Goal: Information Seeking & Learning: Learn about a topic

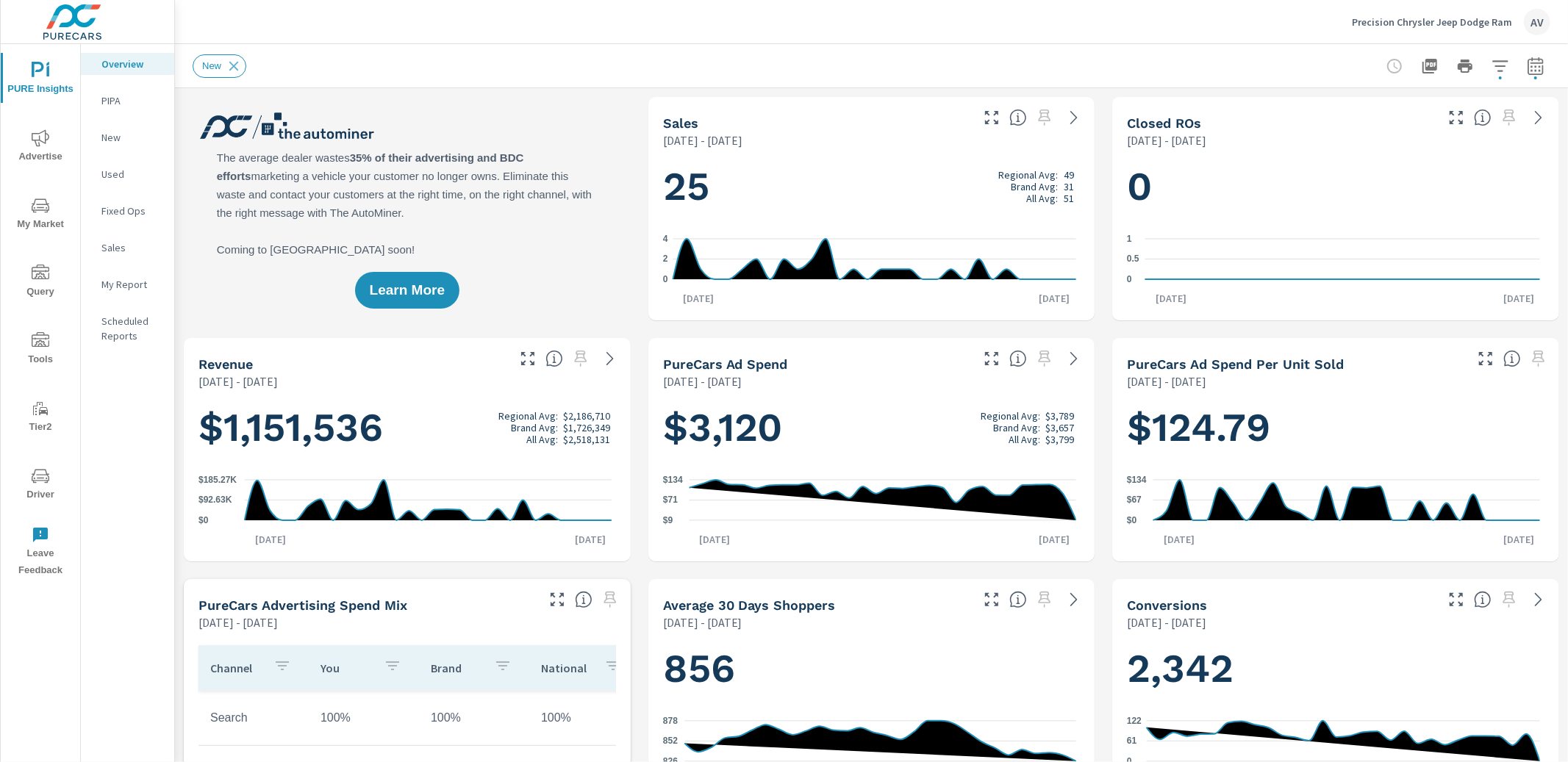
scroll to position [1, 0]
click at [51, 137] on span "Advertise" at bounding box center [40, 148] width 71 height 36
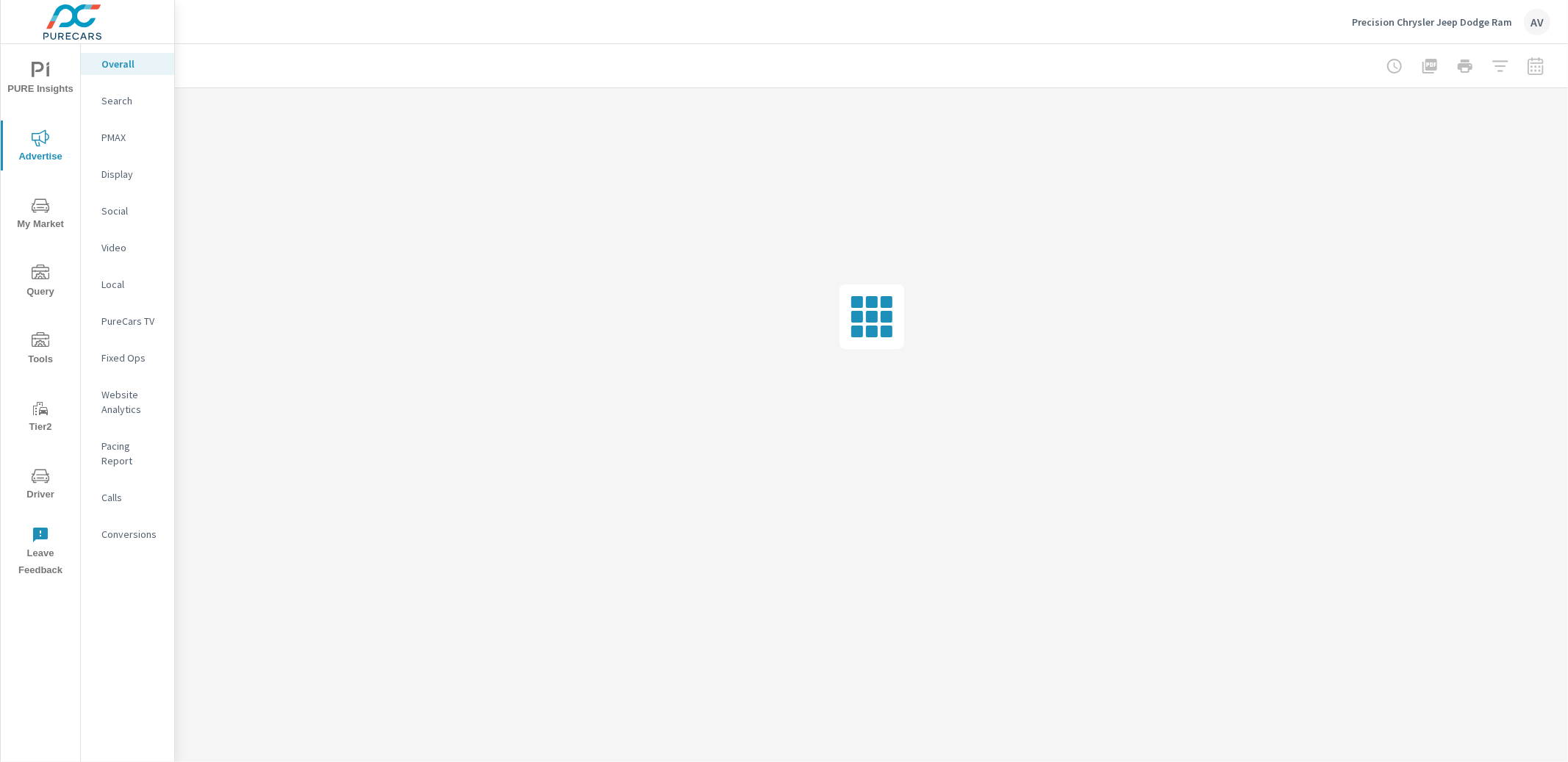
click at [47, 208] on icon "nav menu" at bounding box center [40, 206] width 17 height 17
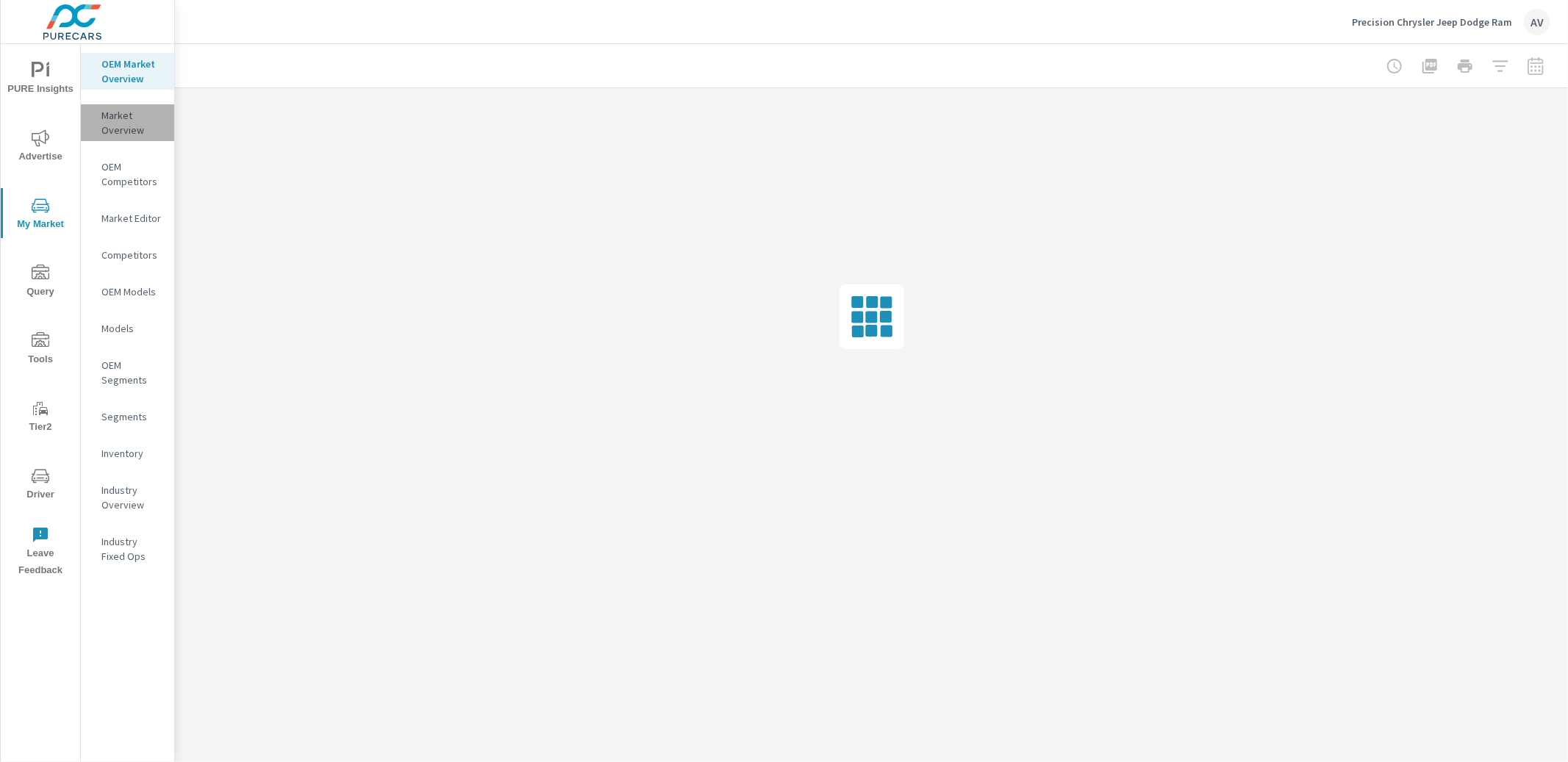
click at [132, 127] on p "Market Overview" at bounding box center [132, 122] width 61 height 30
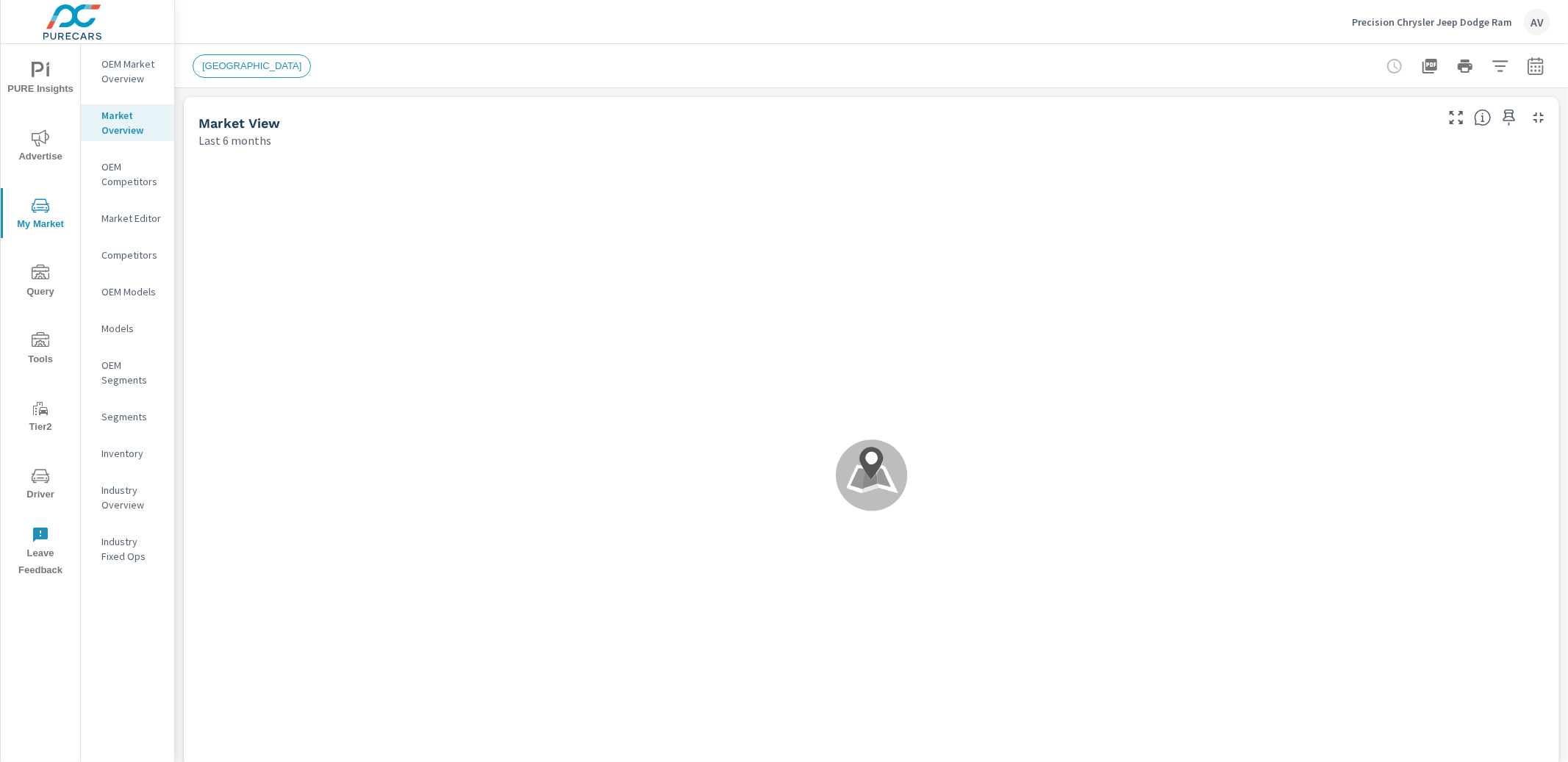
scroll to position [1, 0]
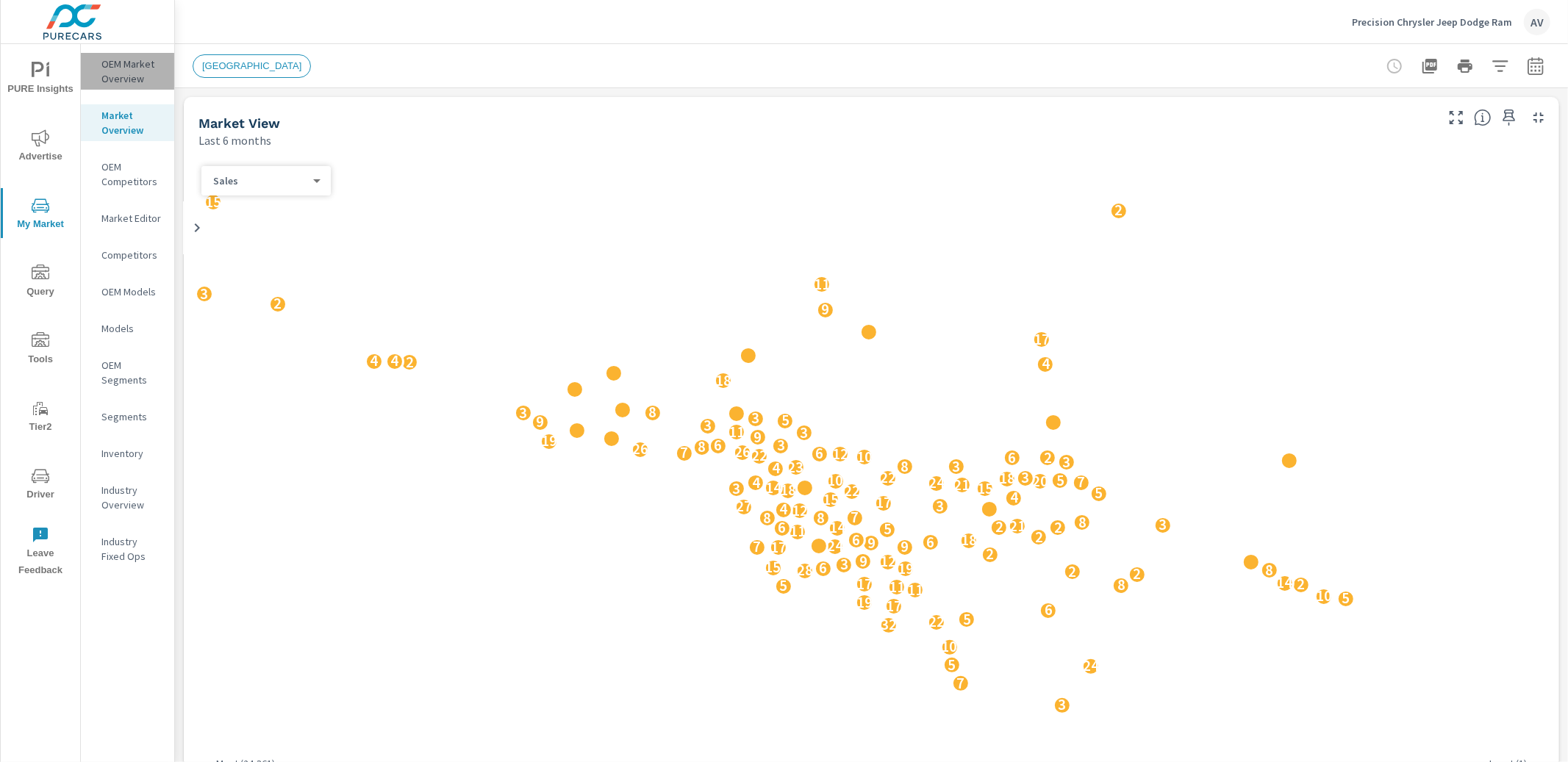
click at [130, 70] on p "OEM Market Overview" at bounding box center [132, 71] width 61 height 30
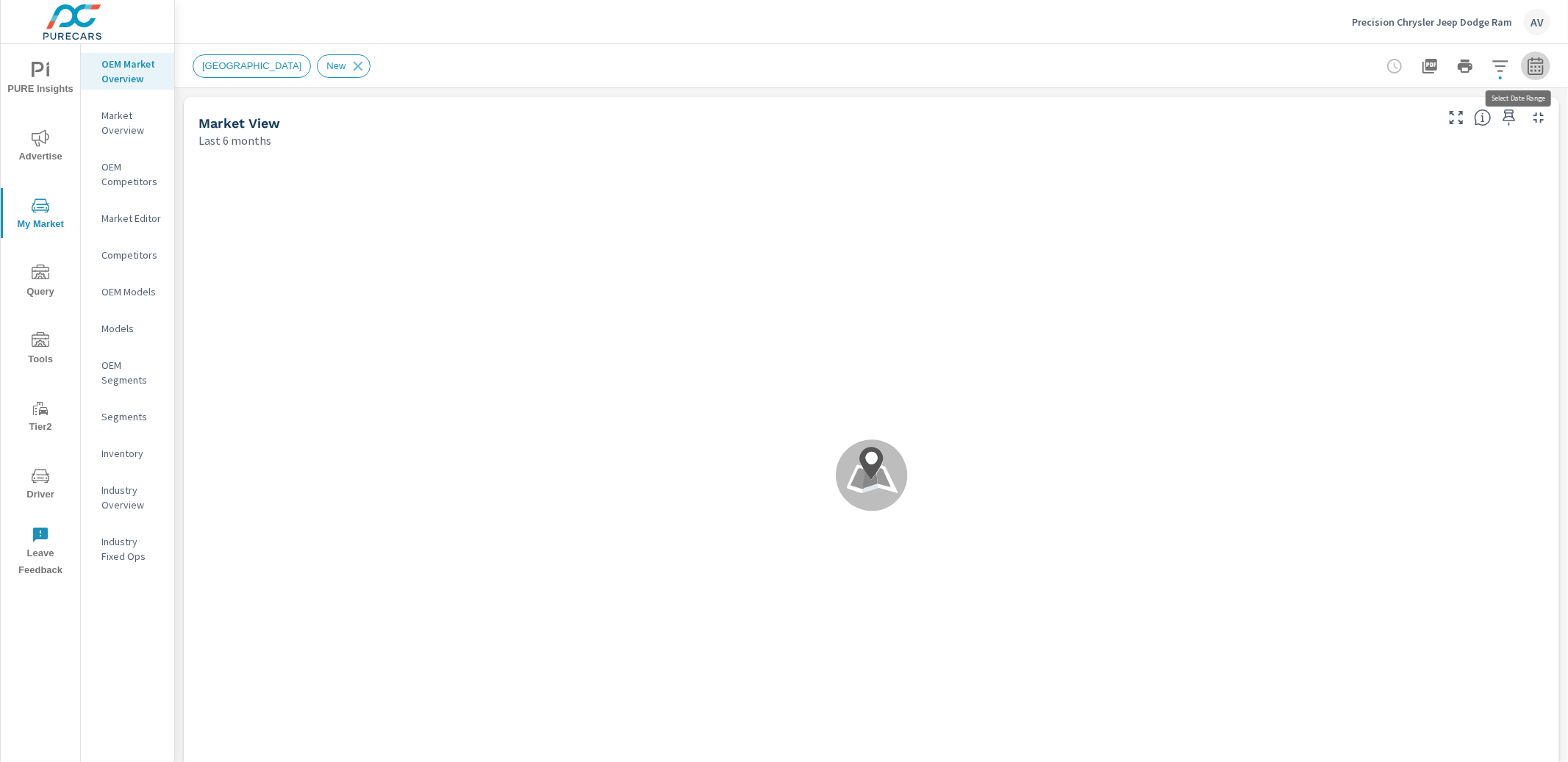
click at [1527, 65] on icon "button" at bounding box center [1536, 66] width 17 height 17
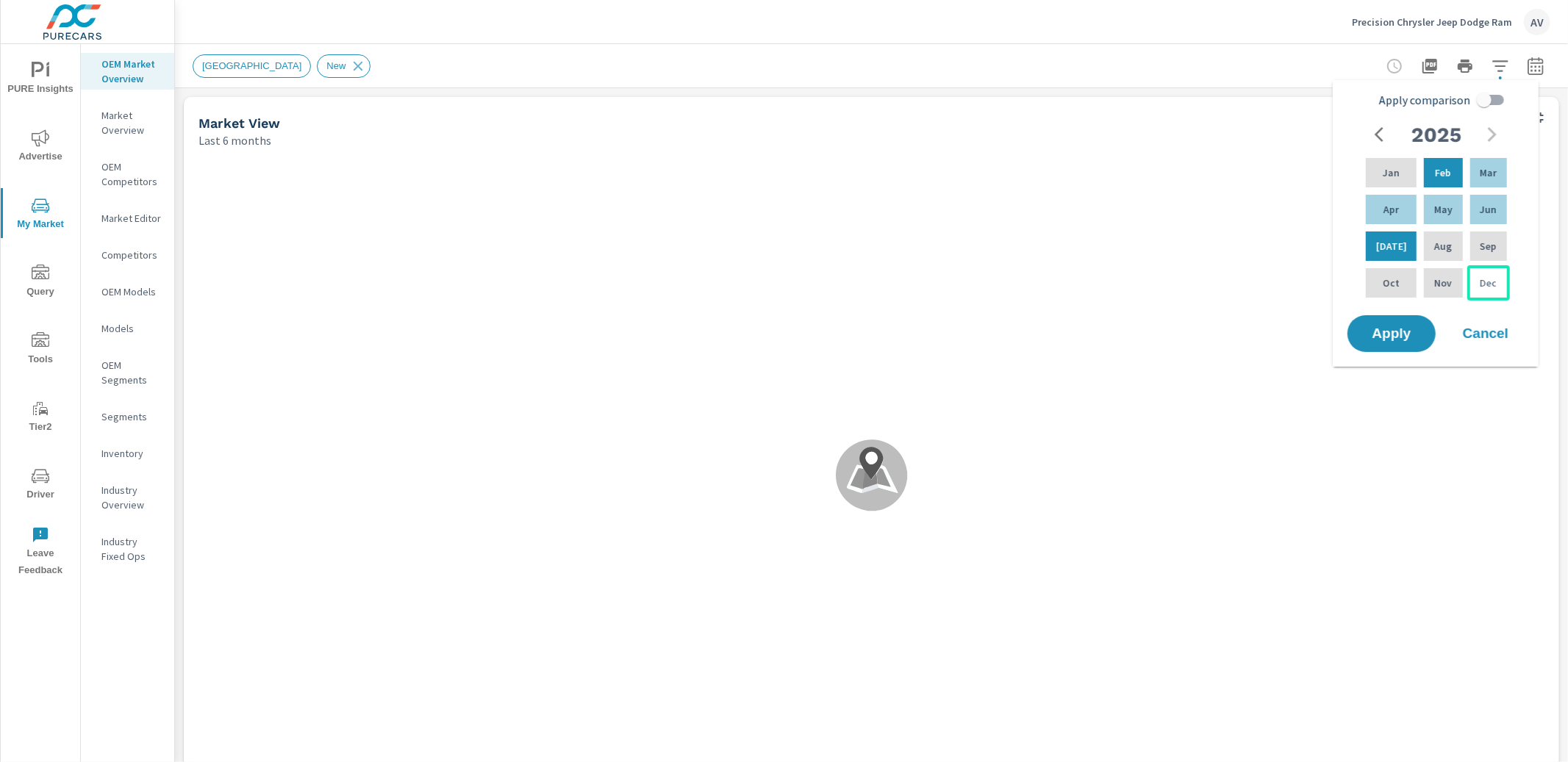
scroll to position [1, 0]
click at [1395, 248] on div "Jul" at bounding box center [1391, 246] width 56 height 35
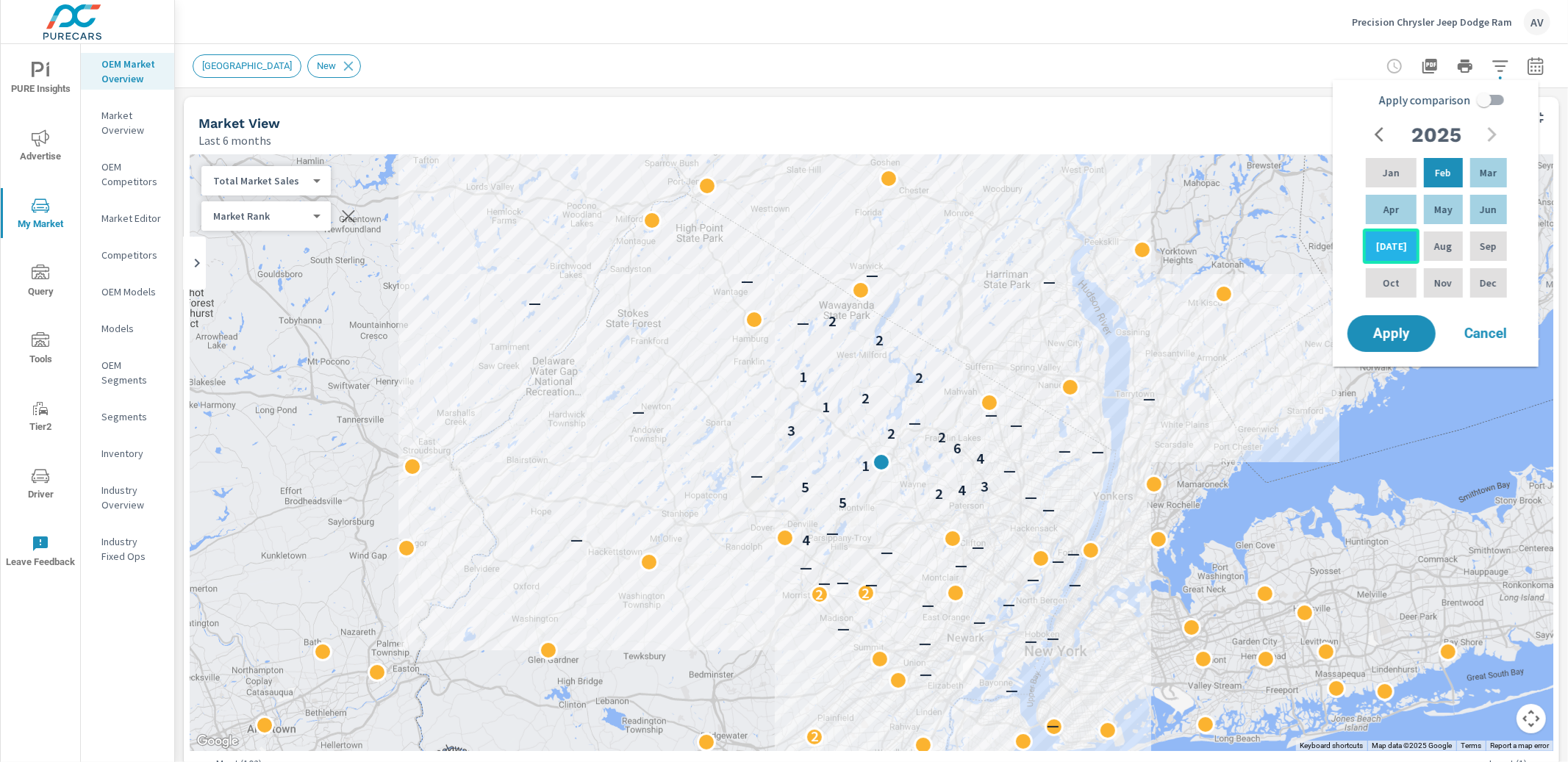
click at [1390, 237] on div "Jul" at bounding box center [1391, 246] width 56 height 35
click at [1479, 207] on p "Jun" at bounding box center [1488, 209] width 17 height 14
click at [1400, 244] on div "Jul" at bounding box center [1391, 246] width 56 height 35
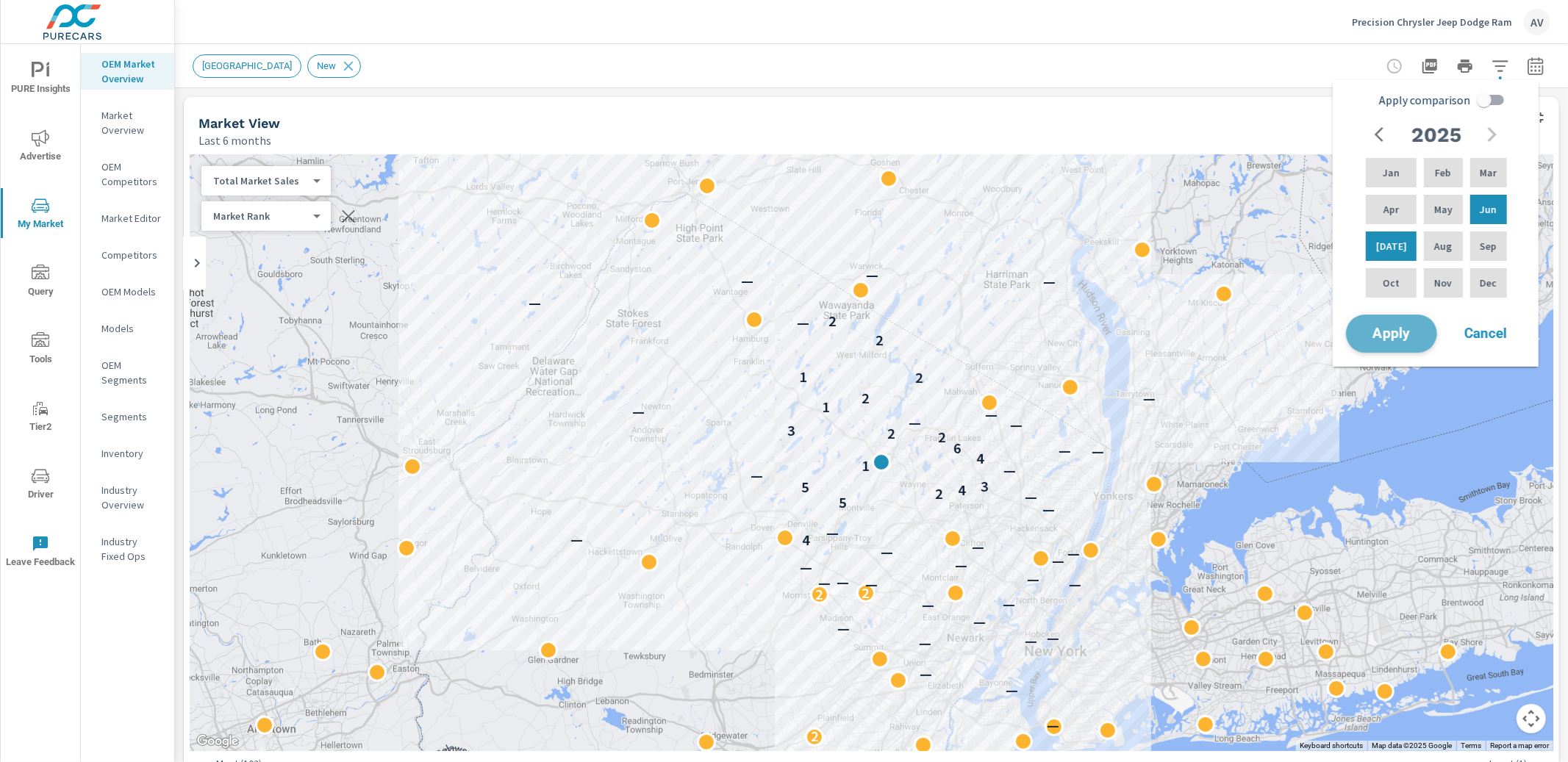
click at [1415, 337] on span "Apply" at bounding box center [1391, 334] width 60 height 14
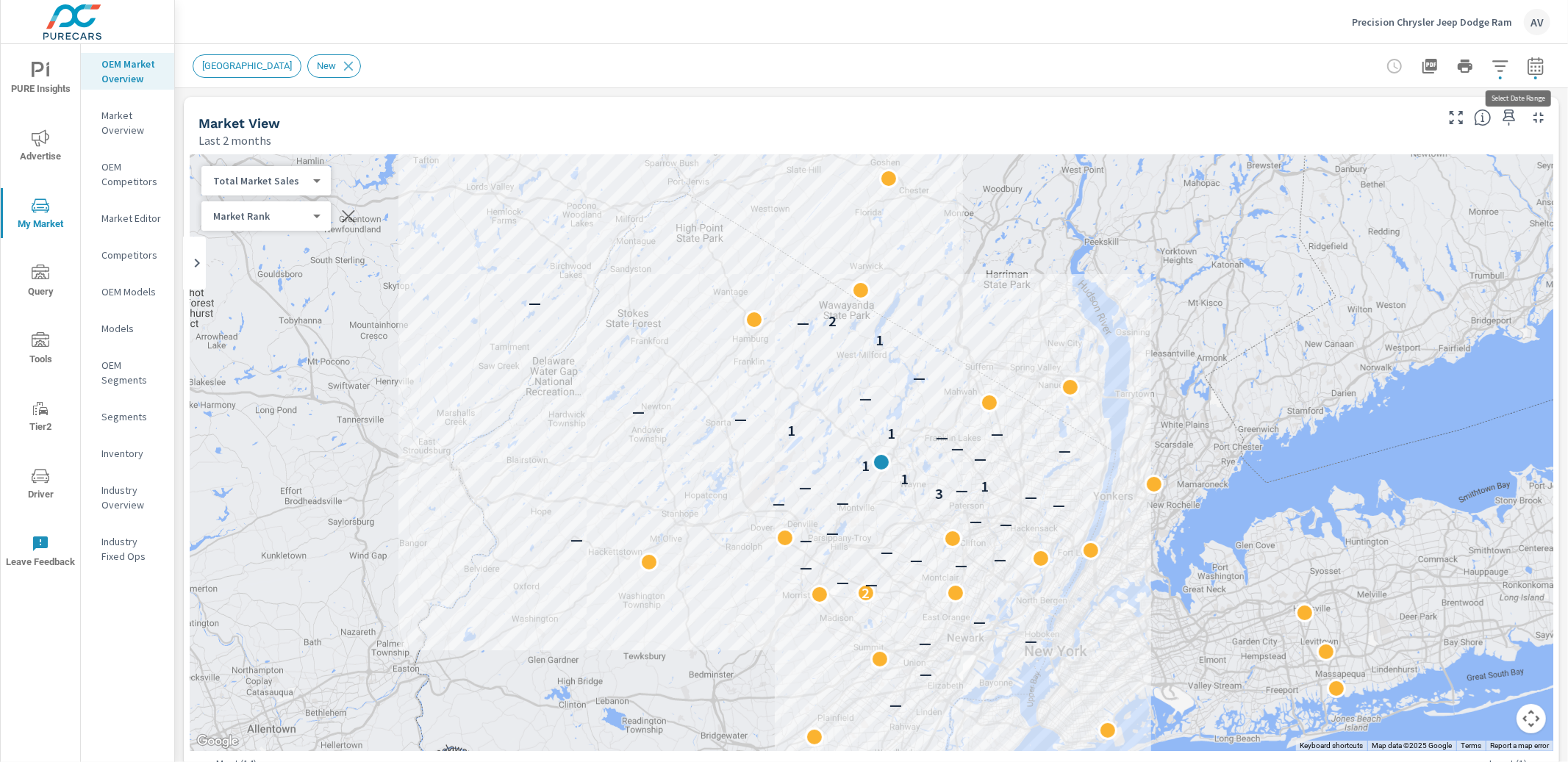
click at [1522, 52] on button "button" at bounding box center [1535, 66] width 30 height 30
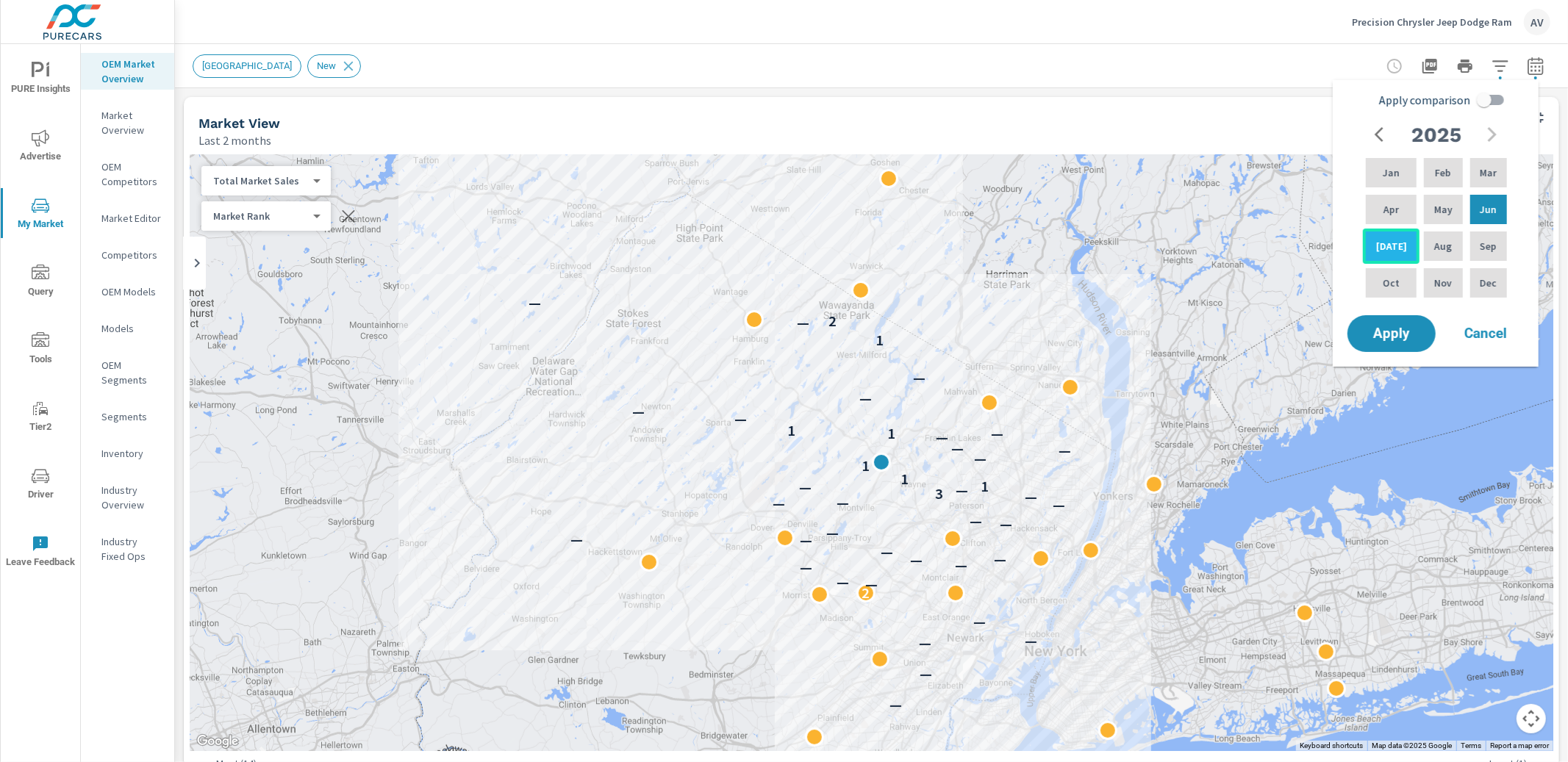
click at [1393, 237] on div "Jul" at bounding box center [1391, 246] width 56 height 35
click at [1498, 215] on div "Jun" at bounding box center [1488, 209] width 43 height 35
click at [1383, 245] on p "Jul" at bounding box center [1392, 245] width 31 height 14
click at [1414, 338] on span "Apply" at bounding box center [1391, 334] width 60 height 14
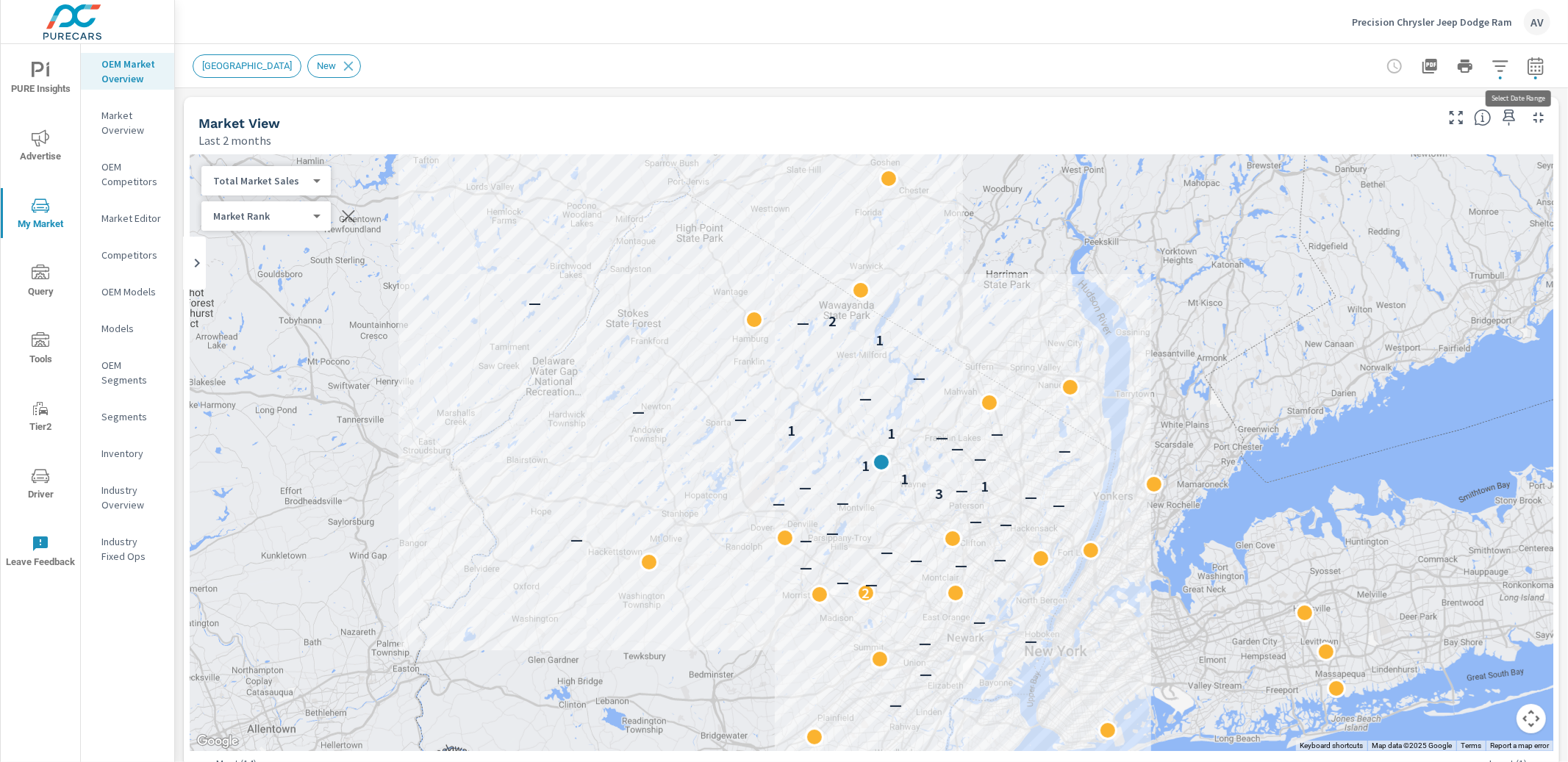
click at [1527, 66] on icon "button" at bounding box center [1536, 66] width 17 height 17
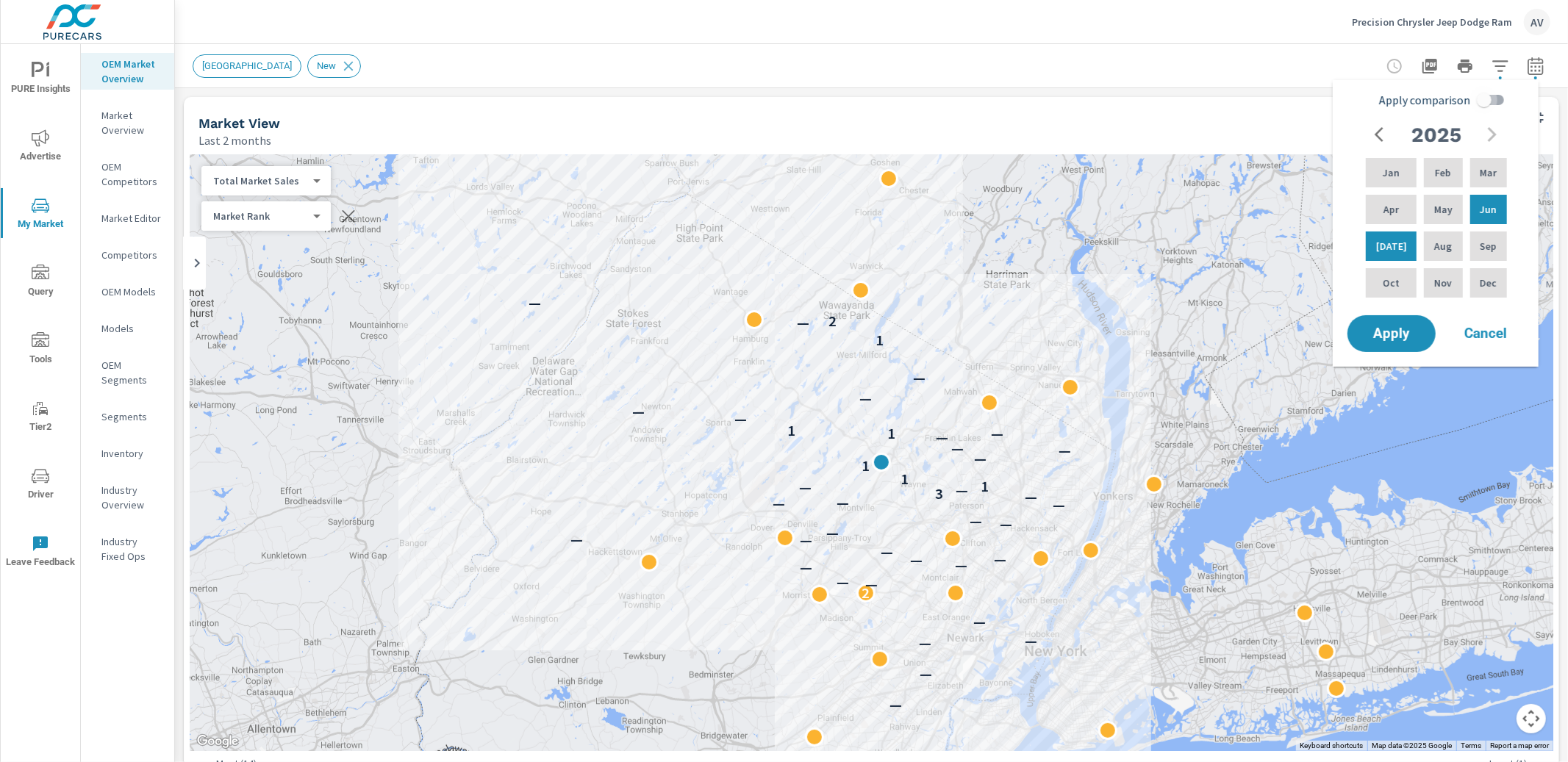
click at [1484, 101] on input "Apply comparison" at bounding box center [1484, 99] width 84 height 28
checkbox input "true"
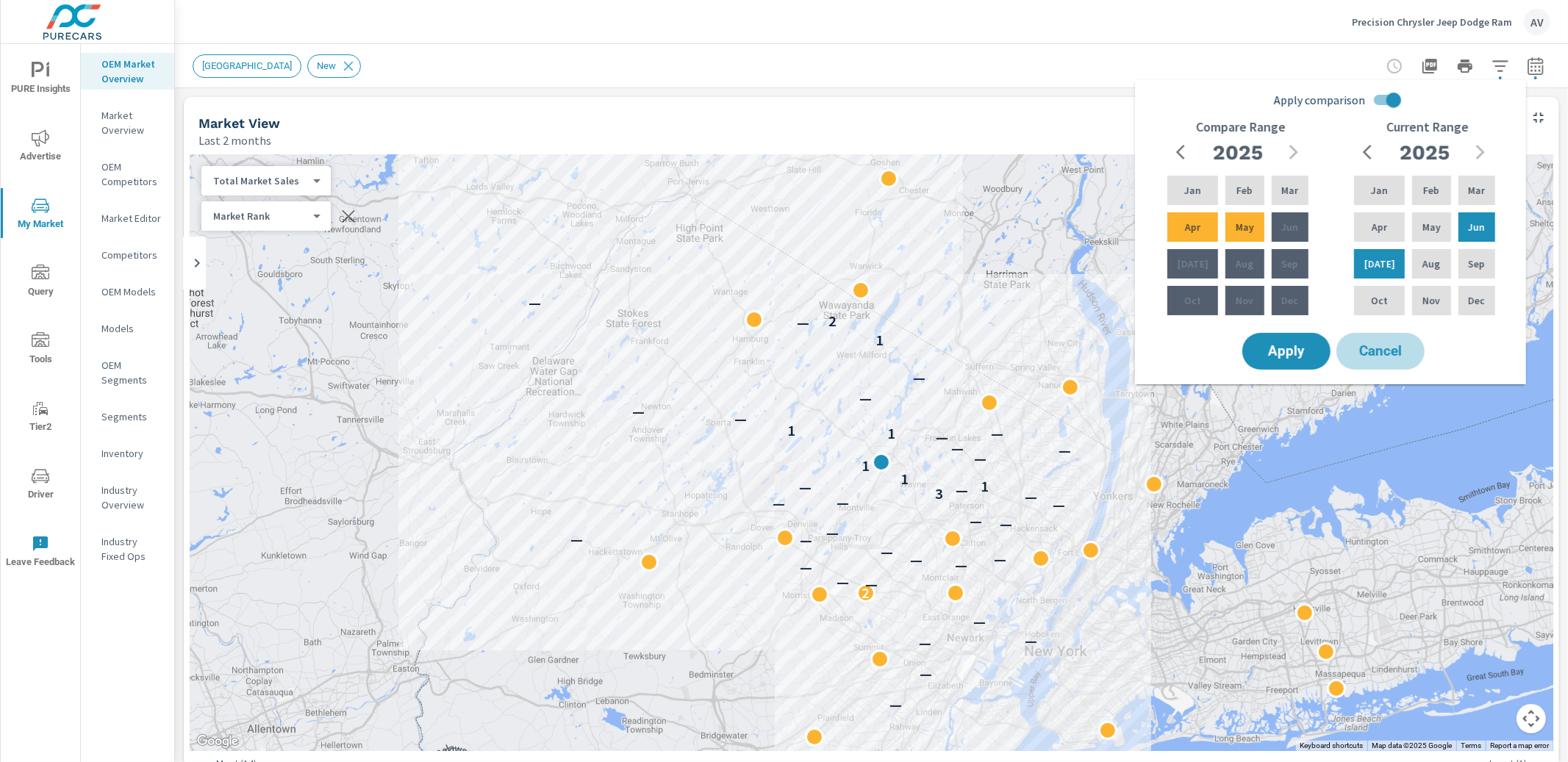
click at [1360, 347] on span "Cancel" at bounding box center [1380, 351] width 59 height 13
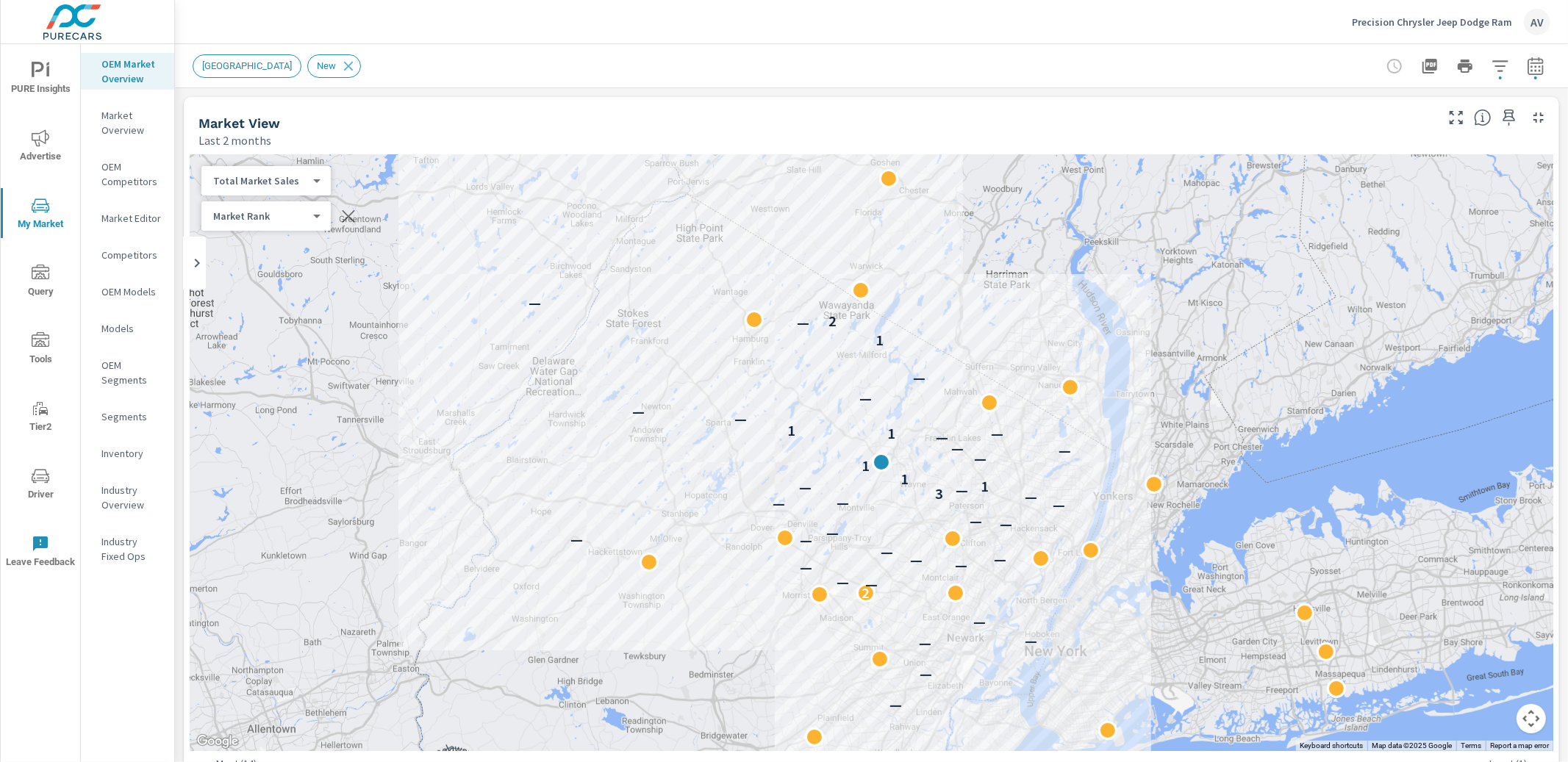
drag, startPoint x: 1555, startPoint y: 102, endPoint x: 1554, endPoint y: 111, distance: 9.1
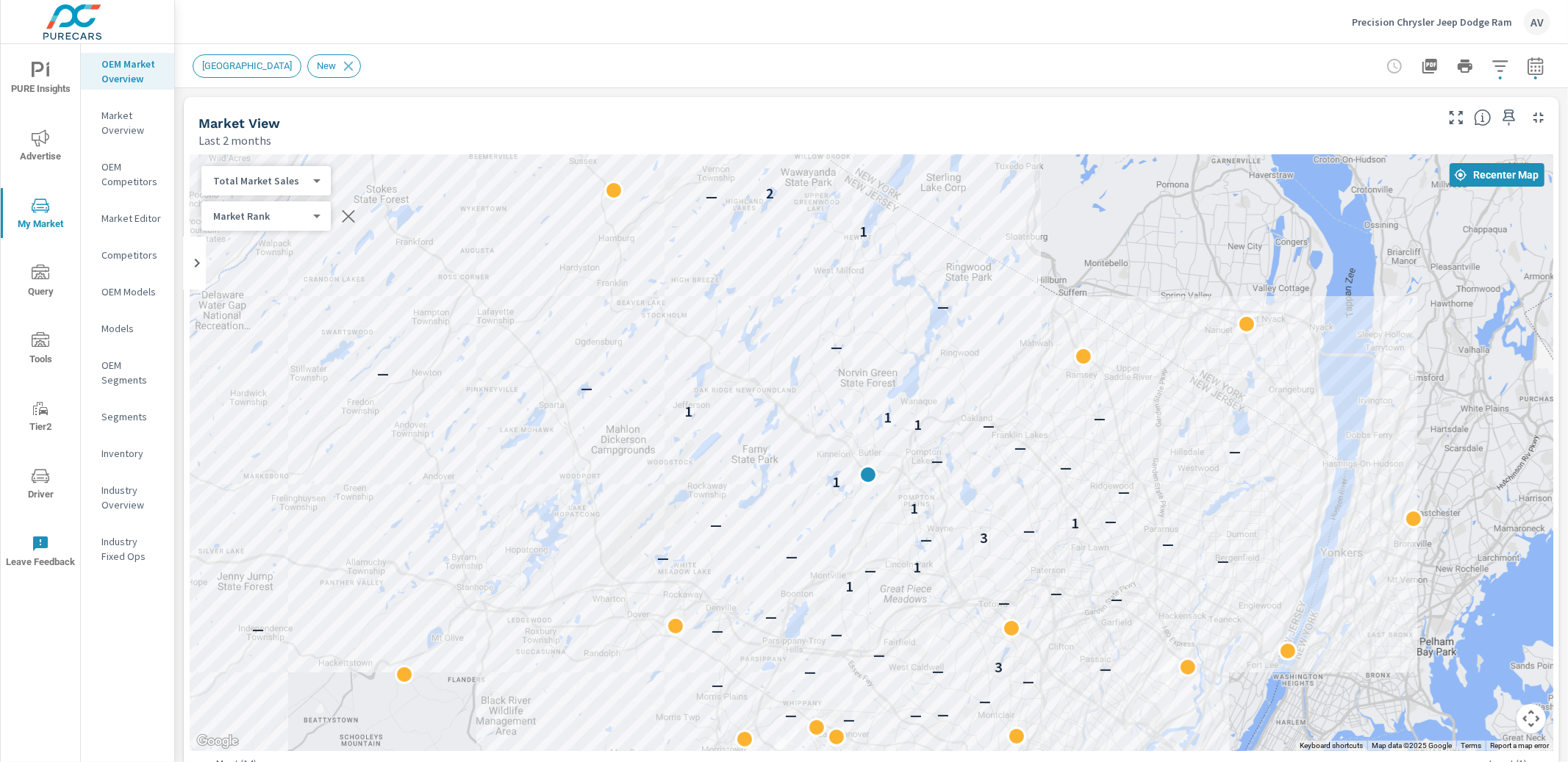
drag, startPoint x: 1040, startPoint y: 340, endPoint x: 1564, endPoint y: 351, distance: 524.1
click at [1564, 351] on div "Market Overview Precision Chrysler Jeep Dodge Ram Report date range: Jun 01, 20…" at bounding box center [871, 402] width 1393 height 718
click at [1527, 64] on icon "button" at bounding box center [1536, 66] width 17 height 17
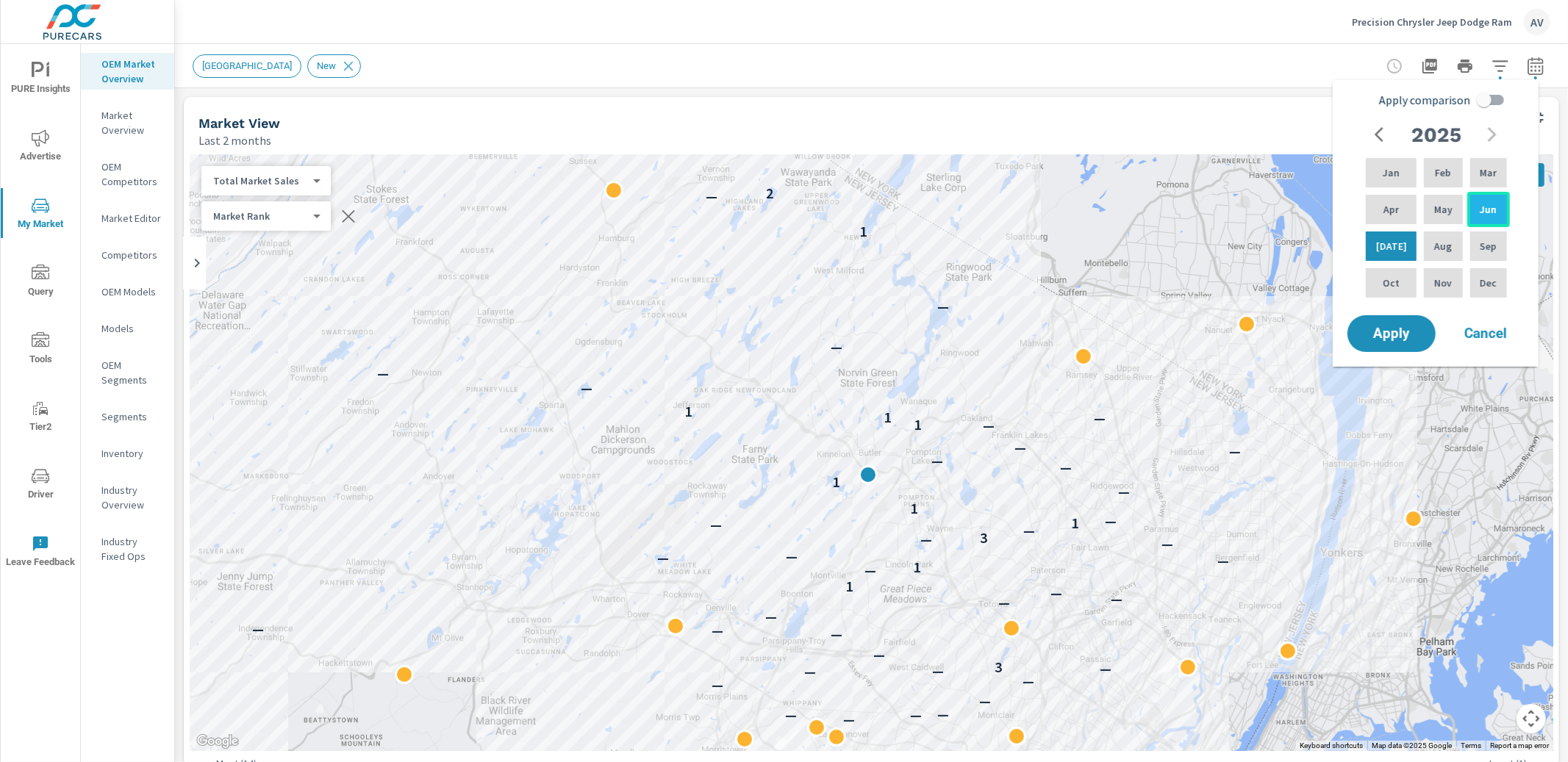
click at [1492, 213] on p "Jun" at bounding box center [1488, 209] width 17 height 14
click at [1375, 175] on div "Jan" at bounding box center [1391, 173] width 56 height 35
click at [1478, 98] on input "Apply comparison" at bounding box center [1484, 99] width 84 height 28
checkbox input "true"
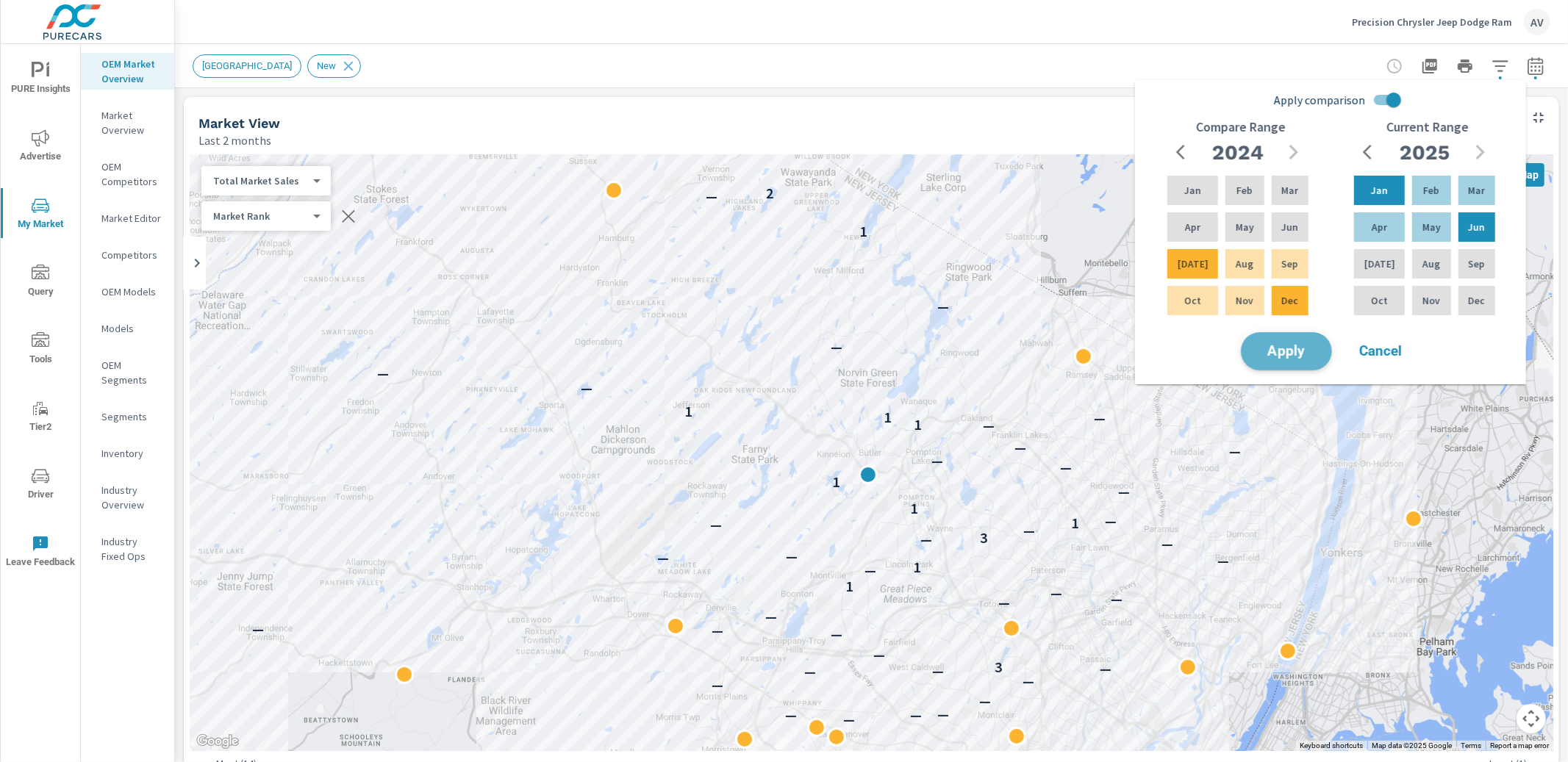
click at [1277, 360] on button "Apply" at bounding box center [1287, 351] width 92 height 38
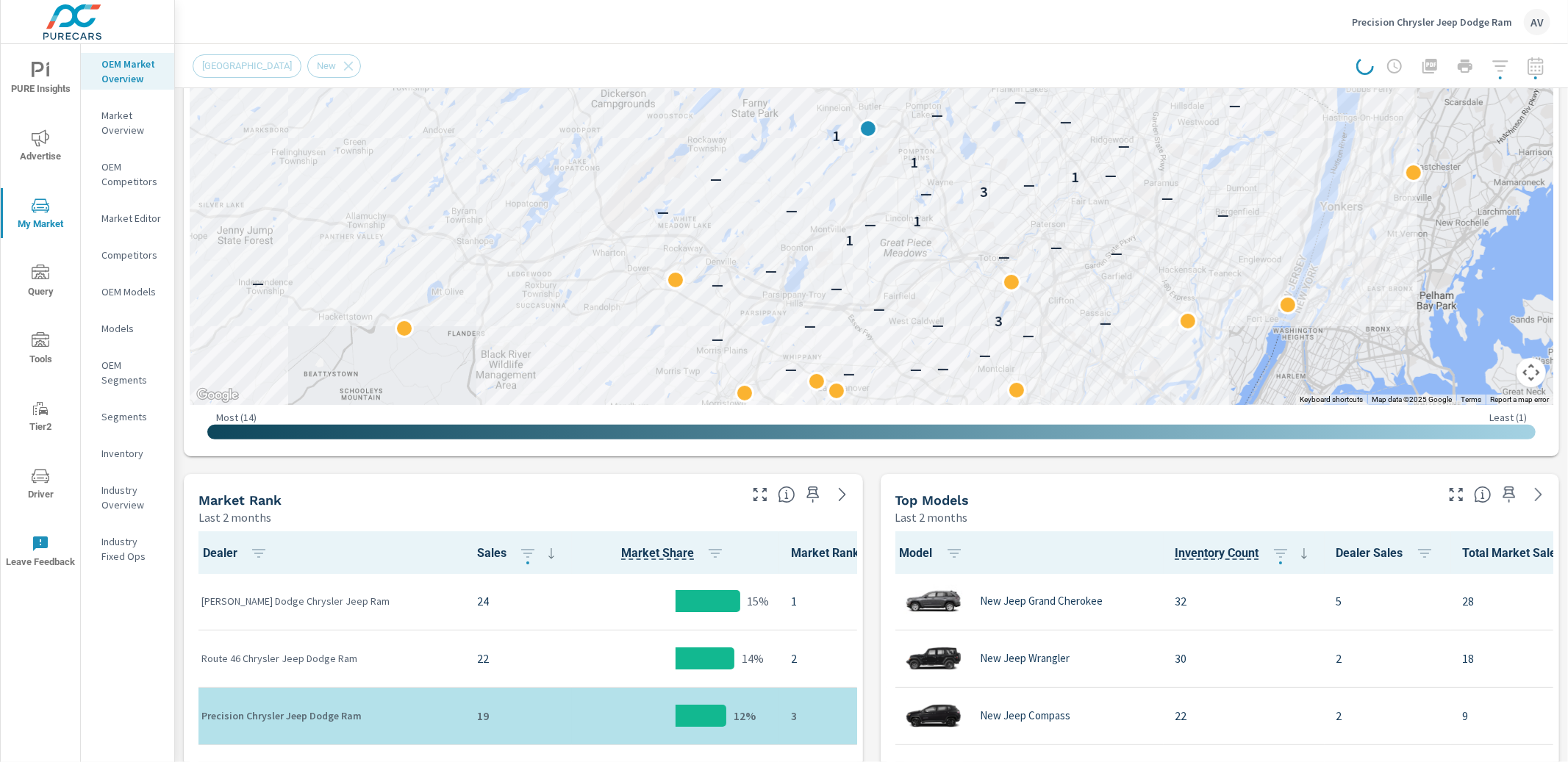
scroll to position [557, 0]
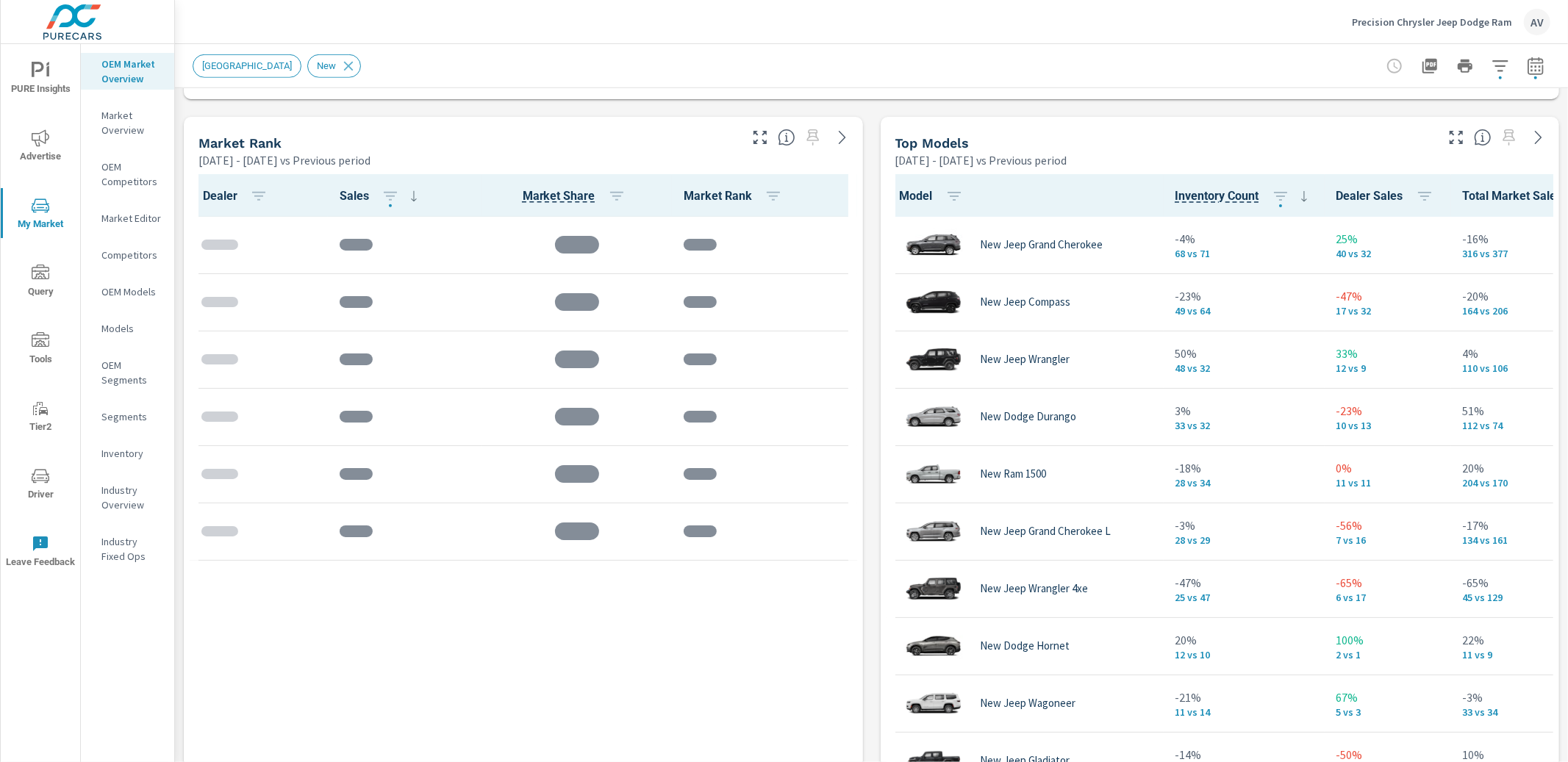
scroll to position [1, 0]
click at [873, 357] on div "Market View Jan 01, 2025 - Jun 30, 2025 vs Previous period .map-bw_svg__st2{fil…" at bounding box center [871, 422] width 1393 height 2517
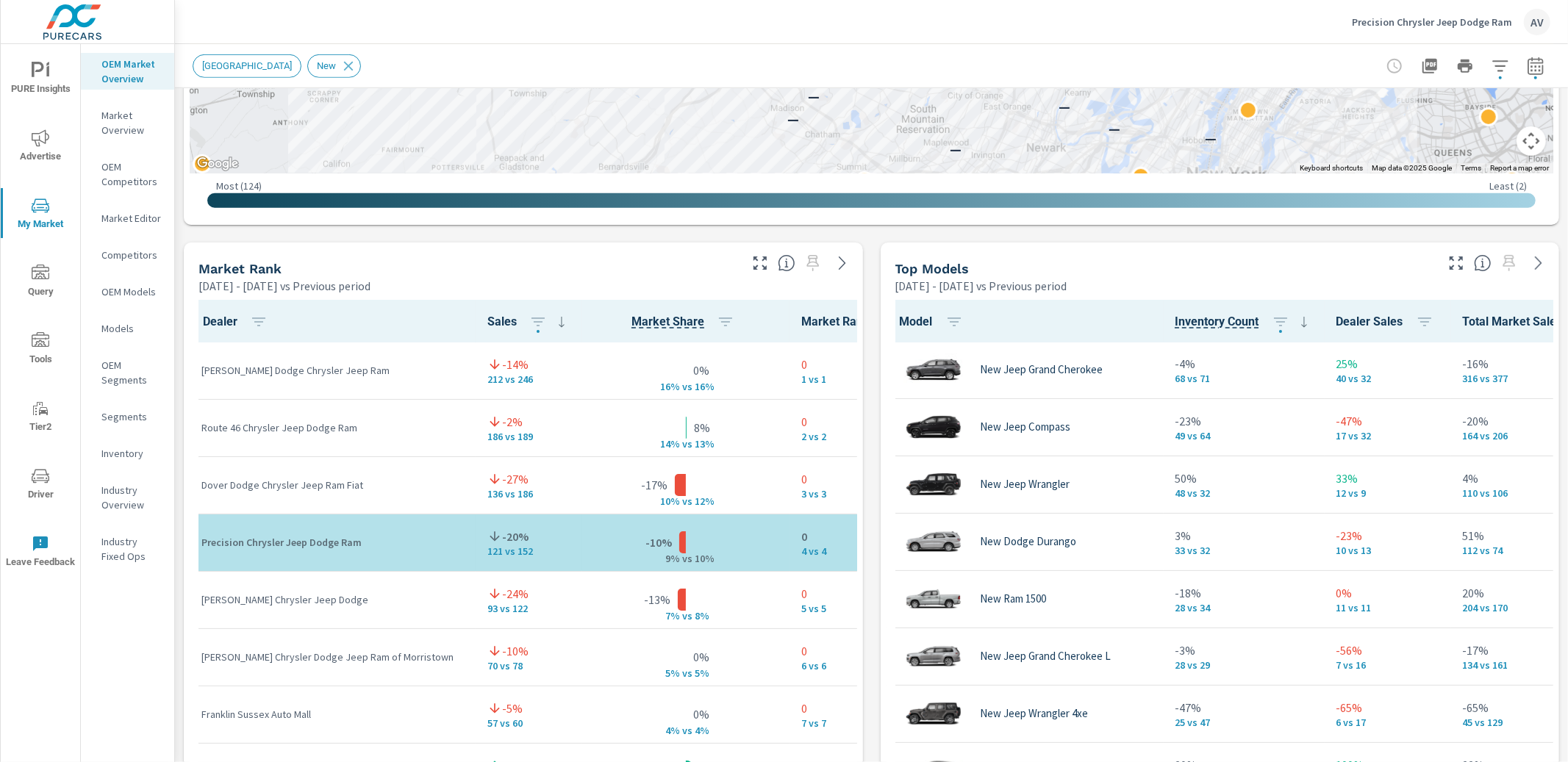
scroll to position [796, 0]
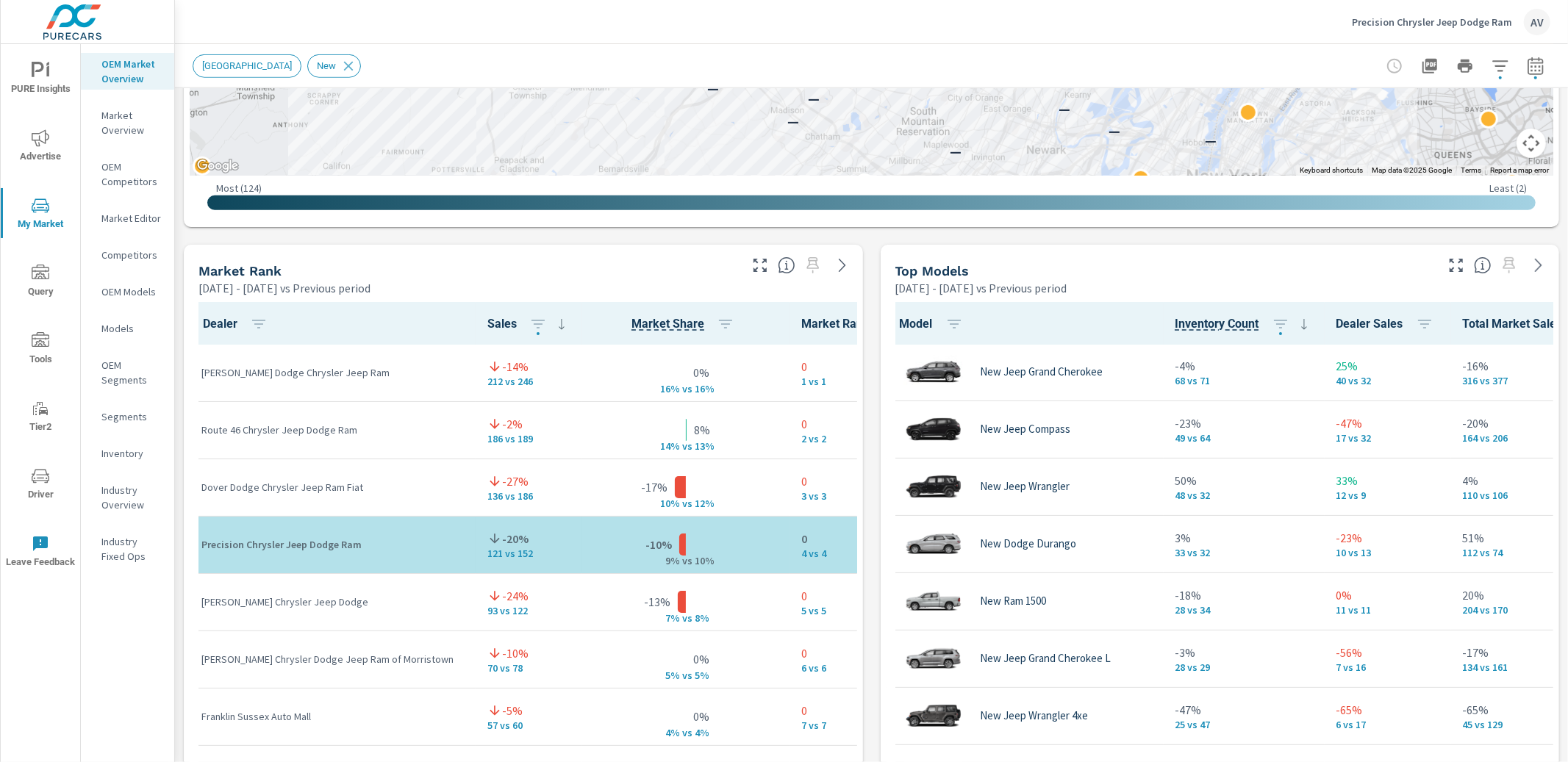
click at [485, 268] on div "Market Rank" at bounding box center [467, 271] width 538 height 17
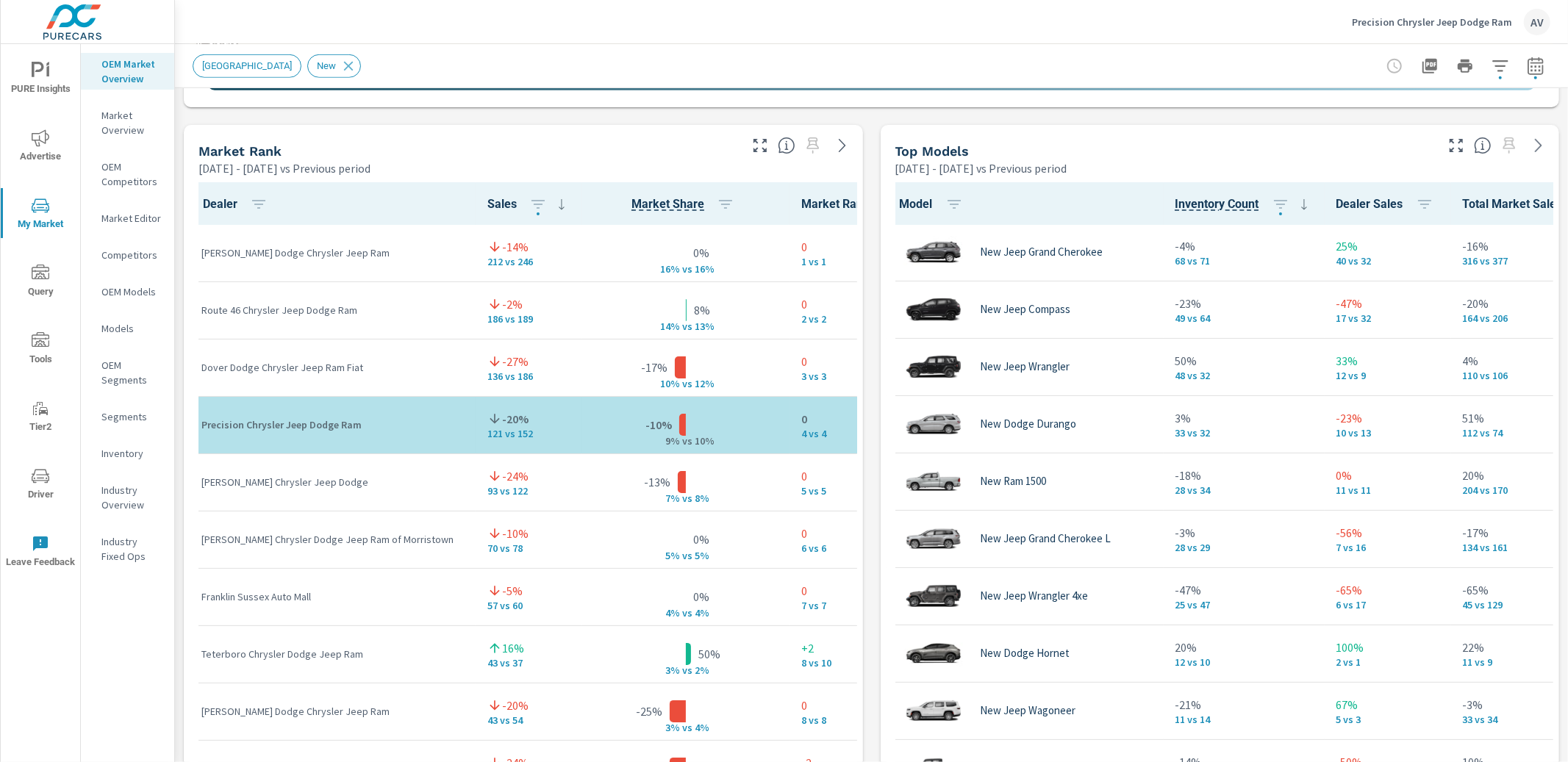
scroll to position [921, 0]
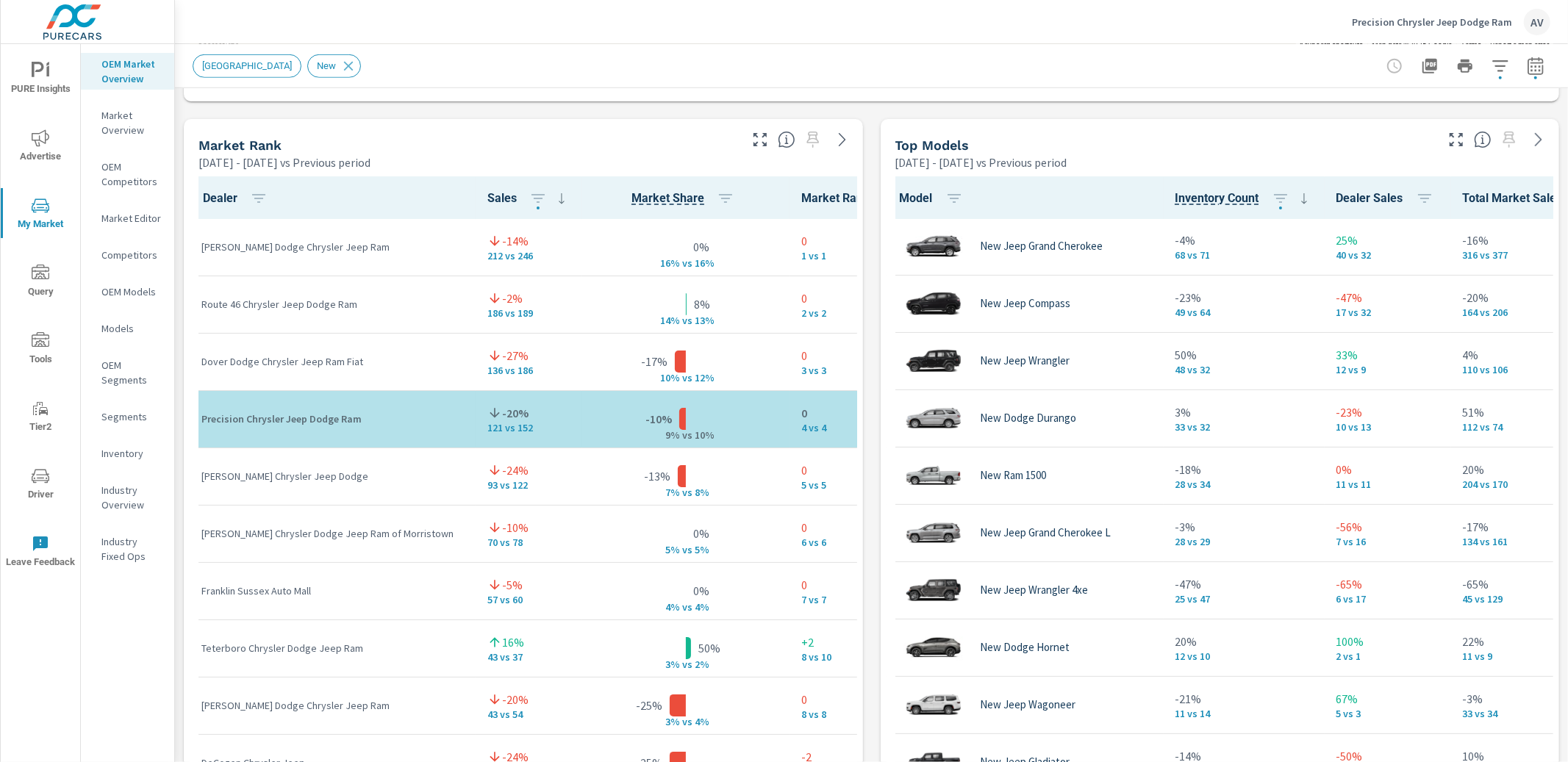
click at [867, 293] on div "Market View Jan 01, 2025 - Jun 30, 2025 vs Previous period ← Move left → Move r…" at bounding box center [871, 424] width 1393 height 2517
click at [854, 298] on div "Dealer Sales Market Share Market Rank Nielsen Dodge Chrysler Jeep Ram -14% 212 …" at bounding box center [524, 529] width 679 height 717
click at [716, 203] on icon "button" at bounding box center [725, 198] width 17 height 17
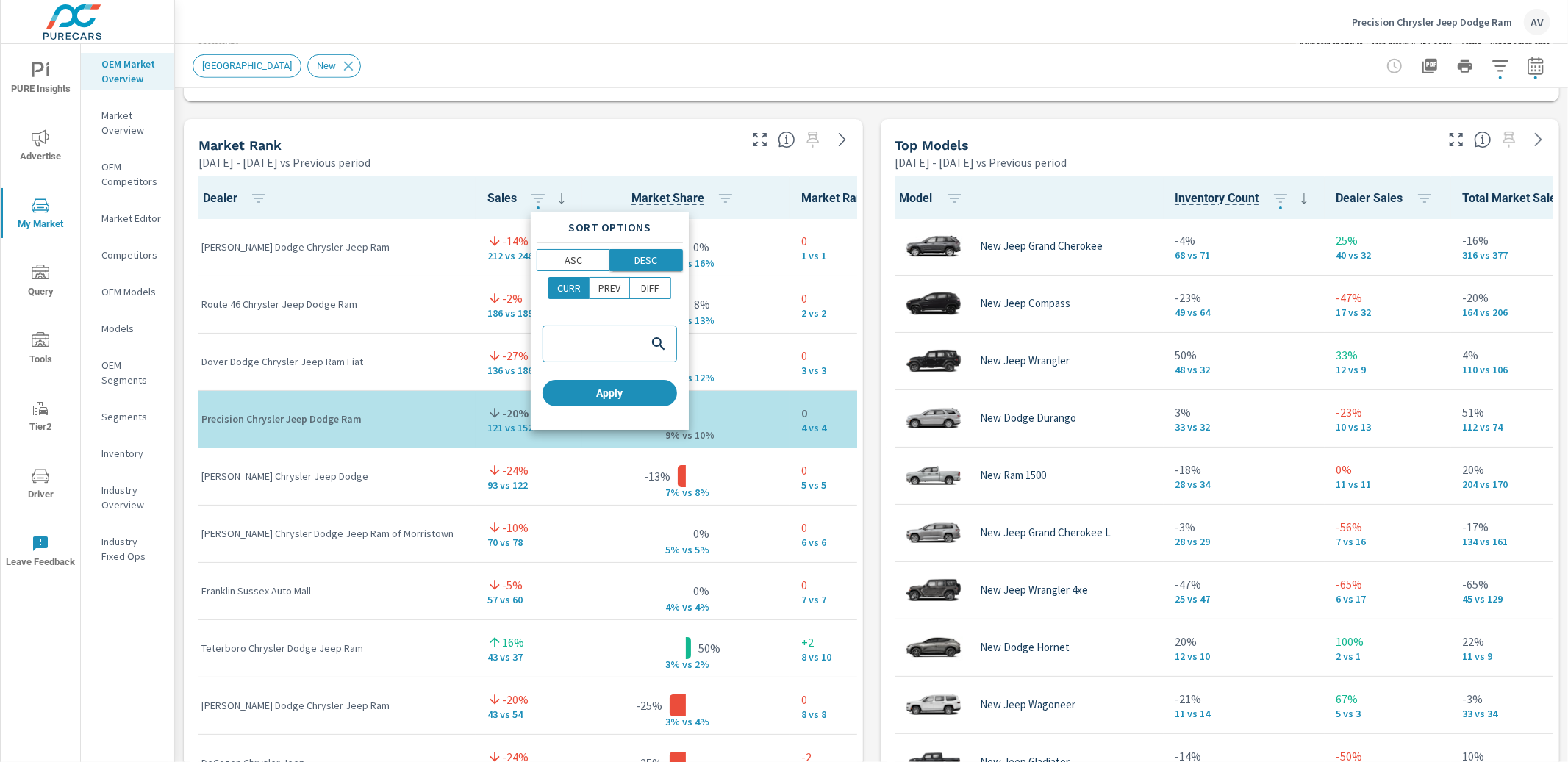
click at [666, 257] on span "DESC" at bounding box center [646, 259] width 64 height 14
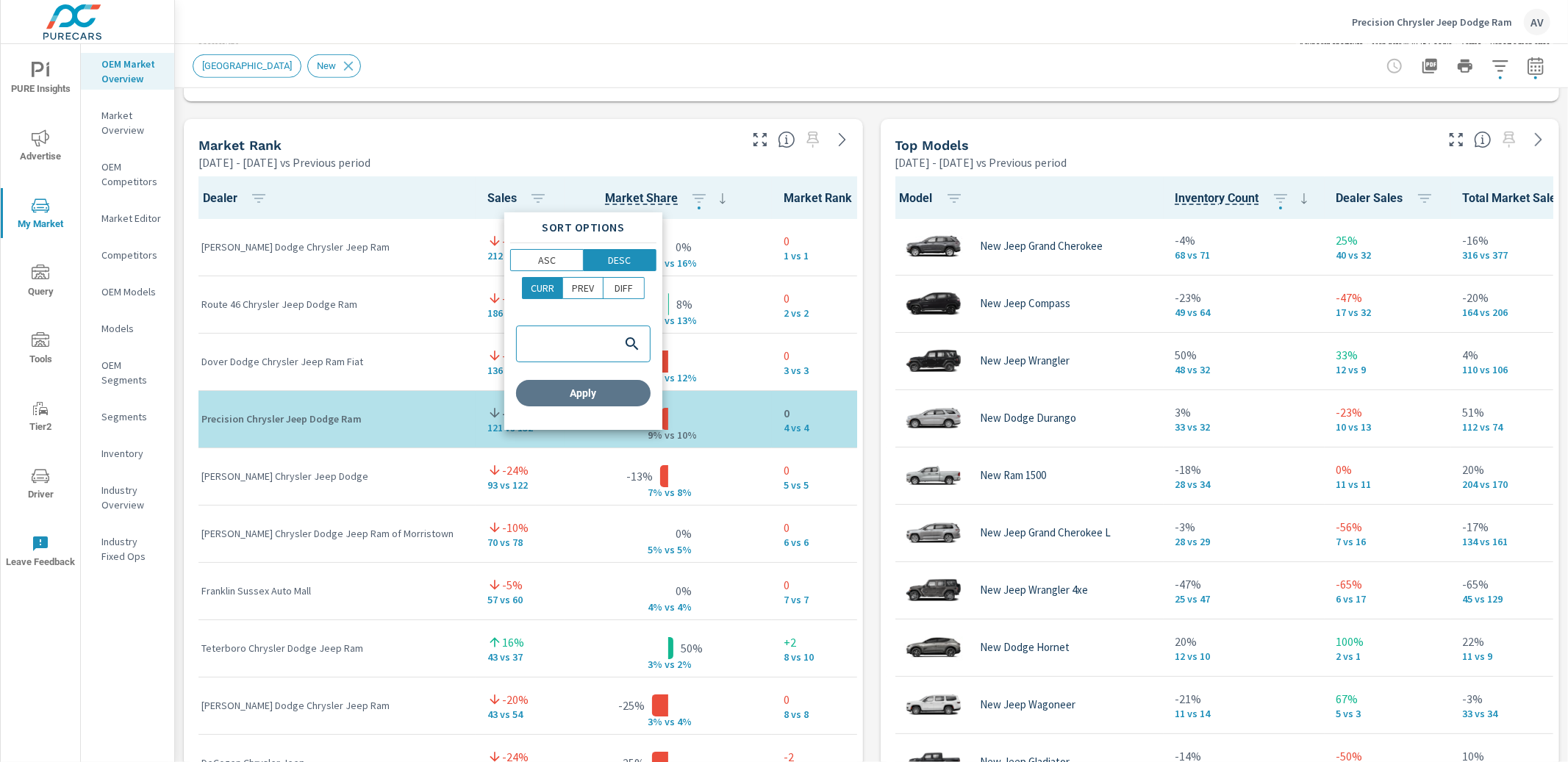
click at [613, 398] on span "Apply" at bounding box center [583, 393] width 123 height 13
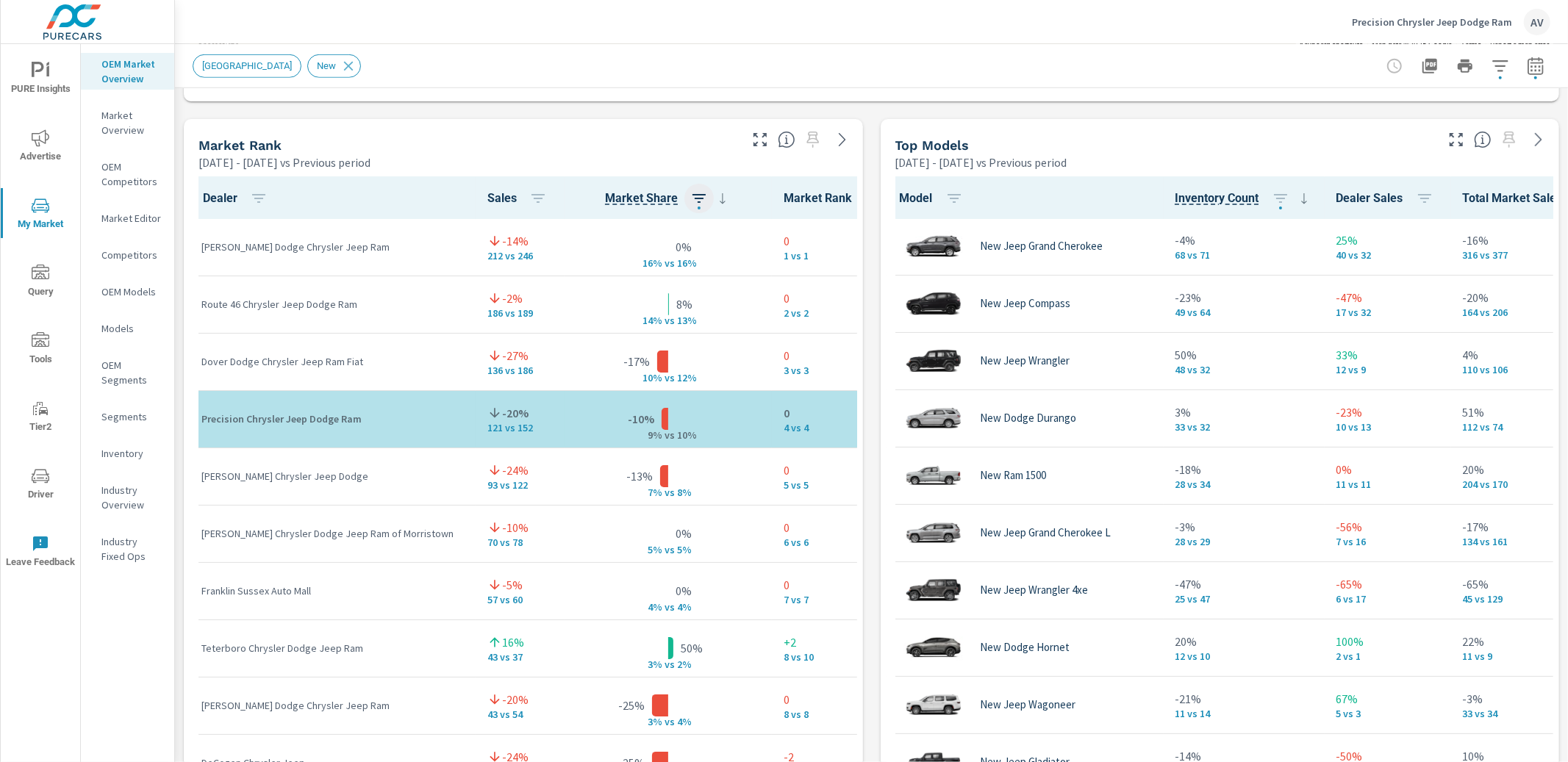
click at [691, 201] on icon "button" at bounding box center [699, 198] width 17 height 17
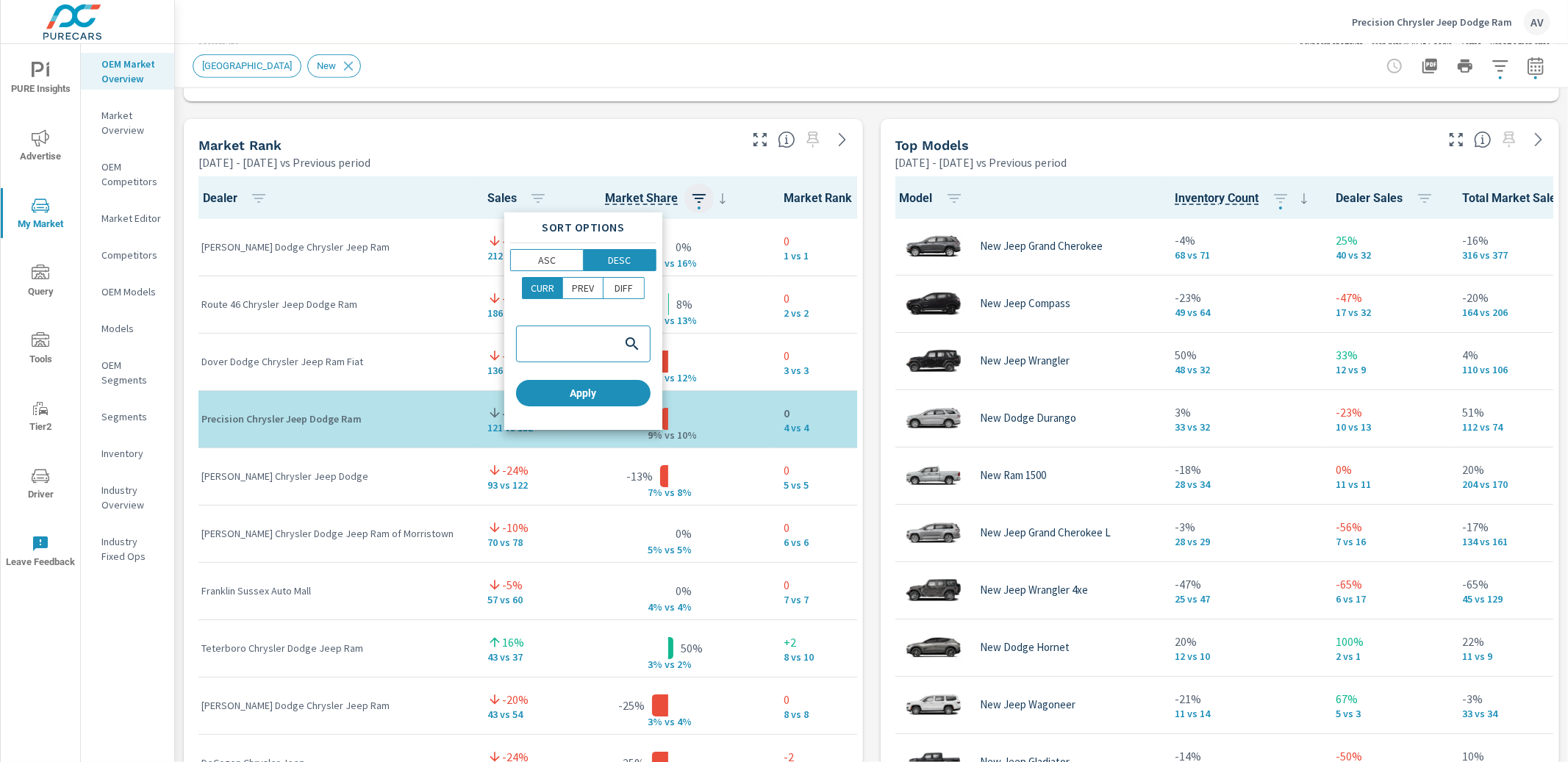
click at [644, 201] on div at bounding box center [784, 381] width 1568 height 762
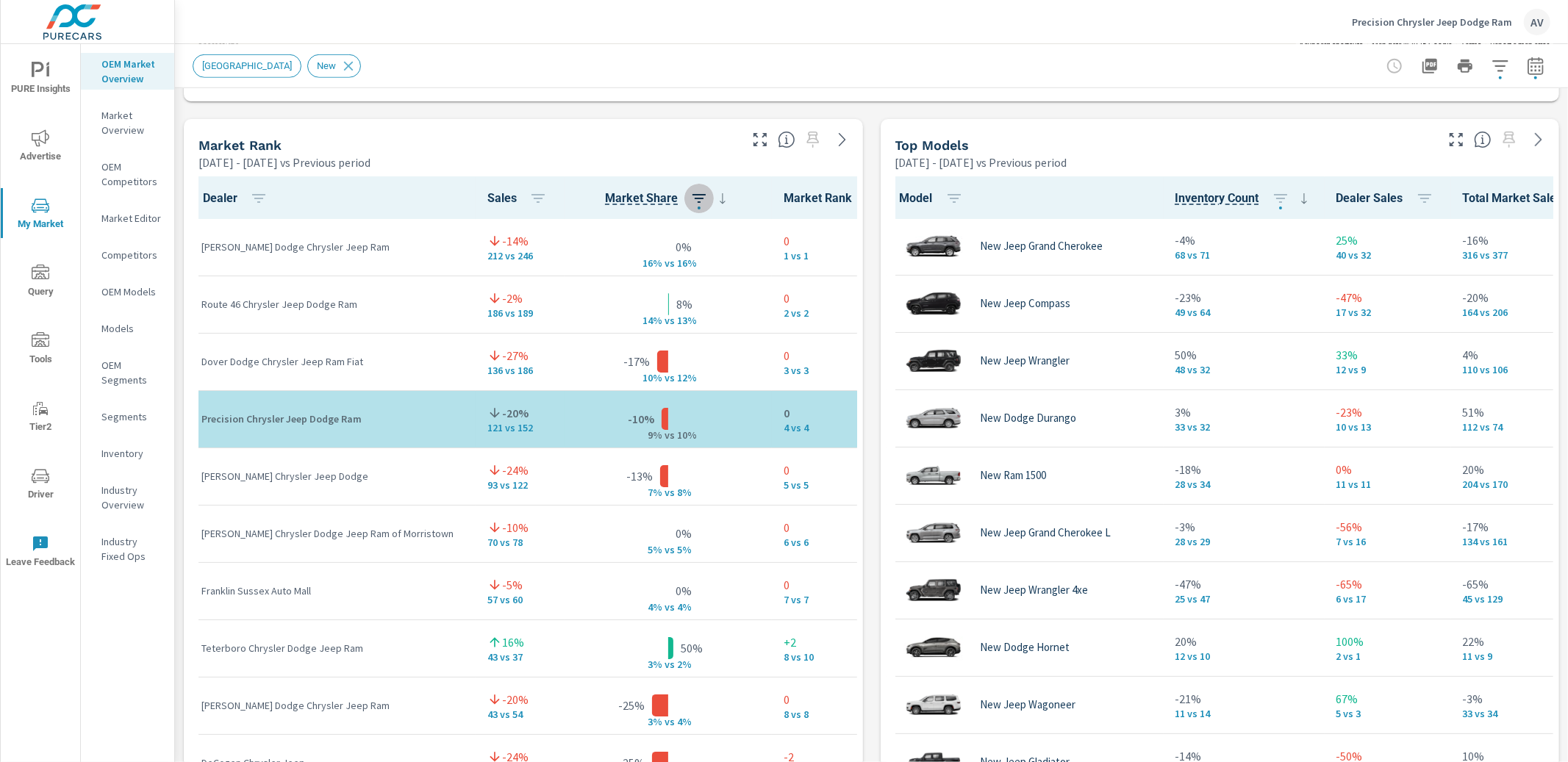
click at [691, 202] on icon "button" at bounding box center [699, 198] width 17 height 17
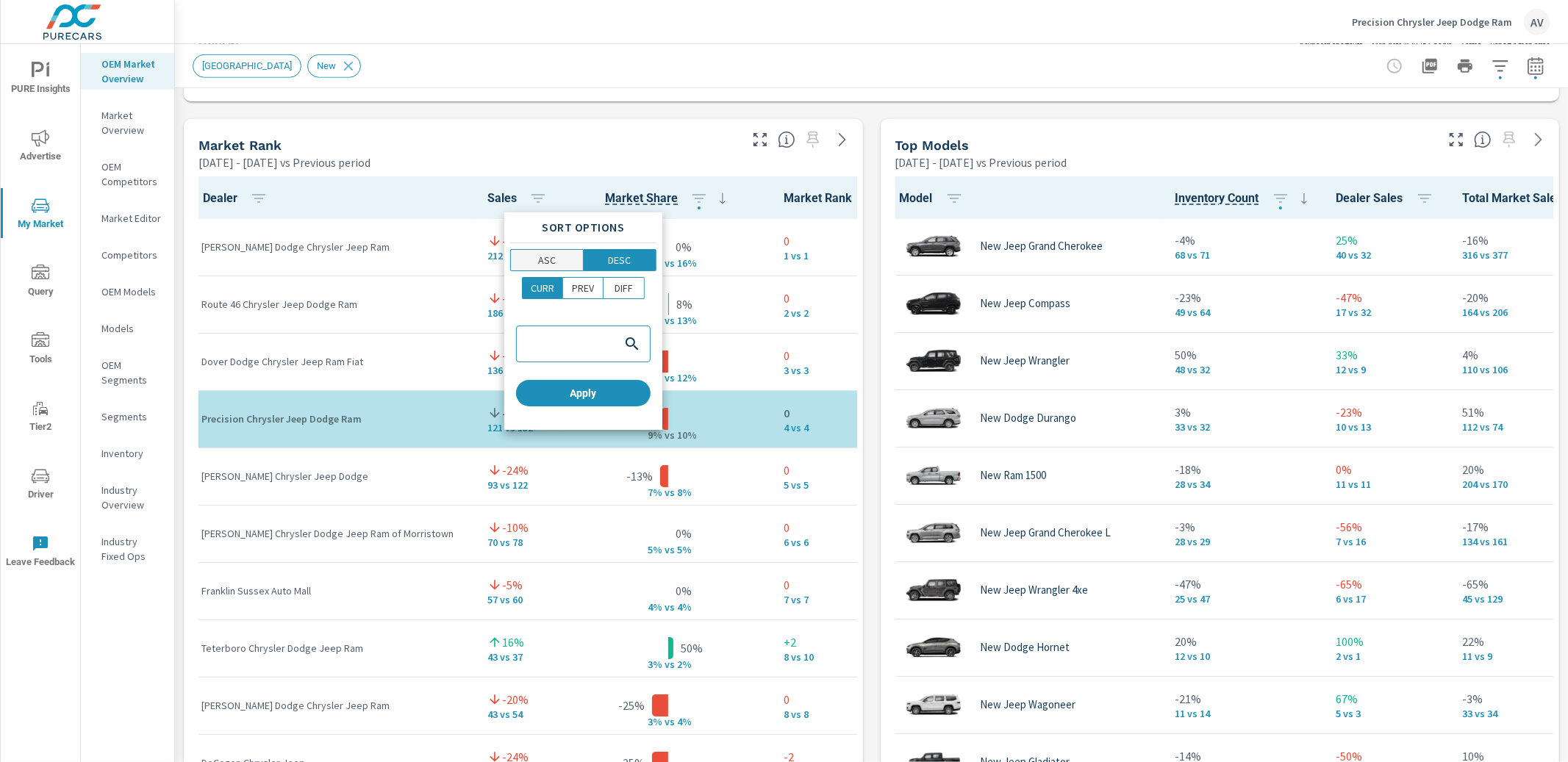
click at [570, 261] on span "ASC" at bounding box center [547, 259] width 63 height 14
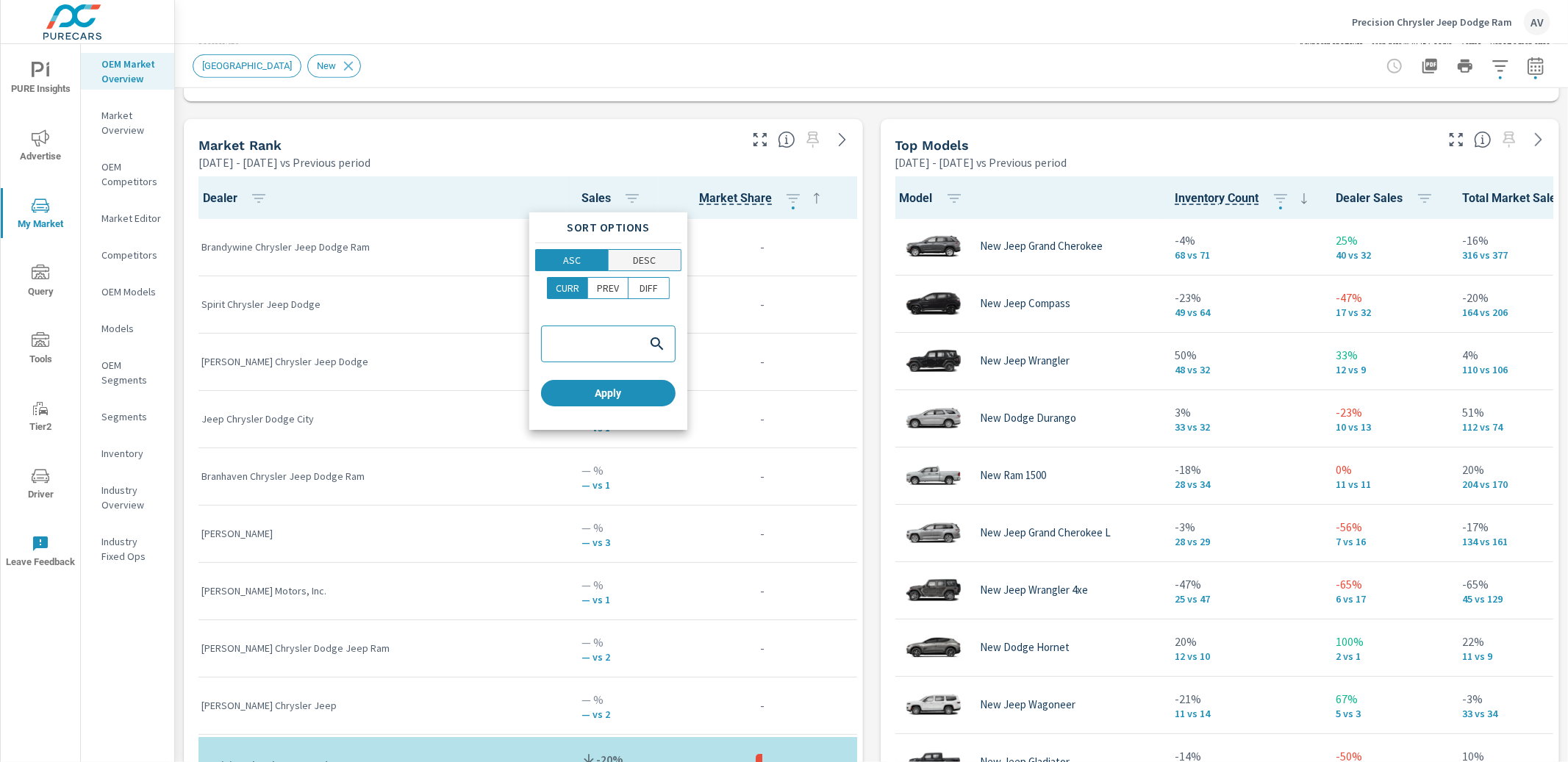
click at [641, 258] on p "DESC" at bounding box center [645, 259] width 23 height 14
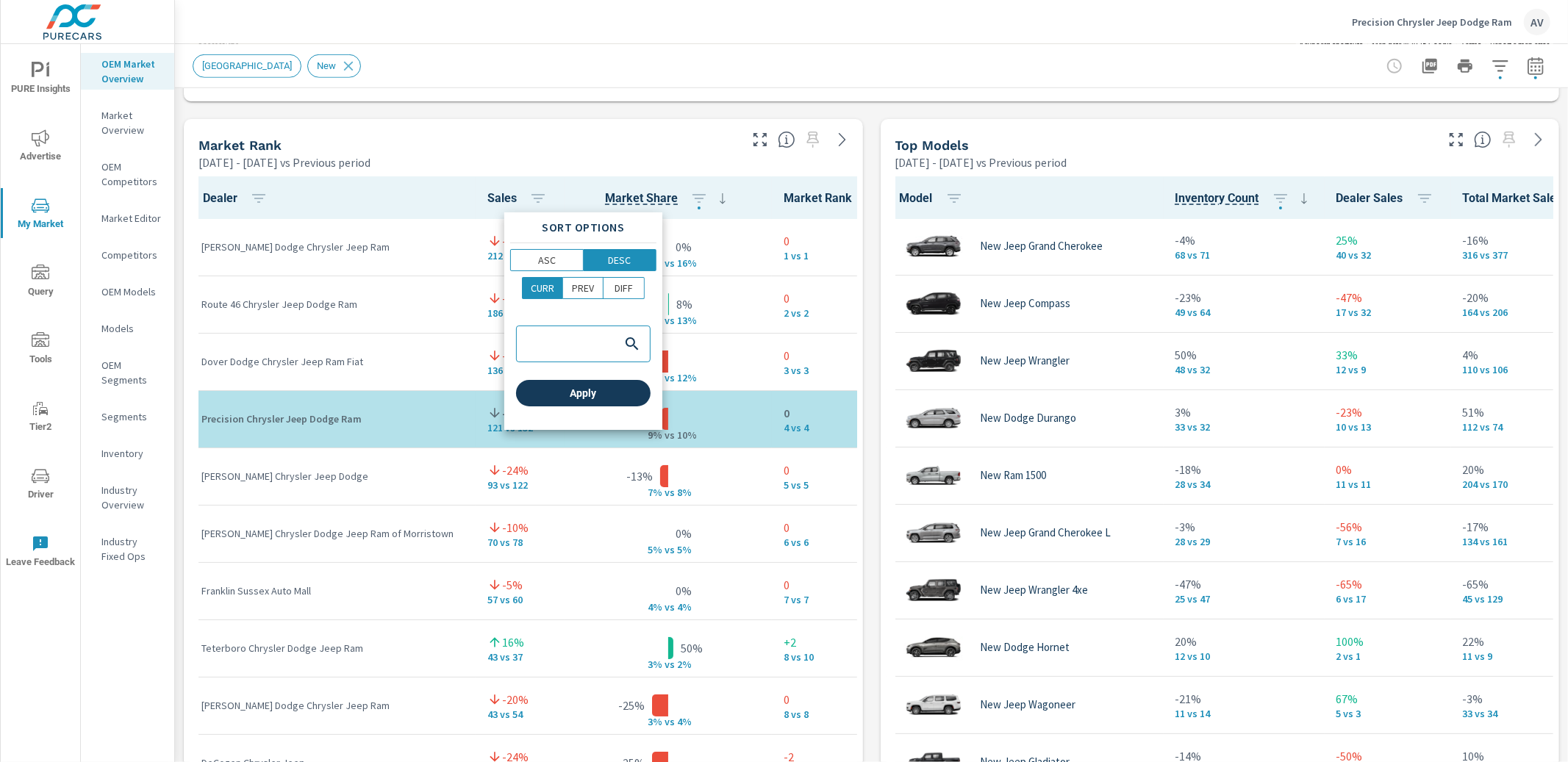
click at [617, 396] on span "Apply" at bounding box center [583, 393] width 123 height 13
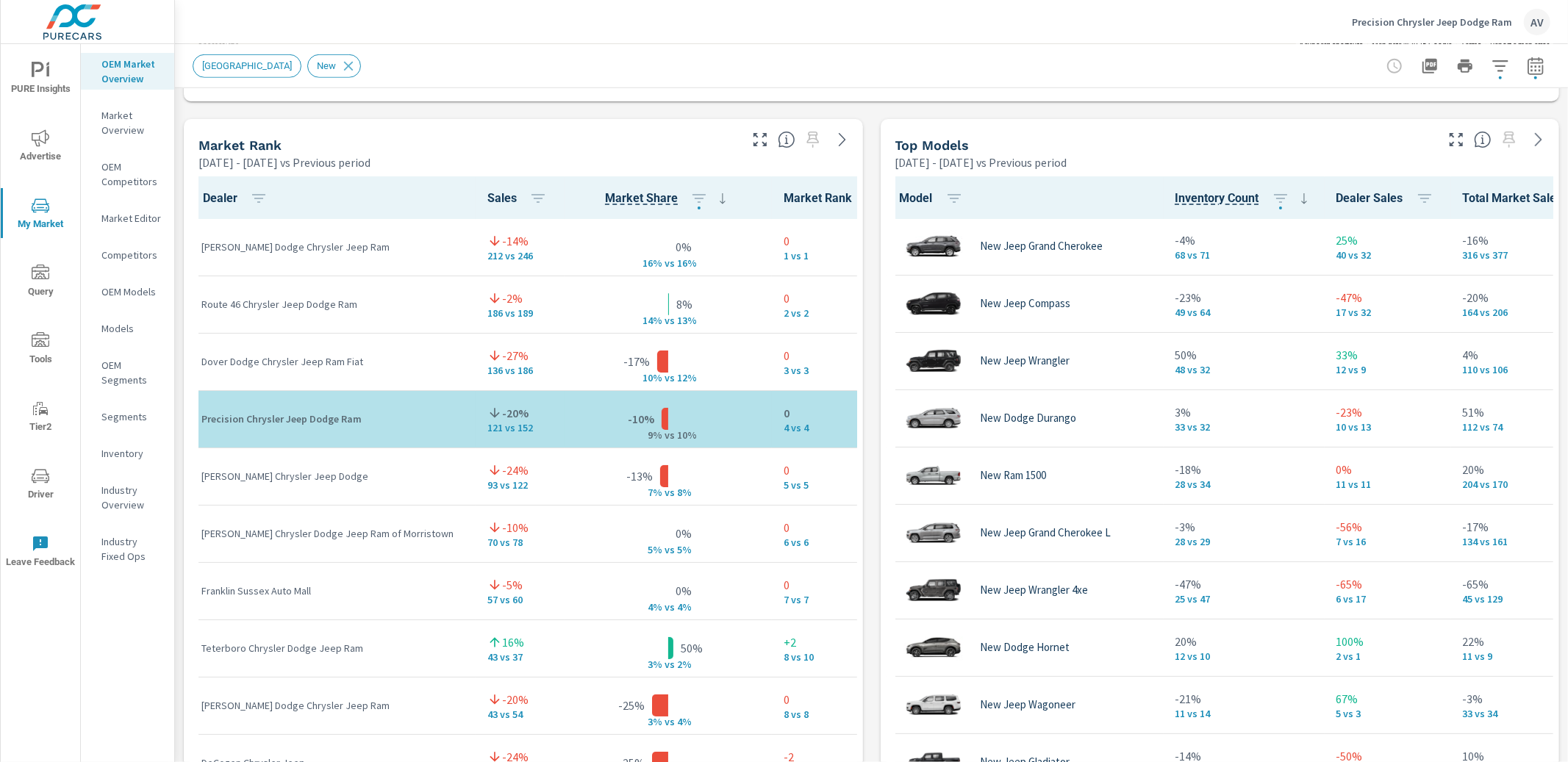
click at [858, 139] on div "Market View Jan 01, 2025 - Jun 30, 2025 vs Previous period ← Move left → Move r…" at bounding box center [871, 424] width 1393 height 2517
click at [880, 194] on div "Model Inventory Count Dealer Sales Total Market Sales Market Share Market Rank …" at bounding box center [1220, 529] width 679 height 717
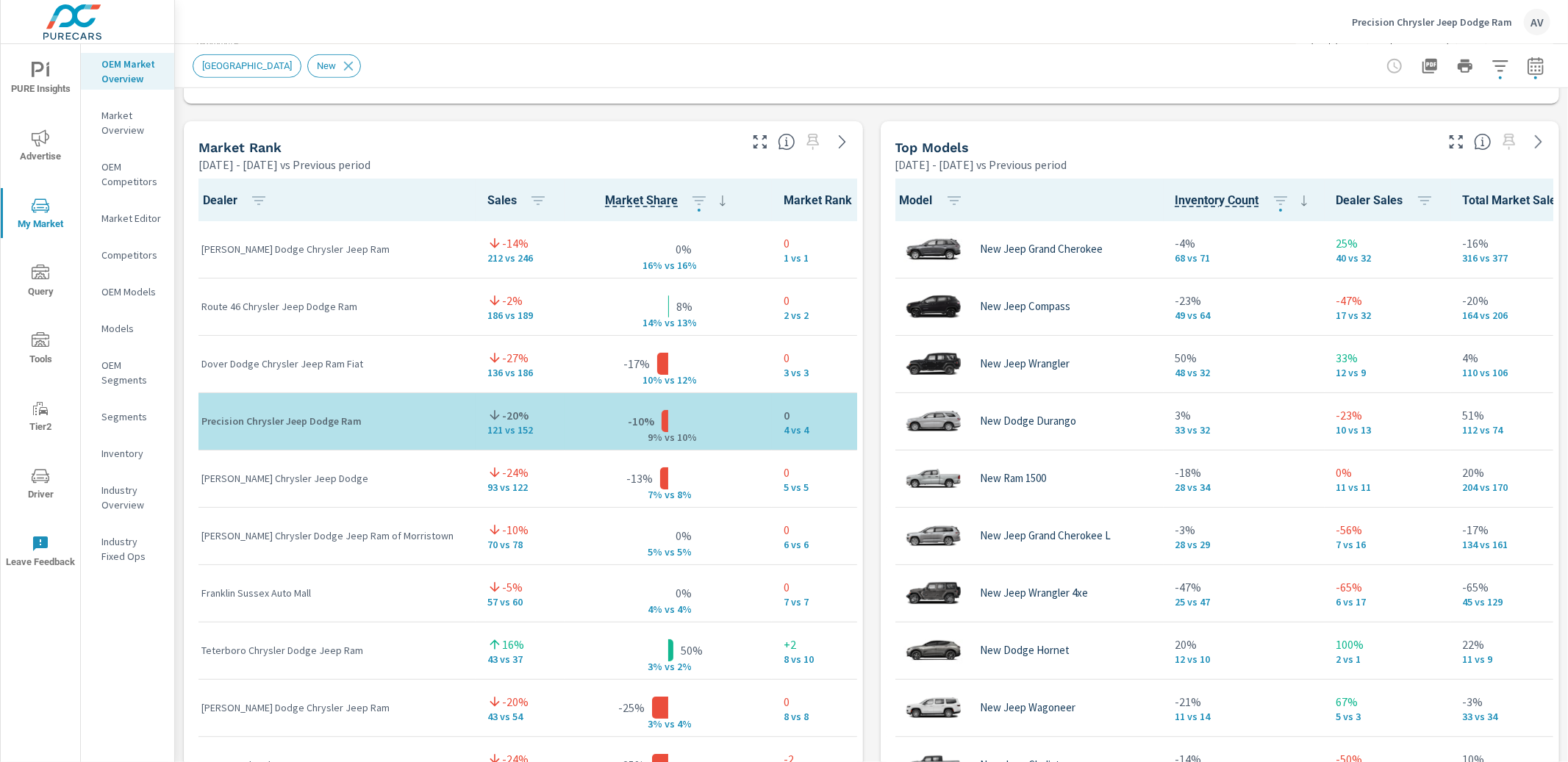
scroll to position [918, 0]
click at [1529, 63] on icon "button" at bounding box center [1536, 66] width 17 height 17
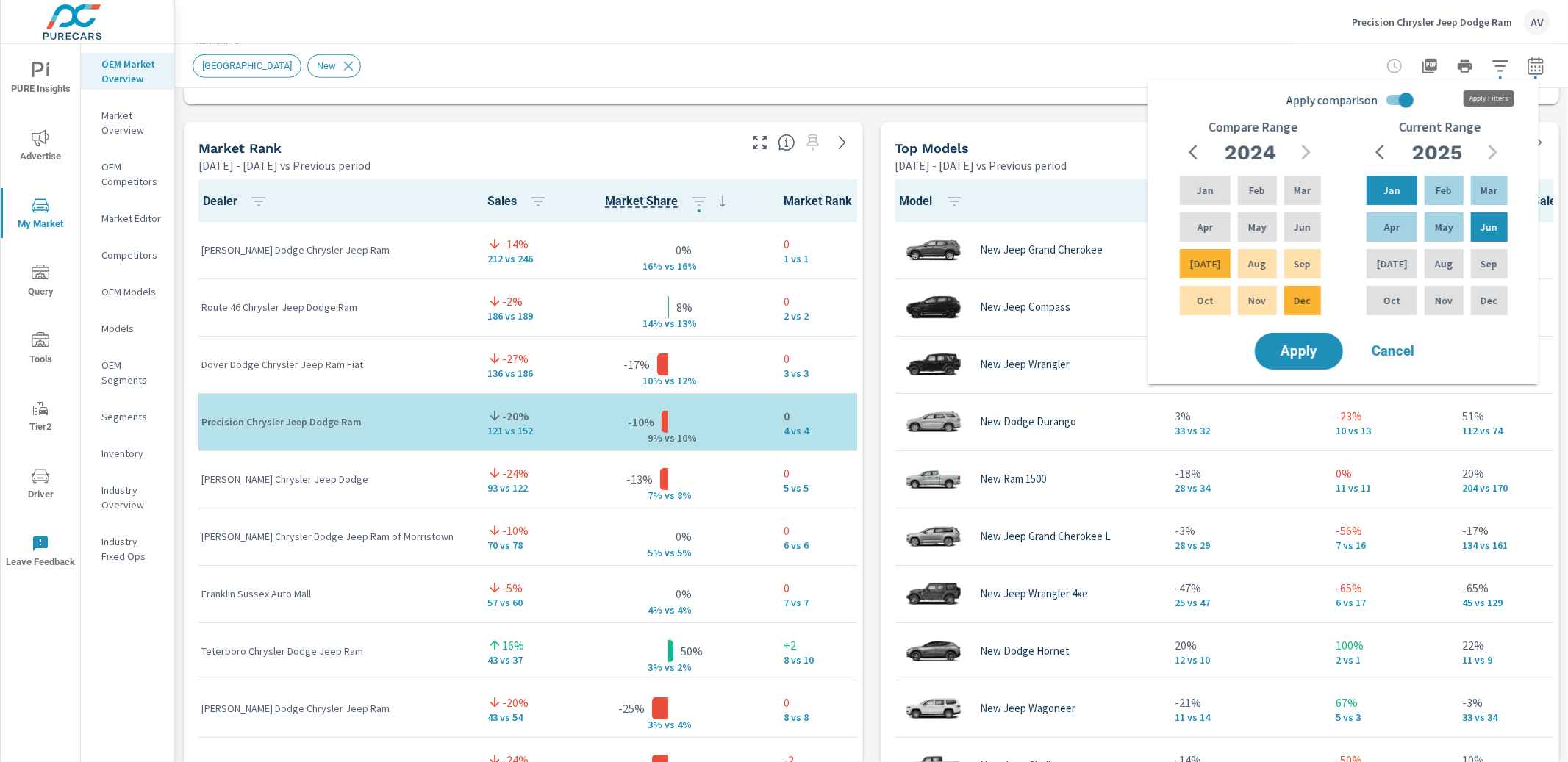
click at [1492, 69] on icon "button" at bounding box center [1500, 66] width 17 height 17
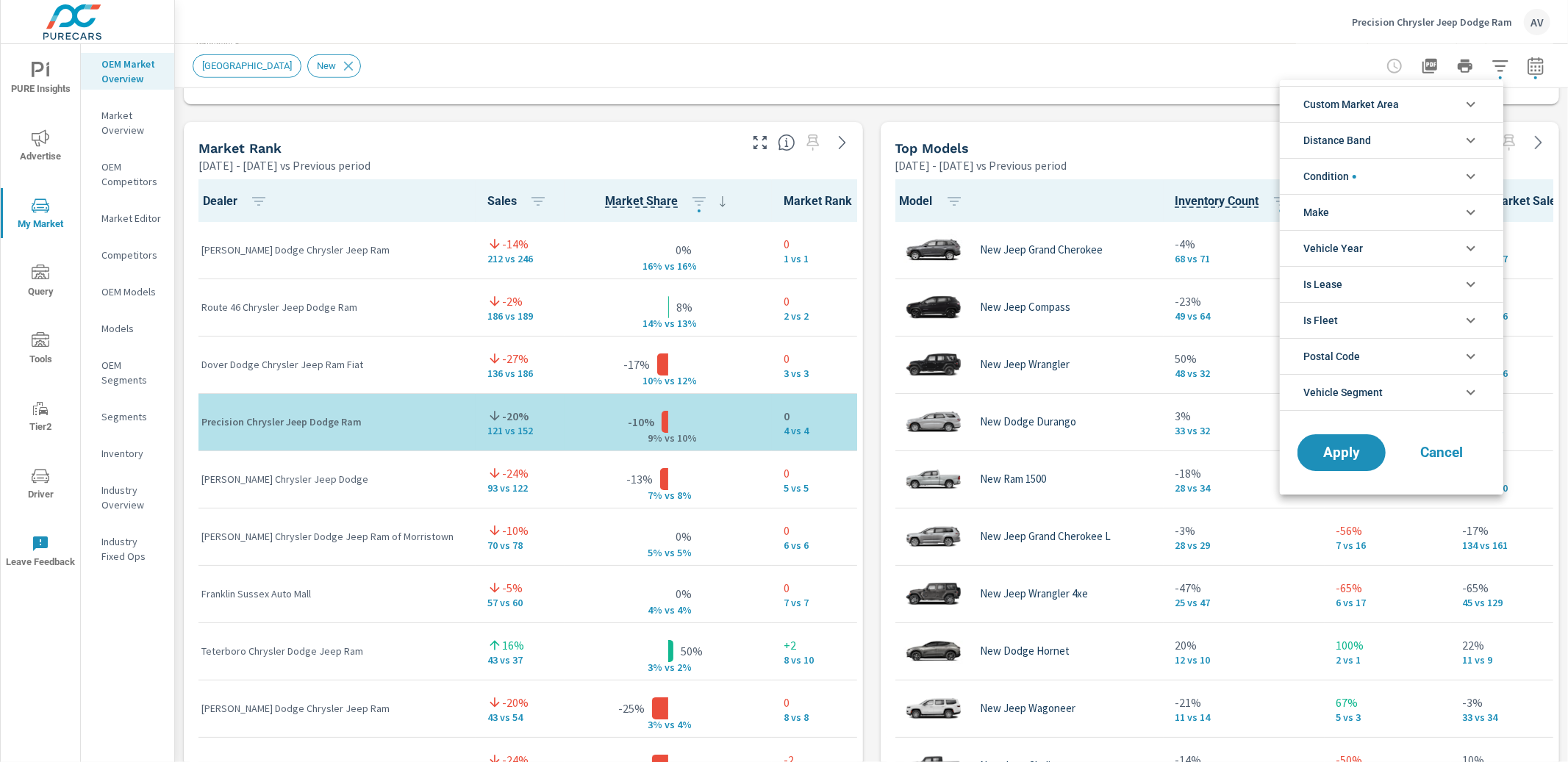
click at [1357, 144] on span "Distance Band" at bounding box center [1336, 140] width 68 height 35
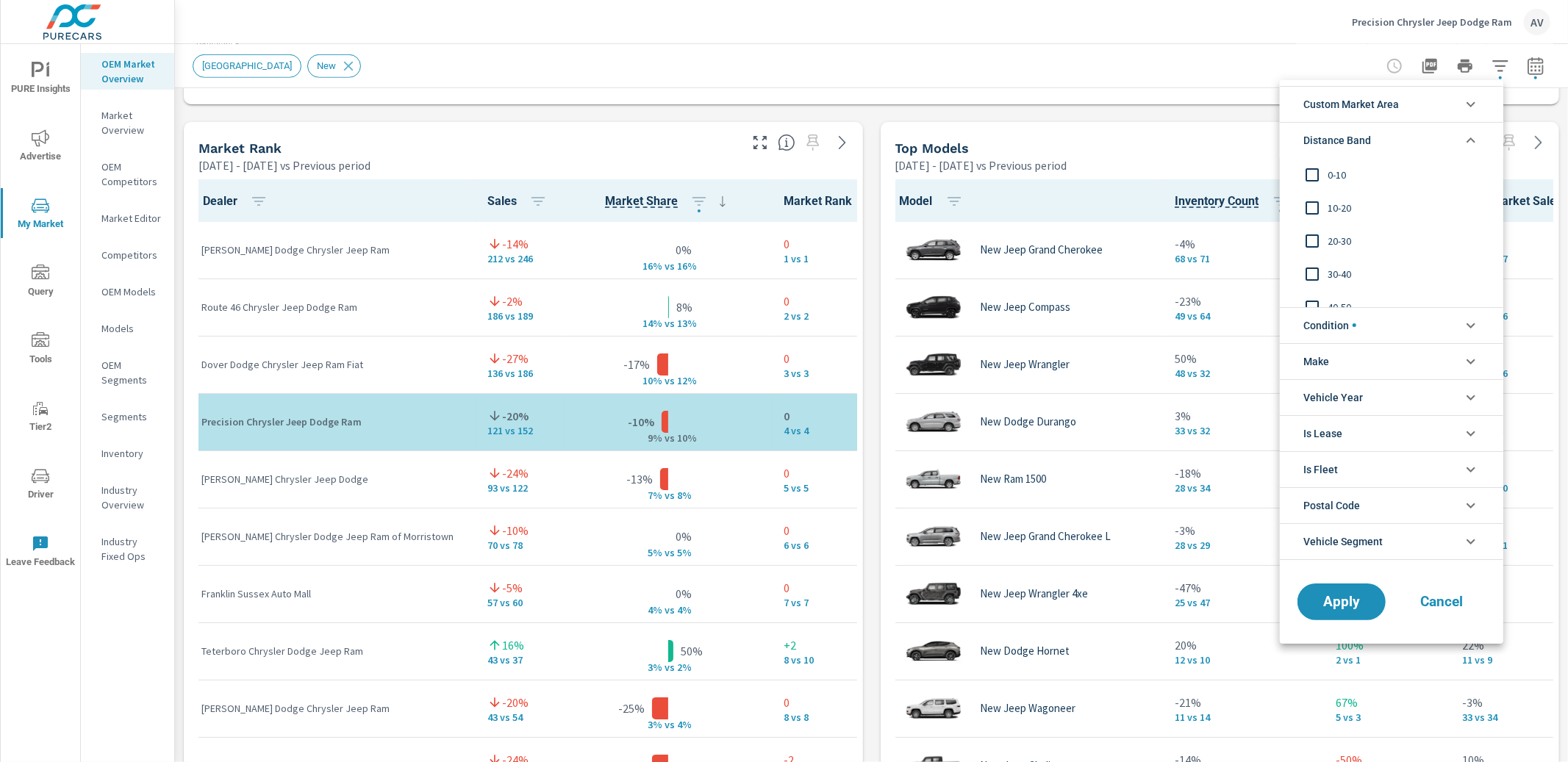
click at [1340, 139] on span "Distance Band" at bounding box center [1336, 140] width 68 height 35
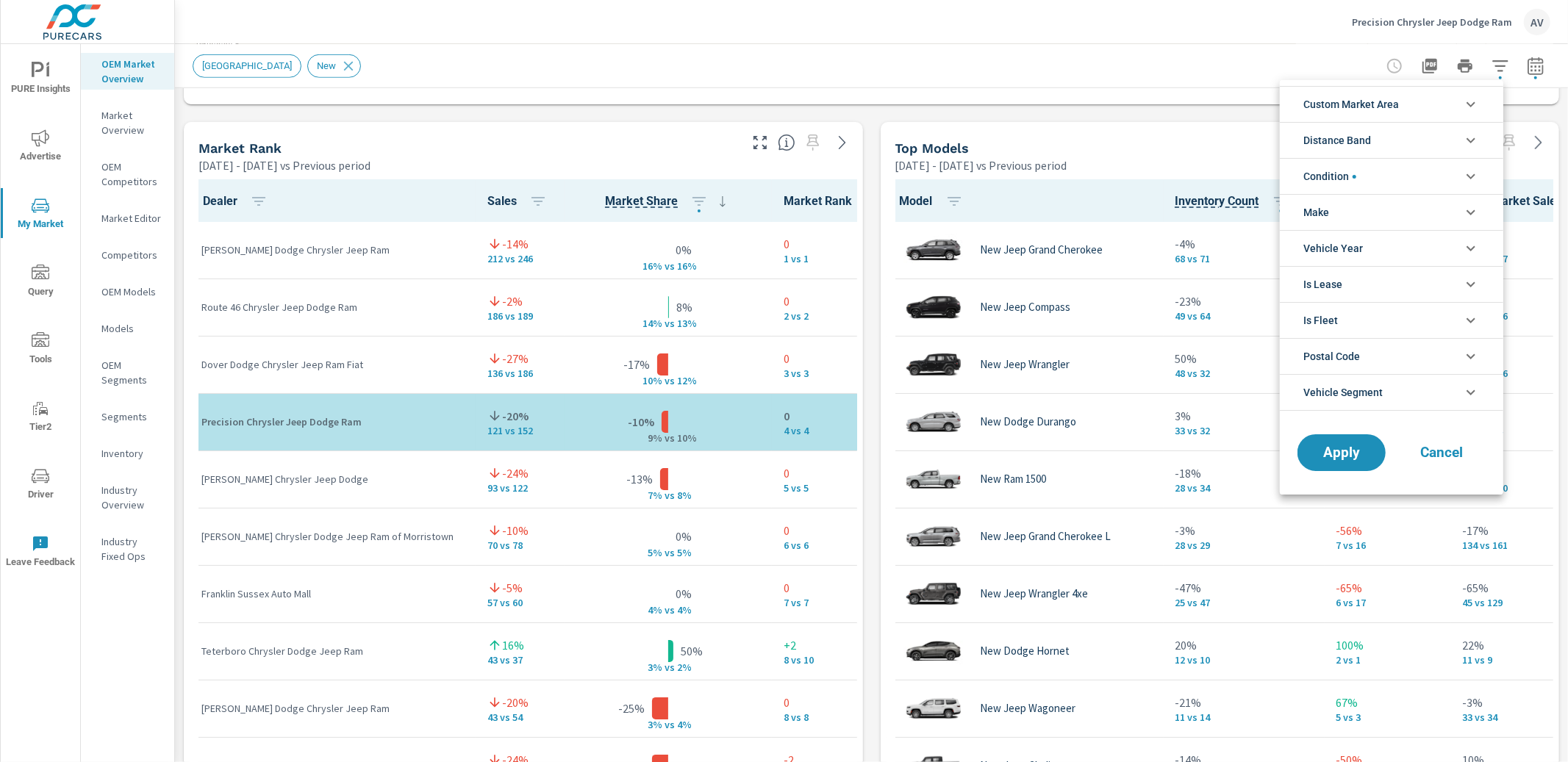
click at [1343, 172] on span "Condition" at bounding box center [1329, 175] width 52 height 35
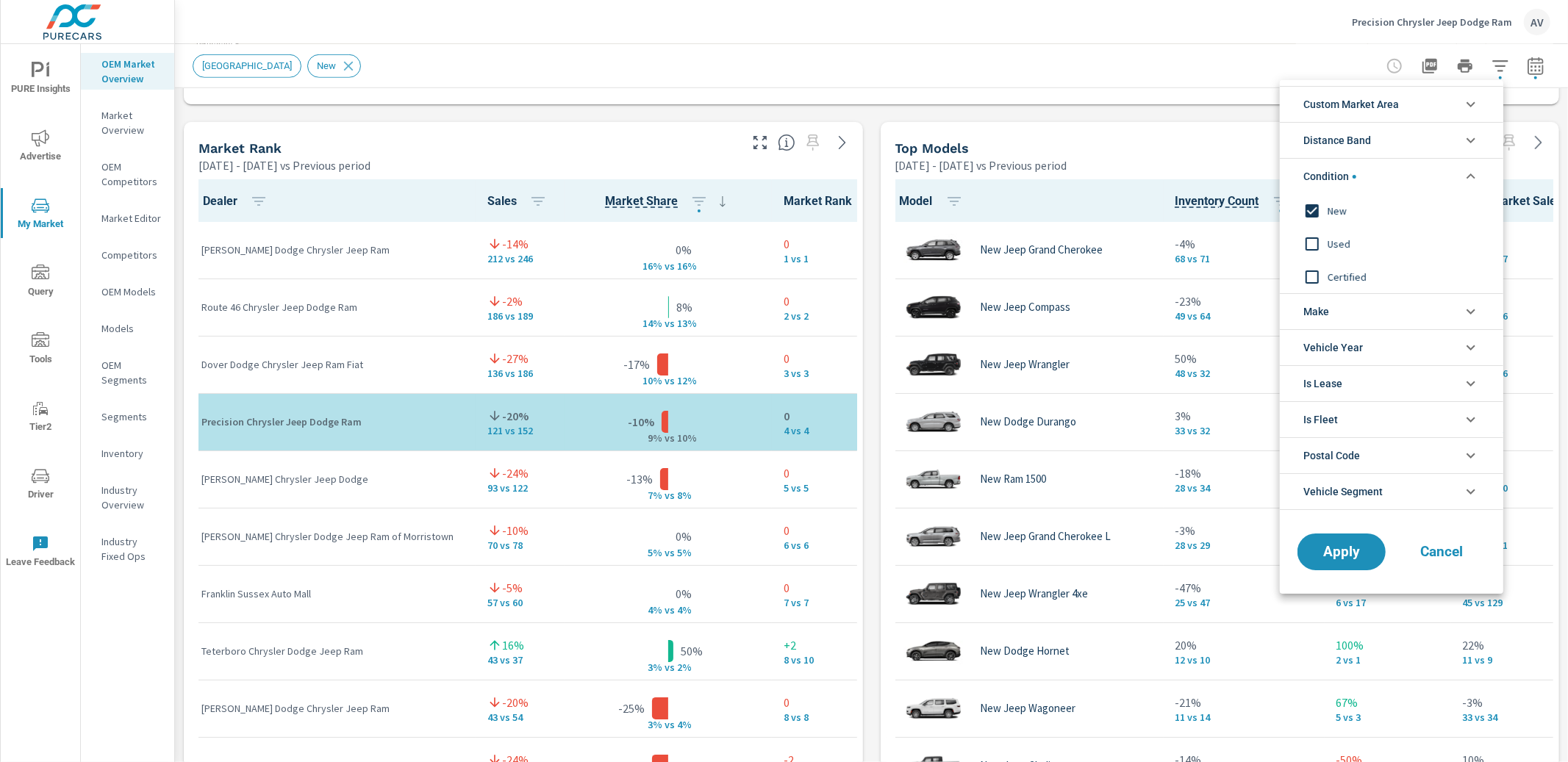
click at [1310, 245] on input "filter options" at bounding box center [1311, 244] width 31 height 31
click at [1312, 275] on input "filter options" at bounding box center [1311, 277] width 31 height 31
click at [1311, 212] on input "filter options" at bounding box center [1311, 211] width 31 height 31
click at [1341, 559] on span "Apply" at bounding box center [1341, 552] width 60 height 14
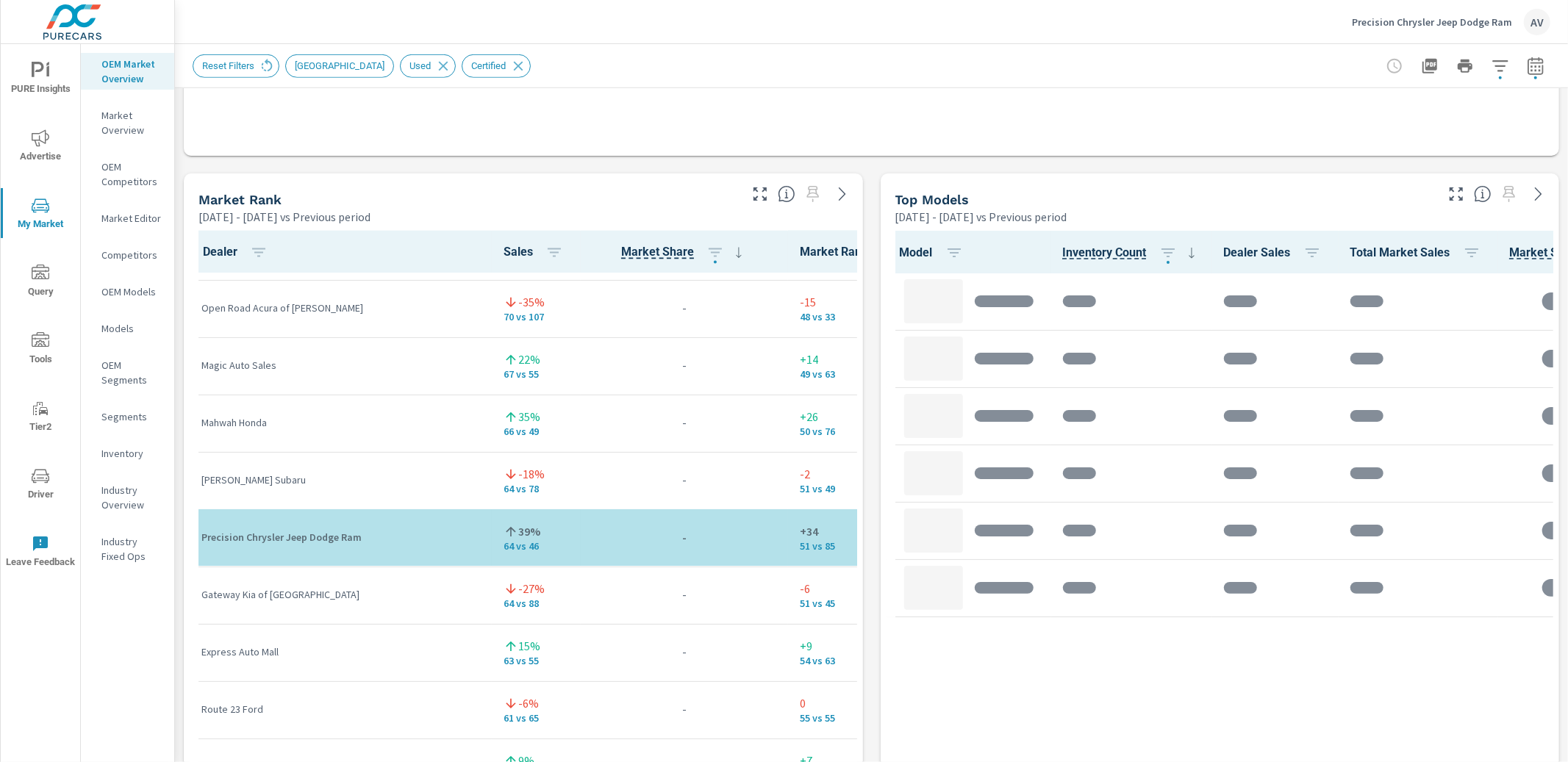
scroll to position [2867, 0]
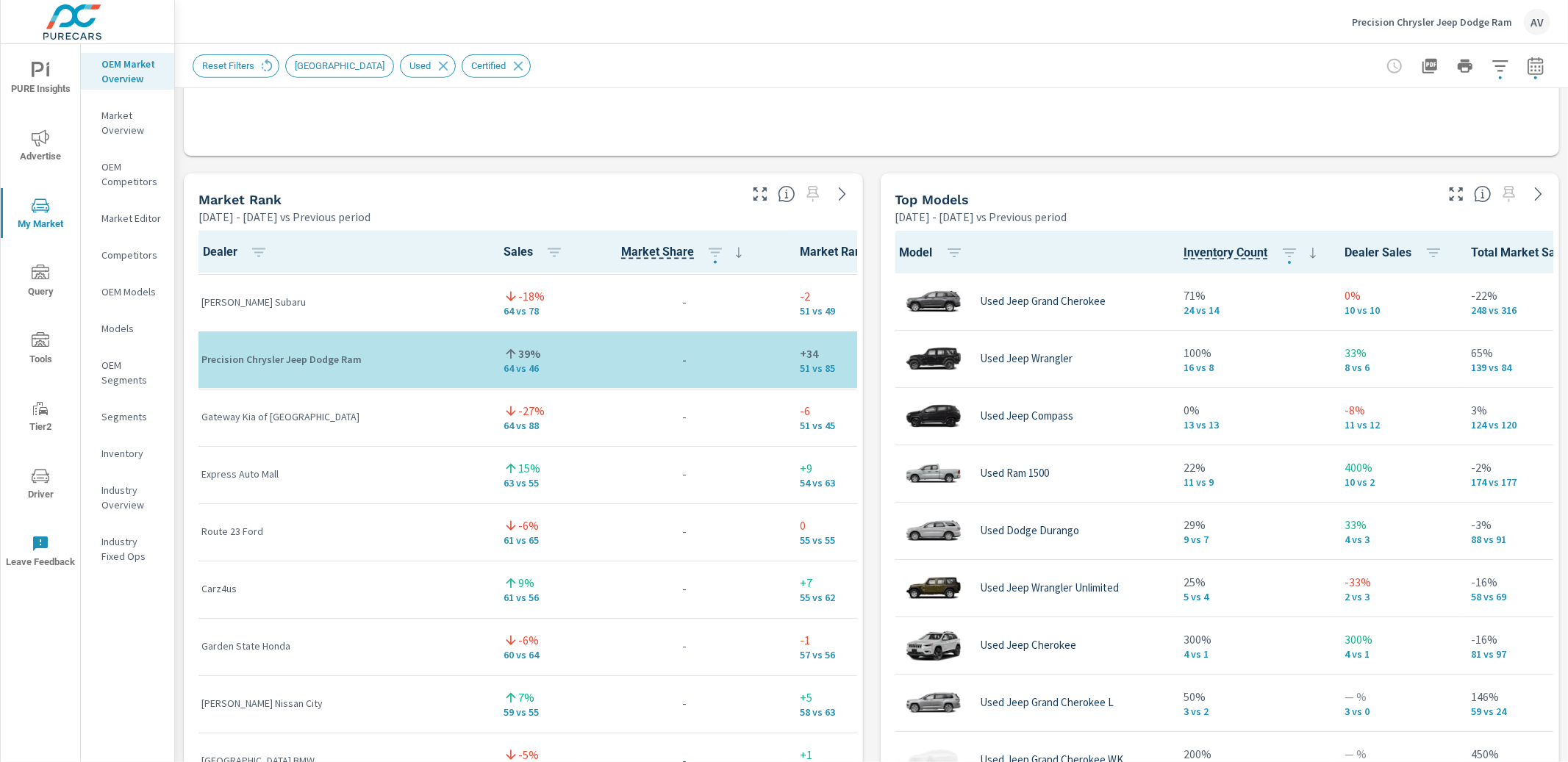
scroll to position [1, 0]
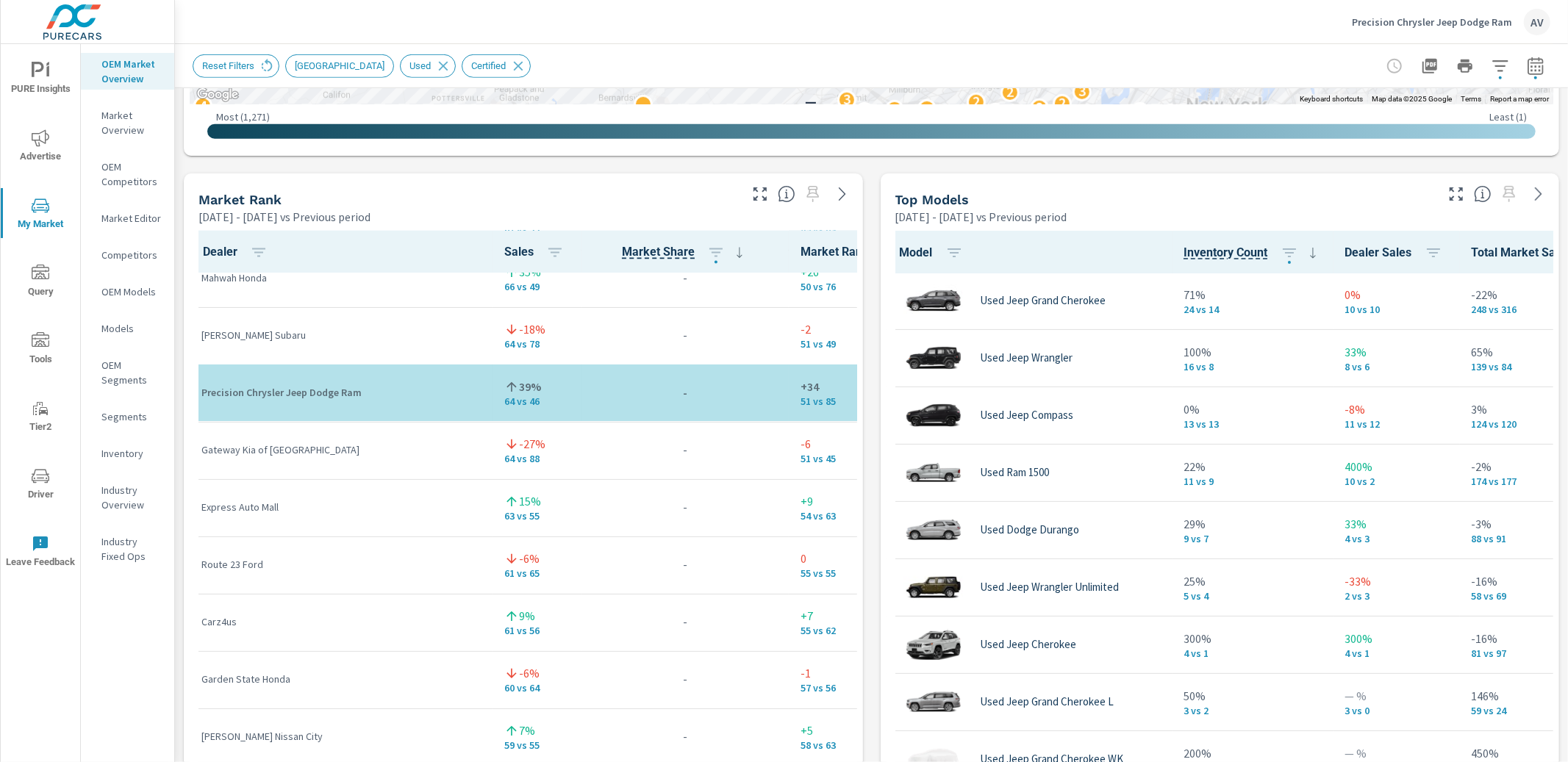
scroll to position [2794, 0]
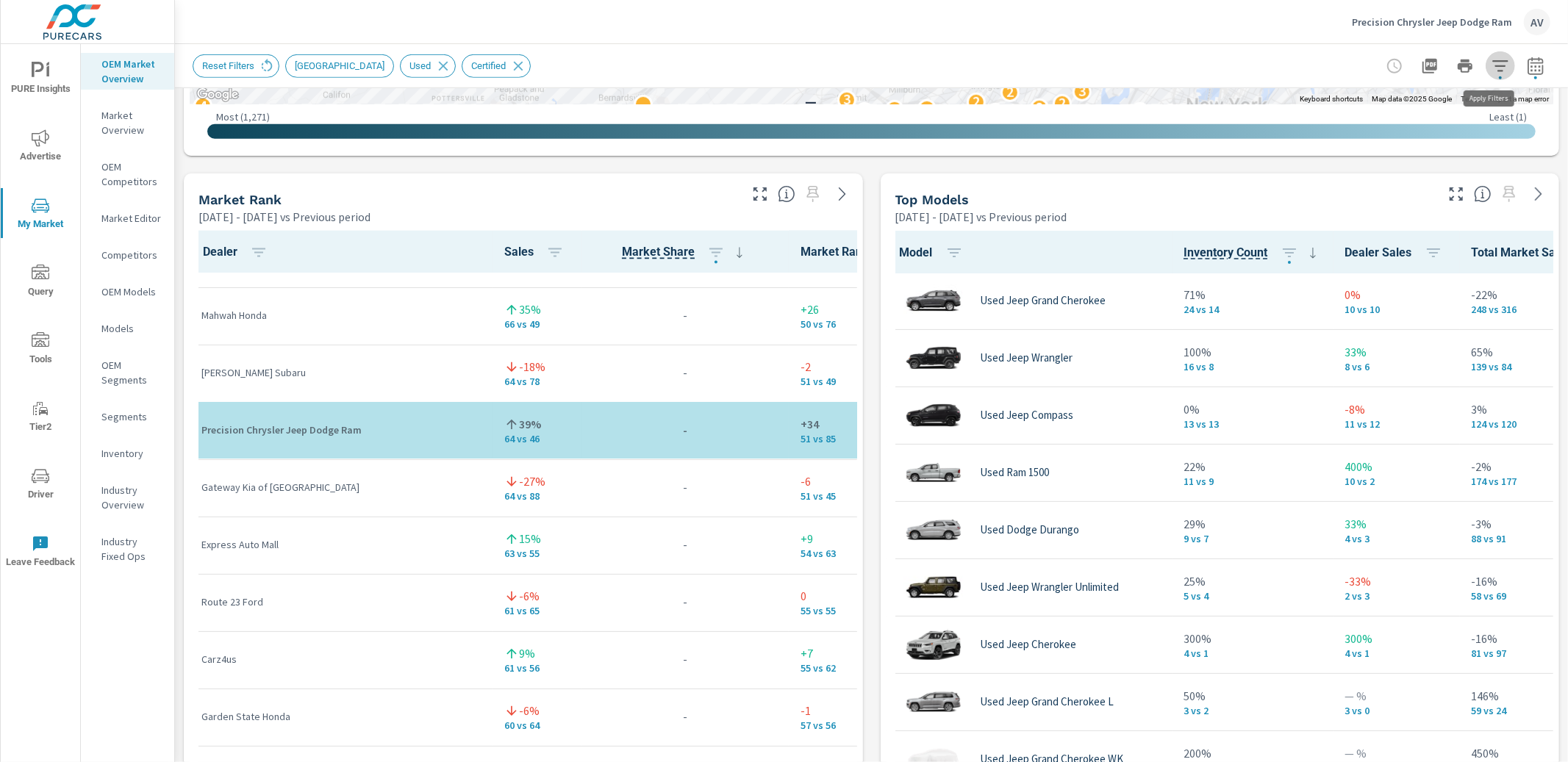
click at [1490, 74] on button "button" at bounding box center [1499, 66] width 30 height 30
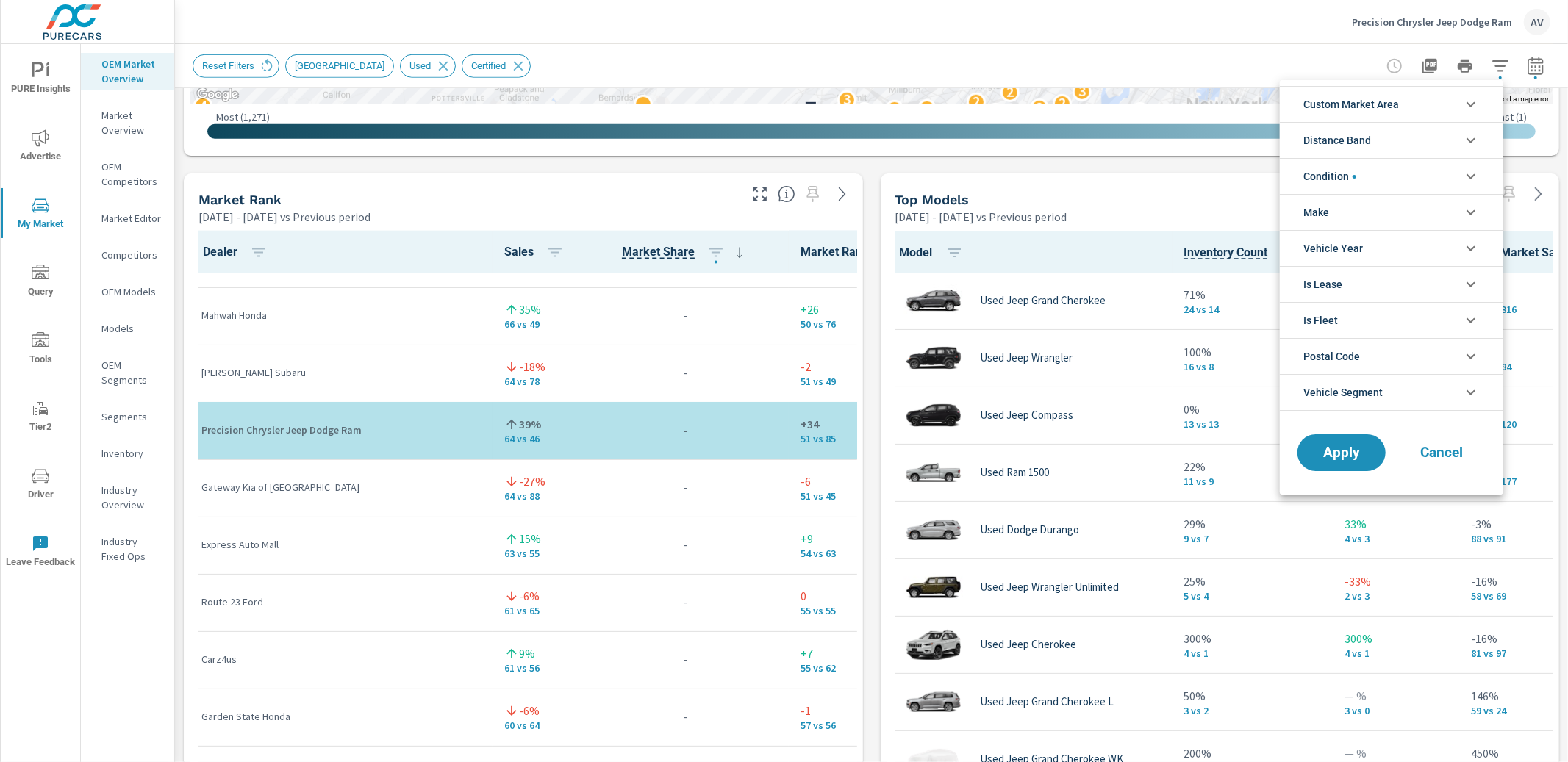
scroll to position [66, 0]
click at [1358, 176] on li "Condition" at bounding box center [1392, 176] width 223 height 36
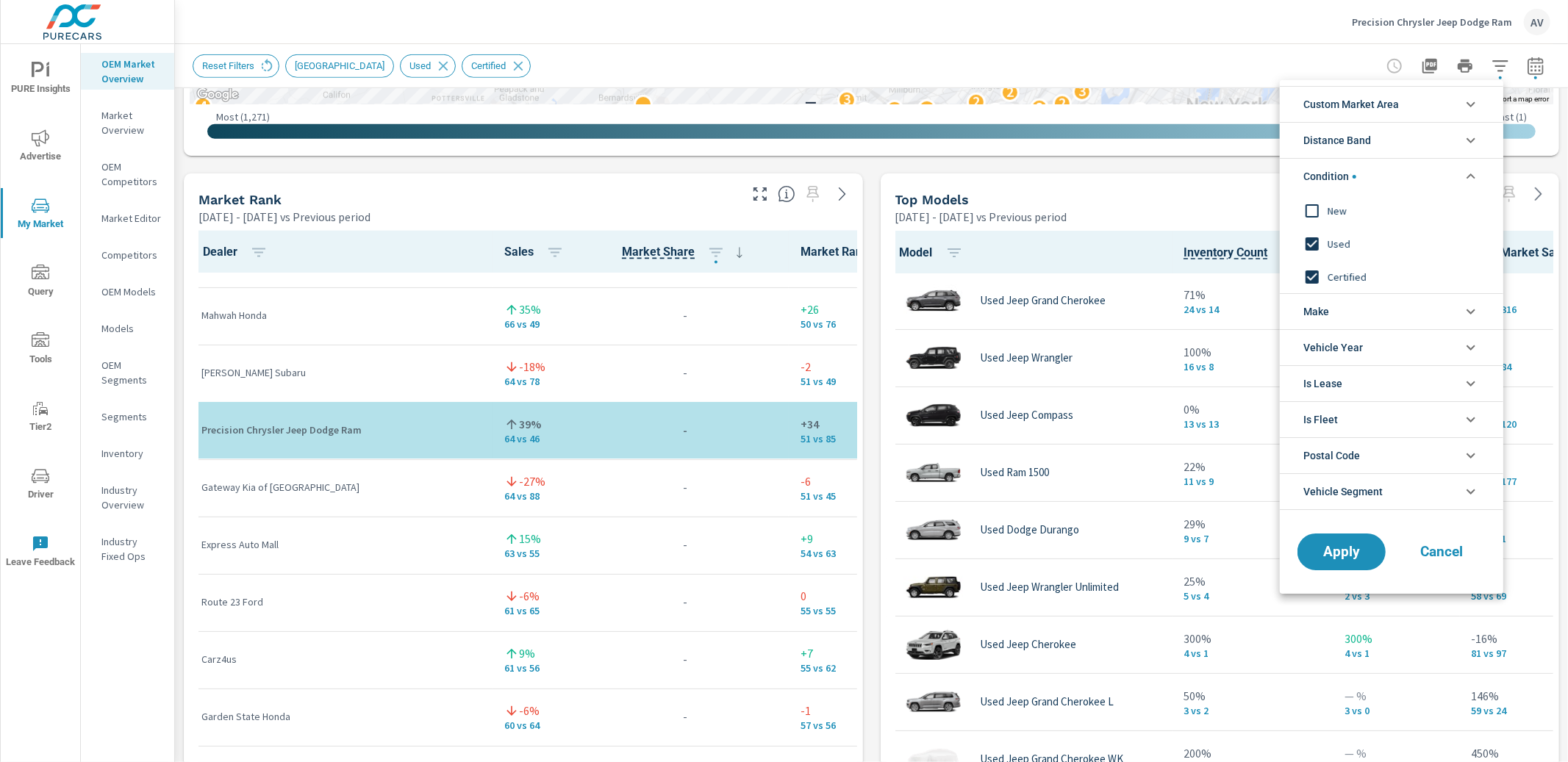
scroll to position [1, 0]
click at [1358, 176] on li "Condition" at bounding box center [1392, 176] width 223 height 36
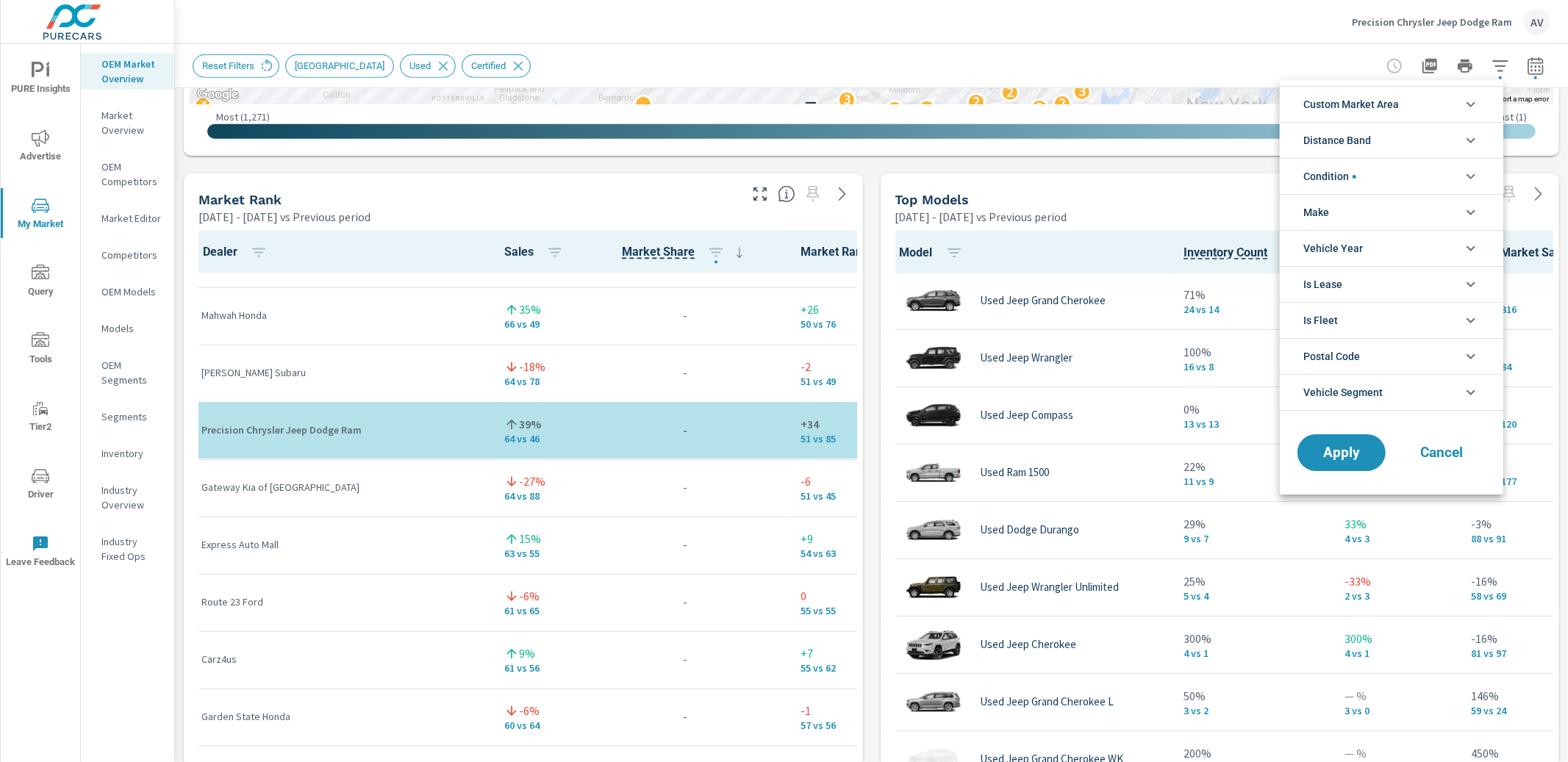
click at [868, 316] on div at bounding box center [784, 381] width 1568 height 762
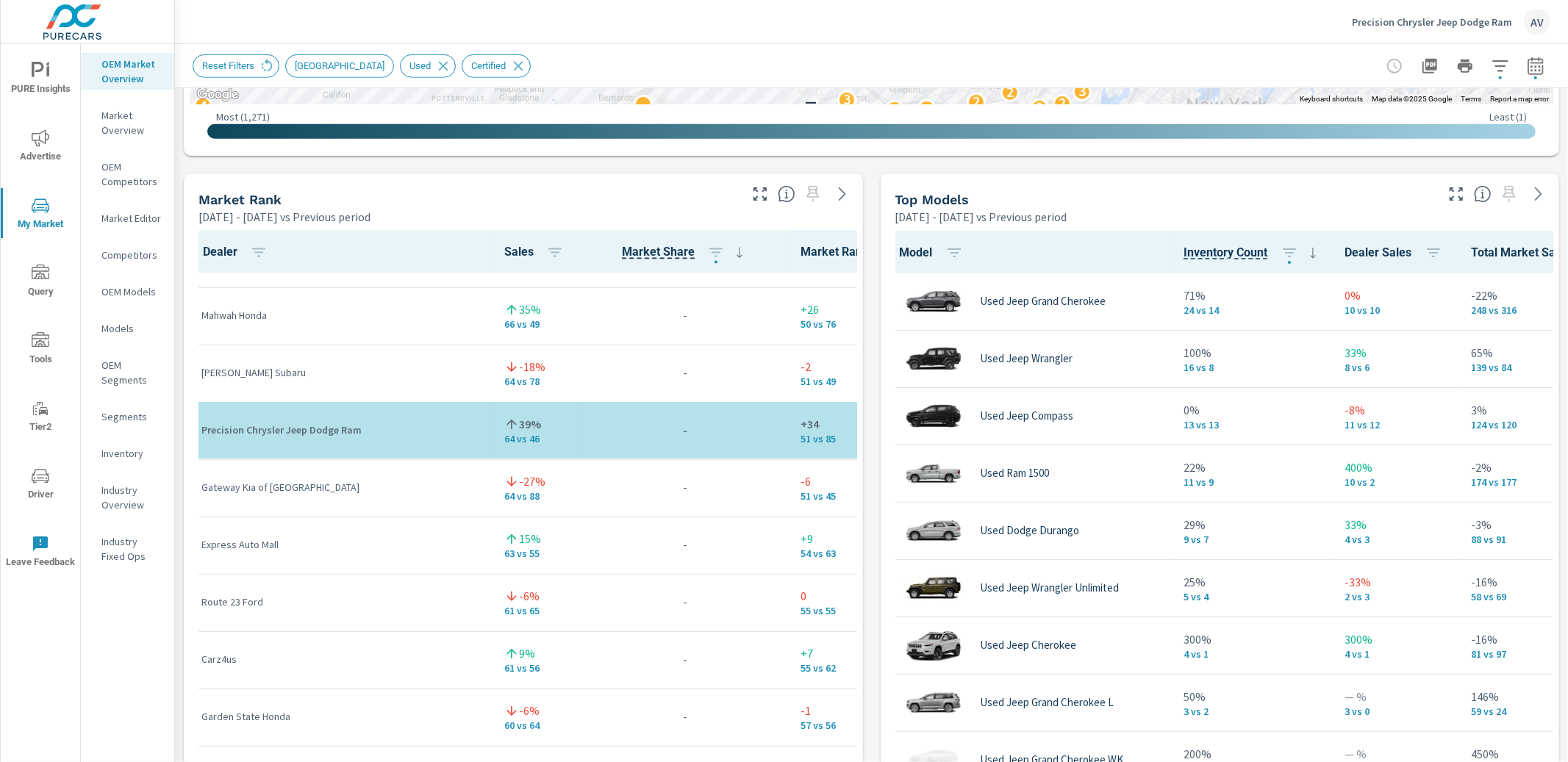
click at [863, 294] on div "Market View Jan 01, 2025 - Jun 30, 2025 vs Previous period ← Move left → Move r…" at bounding box center [871, 479] width 1393 height 2517
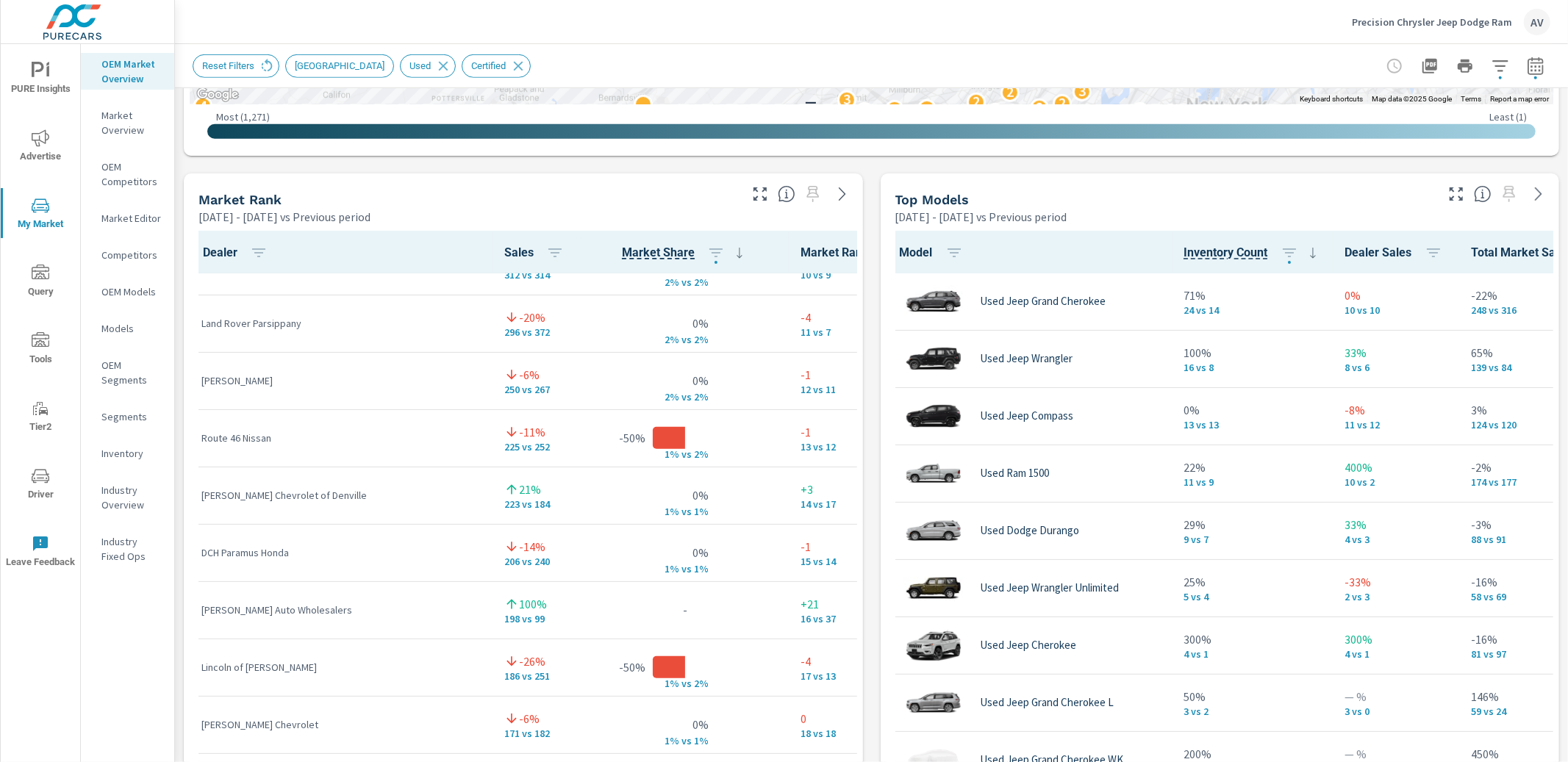
scroll to position [89, 0]
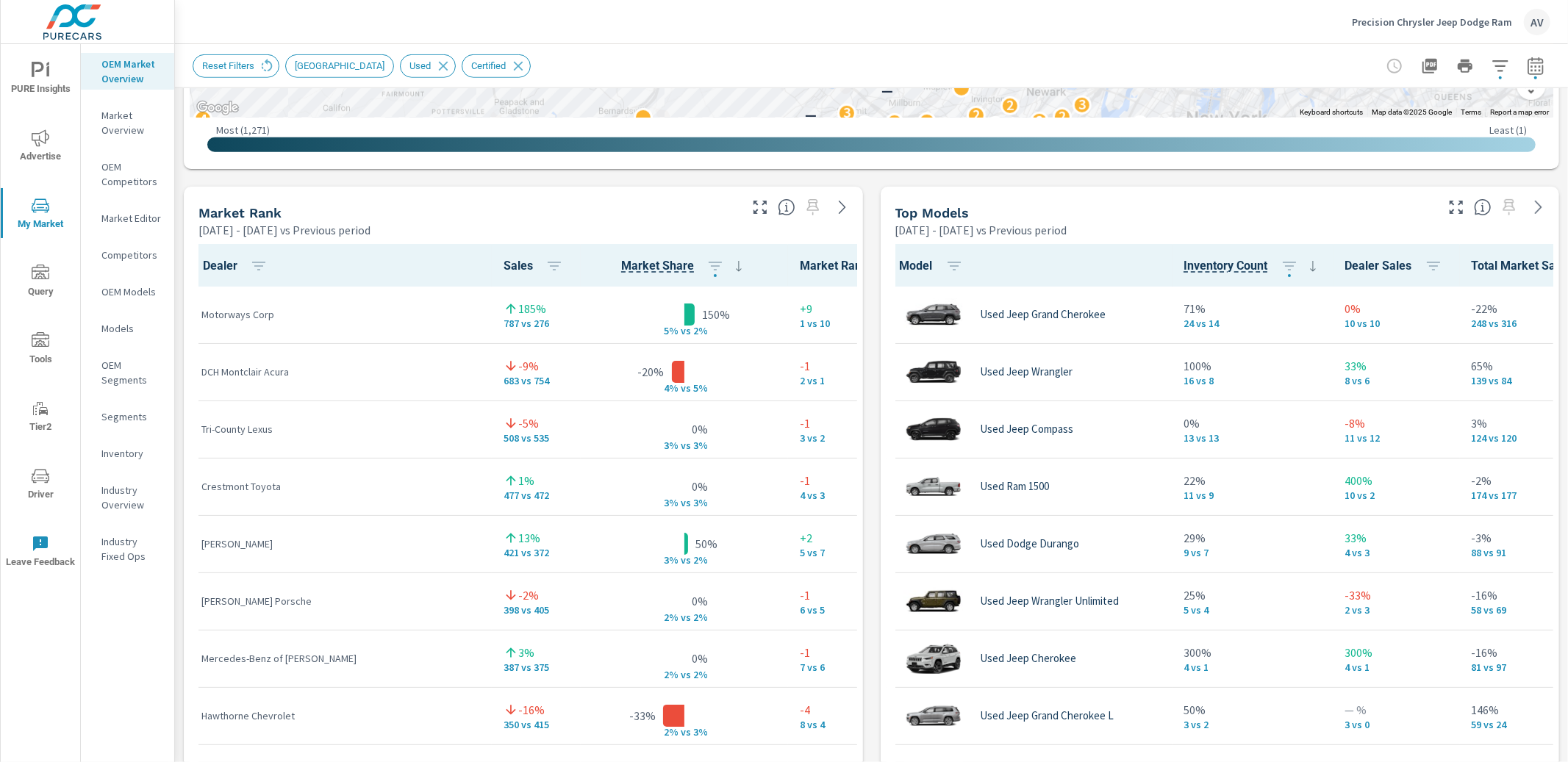
scroll to position [854, 0]
click at [870, 385] on div "Market View Jan 01, 2025 - Jun 30, 2025 vs Previous period ← Move left → Move r…" at bounding box center [871, 493] width 1393 height 2517
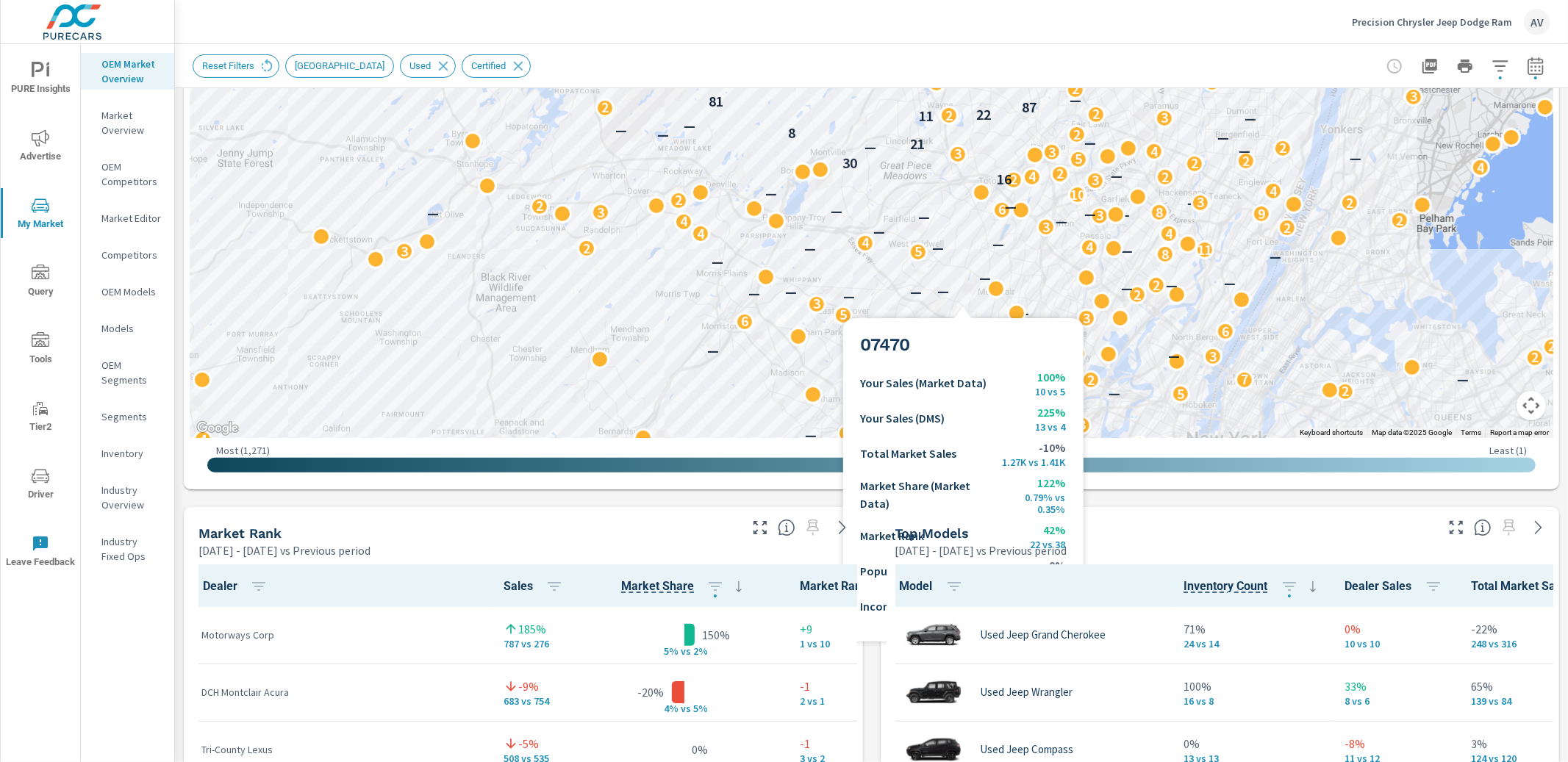
scroll to position [321, 0]
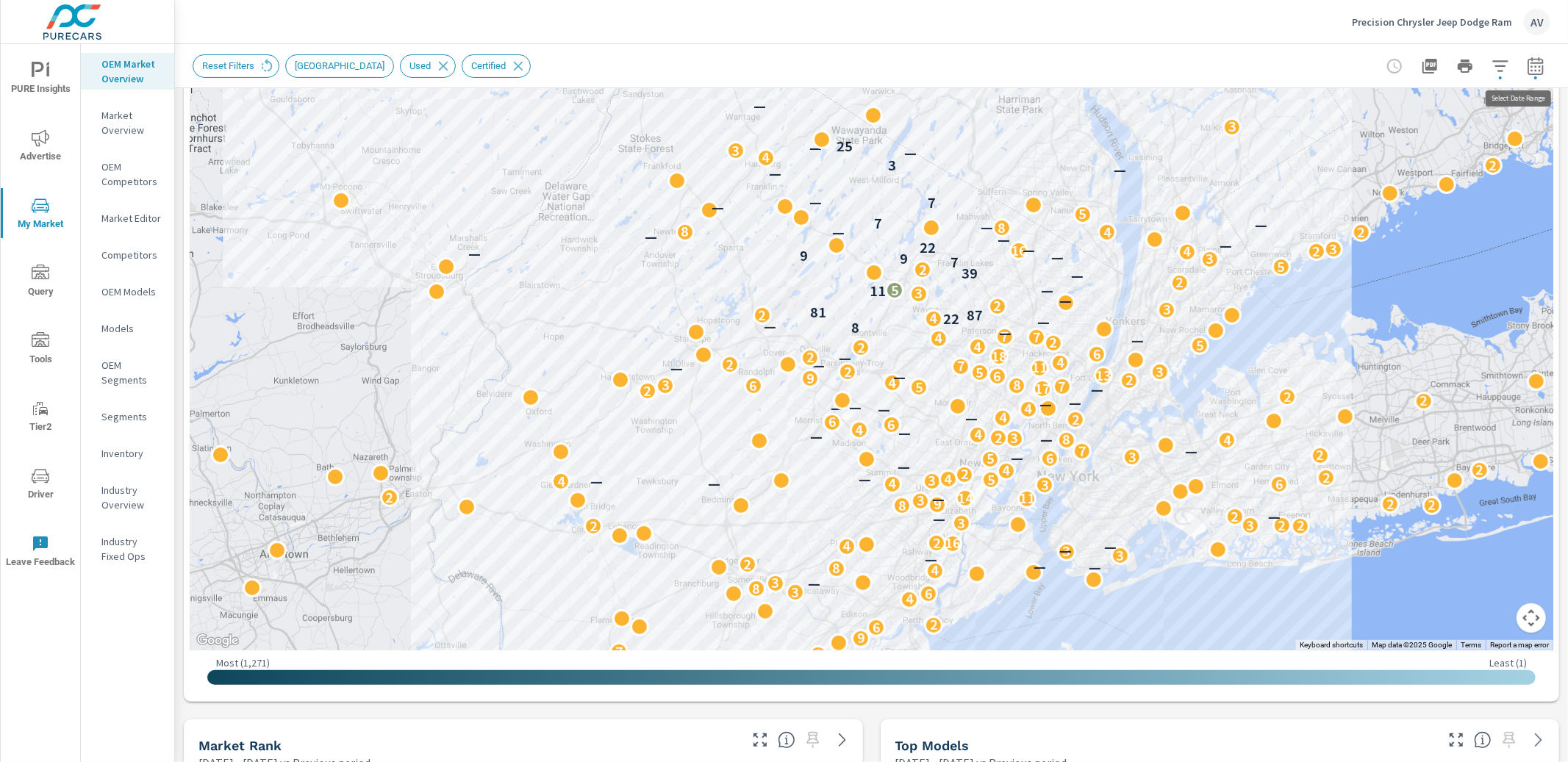
click at [1531, 67] on icon "button" at bounding box center [1536, 66] width 17 height 17
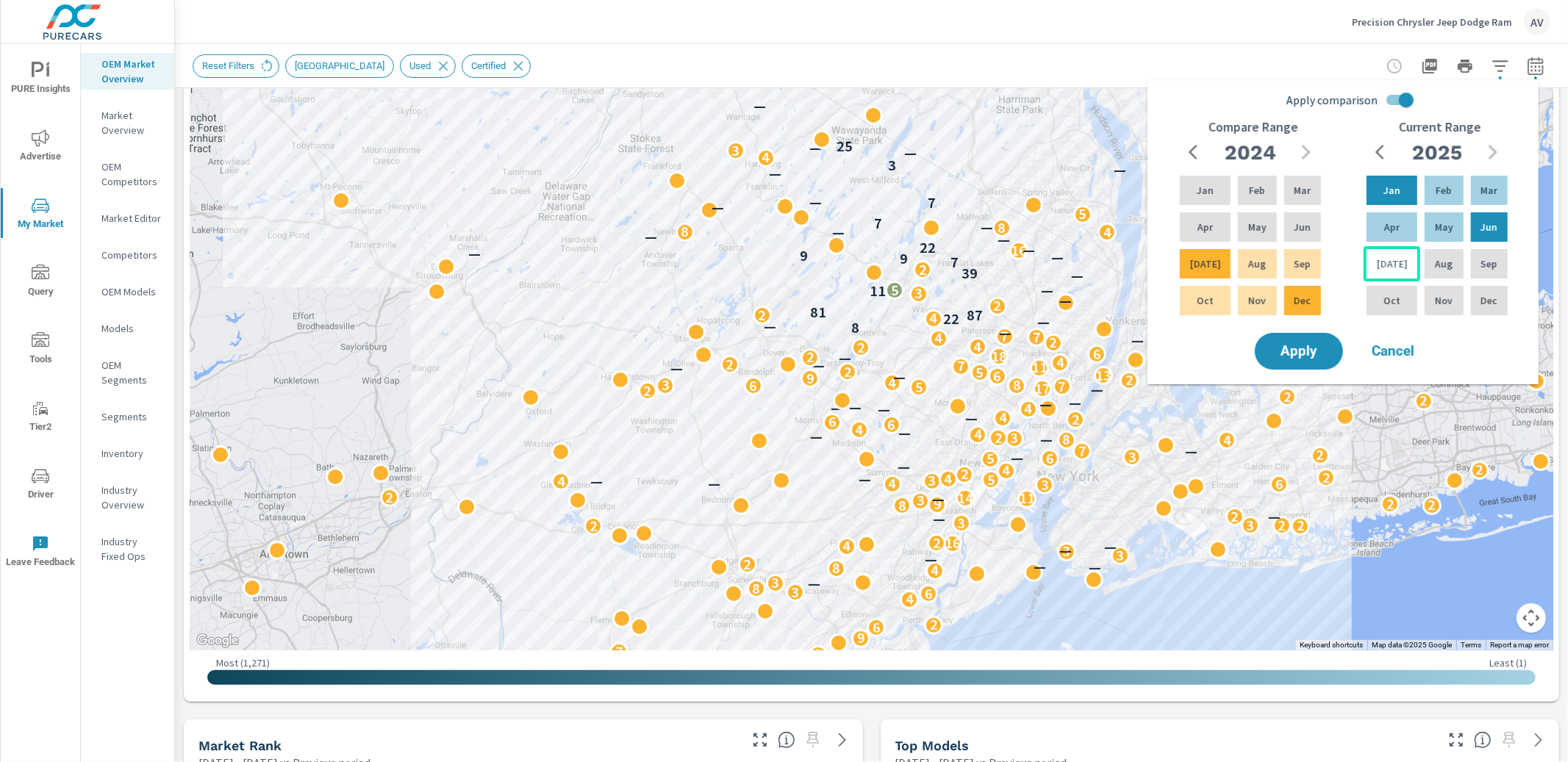
click at [1383, 274] on div "Jul" at bounding box center [1391, 263] width 56 height 35
click at [1393, 258] on p "Jul" at bounding box center [1392, 263] width 31 height 14
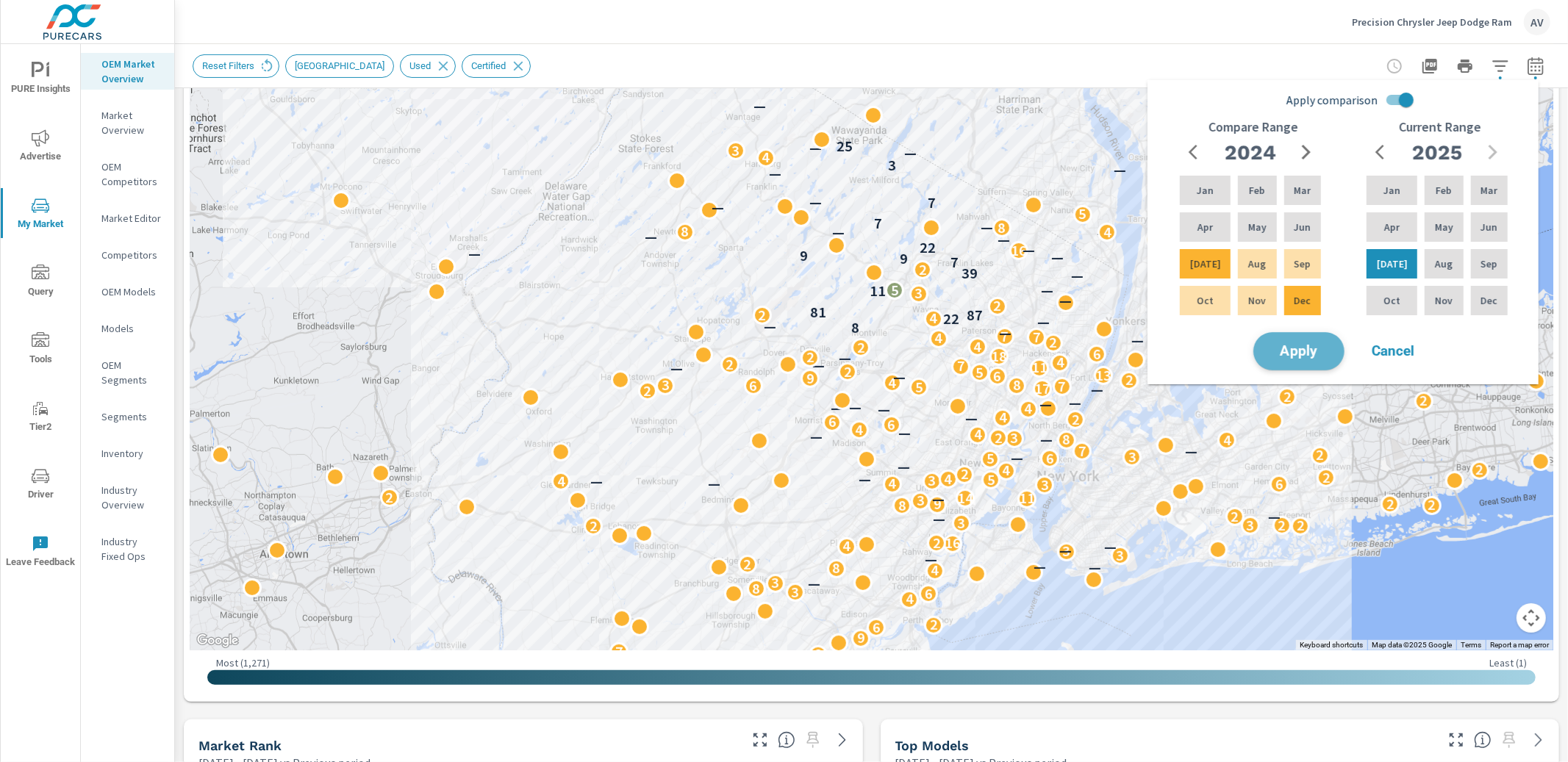
click at [1305, 350] on span "Apply" at bounding box center [1298, 351] width 60 height 14
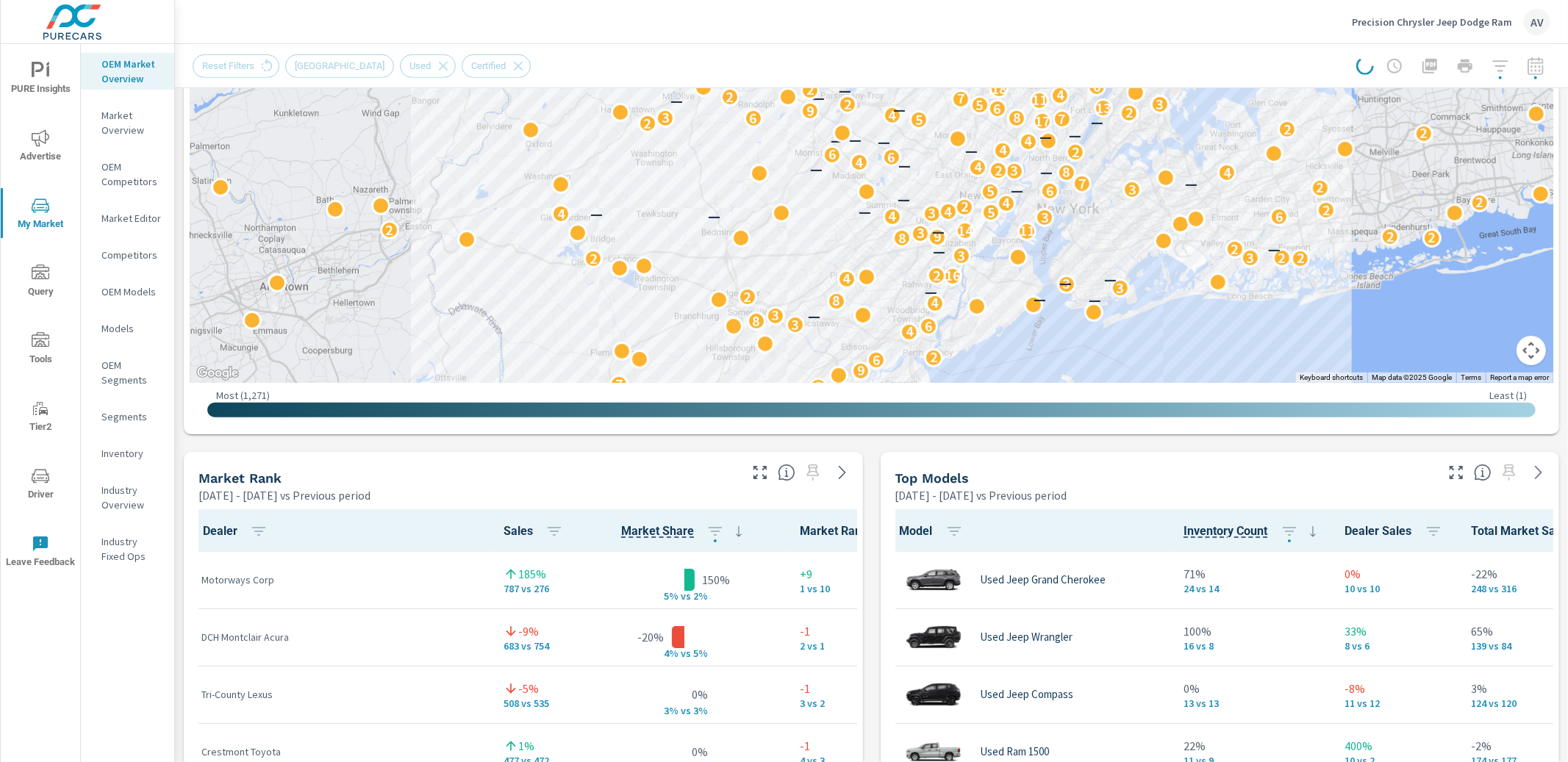
scroll to position [769, 0]
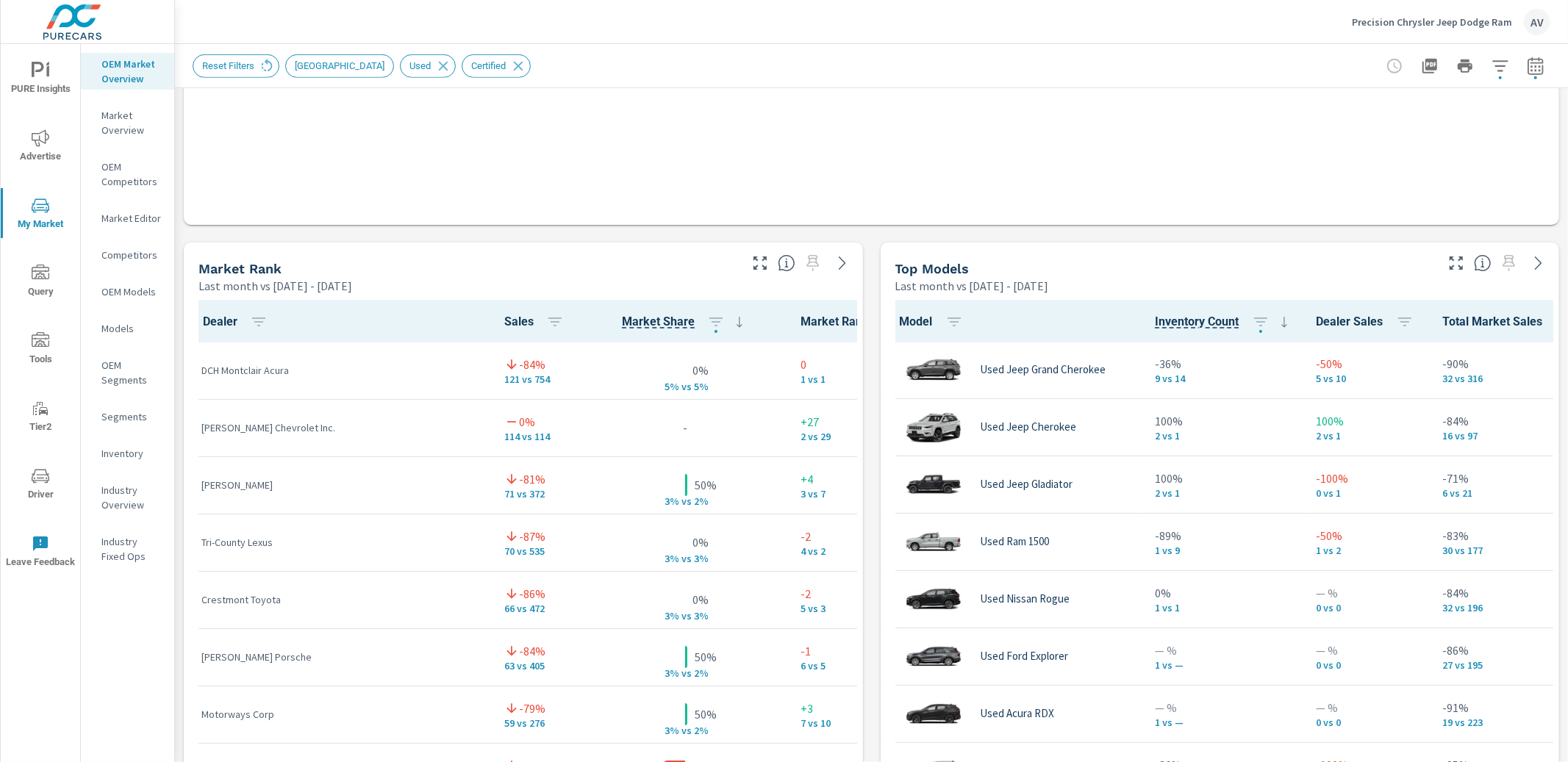
scroll to position [731, 0]
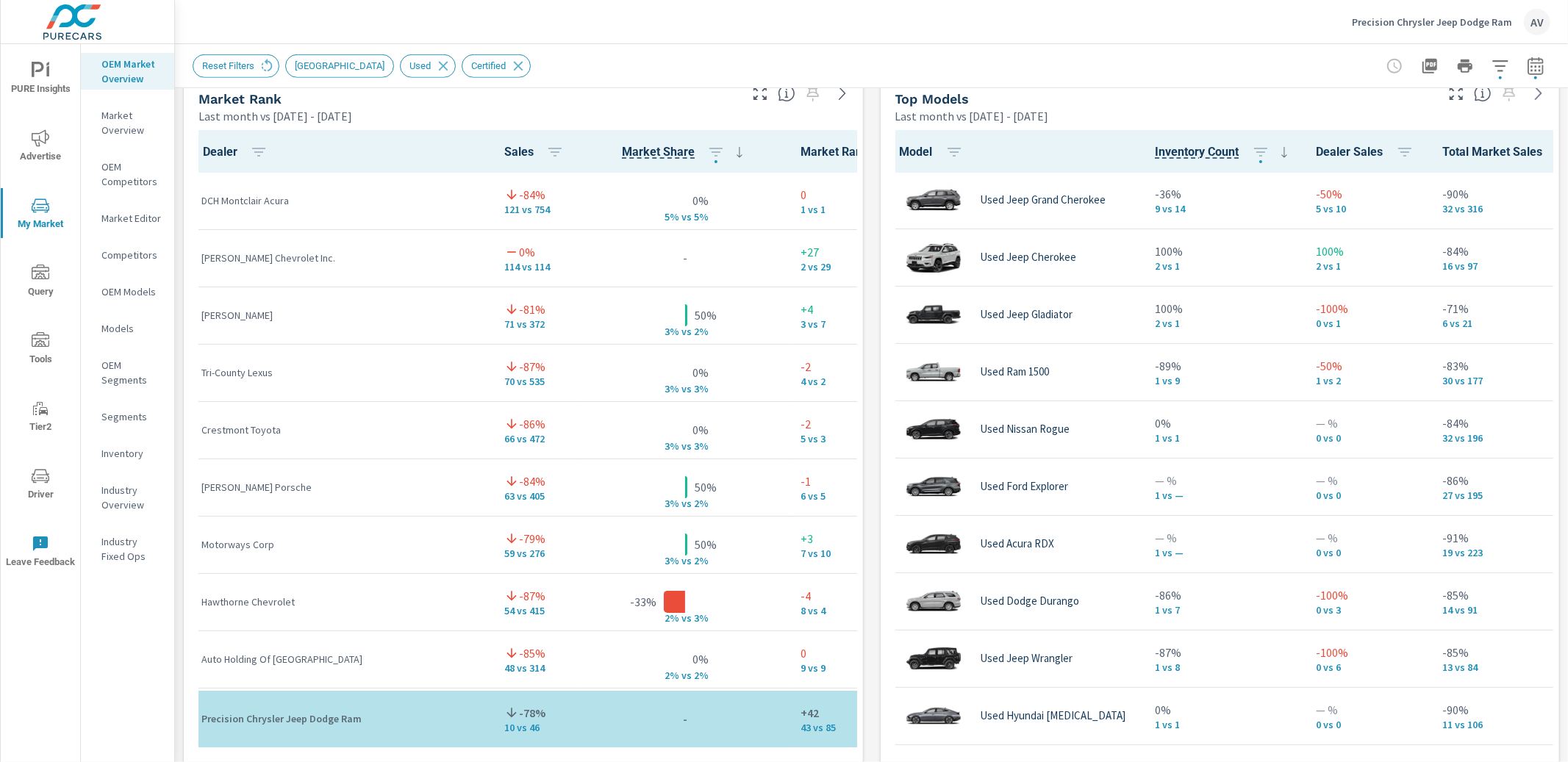
scroll to position [972, 0]
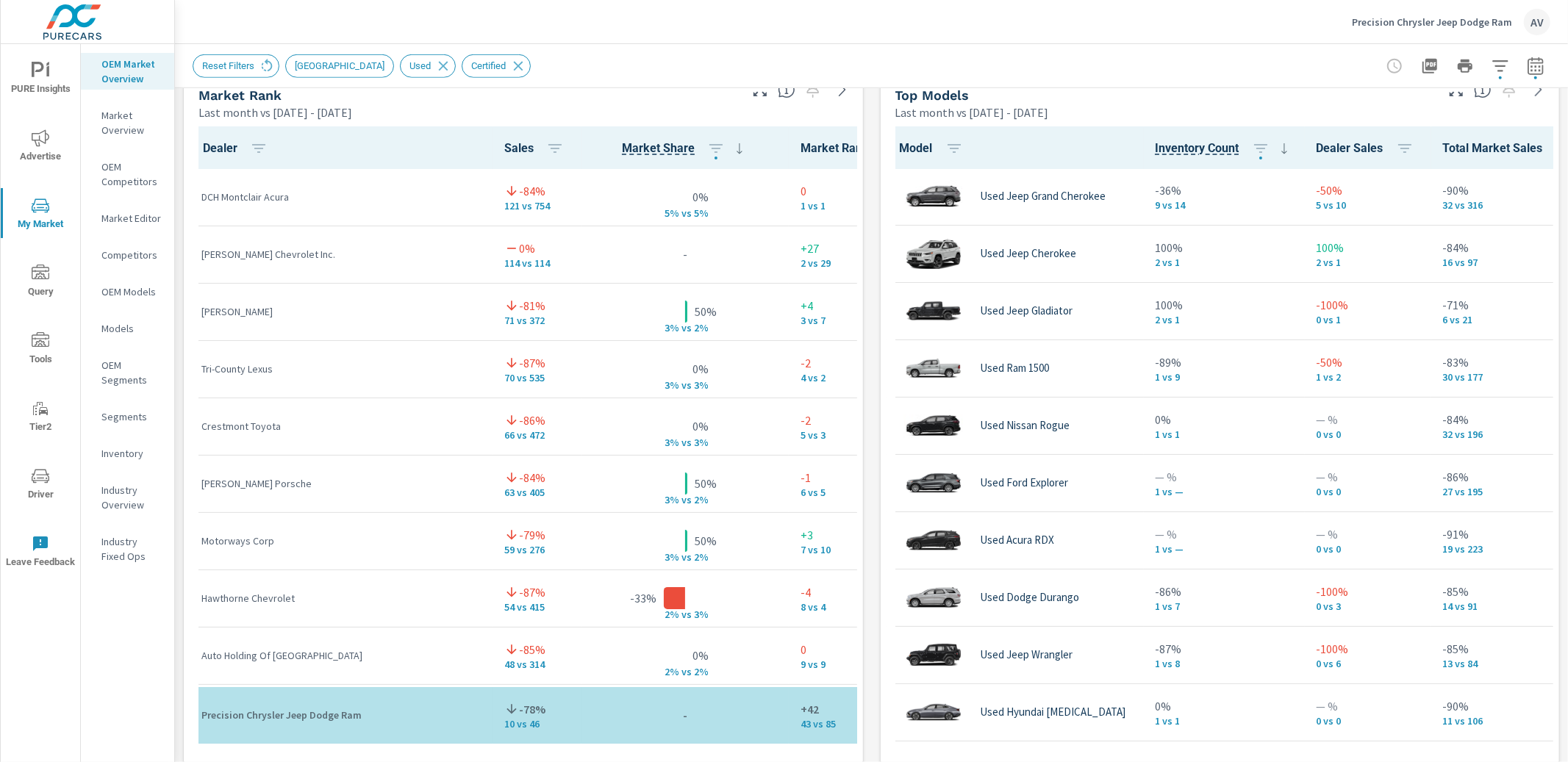
click at [1530, 70] on icon "button" at bounding box center [1535, 69] width 10 height 6
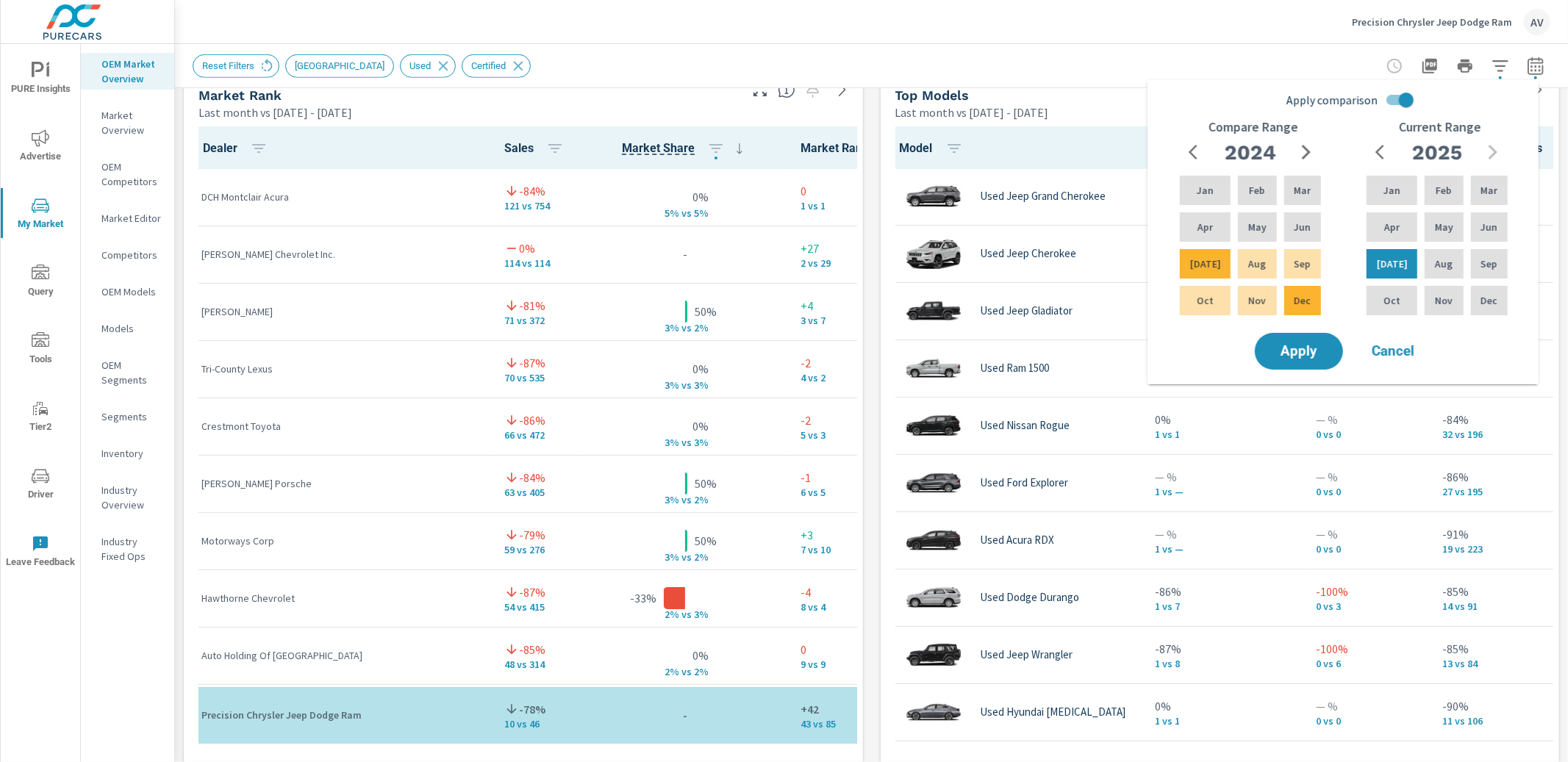
click at [1300, 152] on icon "button" at bounding box center [1306, 152] width 17 height 17
click at [1293, 222] on p "Jun" at bounding box center [1302, 226] width 17 height 14
click at [1306, 152] on icon "button" at bounding box center [1306, 152] width 17 height 17
click at [1302, 236] on div "Jun" at bounding box center [1302, 227] width 43 height 35
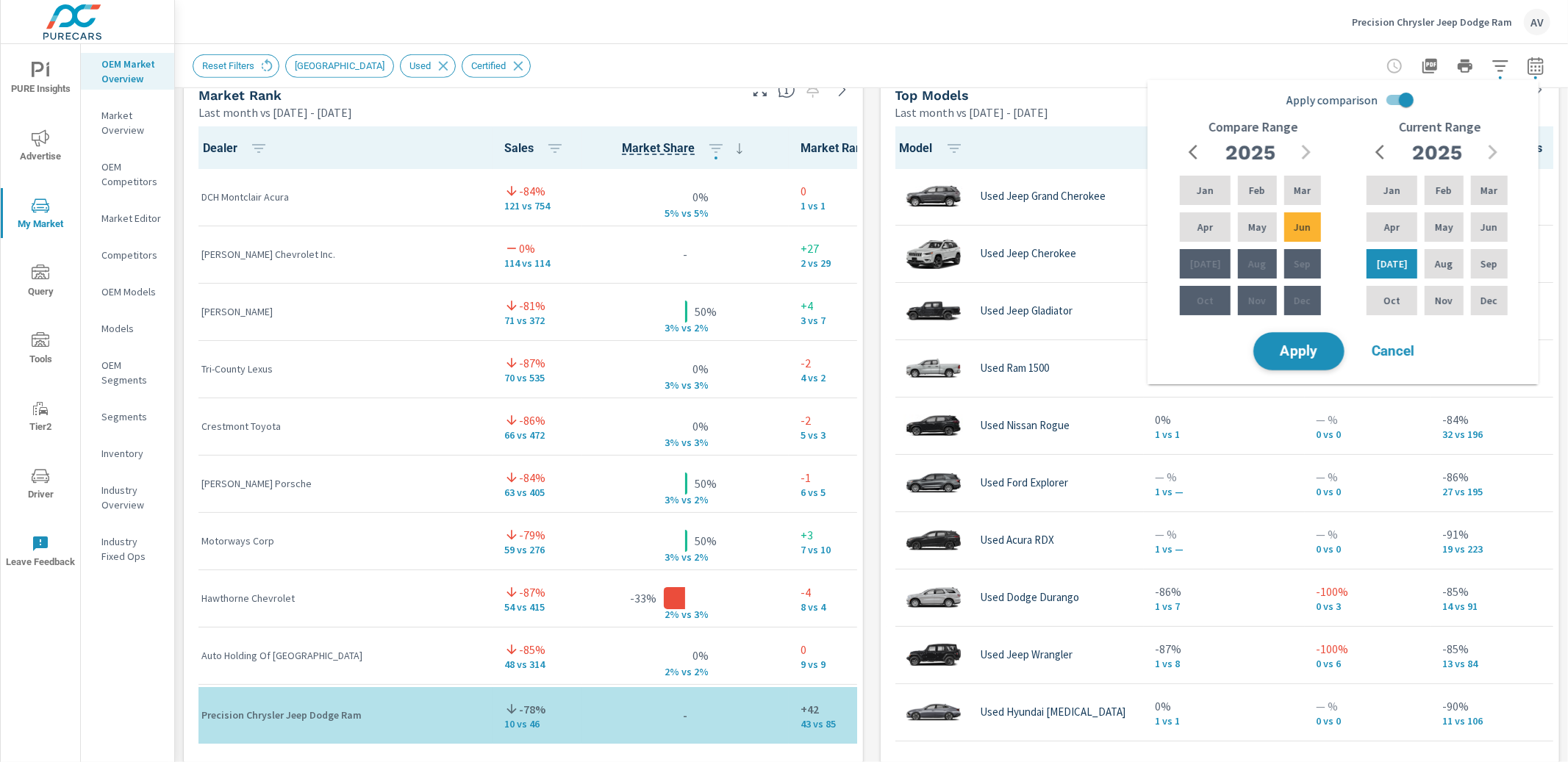
click at [1324, 341] on button "Apply" at bounding box center [1299, 351] width 92 height 38
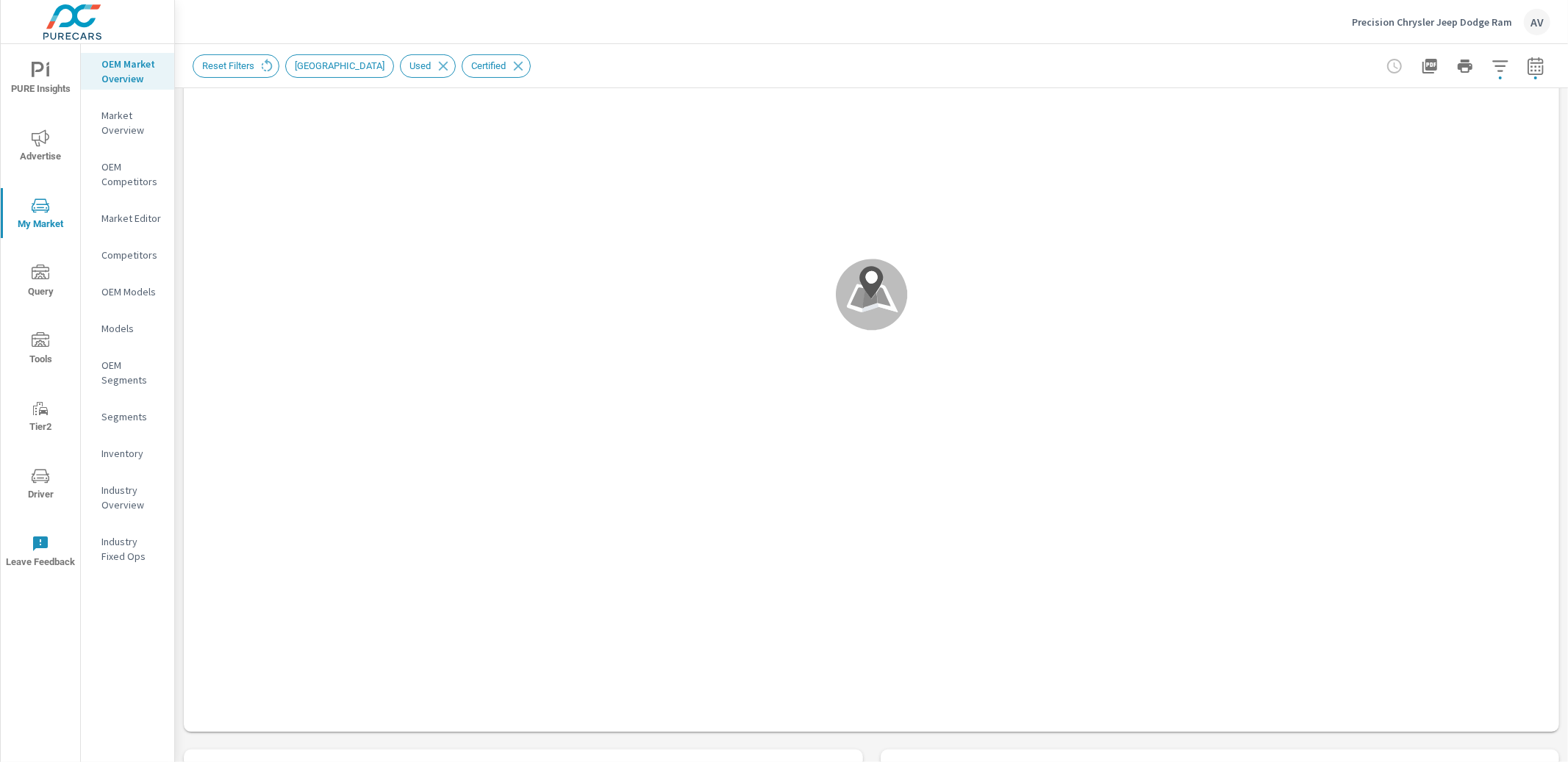
scroll to position [1, 0]
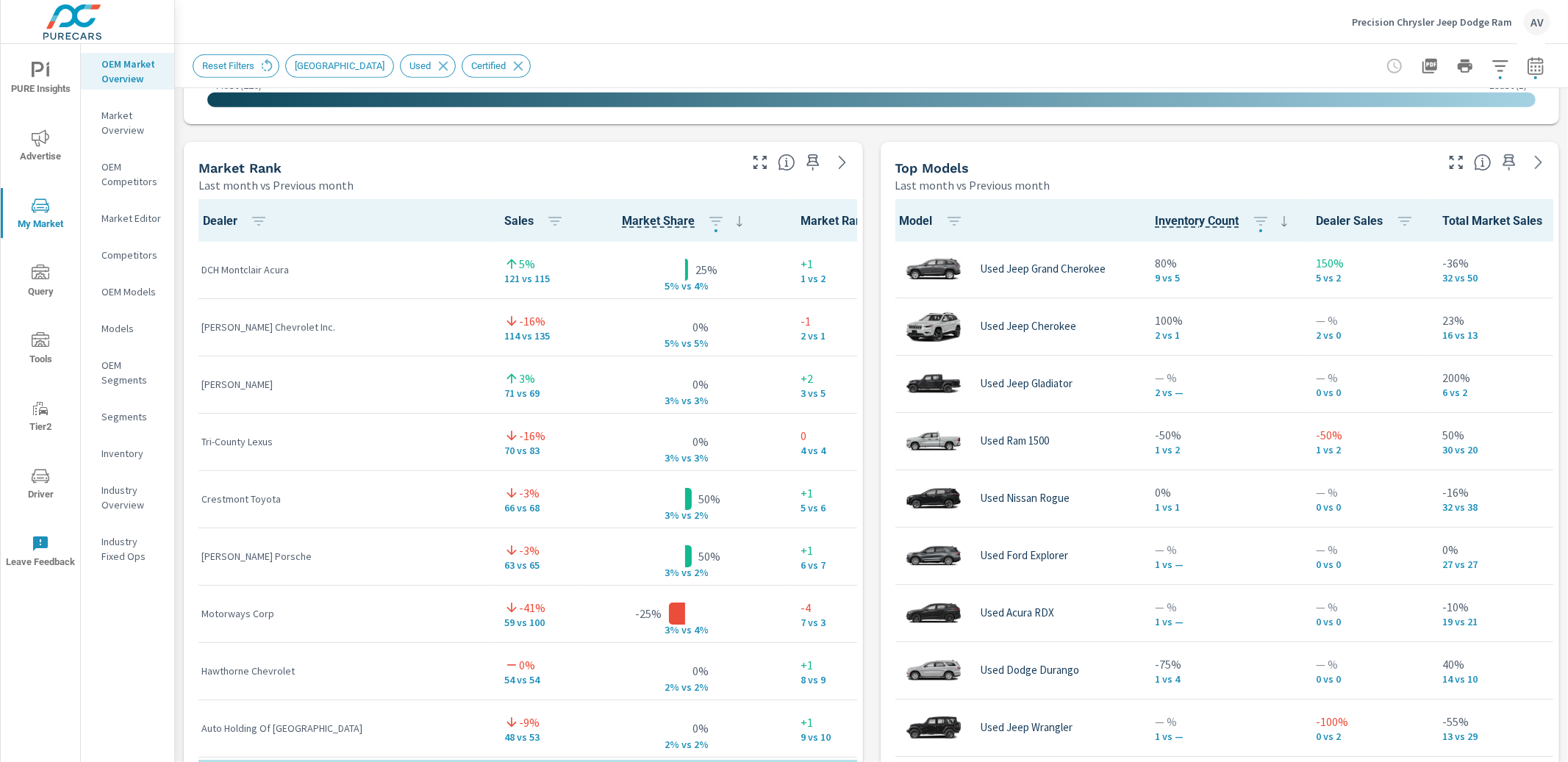
click at [860, 377] on div "Market View Last month vs Previous month ← Move left → Move right ↑ Move up ↓ M…" at bounding box center [871, 447] width 1393 height 2517
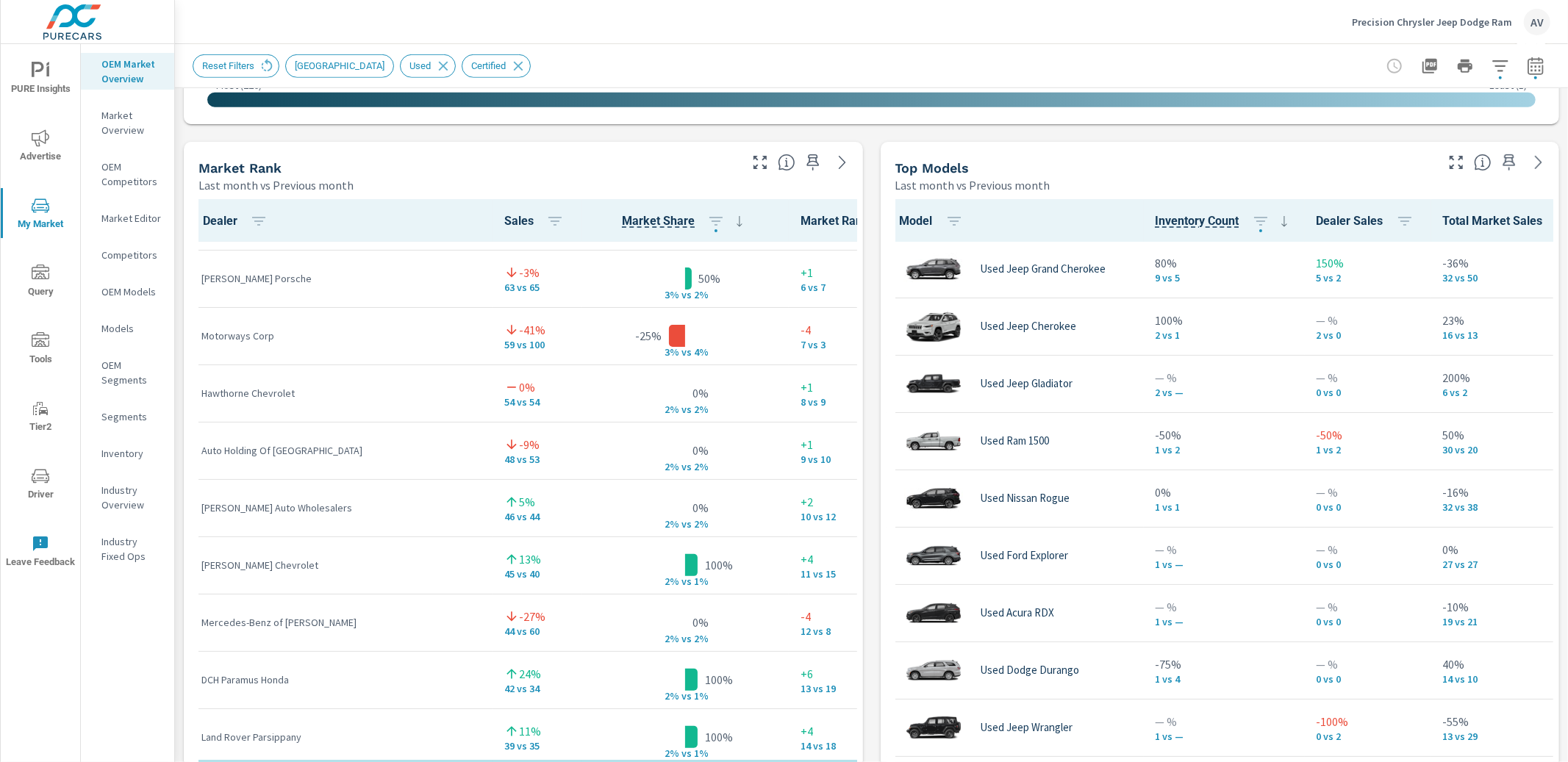
scroll to position [279, 0]
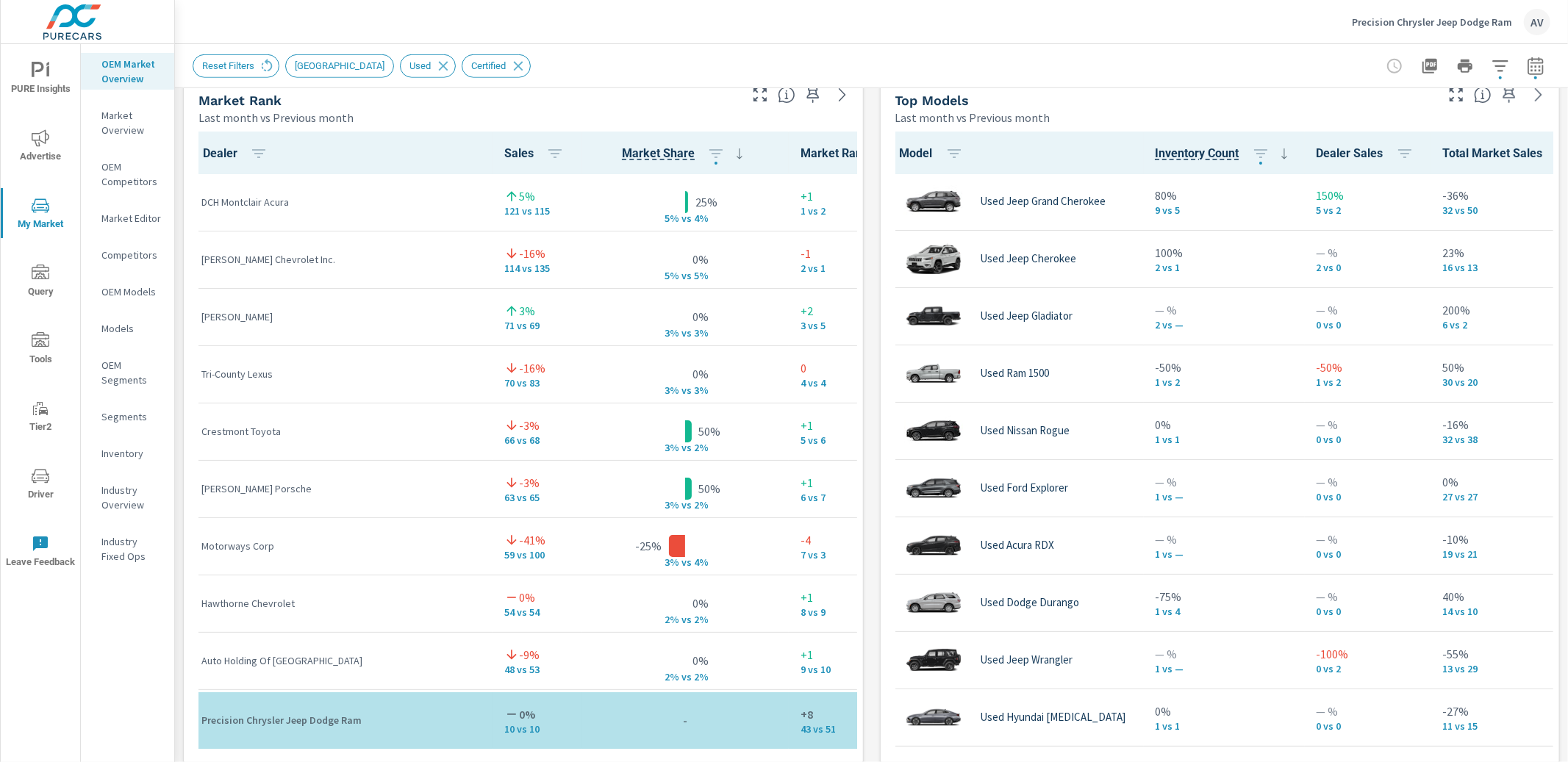
scroll to position [1, 0]
click at [867, 238] on div "Market View Last month vs Previous month ← Move left → Move right ↑ Move up ↓ M…" at bounding box center [871, 380] width 1393 height 2517
click at [858, 236] on div "Market View Last month vs Previous month ← Move left → Move right ↑ Move up ↓ M…" at bounding box center [871, 380] width 1393 height 2517
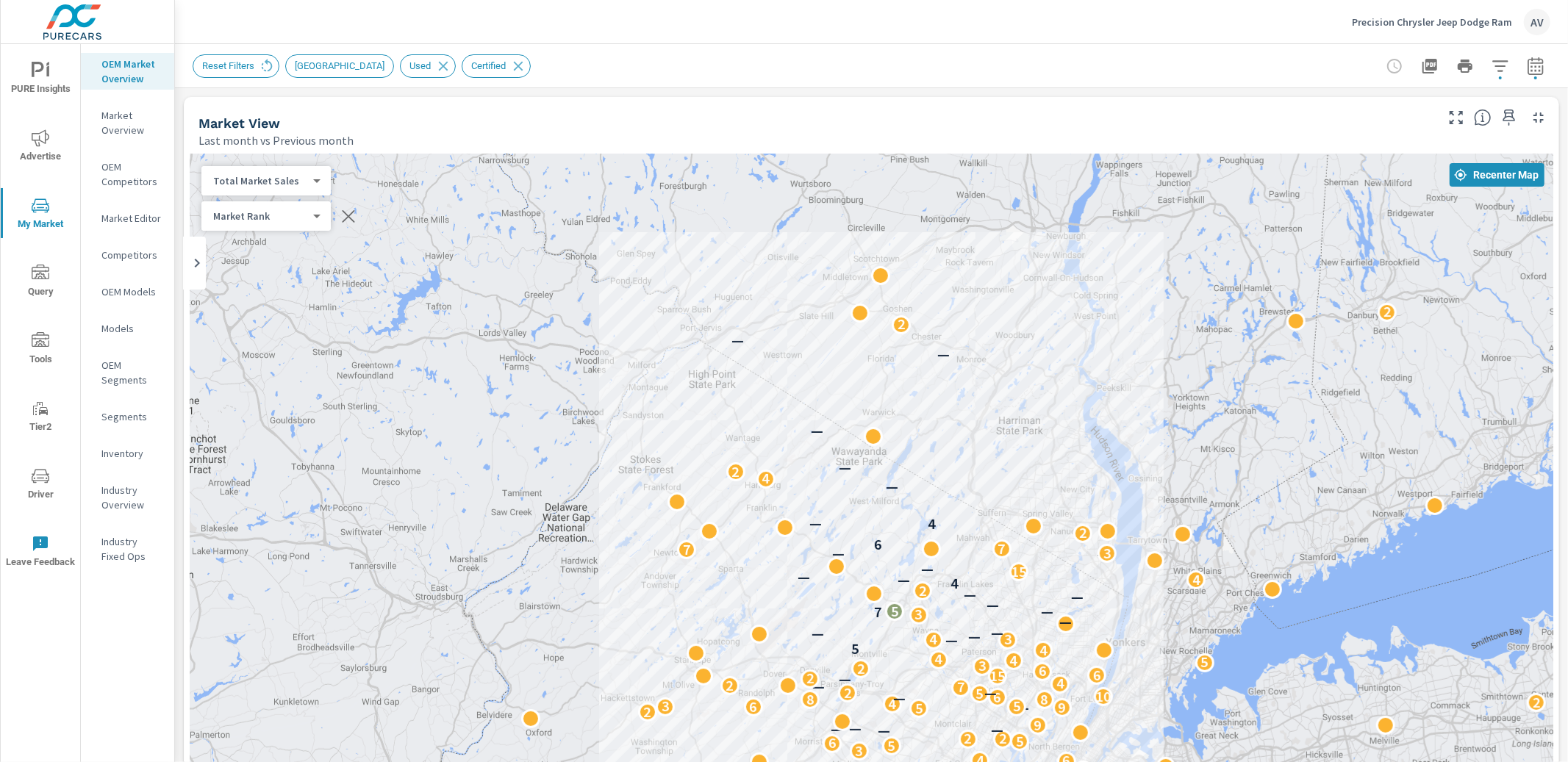
scroll to position [1, 0]
click at [31, 146] on span "Advertise" at bounding box center [40, 148] width 71 height 36
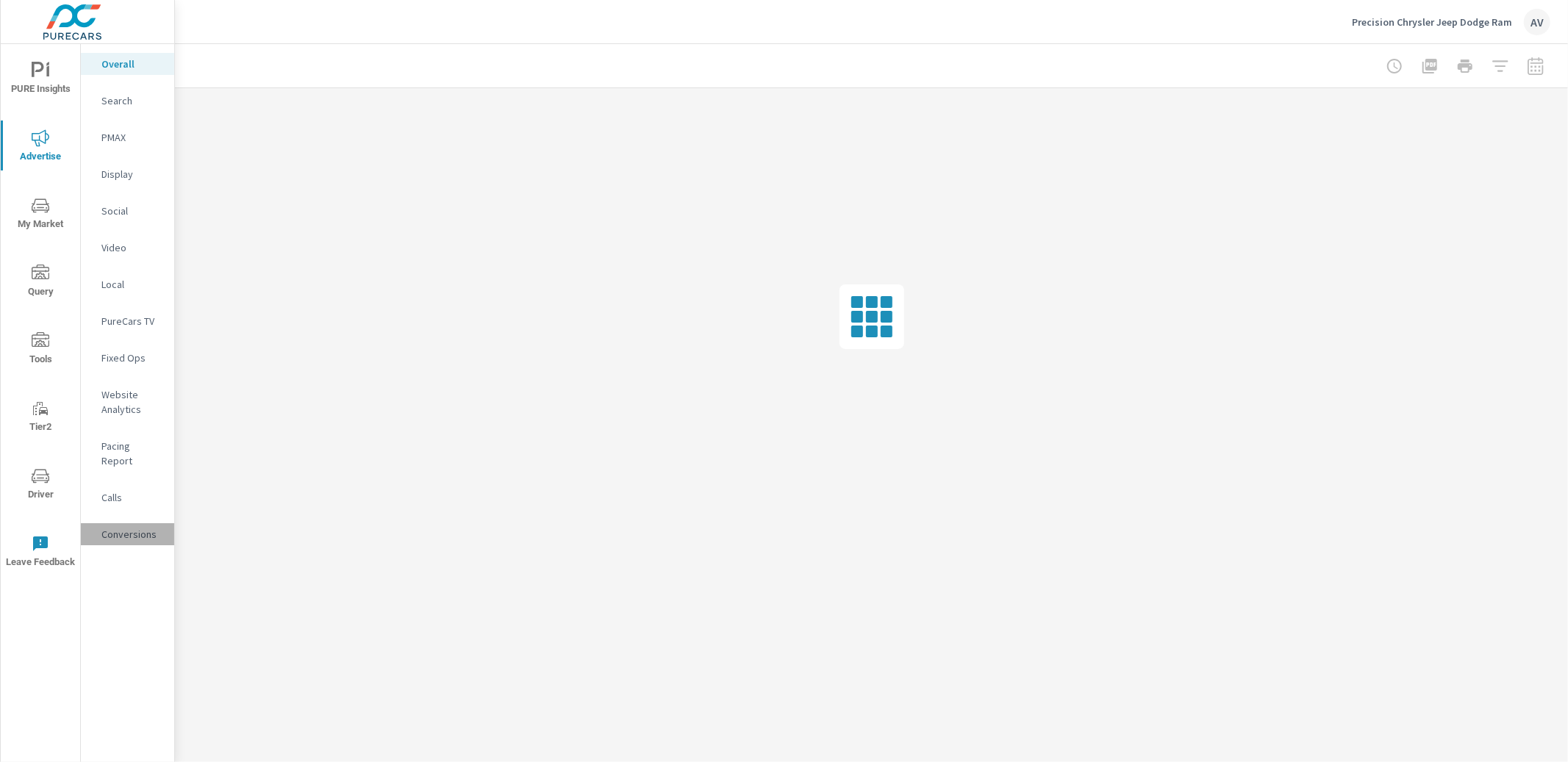
click at [134, 527] on p "Conversions" at bounding box center [132, 534] width 61 height 14
click at [136, 407] on p "Website Analytics" at bounding box center [132, 402] width 61 height 30
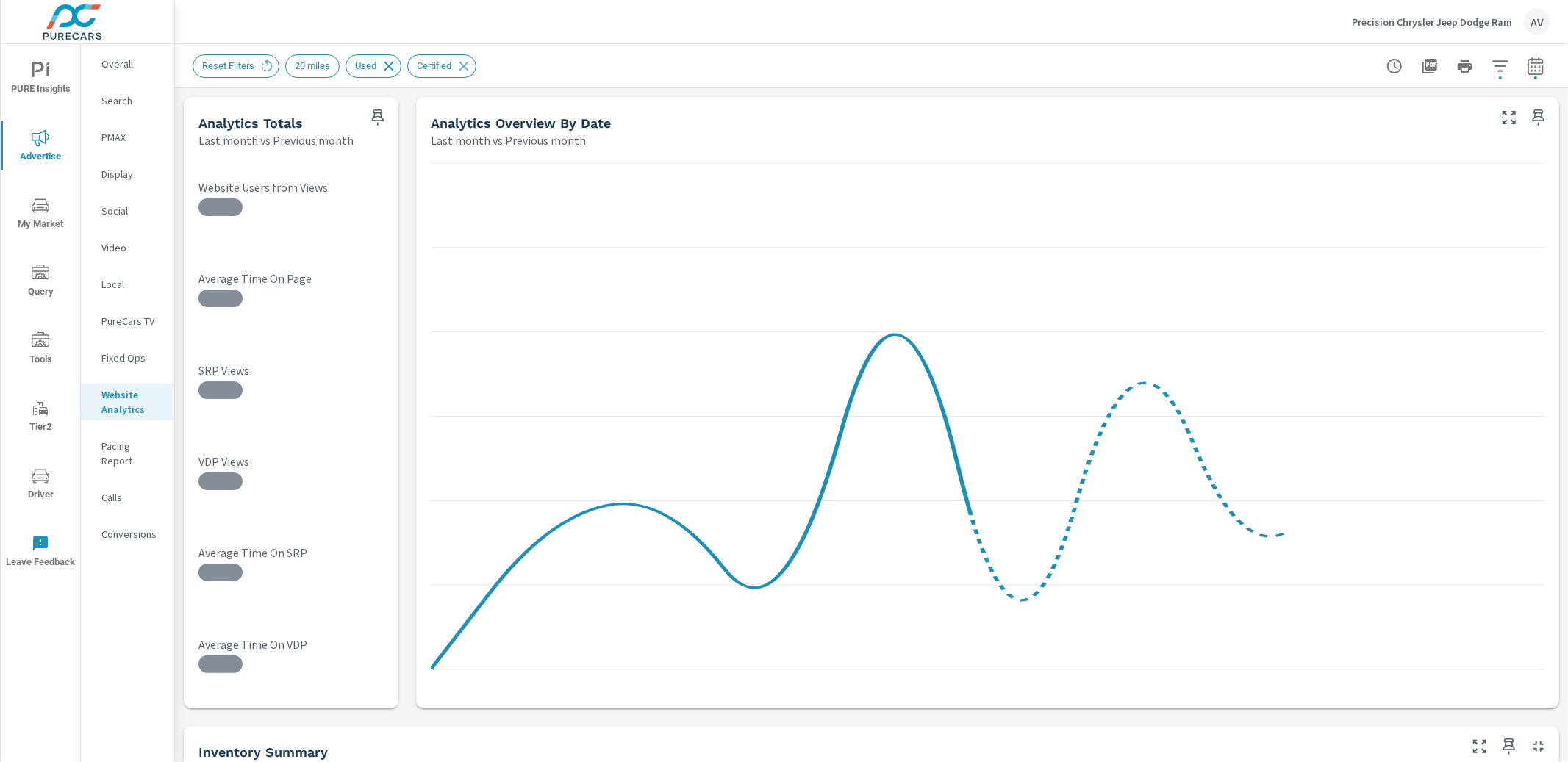
click at [397, 66] on icon at bounding box center [388, 66] width 16 height 16
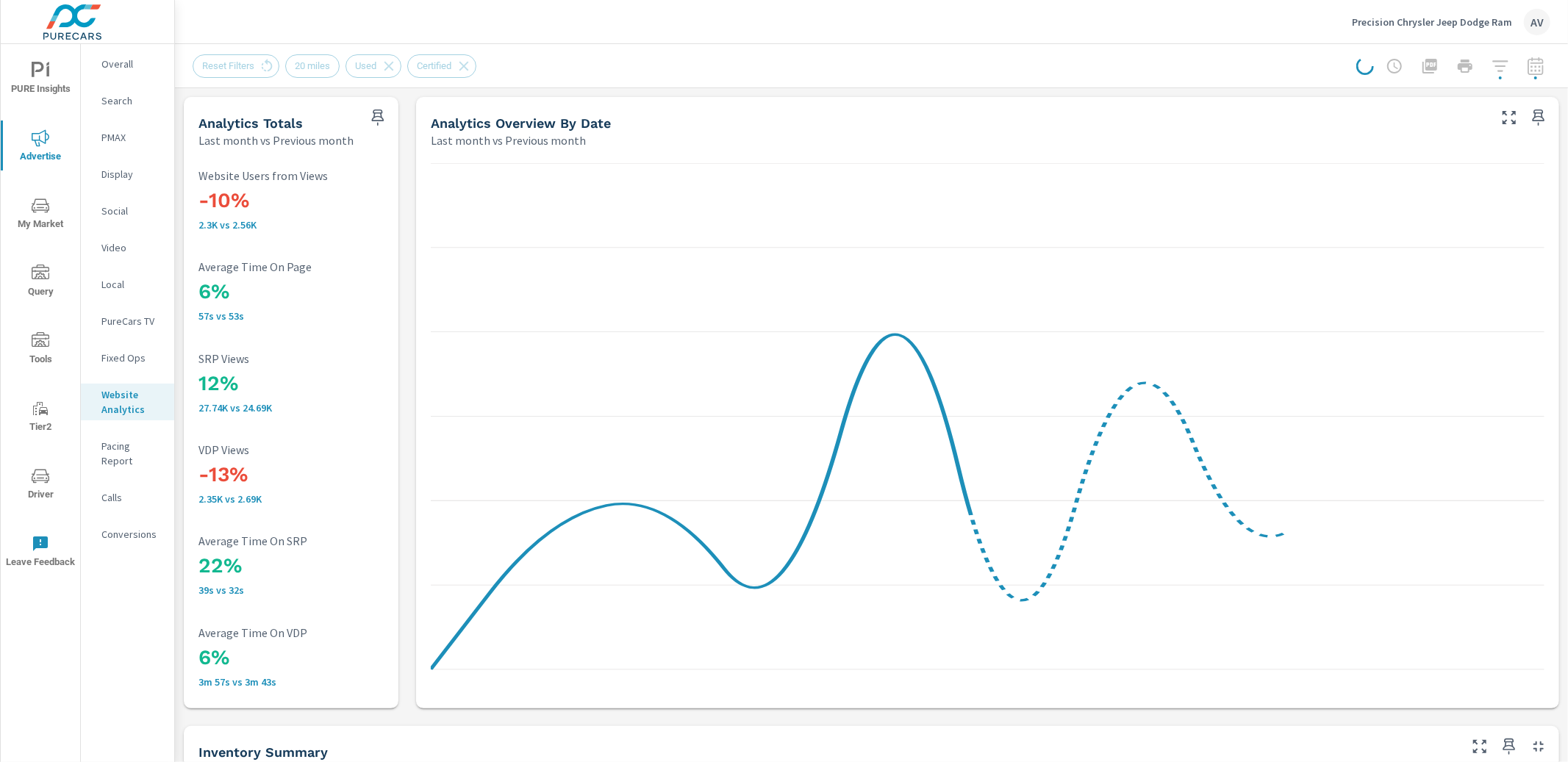
click at [476, 69] on div "Reset Filters 20 miles Used Certified" at bounding box center [340, 66] width 296 height 24
click at [1495, 67] on div at bounding box center [1453, 66] width 194 height 30
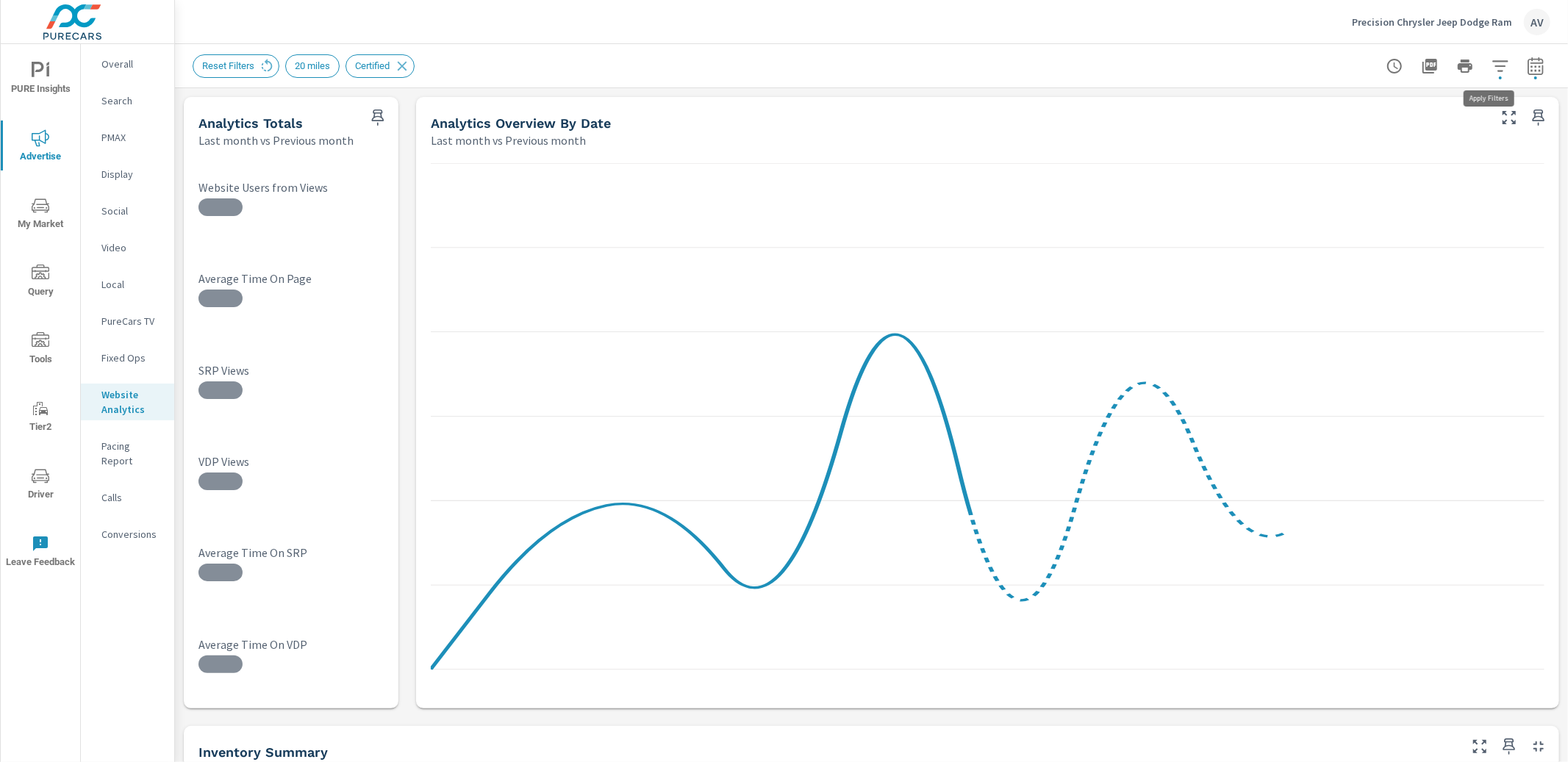
click at [1492, 64] on icon "button" at bounding box center [1500, 66] width 17 height 17
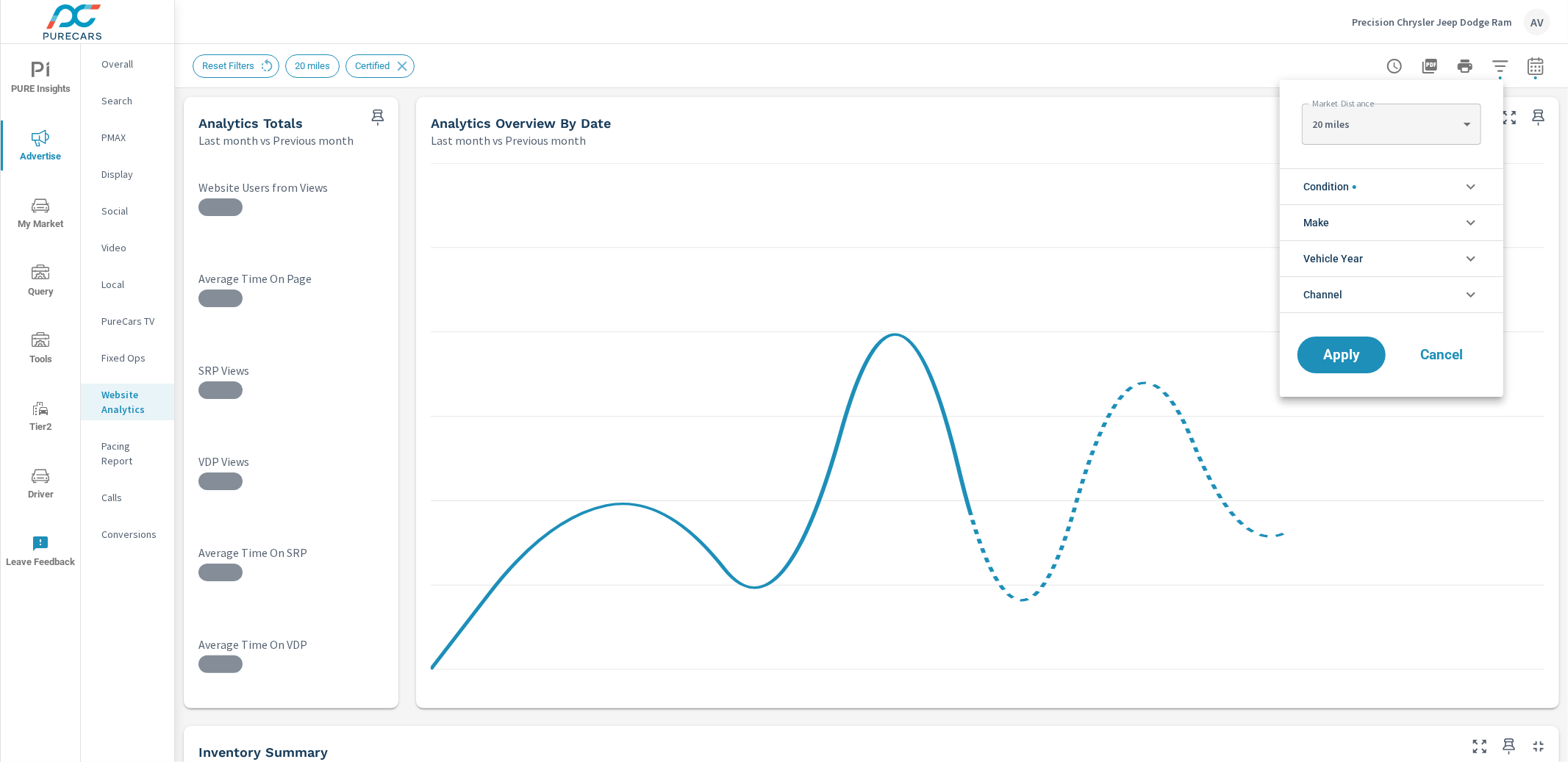
scroll to position [66, 0]
click at [1417, 186] on li "Condition" at bounding box center [1392, 186] width 223 height 36
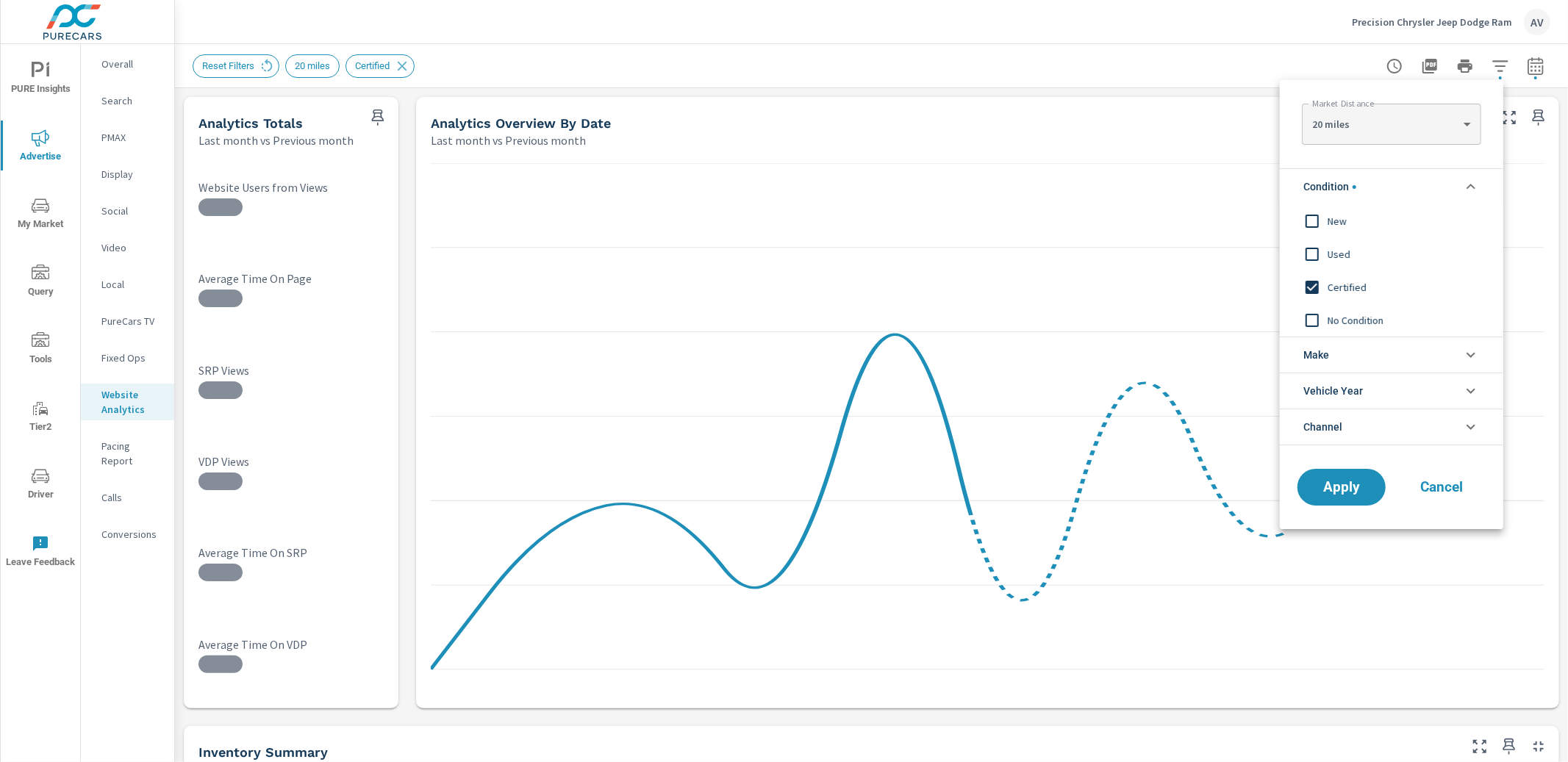
scroll to position [0, 0]
click at [1317, 287] on input "filter options" at bounding box center [1311, 287] width 31 height 31
click at [1353, 495] on button "Apply" at bounding box center [1342, 487] width 92 height 38
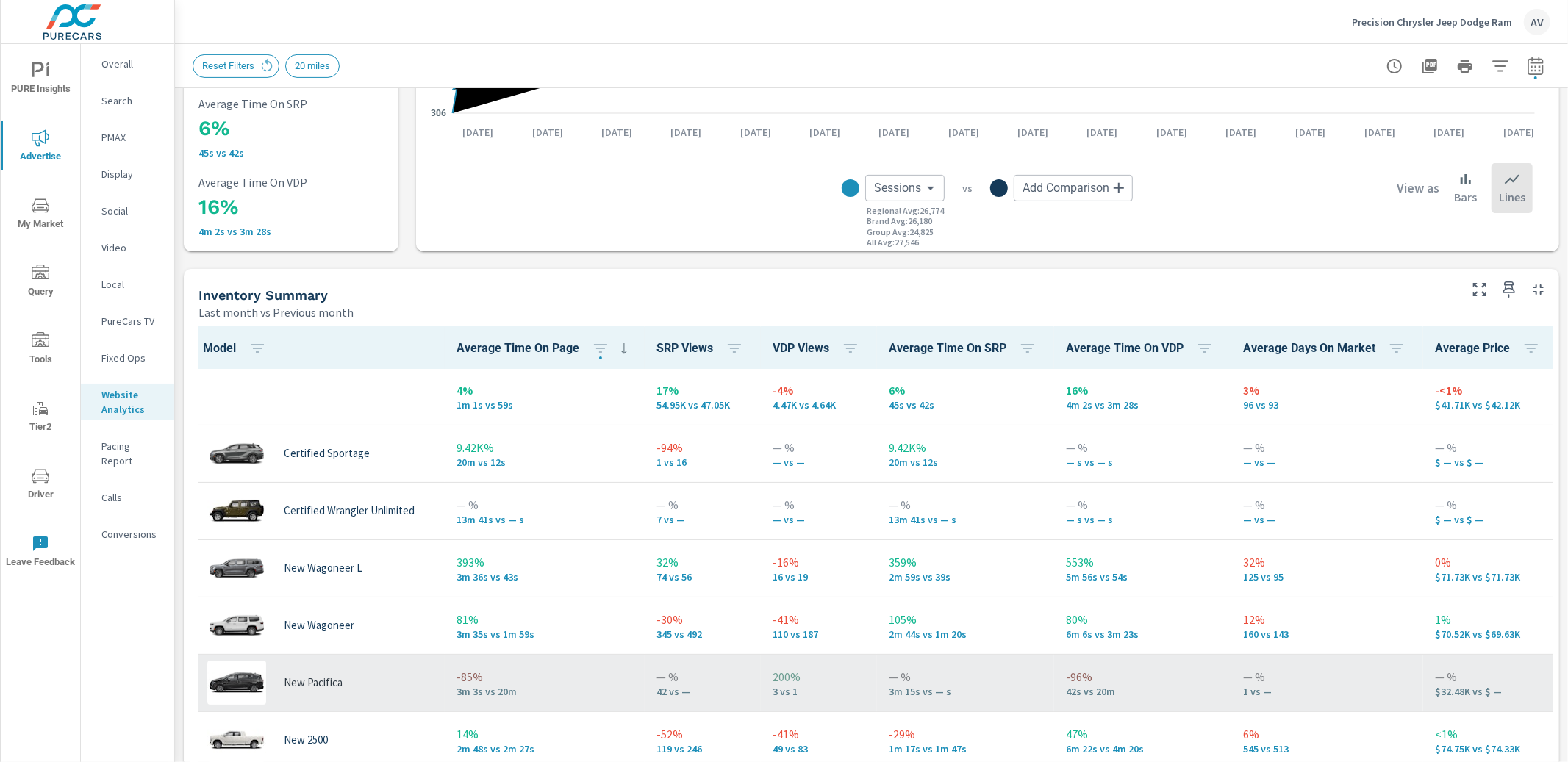
scroll to position [0, 0]
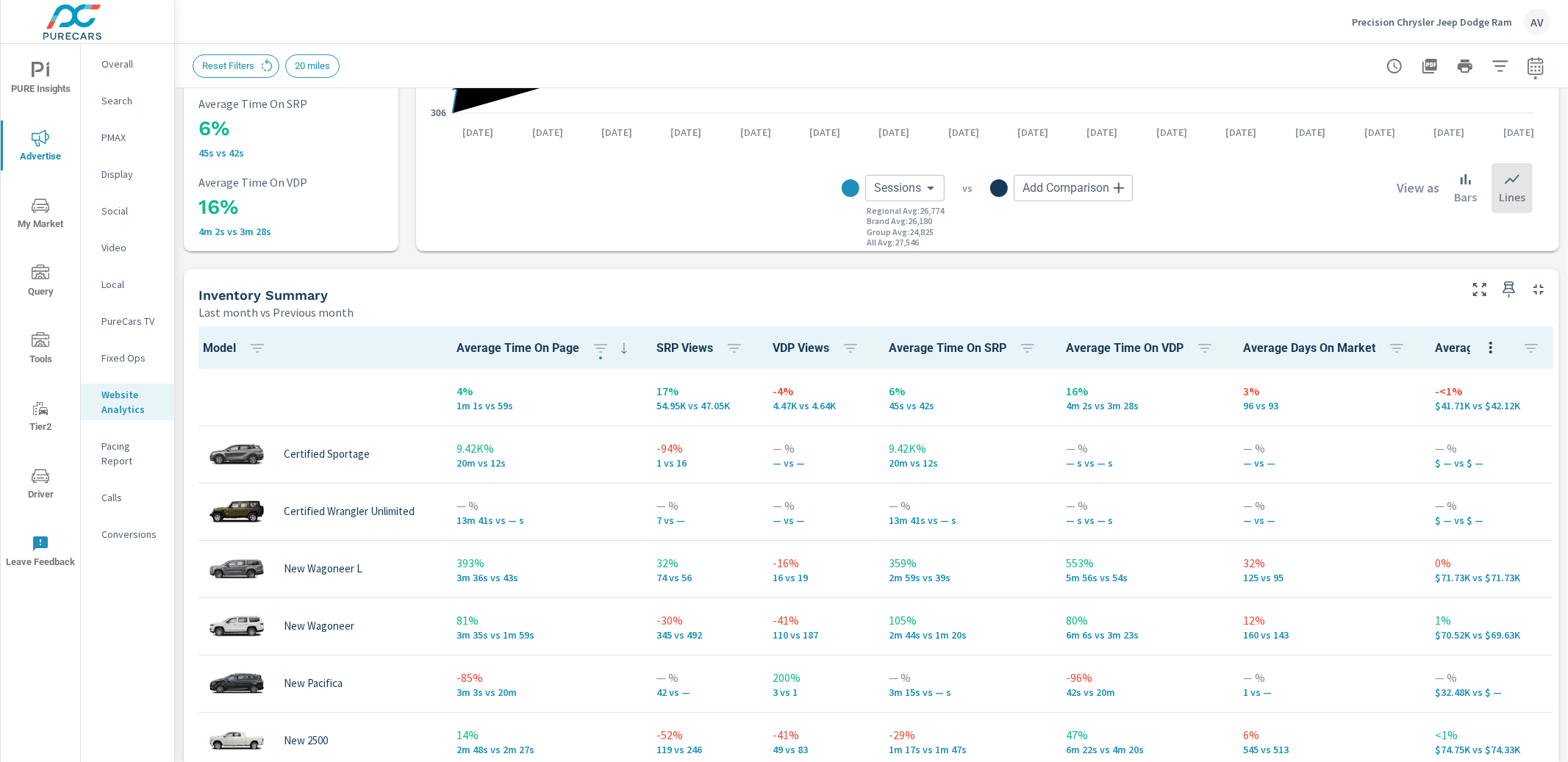
click at [1527, 72] on icon "button" at bounding box center [1536, 66] width 17 height 17
select select "Last month"
select select "Previous month"
click at [1375, 132] on select "Custom [DATE] Last week Last 7 days Last 14 days Last 30 days Last 45 days Last…" at bounding box center [1406, 127] width 147 height 30
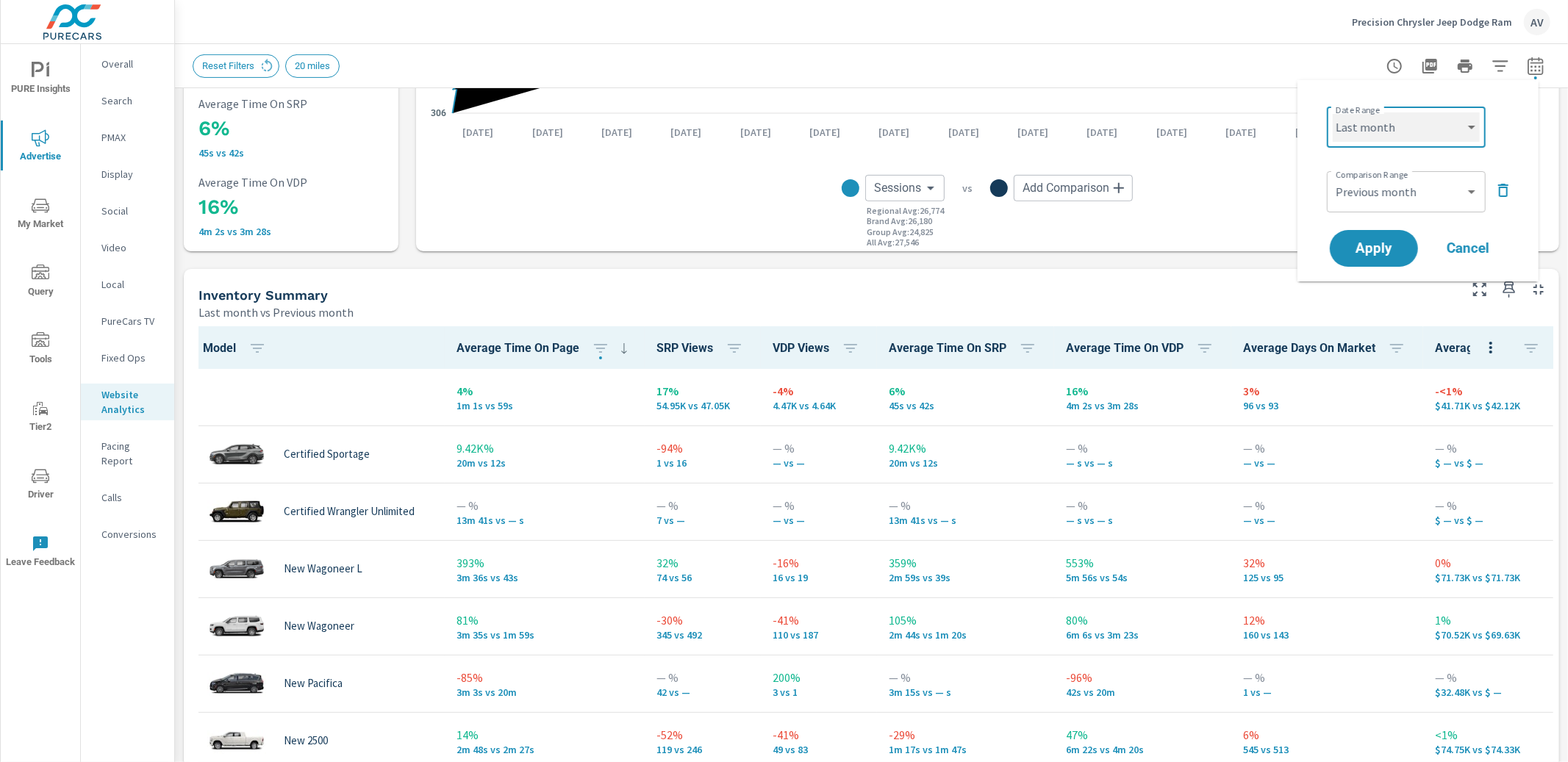
select select "Month to date"
click at [1400, 206] on div "Custom Previous period Previous month Previous year ​" at bounding box center [1406, 192] width 158 height 41
click at [1393, 245] on span "Apply" at bounding box center [1373, 249] width 60 height 14
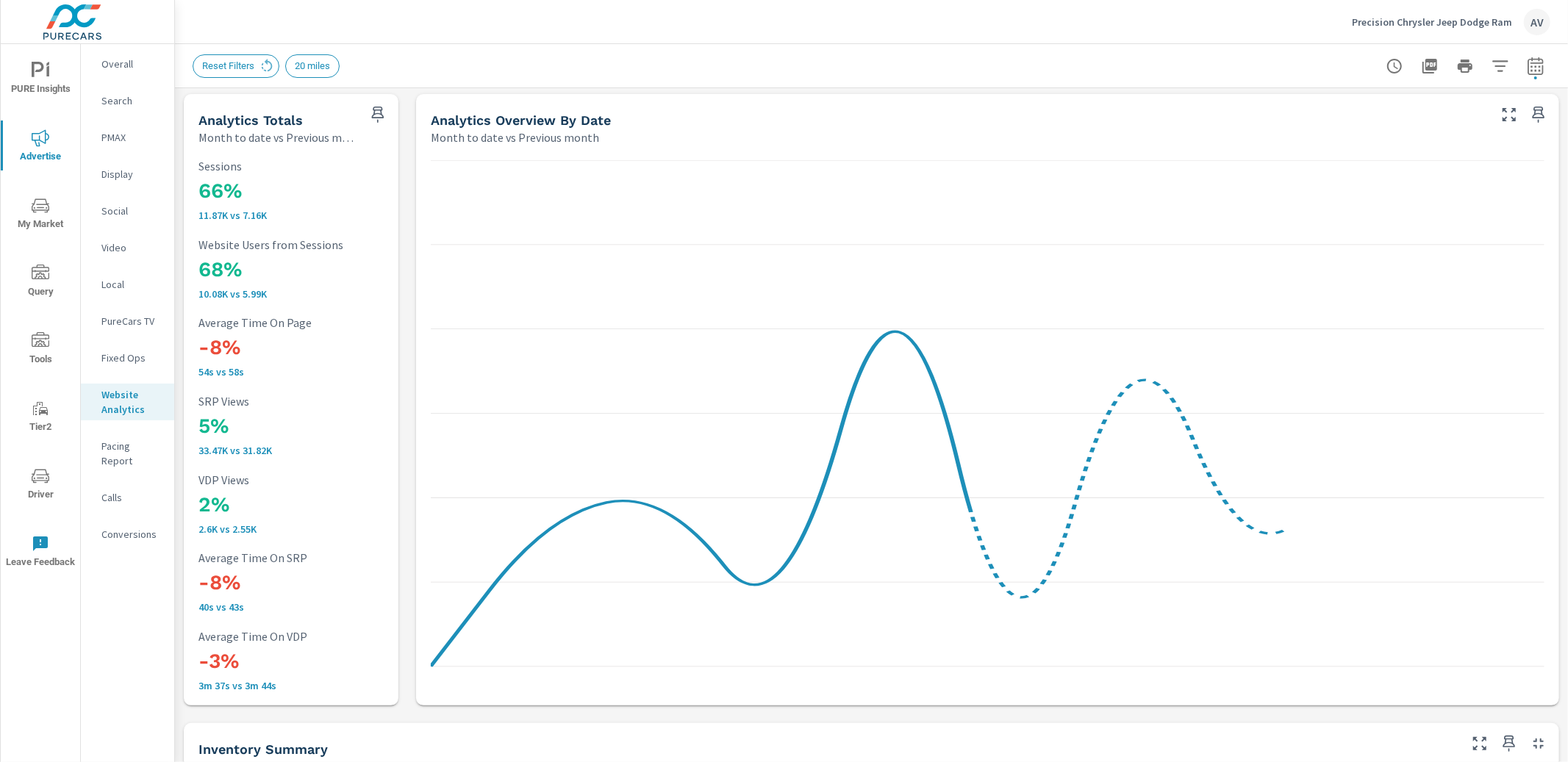
scroll to position [1, 0]
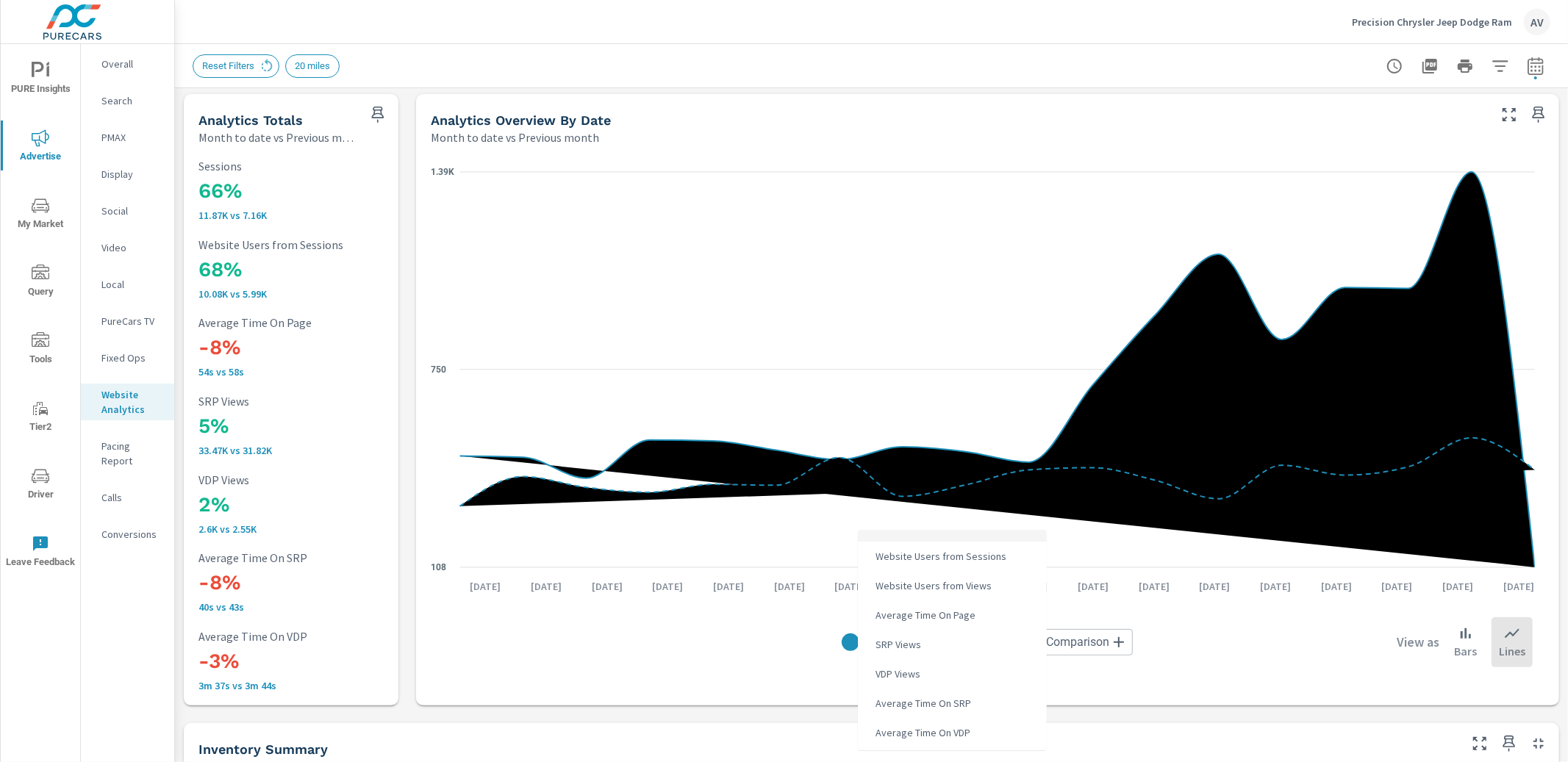
click at [913, 632] on body "PURE Insights Advertise My Market Query Tools Tier2 Driver Leave Feedback Overa…" at bounding box center [784, 381] width 1568 height 762
click at [935, 641] on li "SRP Views" at bounding box center [952, 641] width 189 height 30
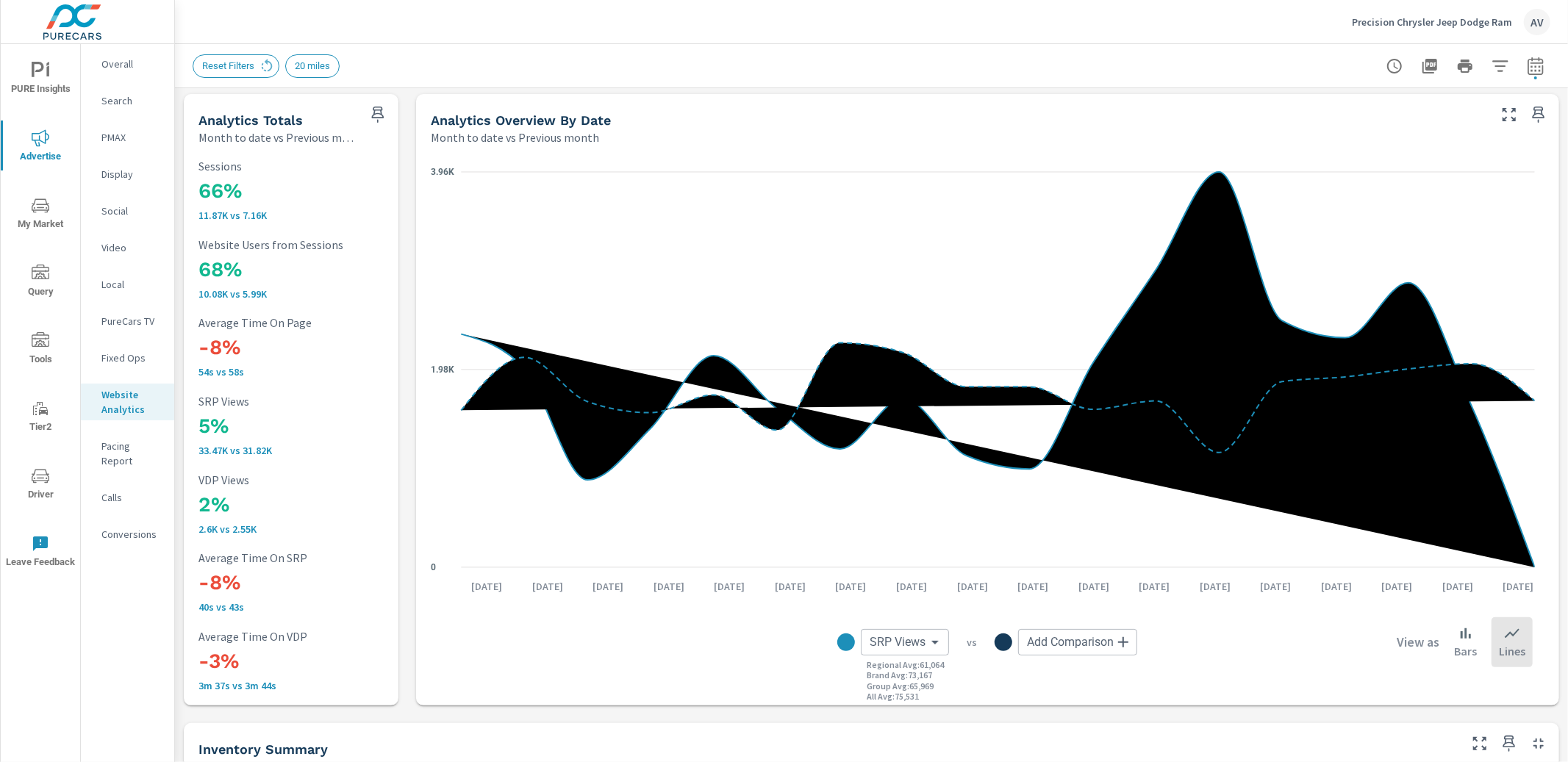
click at [693, 654] on div "SRP Views SRP Views ​ Regional Avg : 61,064 Brand Avg : 73,167 Group Avg : 65,9…" at bounding box center [987, 642] width 1090 height 73
click at [899, 646] on body "PURE Insights Advertise My Market Query Tools Tier2 Driver Leave Feedback Overa…" at bounding box center [784, 381] width 1568 height 762
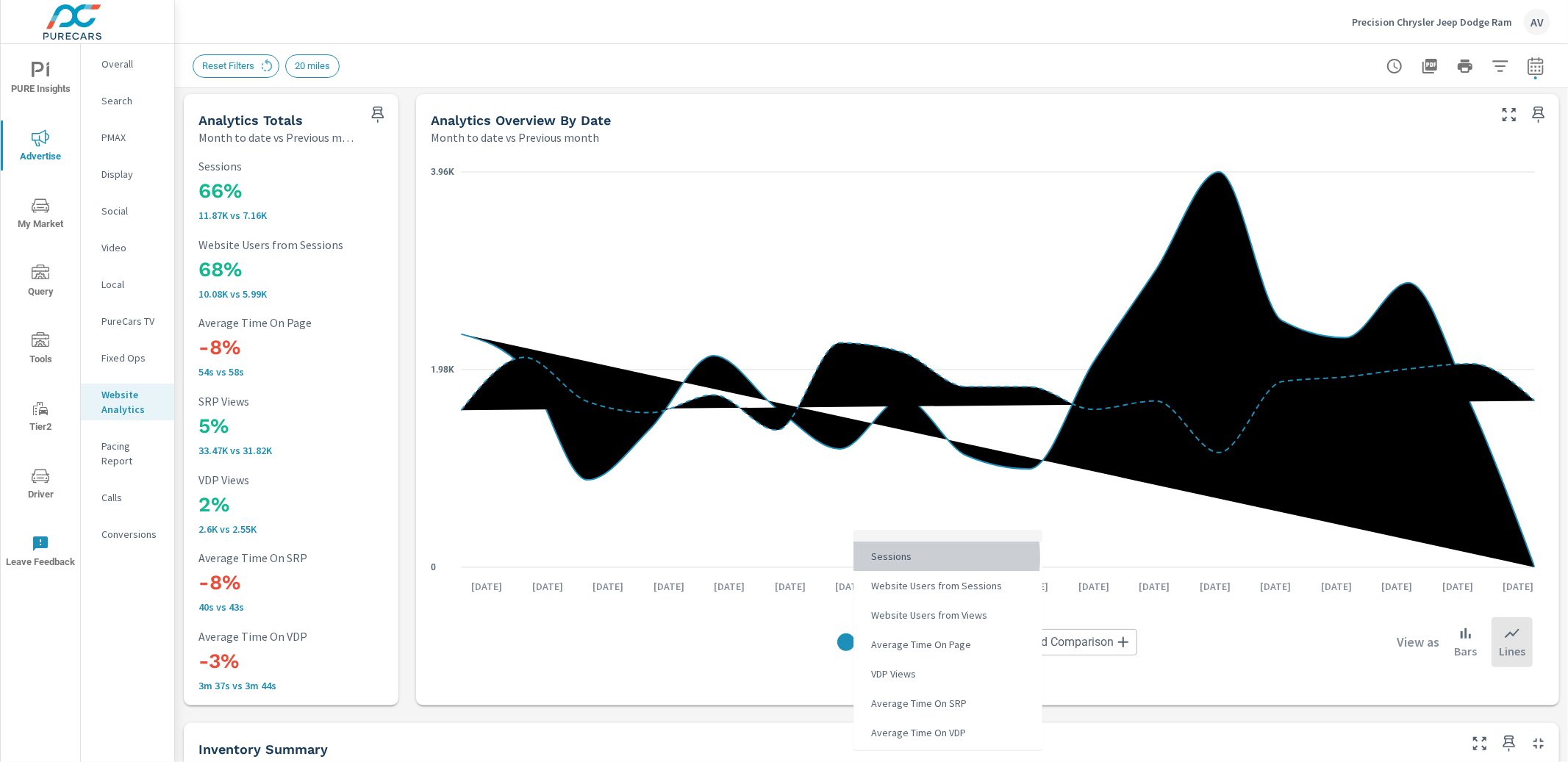
click at [907, 557] on span "Sessions" at bounding box center [890, 557] width 50 height 21
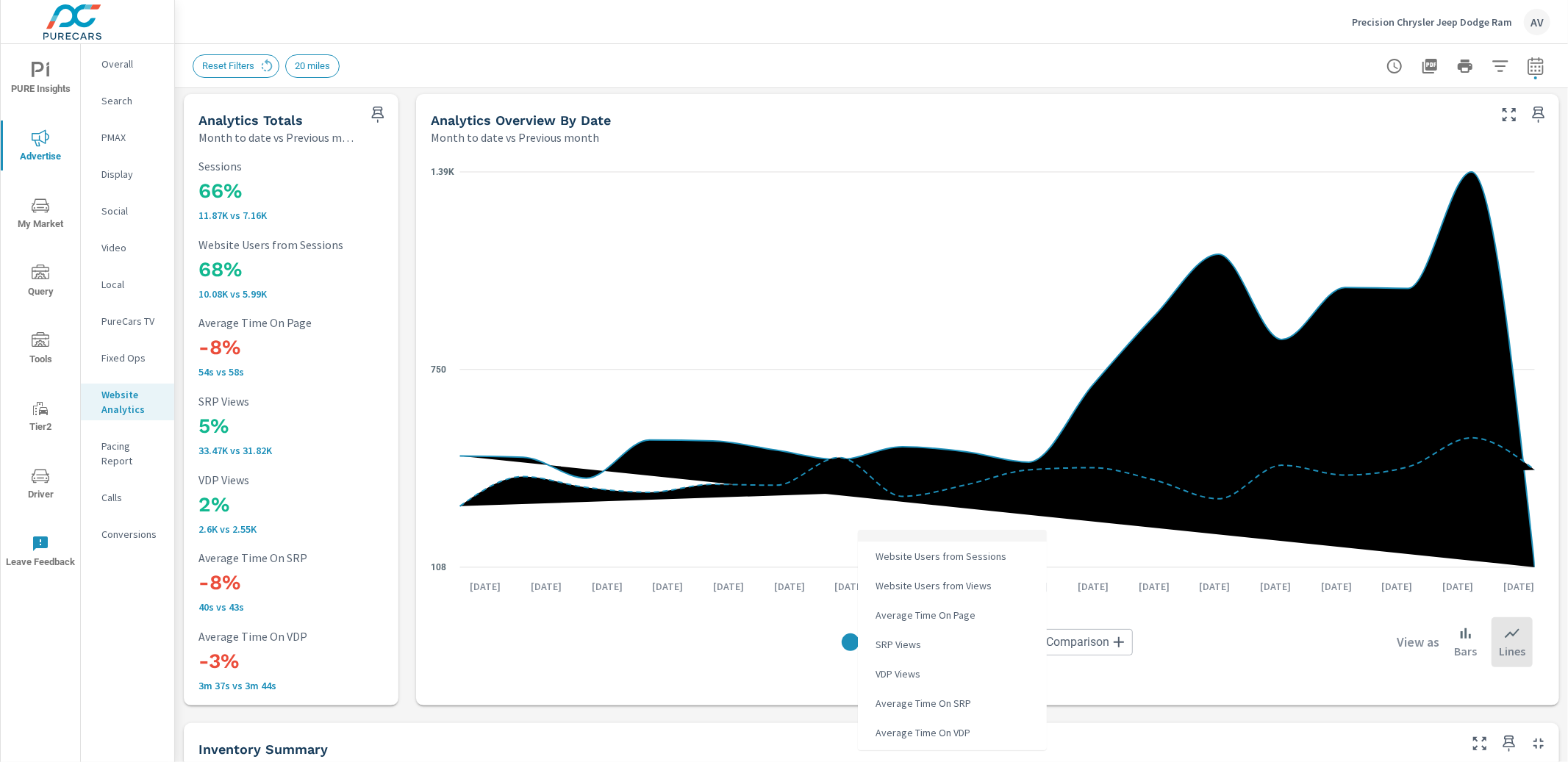
click at [909, 642] on body "PURE Insights Advertise My Market Query Tools Tier2 Driver Leave Feedback Overa…" at bounding box center [784, 381] width 1568 height 762
click at [937, 553] on span "Website Users from Sessions" at bounding box center [939, 557] width 139 height 21
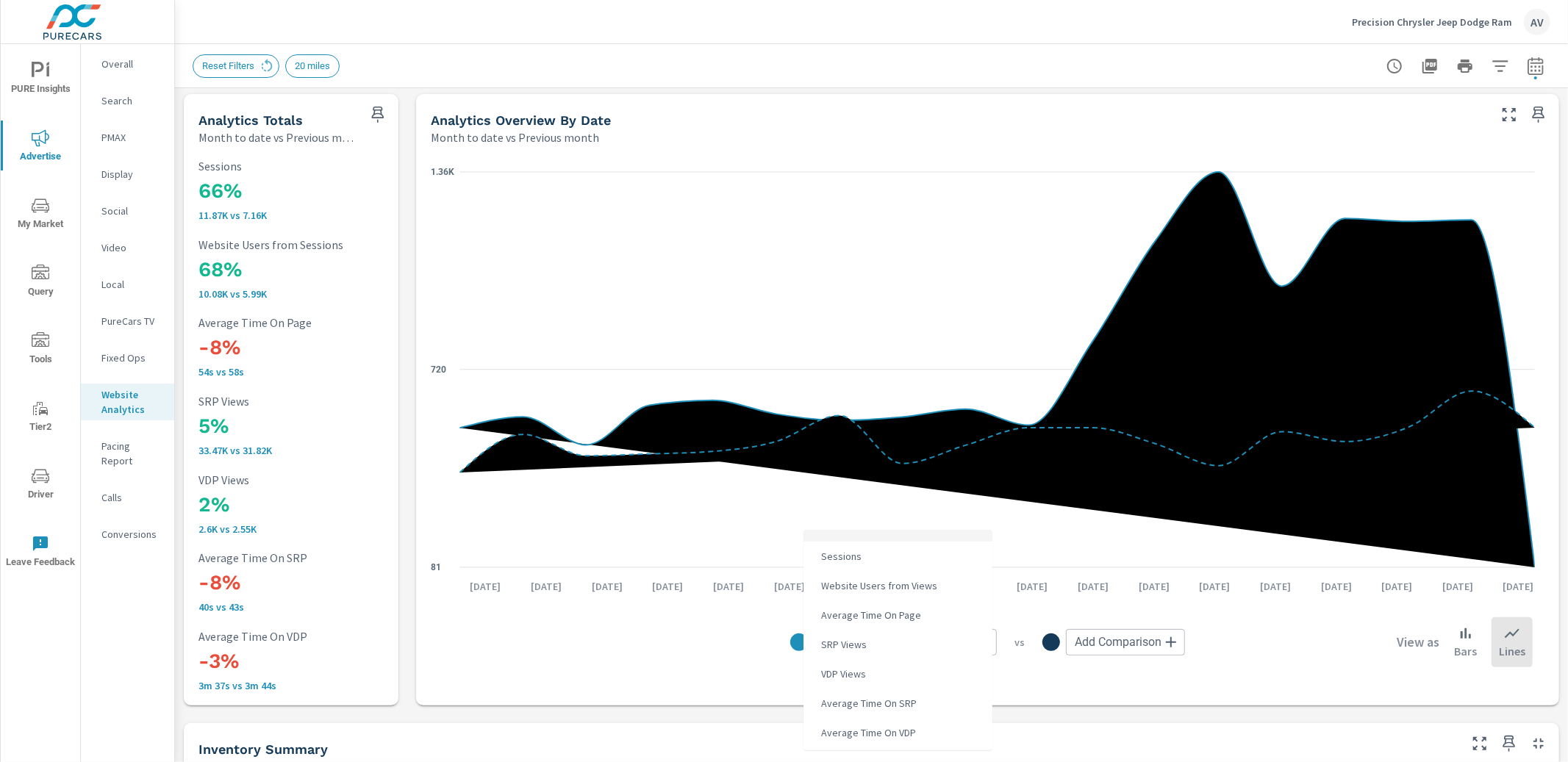
click at [912, 649] on body "PURE Insights Advertise My Market Query Tools Tier2 Driver Leave Feedback Overa…" at bounding box center [784, 381] width 1568 height 762
click at [902, 613] on span "Average Time On Page" at bounding box center [870, 615] width 109 height 21
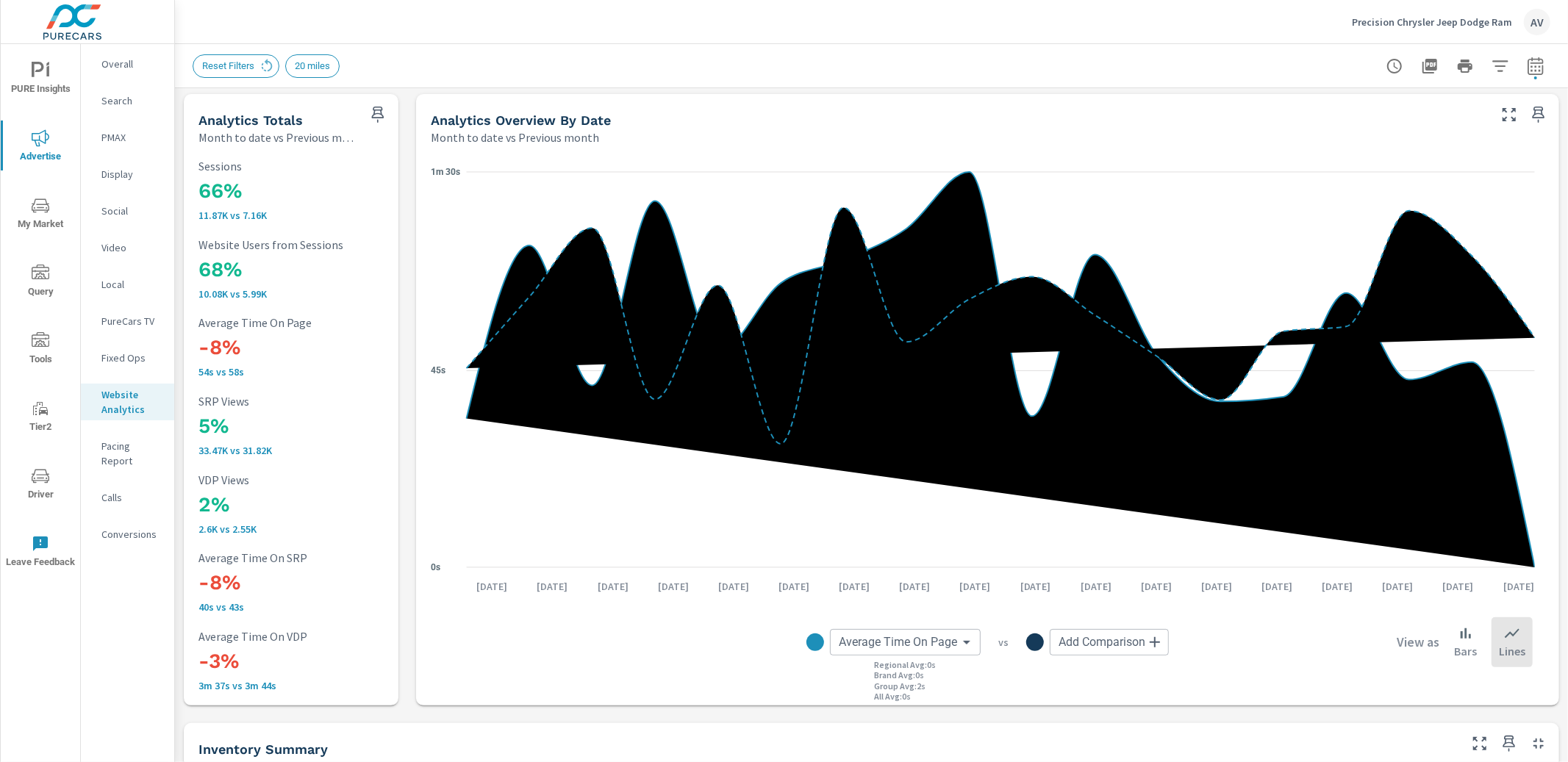
click at [919, 639] on body "PURE Insights Advertise My Market Query Tools Tier2 Driver Leave Feedback Overa…" at bounding box center [784, 381] width 1568 height 762
click at [886, 652] on li "SRP Views" at bounding box center [916, 644] width 189 height 30
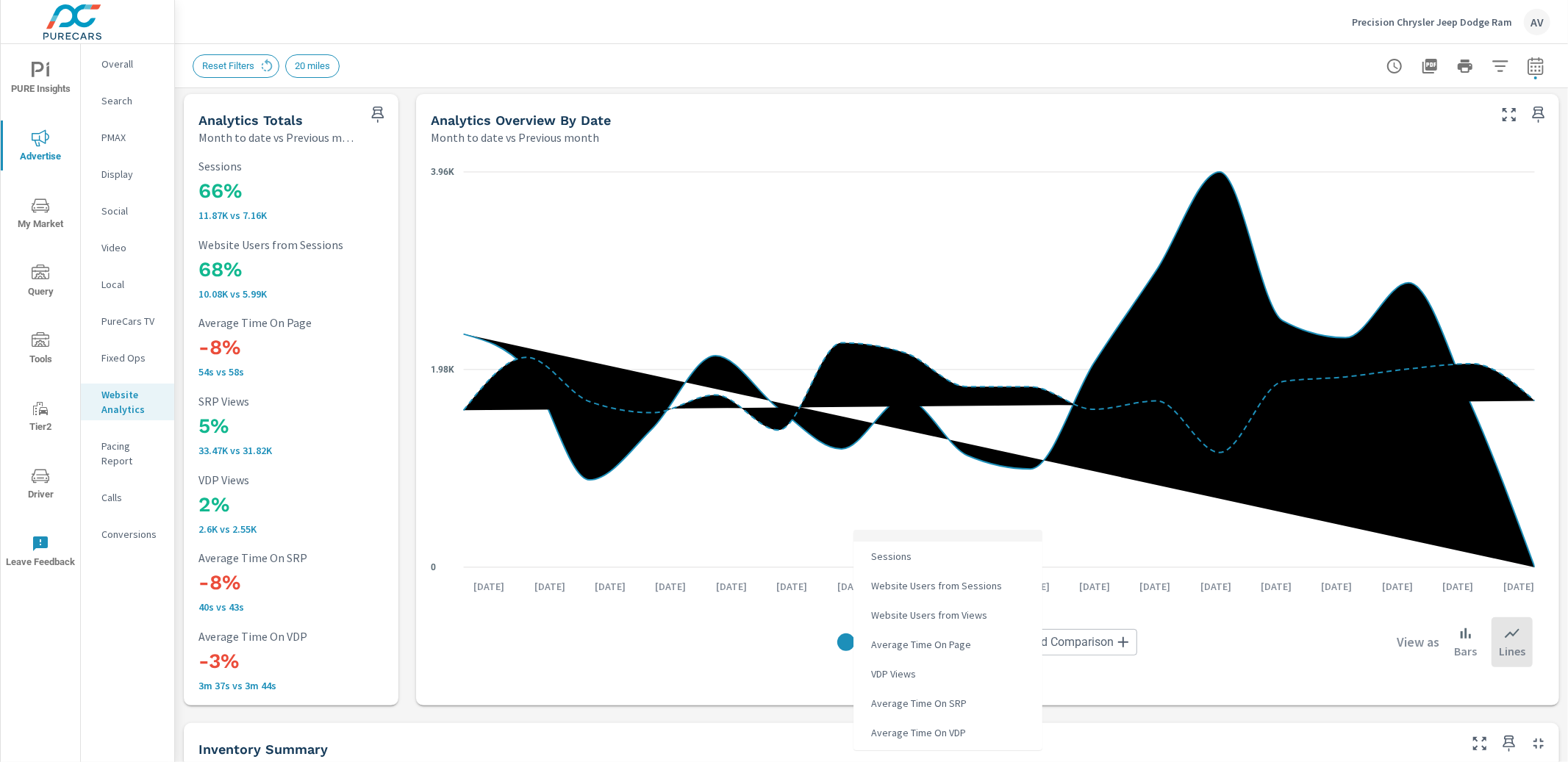
click at [912, 644] on body "PURE Insights Advertise My Market Query Tools Tier2 Driver Leave Feedback Overa…" at bounding box center [784, 381] width 1568 height 762
click at [1198, 628] on div at bounding box center [784, 381] width 1568 height 762
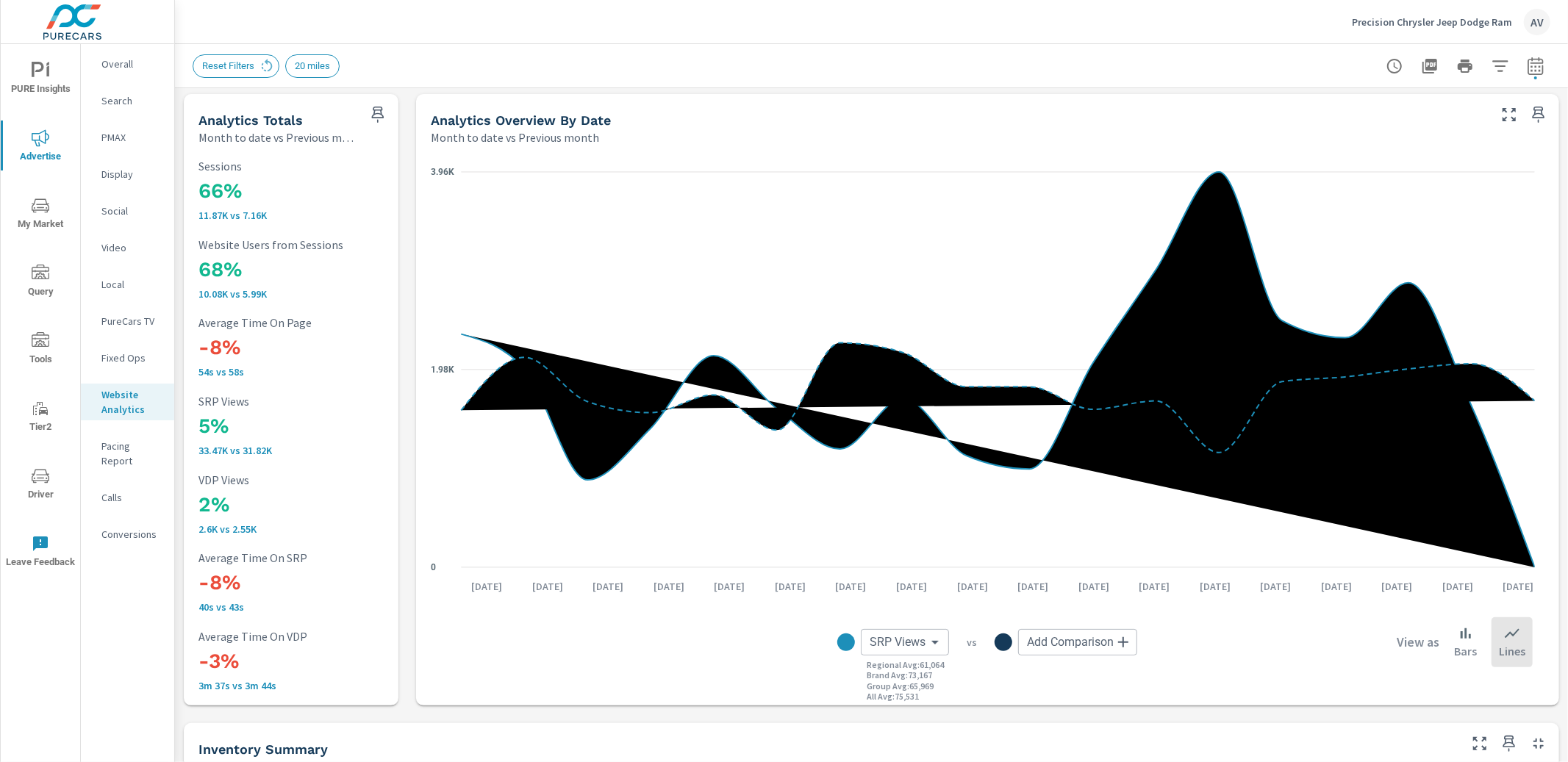
click at [920, 636] on body "PURE Insights Advertise My Market Query Tools Tier2 Driver Leave Feedback Overa…" at bounding box center [784, 381] width 1568 height 762
click at [750, 669] on div at bounding box center [784, 381] width 1568 height 762
click at [912, 649] on body "PURE Insights Advertise My Market Query Tools Tier2 Driver Leave Feedback Overa…" at bounding box center [784, 381] width 1568 height 762
click at [934, 731] on span "Average Time On VDP" at bounding box center [917, 733] width 104 height 21
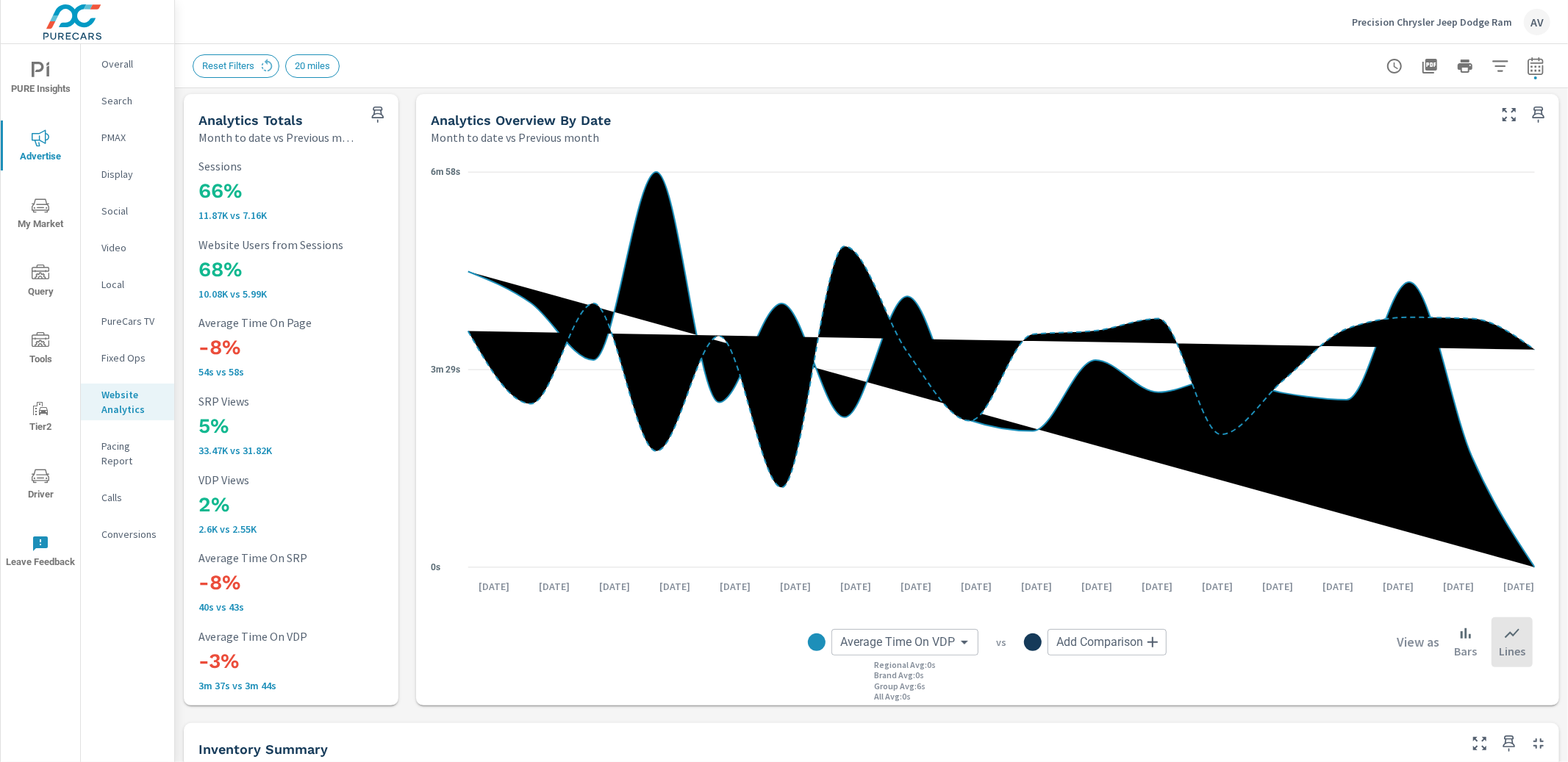
click at [915, 645] on body "PURE Insights Advertise My Market Query Tools Tier2 Driver Leave Feedback Overa…" at bounding box center [784, 381] width 1568 height 762
click at [917, 643] on li "VDP Views" at bounding box center [917, 648] width 189 height 30
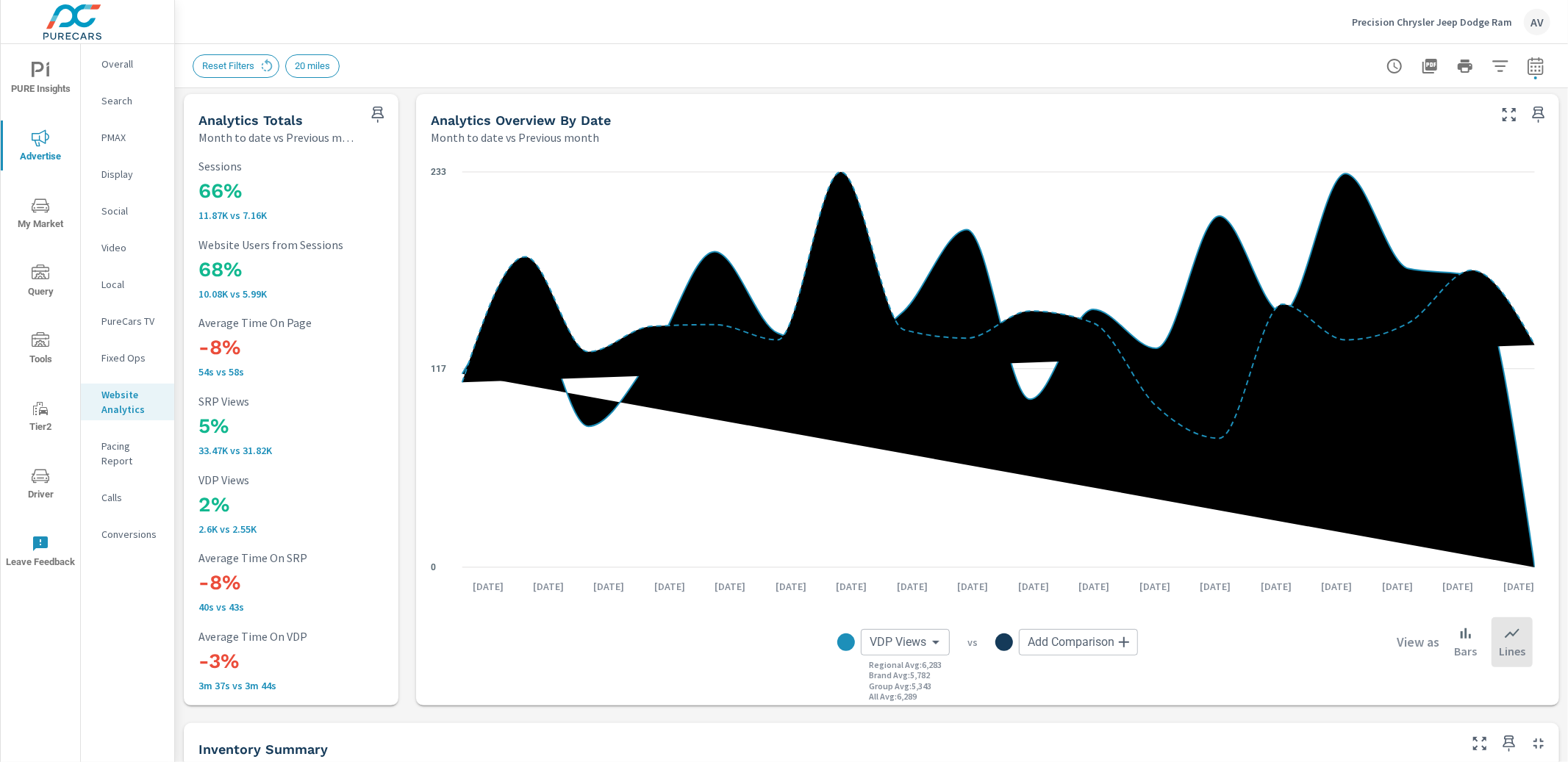
click at [918, 644] on body "PURE Insights Advertise My Market Query Tools Tier2 Driver Leave Feedback Overa…" at bounding box center [784, 381] width 1568 height 762
click at [942, 682] on span "PureCars Ad Spend" at bounding box center [911, 678] width 94 height 21
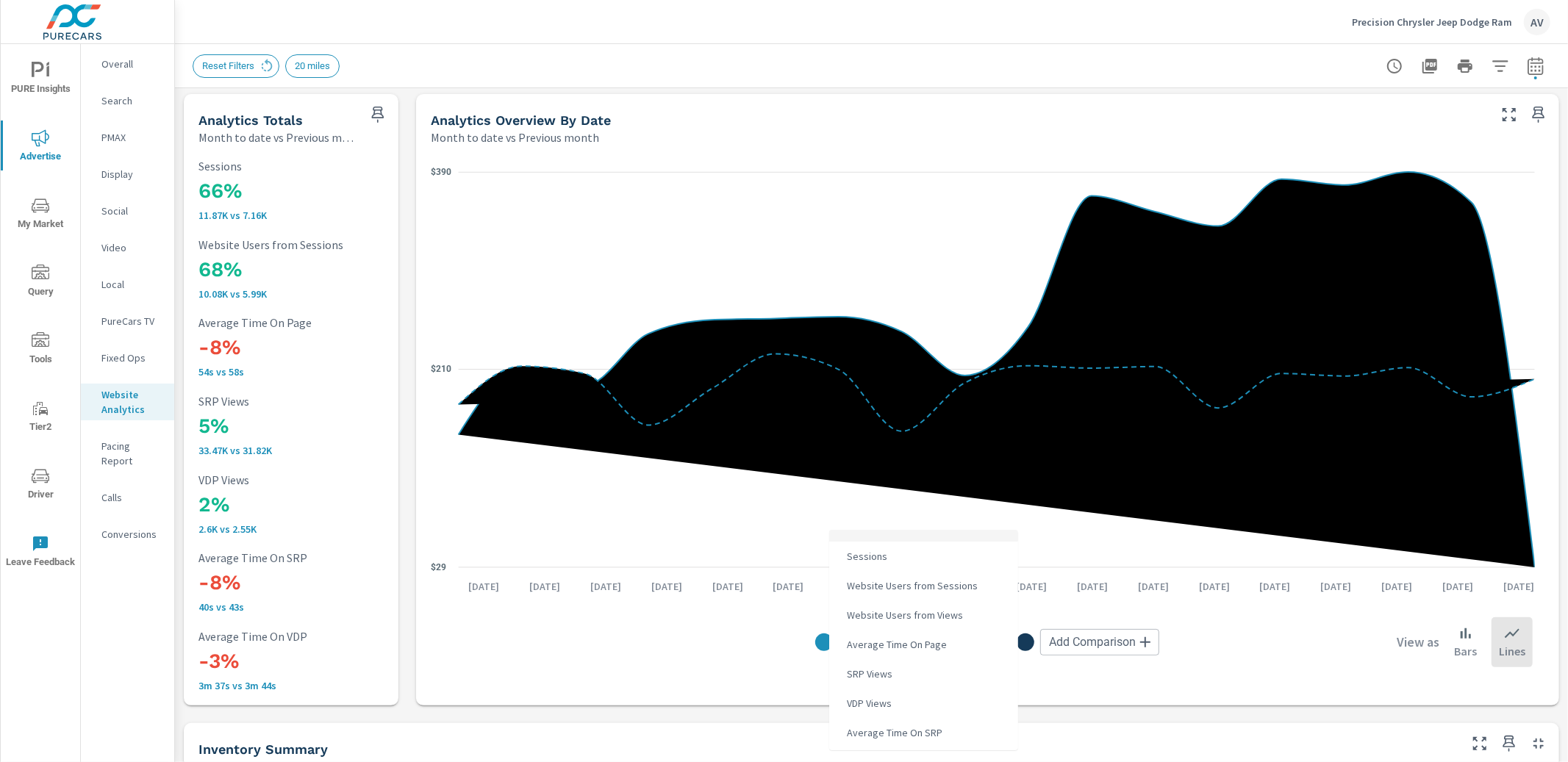
click at [921, 649] on body "PURE Insights Advertise My Market Query Tools Tier2 Driver Leave Feedback Overa…" at bounding box center [784, 381] width 1568 height 762
click at [898, 605] on li "SRP Views" at bounding box center [923, 609] width 189 height 30
type input "SRP Views"
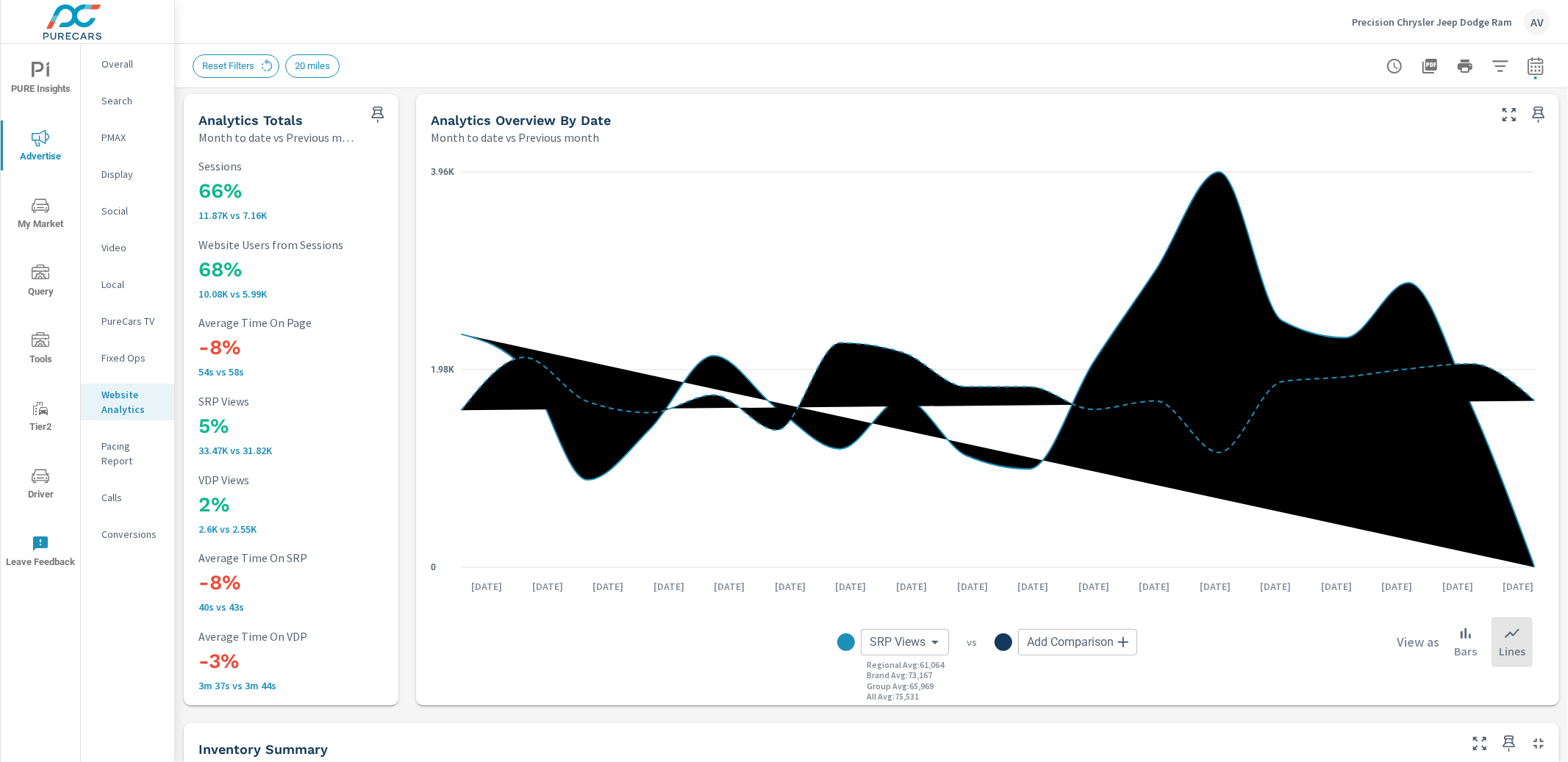
click at [697, 648] on div "SRP Views SRP Views ​ Regional Avg : 61,064 Brand Avg : 73,167 Group Avg : 65,9…" at bounding box center [987, 642] width 1090 height 73
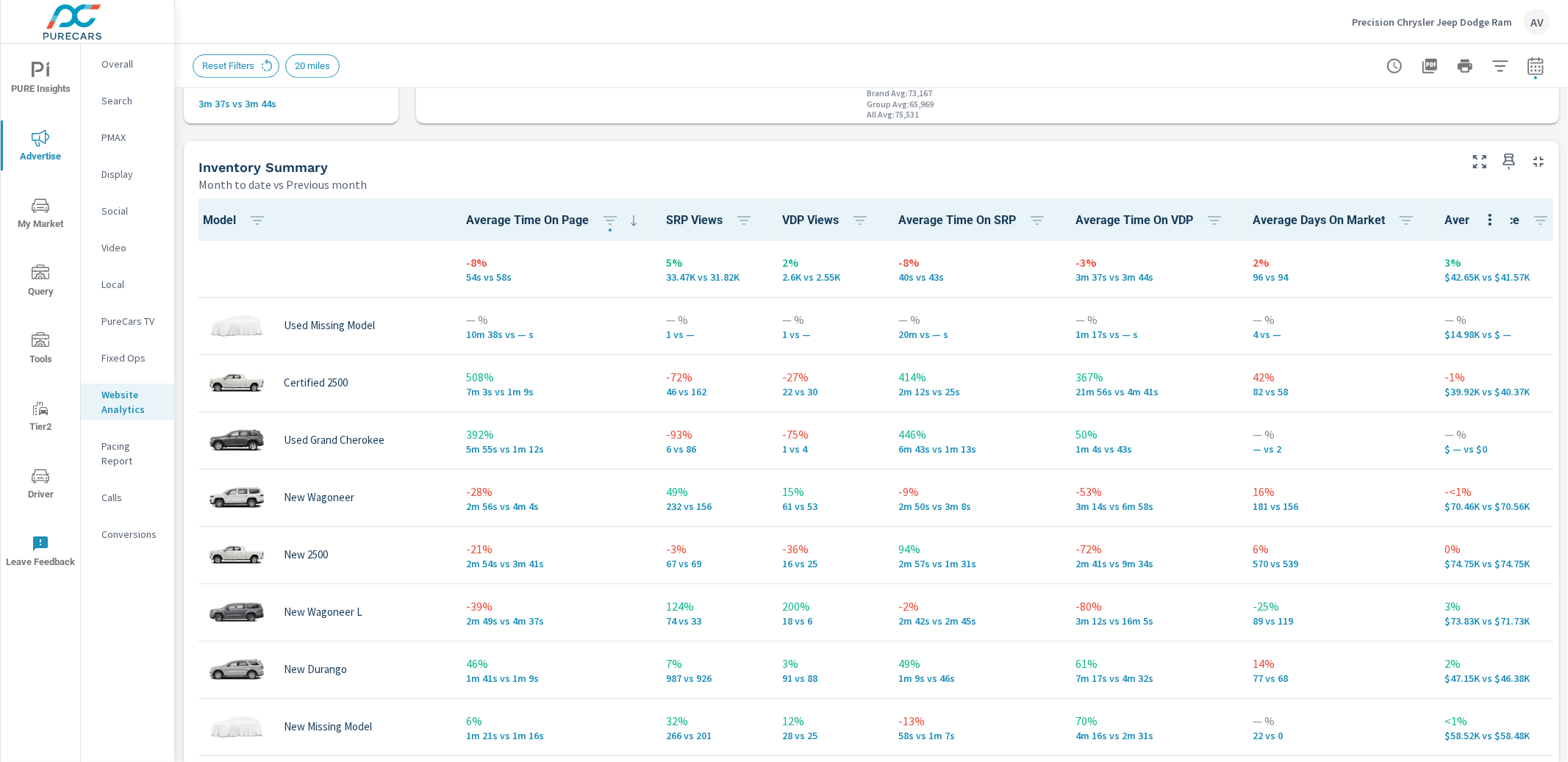
scroll to position [598, 0]
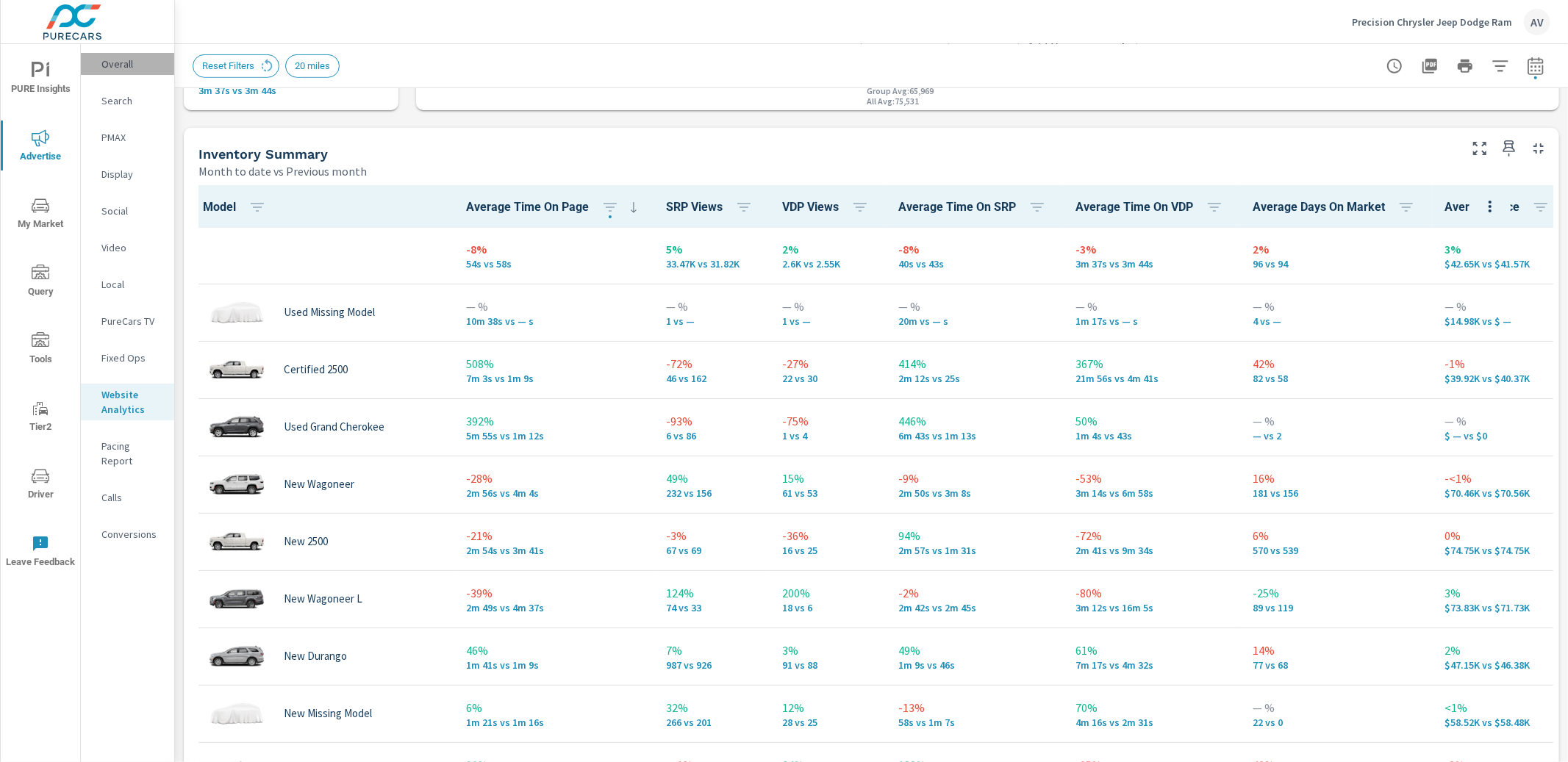
click at [111, 59] on p "Overall" at bounding box center [132, 63] width 61 height 14
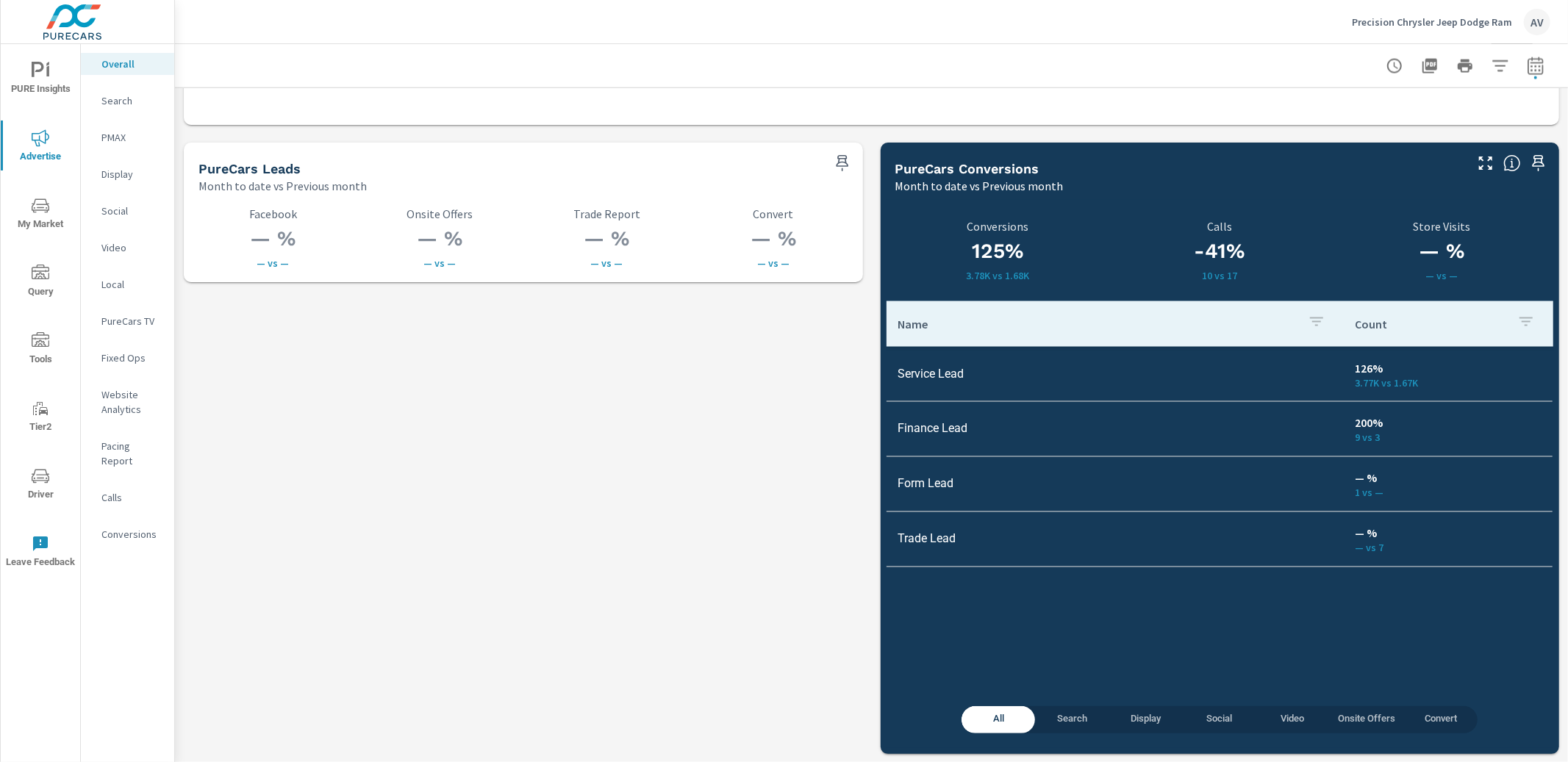
scroll to position [1995, 0]
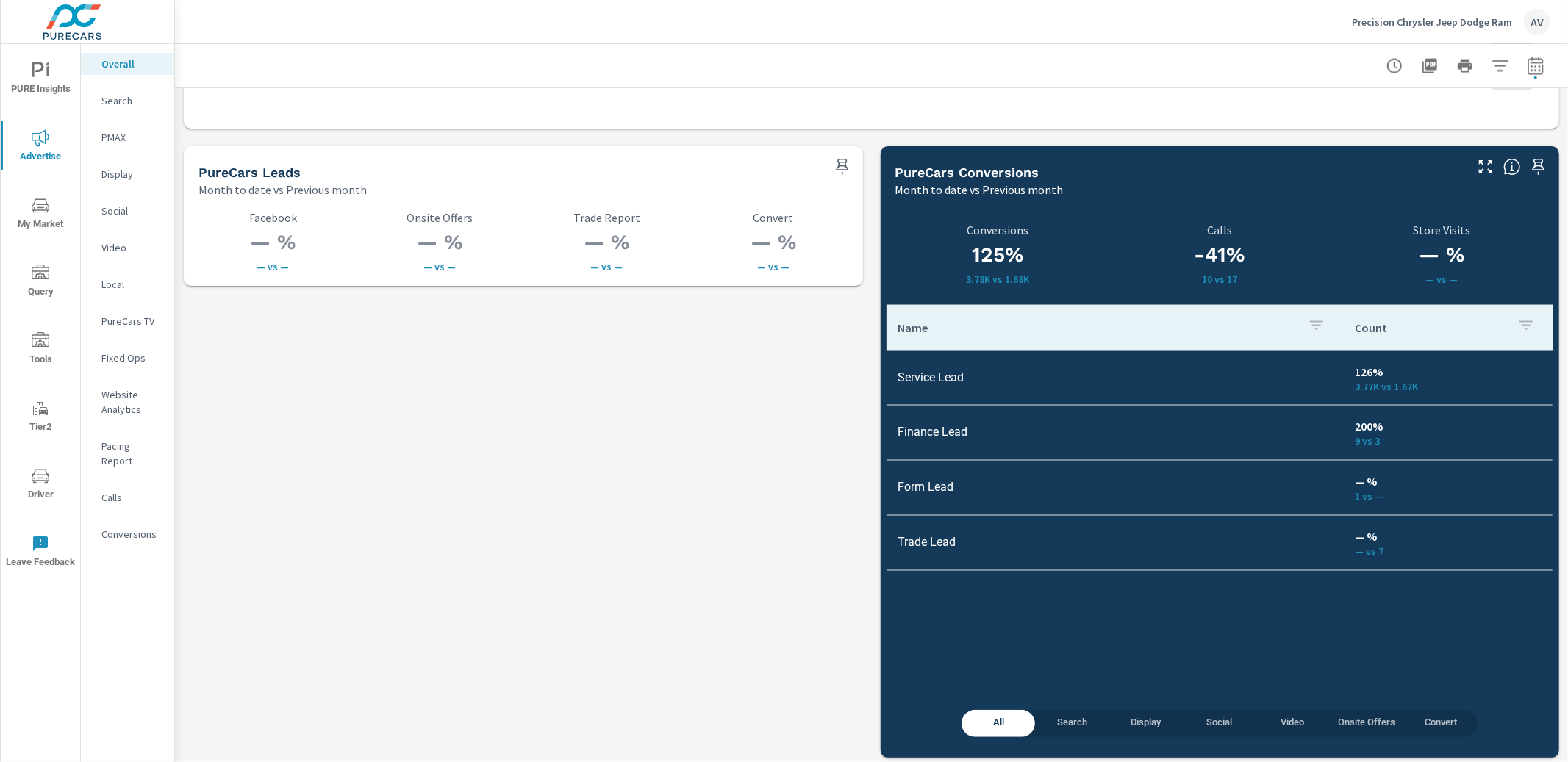
click at [1056, 383] on td "Service Lead" at bounding box center [1114, 377] width 457 height 37
click at [1068, 726] on span "Search" at bounding box center [1071, 724] width 56 height 17
click at [1136, 722] on span "Display" at bounding box center [1145, 724] width 56 height 17
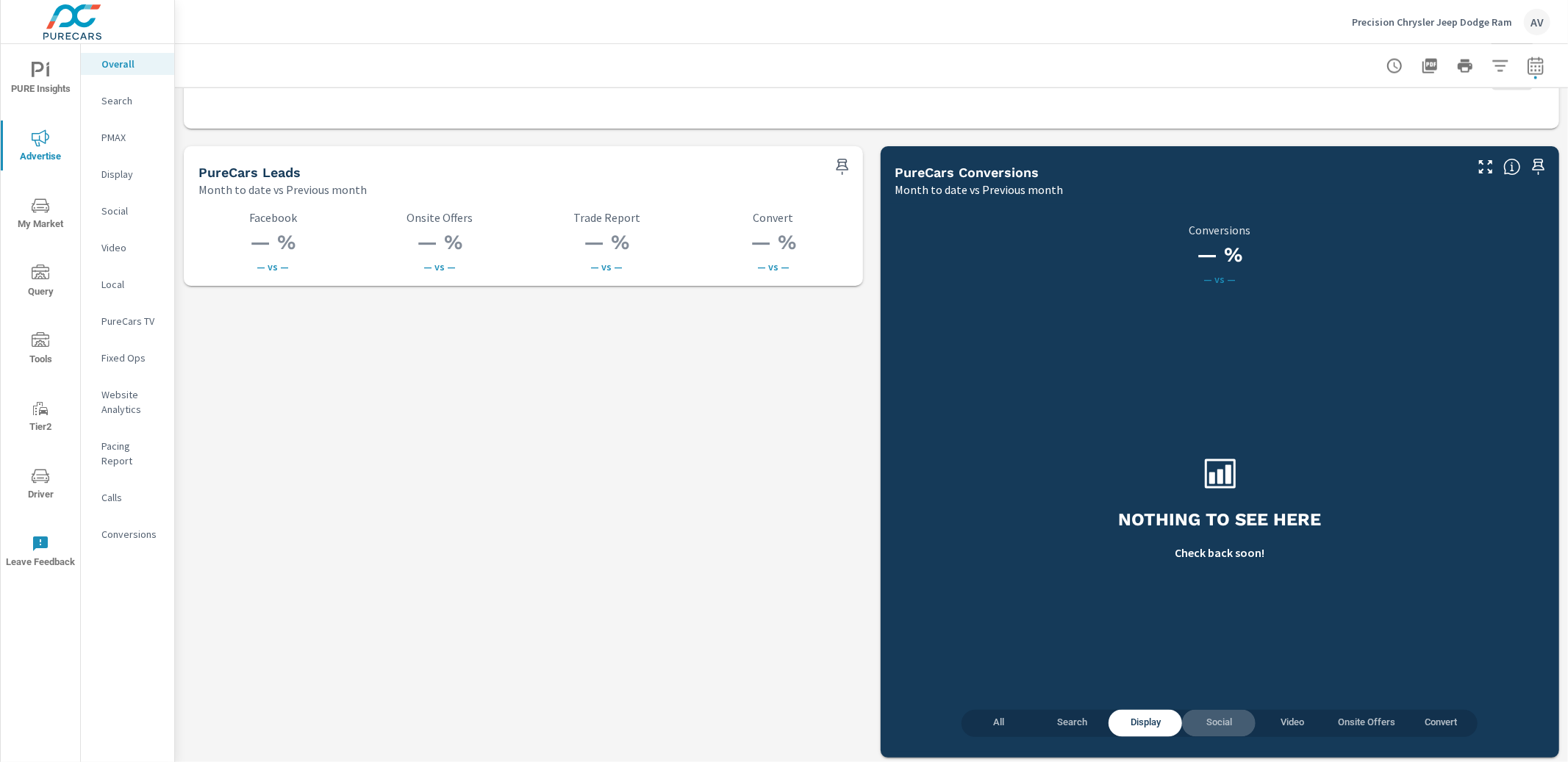
click at [1217, 720] on span "Social" at bounding box center [1218, 724] width 56 height 17
click at [1283, 721] on span "Video" at bounding box center [1291, 724] width 56 height 17
click at [1055, 721] on span "Search" at bounding box center [1071, 724] width 56 height 17
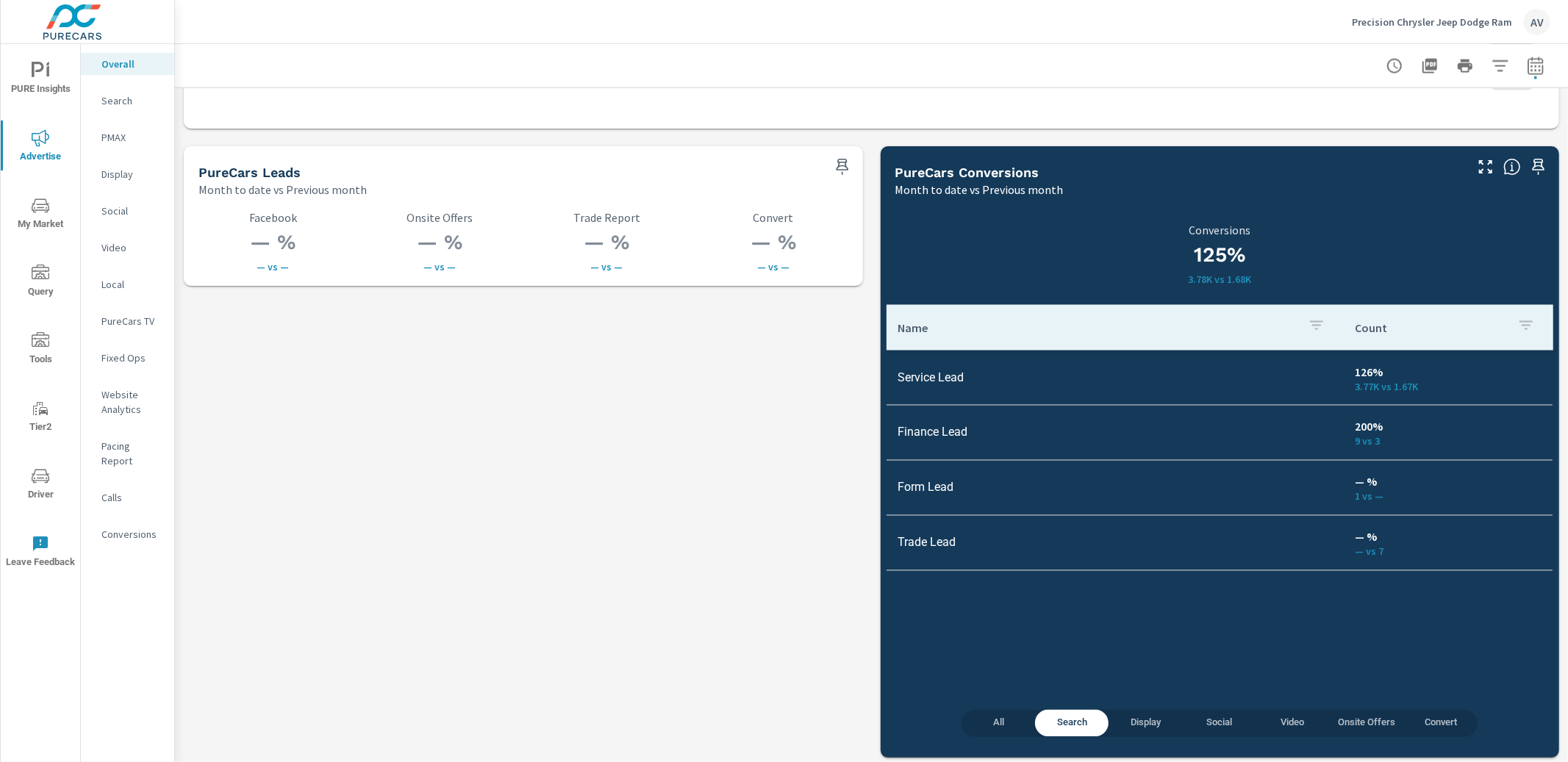
click at [43, 73] on icon "nav menu" at bounding box center [40, 71] width 17 height 17
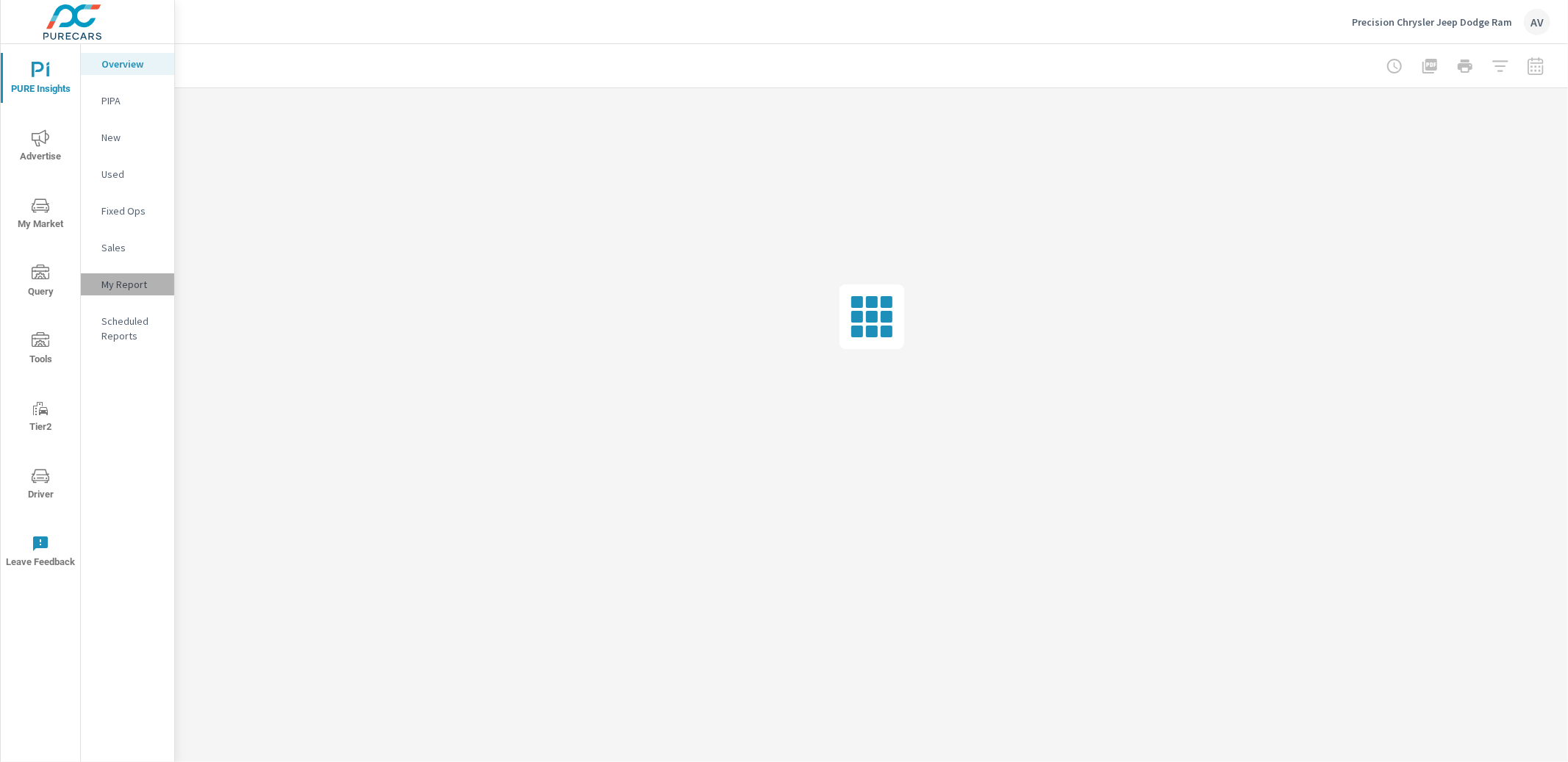
click at [106, 281] on p "My Report" at bounding box center [132, 284] width 61 height 14
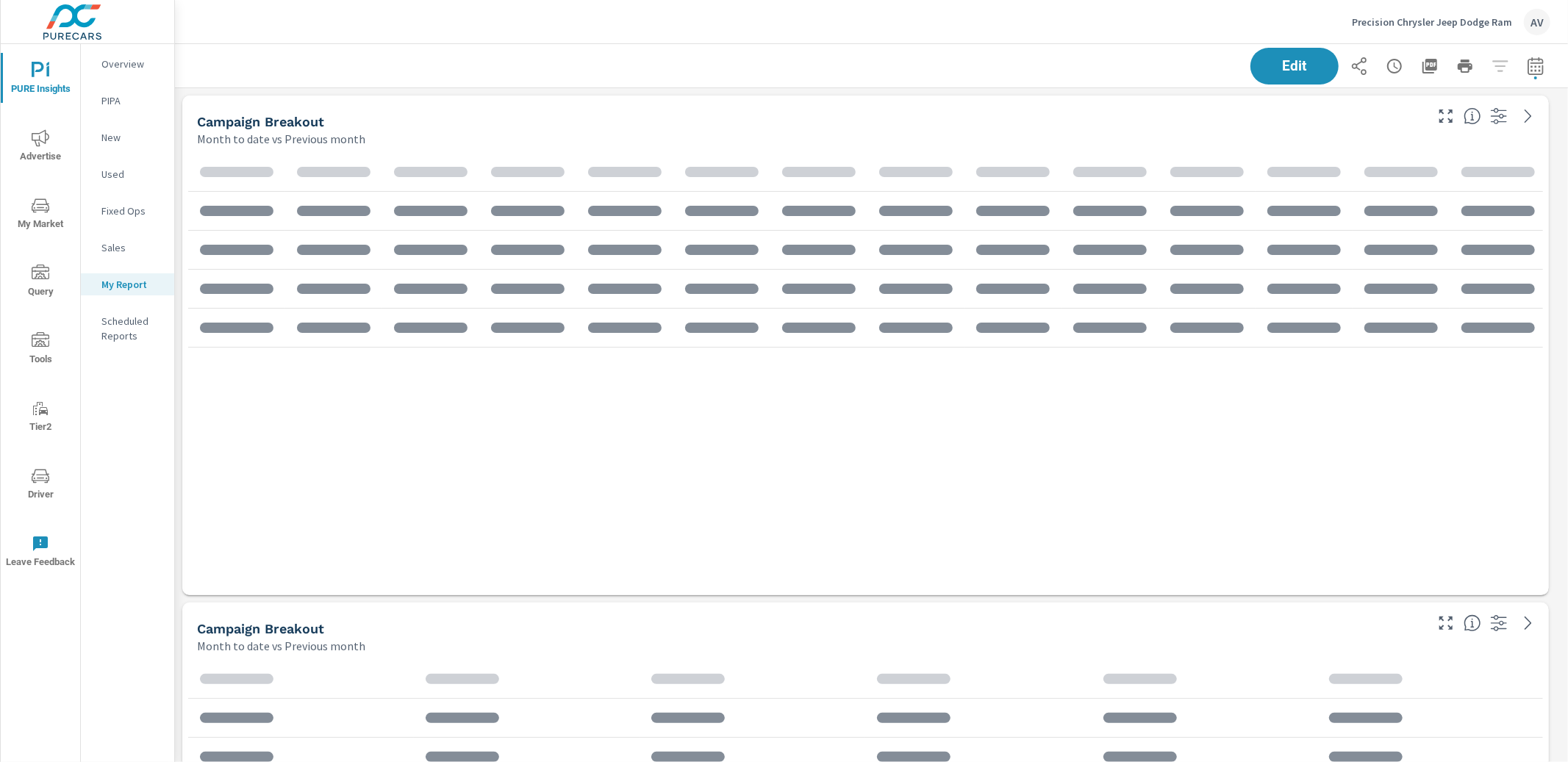
scroll to position [165, 0]
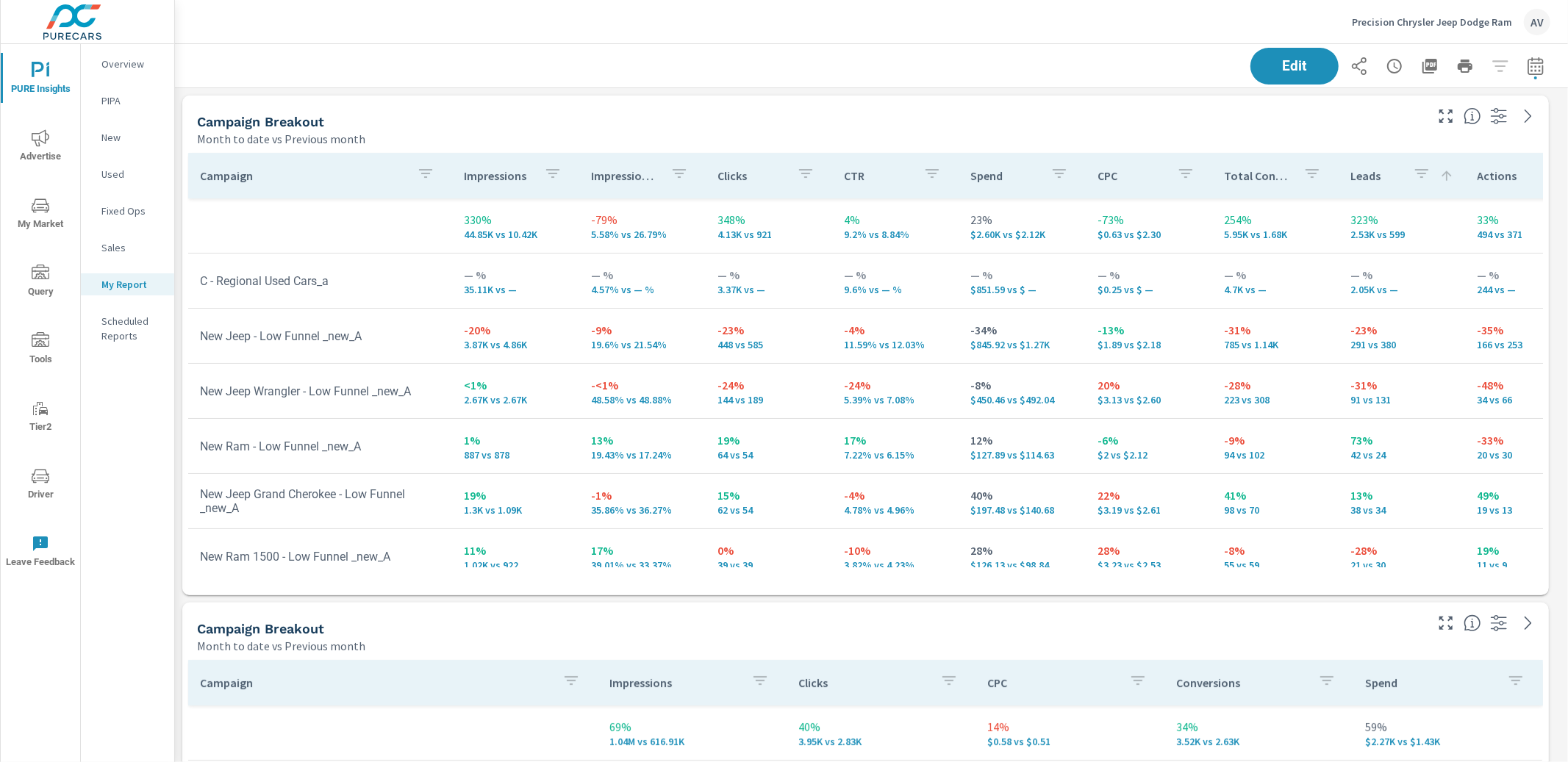
click at [907, 128] on div "Campaign Breakout" at bounding box center [810, 122] width 1226 height 17
click at [611, 292] on p "4.57% vs — %" at bounding box center [643, 289] width 103 height 11
click at [754, 115] on div "Campaign Breakout" at bounding box center [810, 122] width 1226 height 17
click at [671, 118] on div "Campaign Breakout" at bounding box center [810, 122] width 1226 height 17
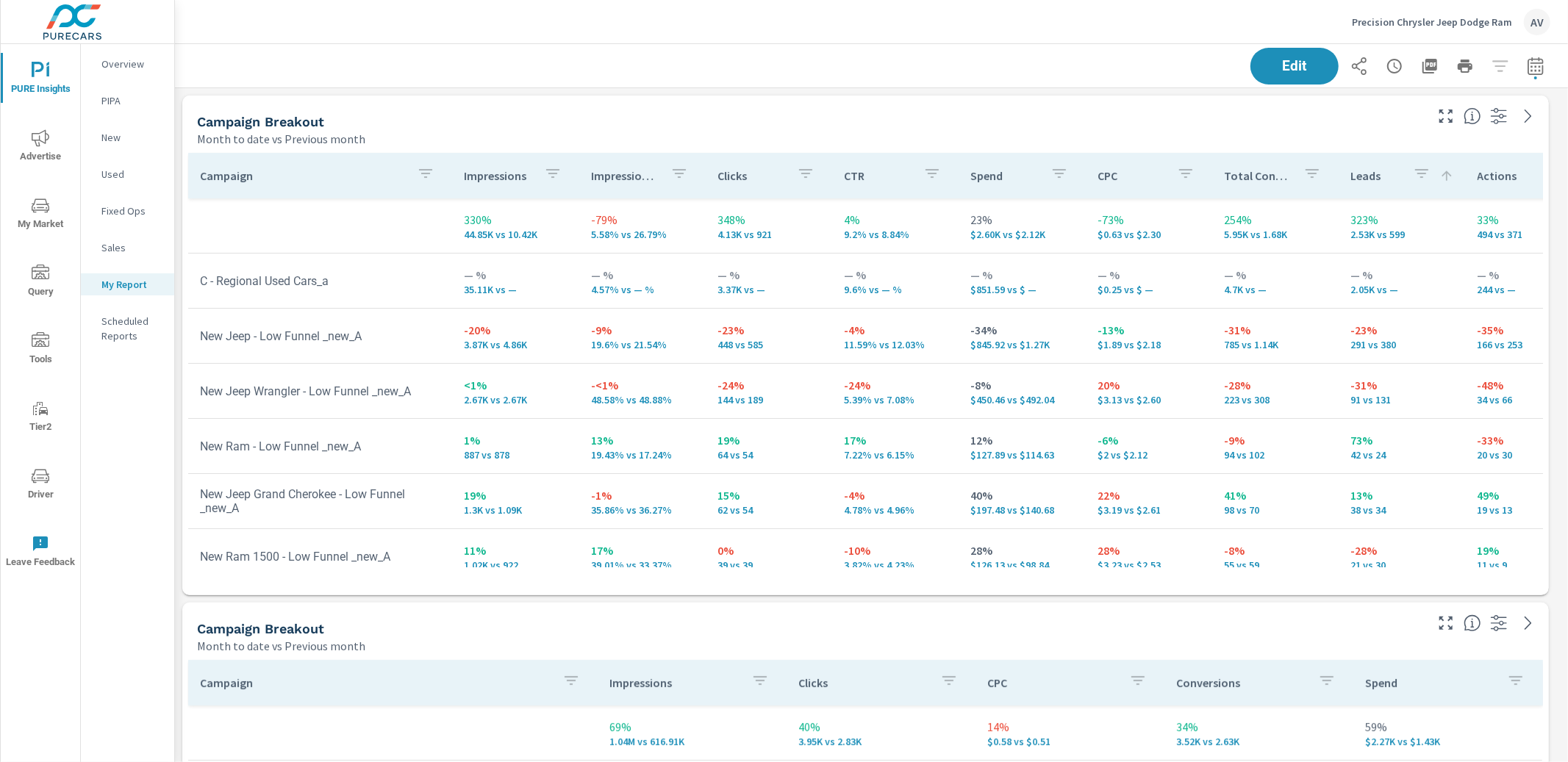
click at [584, 122] on div "Campaign Breakout" at bounding box center [810, 122] width 1226 height 17
click at [639, 117] on div "Campaign Breakout" at bounding box center [810, 122] width 1226 height 17
click at [1181, 119] on div "Campaign Breakout" at bounding box center [810, 122] width 1226 height 17
click at [688, 122] on div "Campaign Breakout" at bounding box center [810, 122] width 1226 height 17
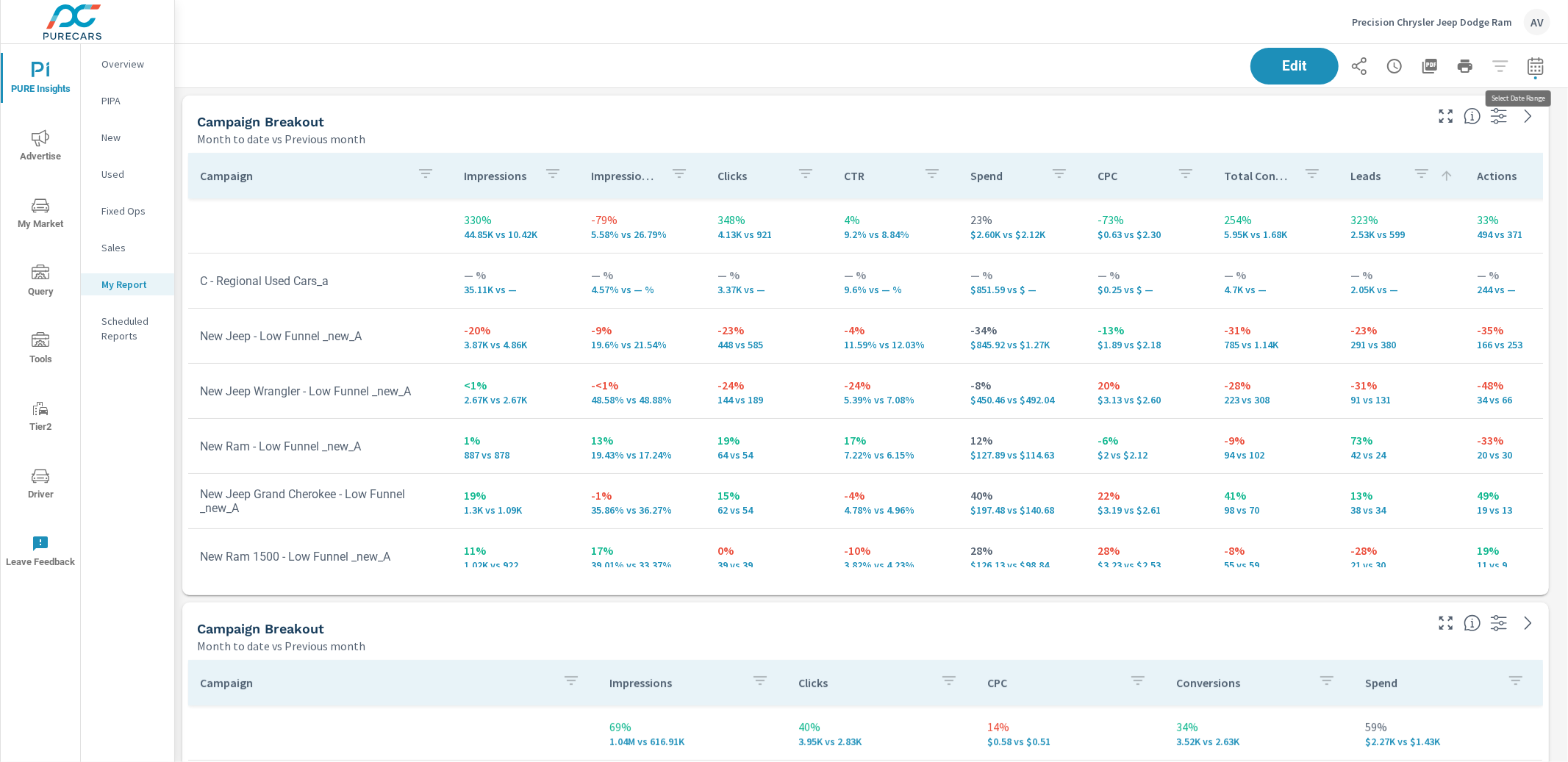
click at [1527, 72] on icon "button" at bounding box center [1536, 66] width 17 height 17
select select "Month to date"
select select "Previous month"
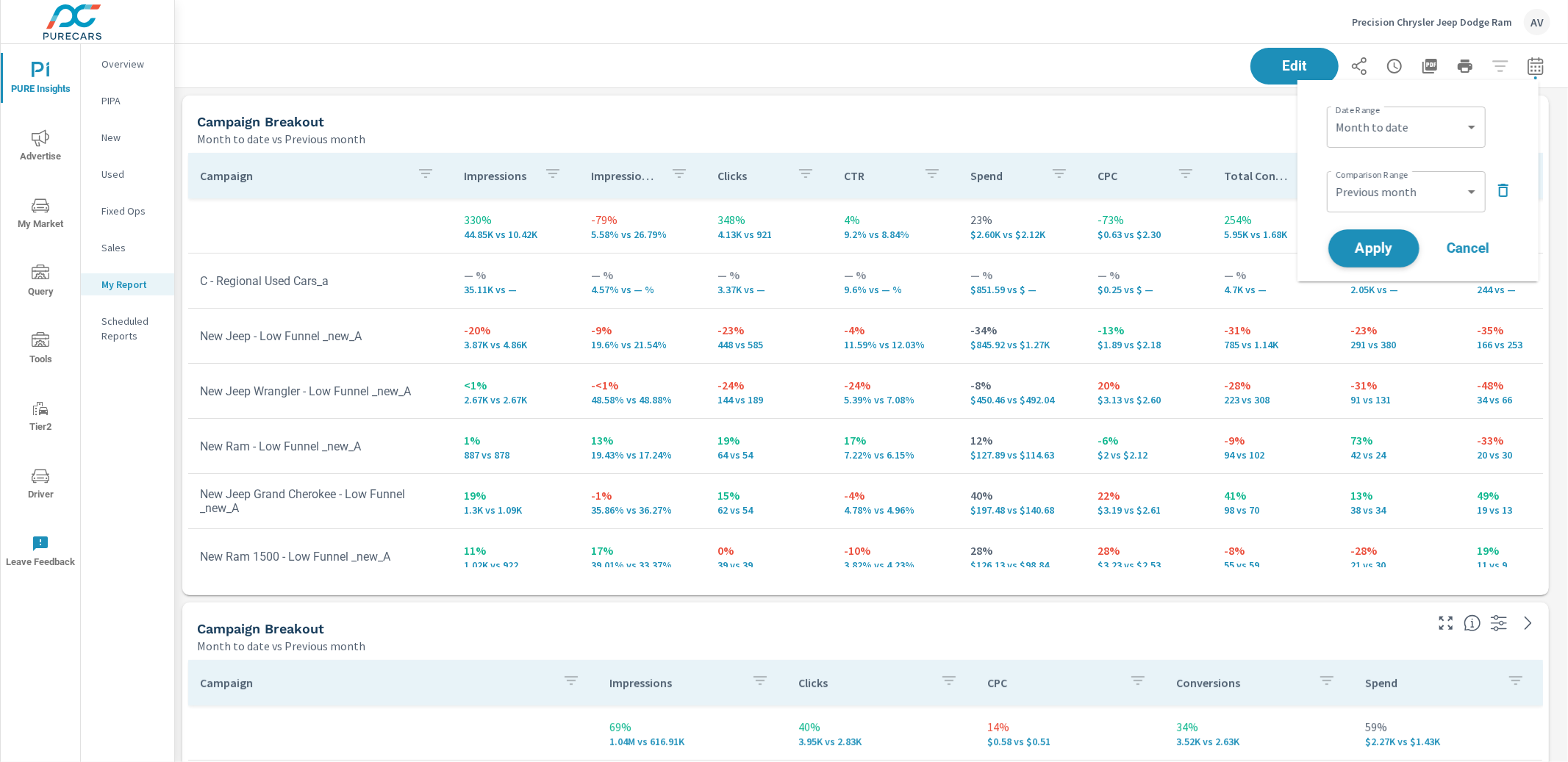
click at [1402, 255] on span "Apply" at bounding box center [1373, 249] width 60 height 14
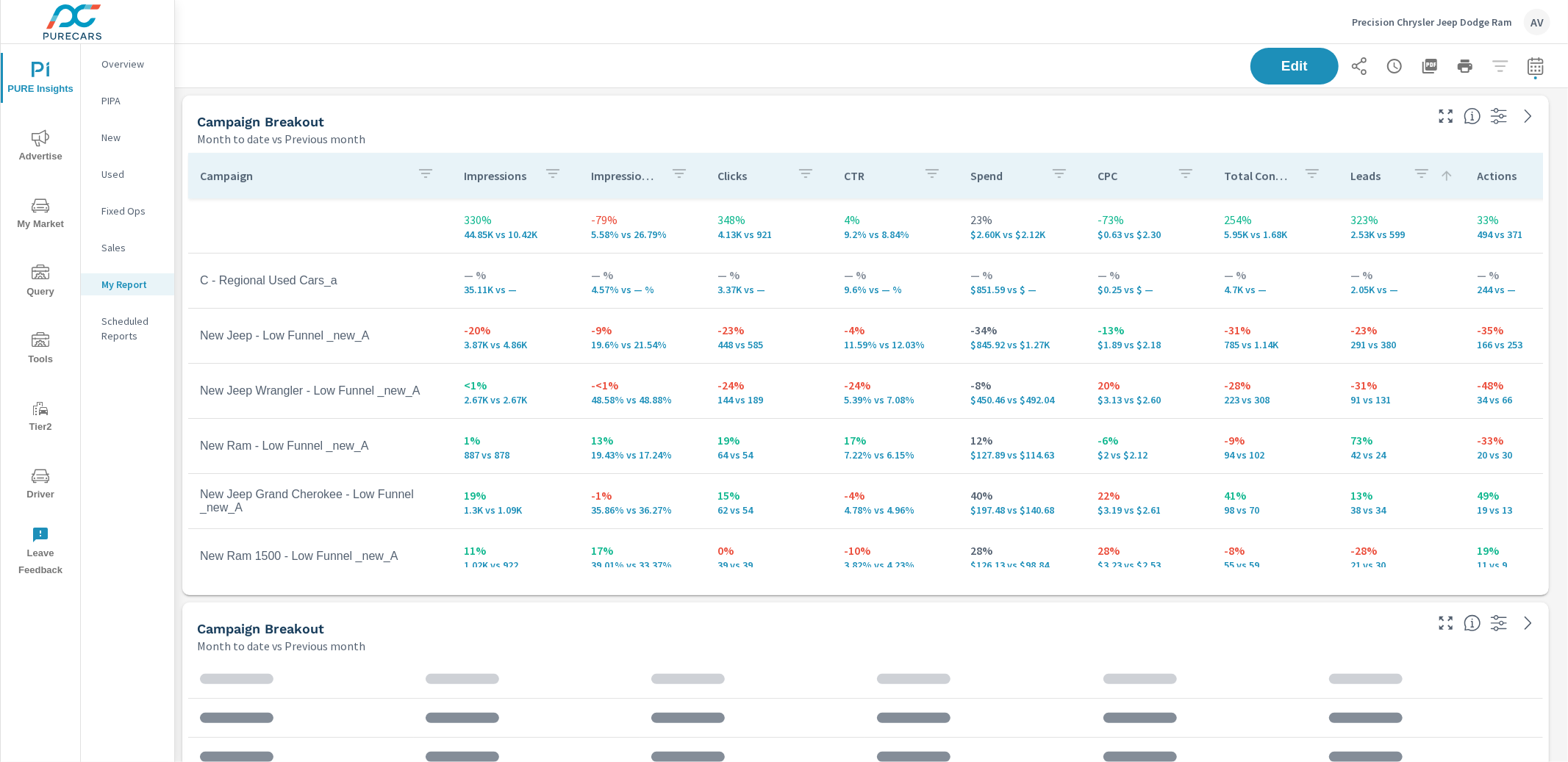
scroll to position [165, 0]
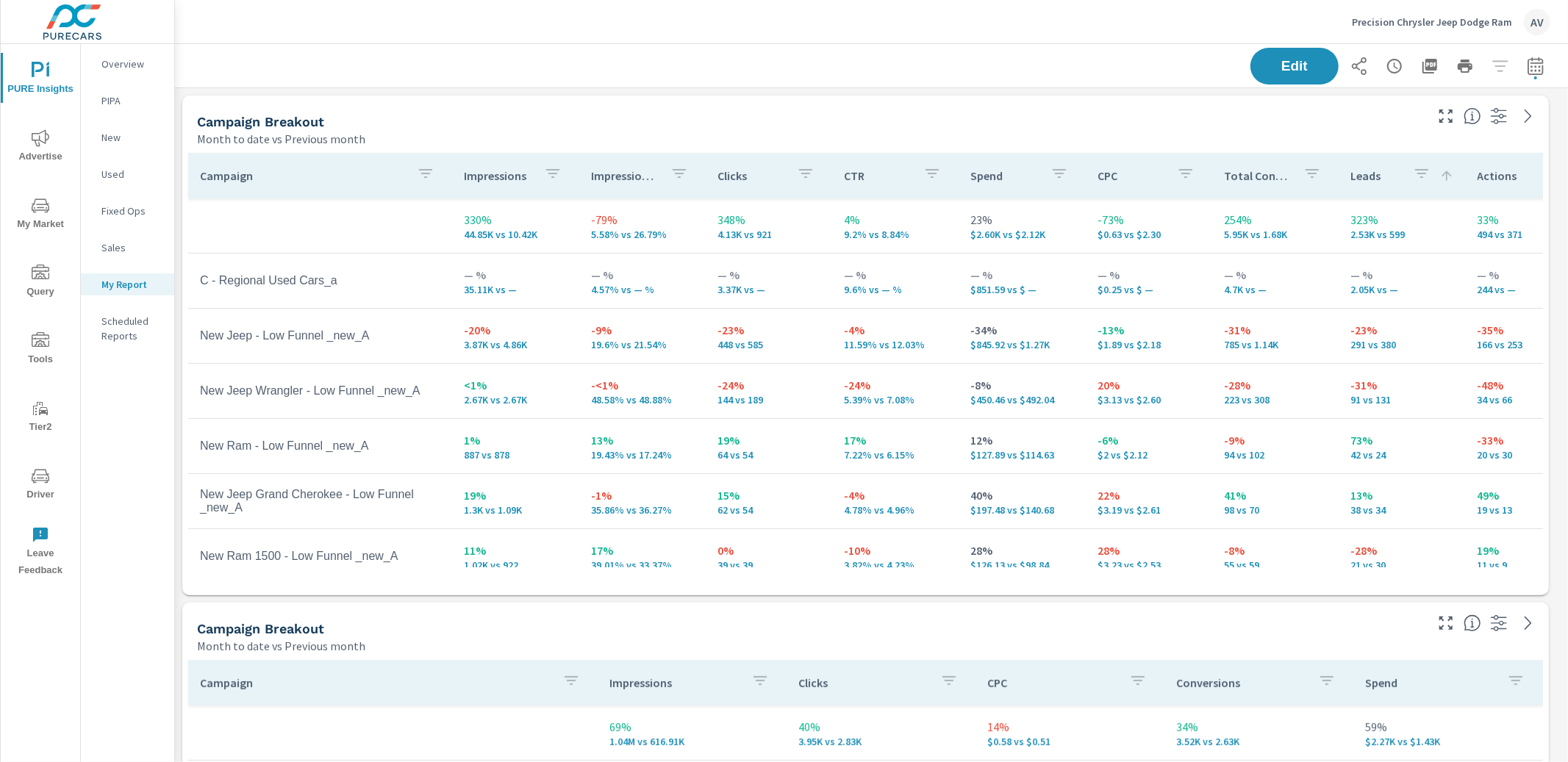
drag, startPoint x: 883, startPoint y: 121, endPoint x: 863, endPoint y: 113, distance: 21.5
click at [879, 120] on div "Campaign Breakout" at bounding box center [810, 122] width 1226 height 17
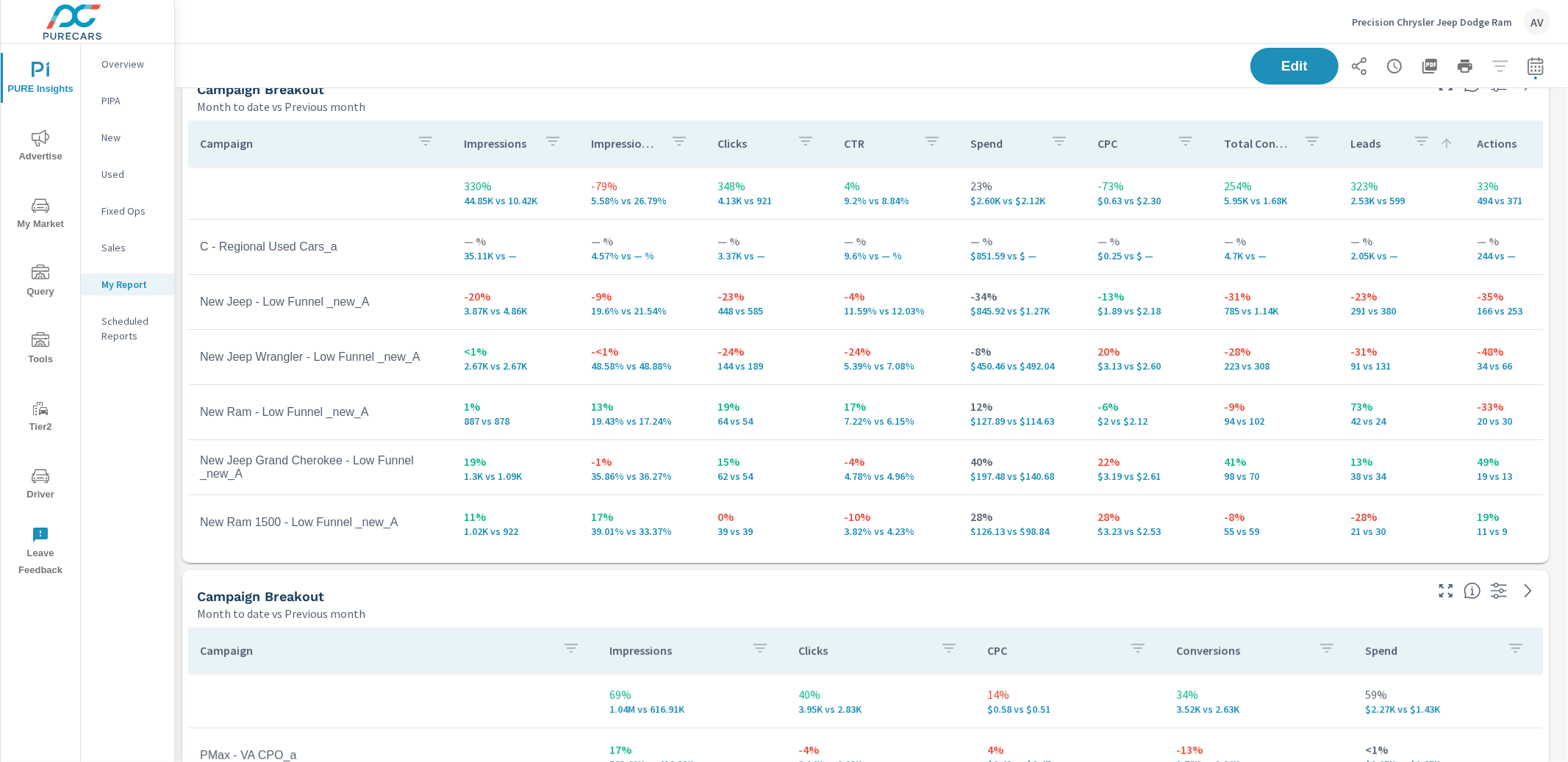
scroll to position [0, 0]
click at [1527, 70] on icon "button" at bounding box center [1536, 66] width 17 height 17
select select "Month to date"
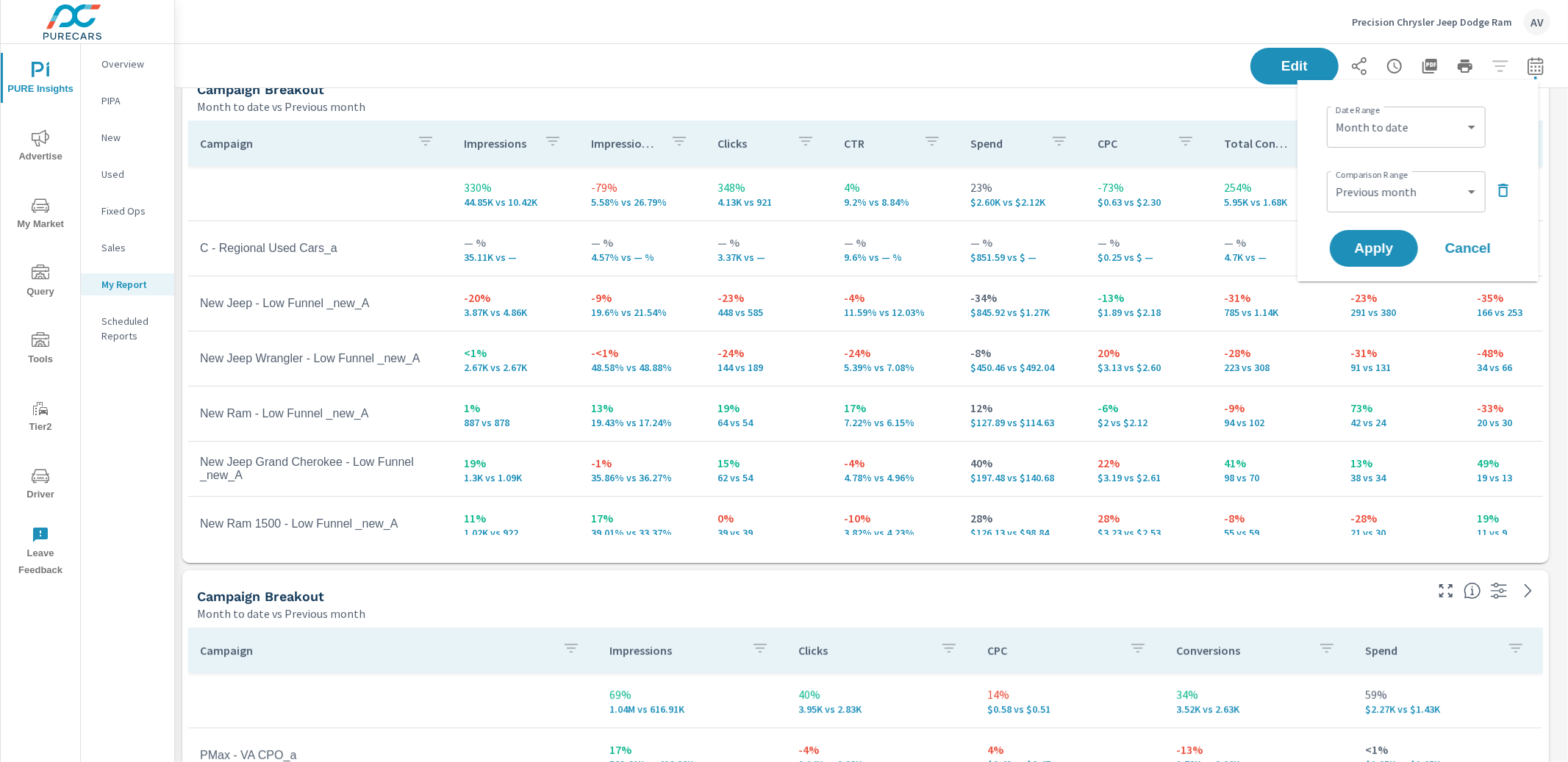
scroll to position [1555, 1407]
click at [1424, 132] on select "Custom [DATE] Last week Last 7 days Last 14 days Last 30 days Last 45 days Last…" at bounding box center [1406, 127] width 147 height 30
click at [1429, 196] on select "Custom Previous period Previous month Previous year" at bounding box center [1406, 192] width 147 height 30
select select "Previous year"
click at [1417, 189] on select "Custom Previous period Previous month Previous year" at bounding box center [1406, 192] width 147 height 30
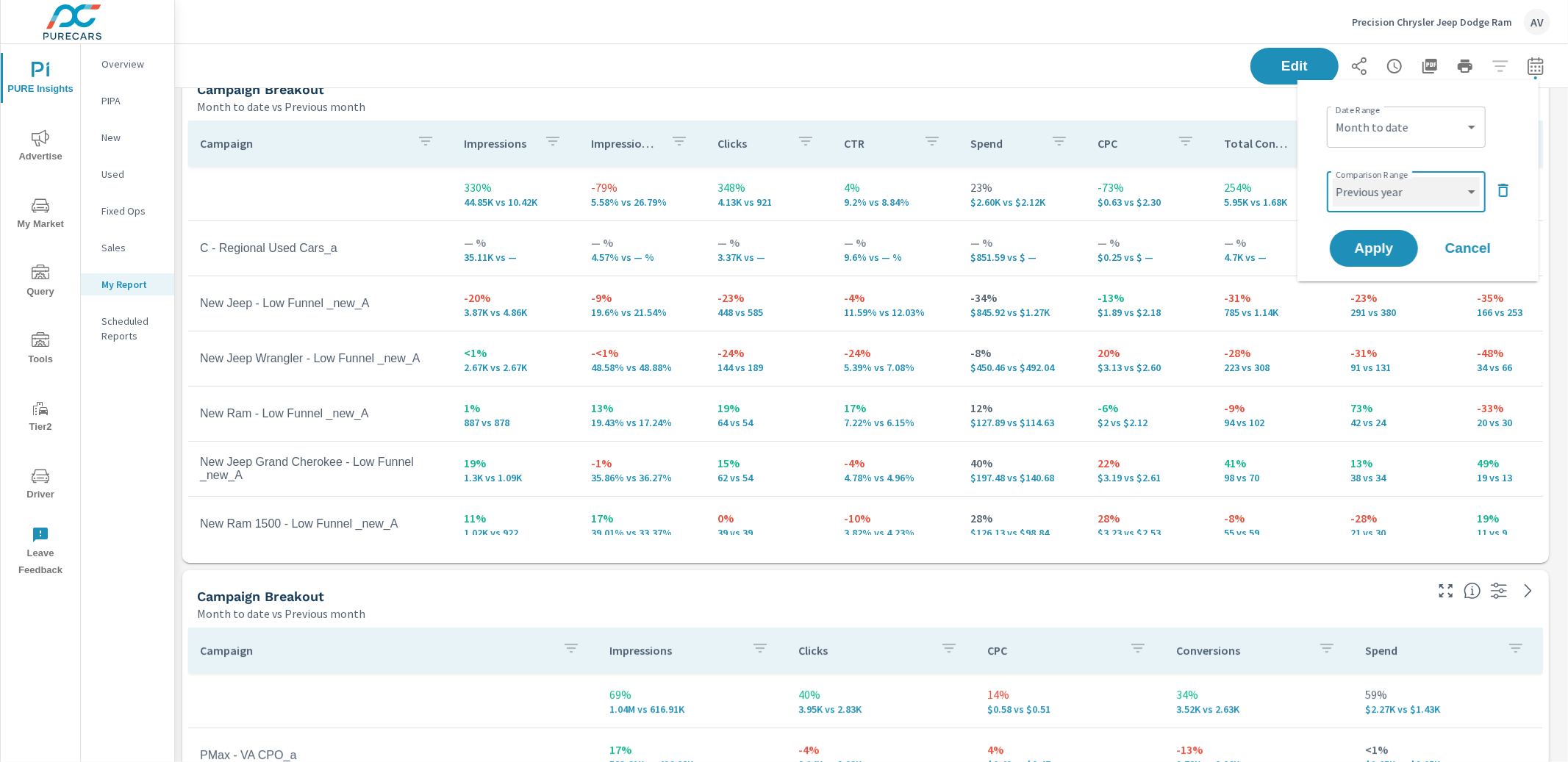
click at [1409, 193] on select "Custom Previous period Previous month Previous year" at bounding box center [1406, 192] width 147 height 30
click at [1392, 243] on span "Apply" at bounding box center [1373, 249] width 60 height 14
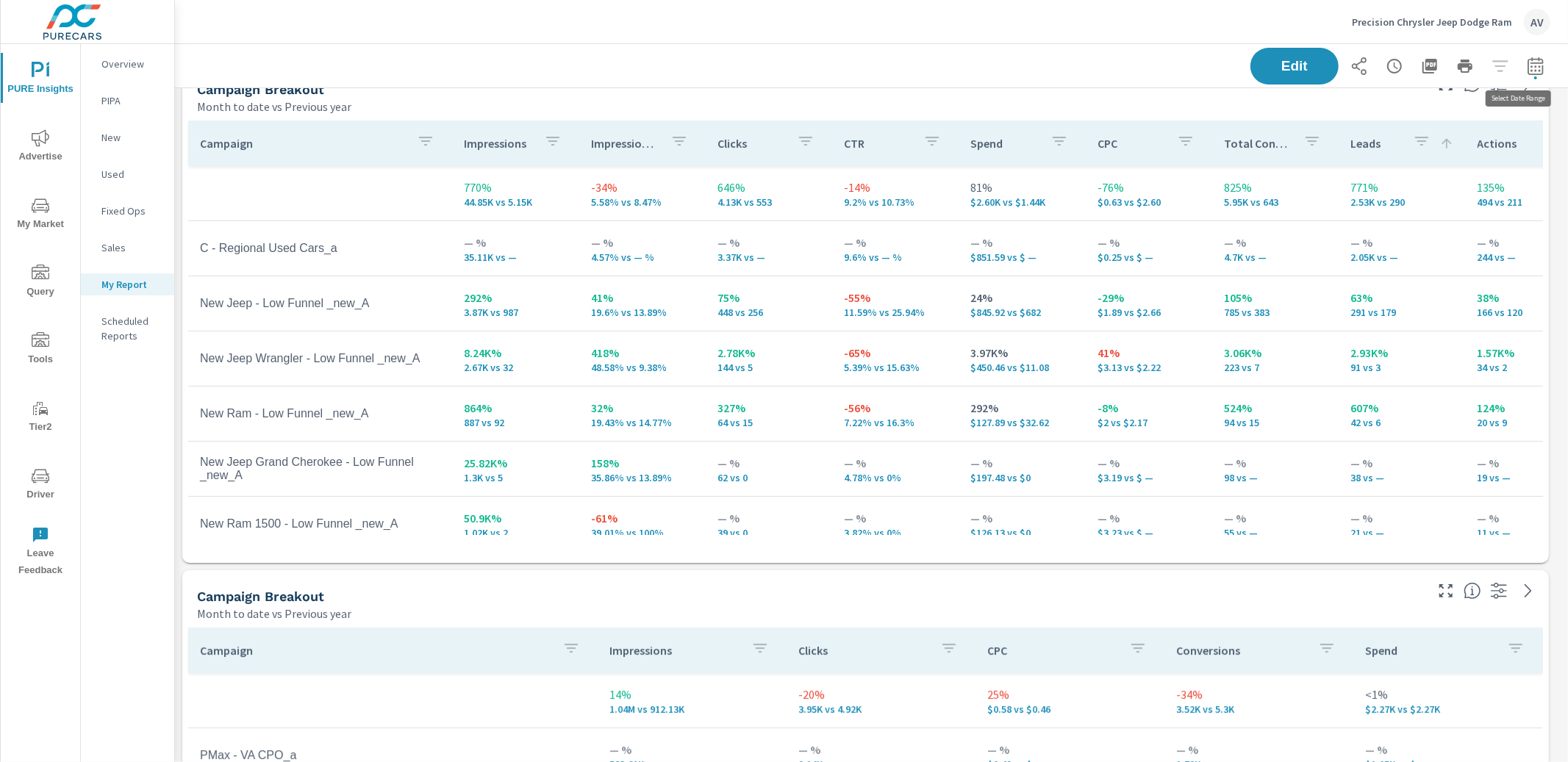
scroll to position [1555, 1407]
click at [1527, 72] on icon "button" at bounding box center [1536, 66] width 17 height 17
select select "Month to date"
select select "Previous year"
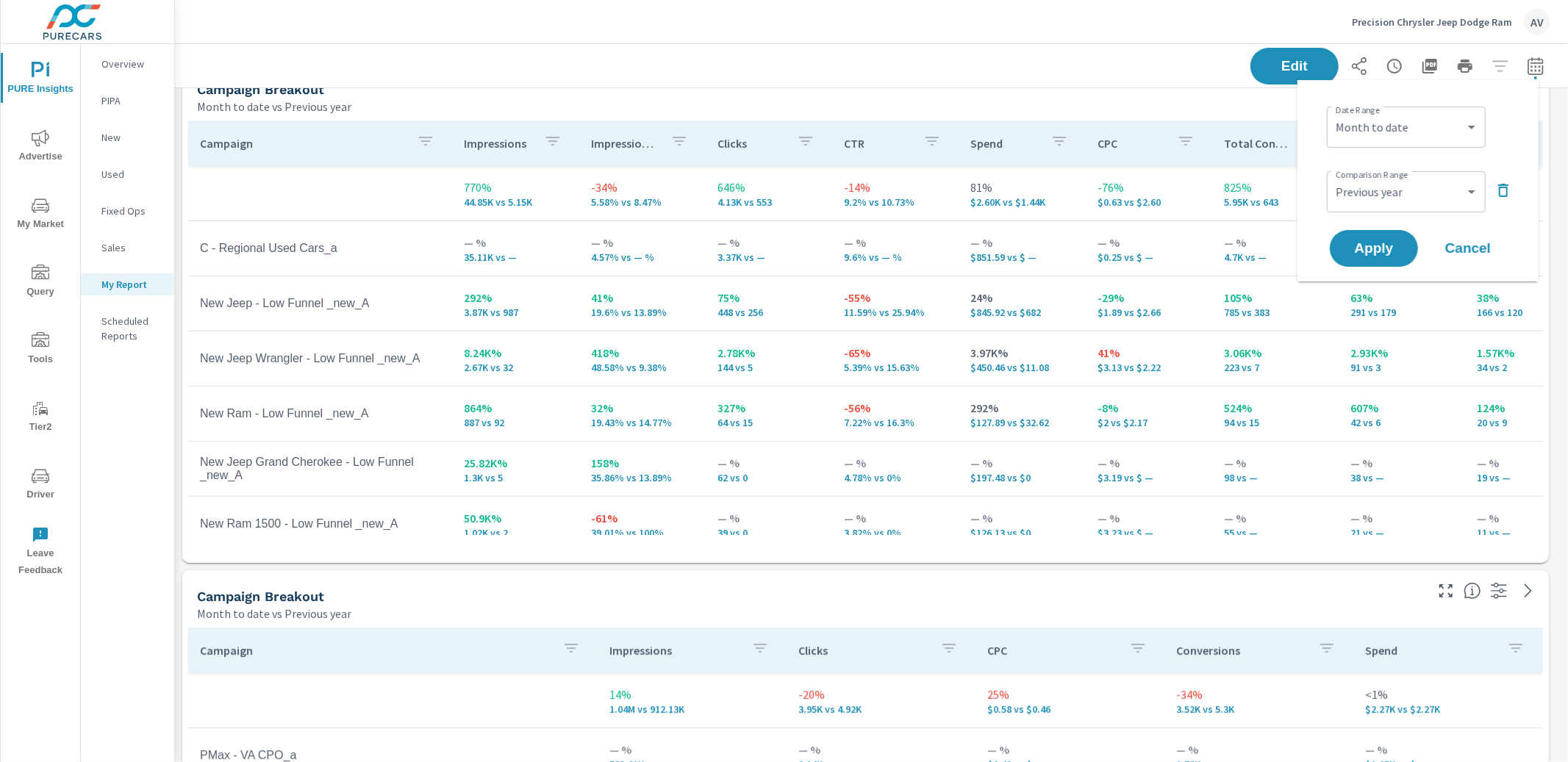
click at [678, 101] on div "Month to date vs Previous year" at bounding box center [810, 106] width 1226 height 17
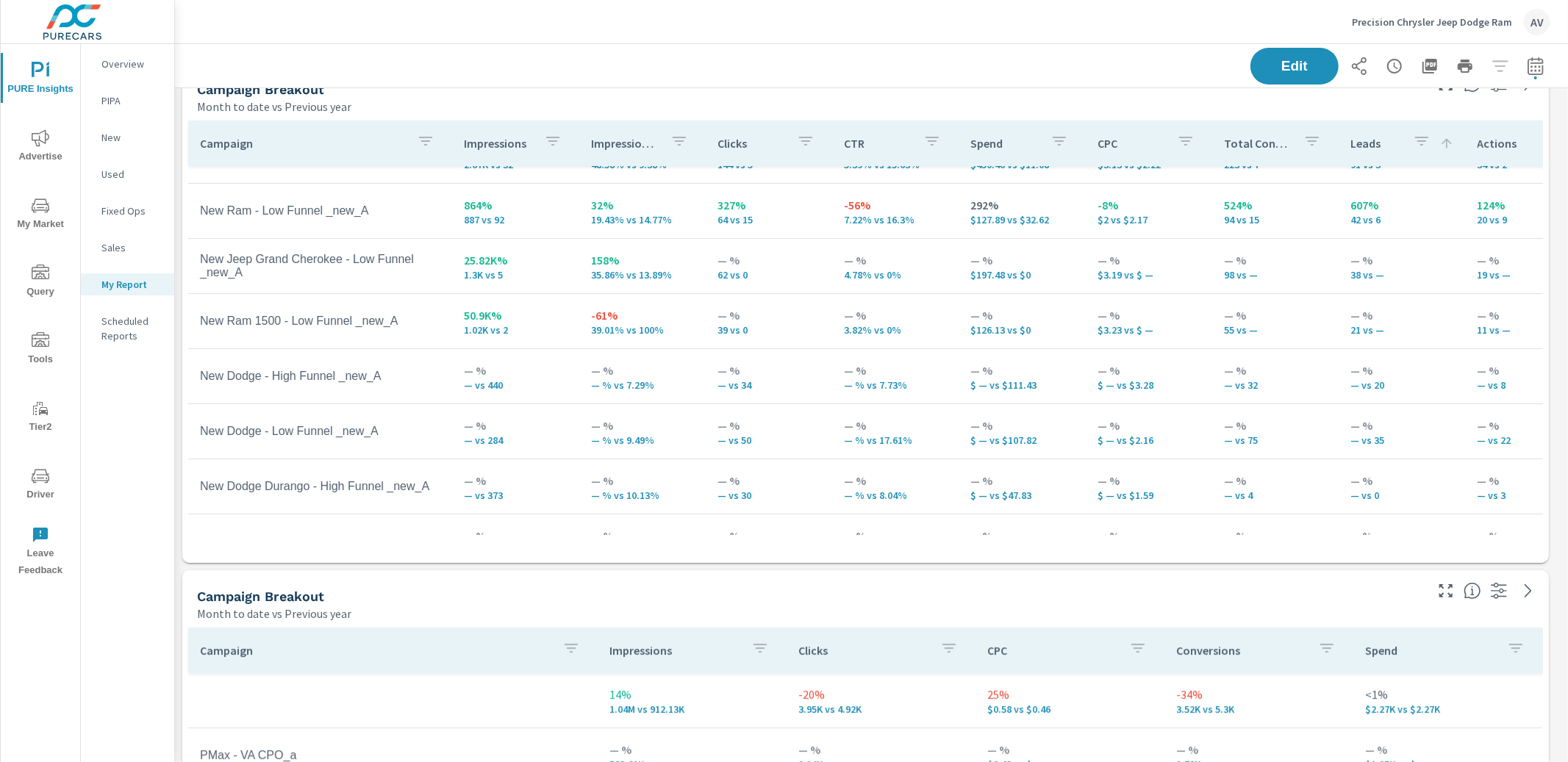
scroll to position [312, 0]
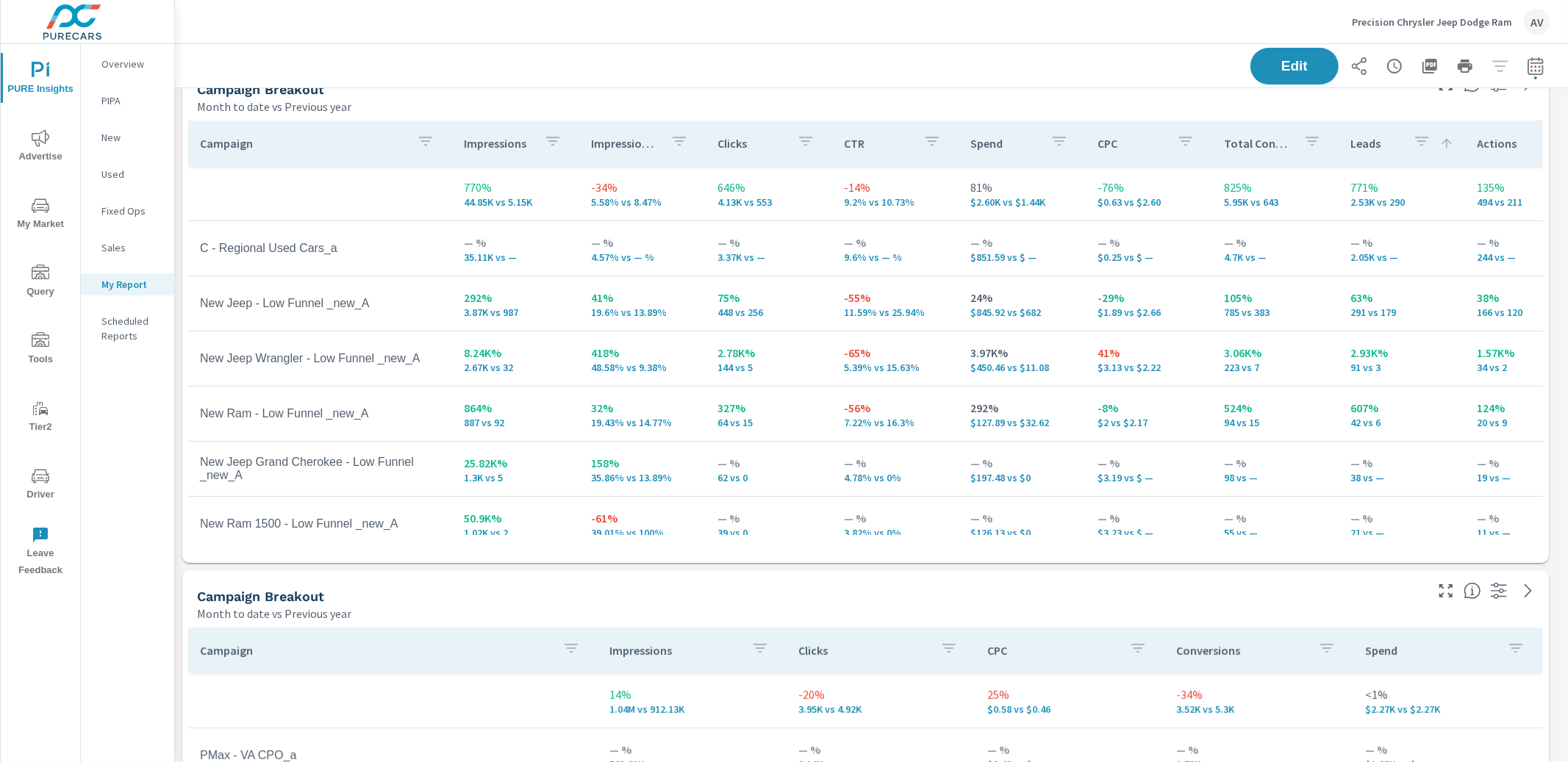
click at [742, 103] on div "Month to date vs Previous year" at bounding box center [810, 106] width 1226 height 17
click at [1532, 68] on button "button" at bounding box center [1535, 66] width 30 height 30
select select "Month to date"
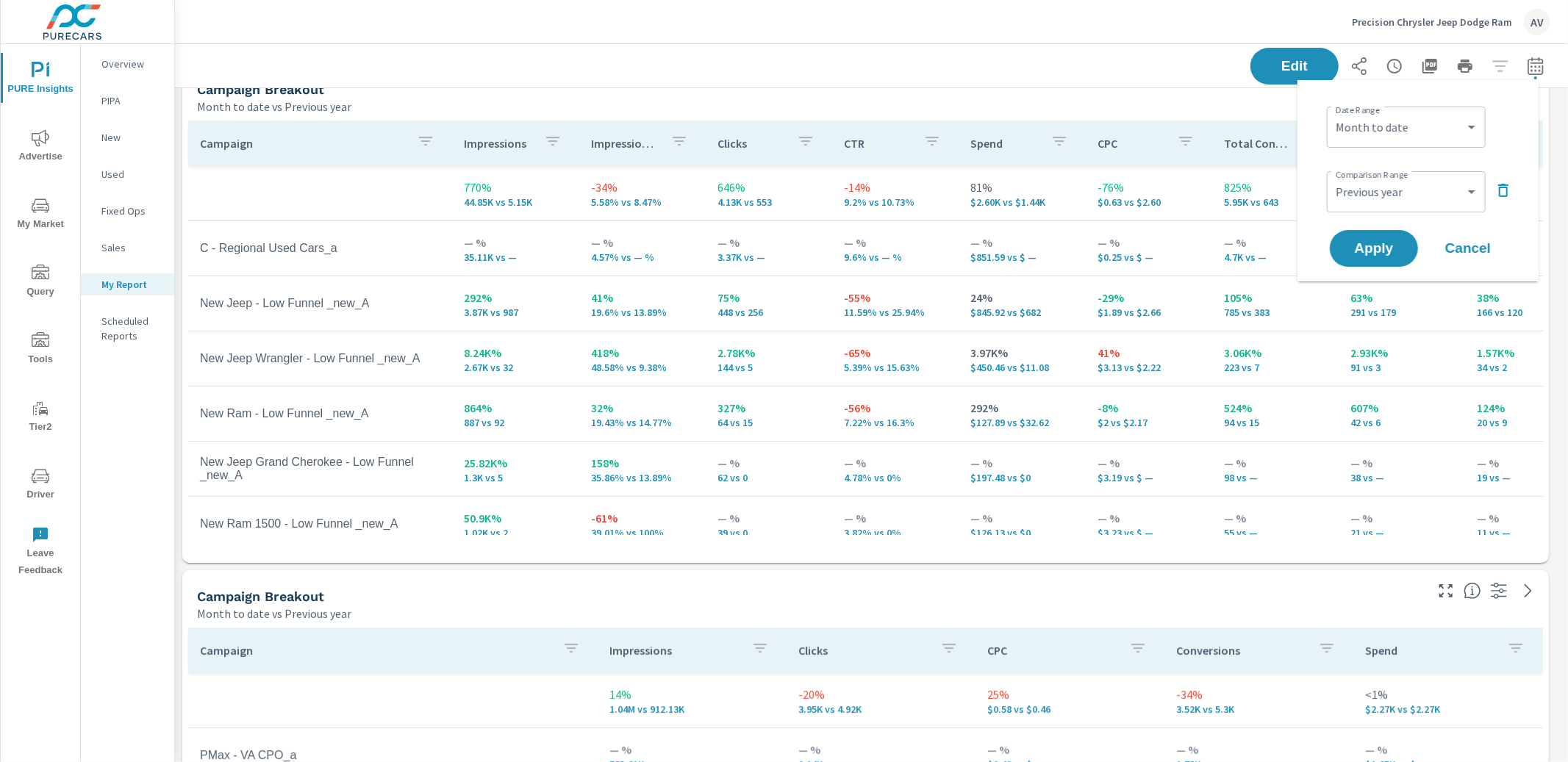
scroll to position [1555, 1407]
click at [1450, 193] on select "Custom Previous period Previous month Previous year" at bounding box center [1406, 192] width 147 height 30
select select "Previous month"
click at [1376, 242] on span "Apply" at bounding box center [1373, 249] width 60 height 14
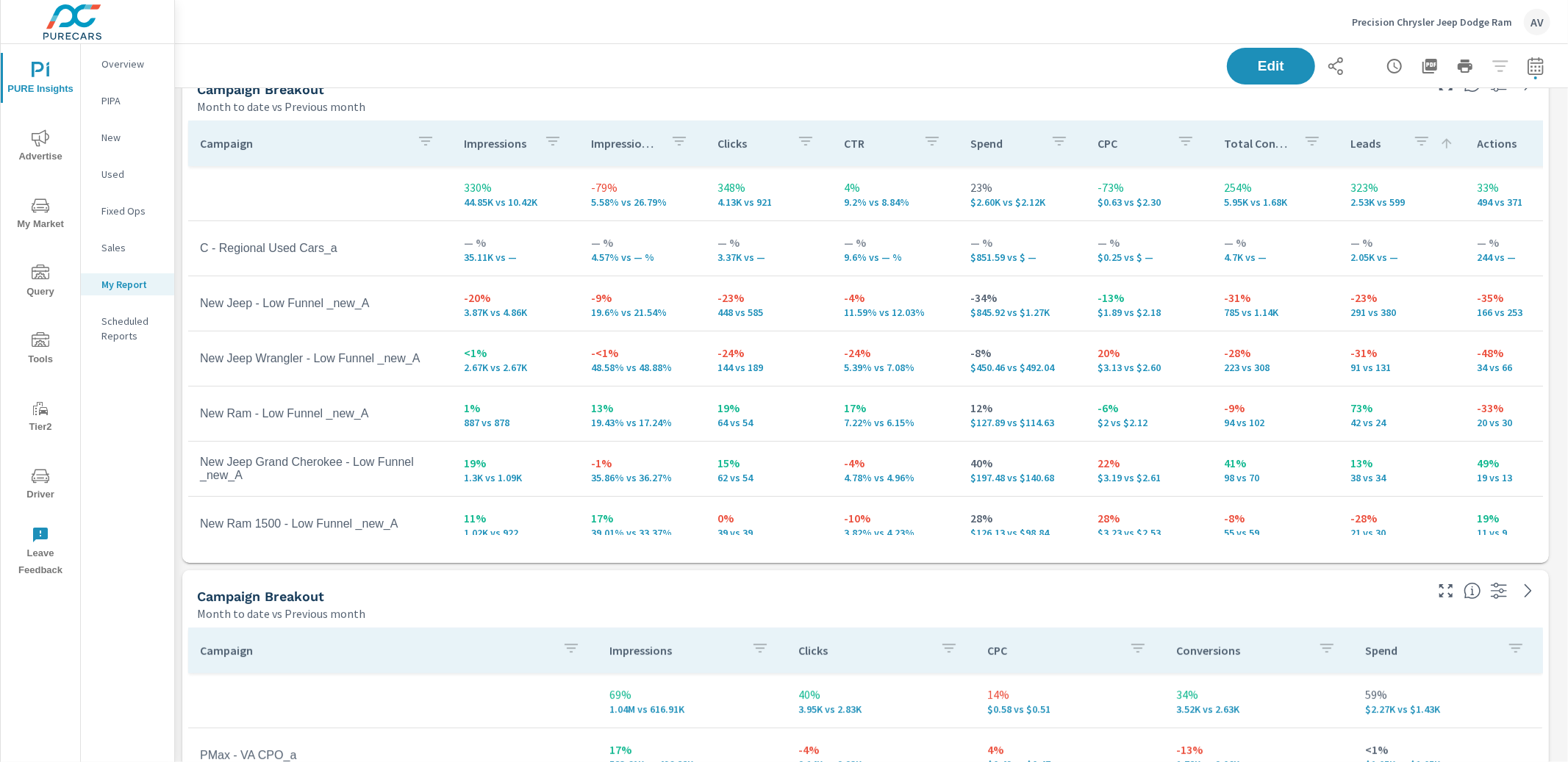
scroll to position [1555, 1407]
click at [754, 78] on div "Edit" at bounding box center [871, 65] width 1357 height 43
click at [671, 86] on div "Edit" at bounding box center [871, 65] width 1357 height 43
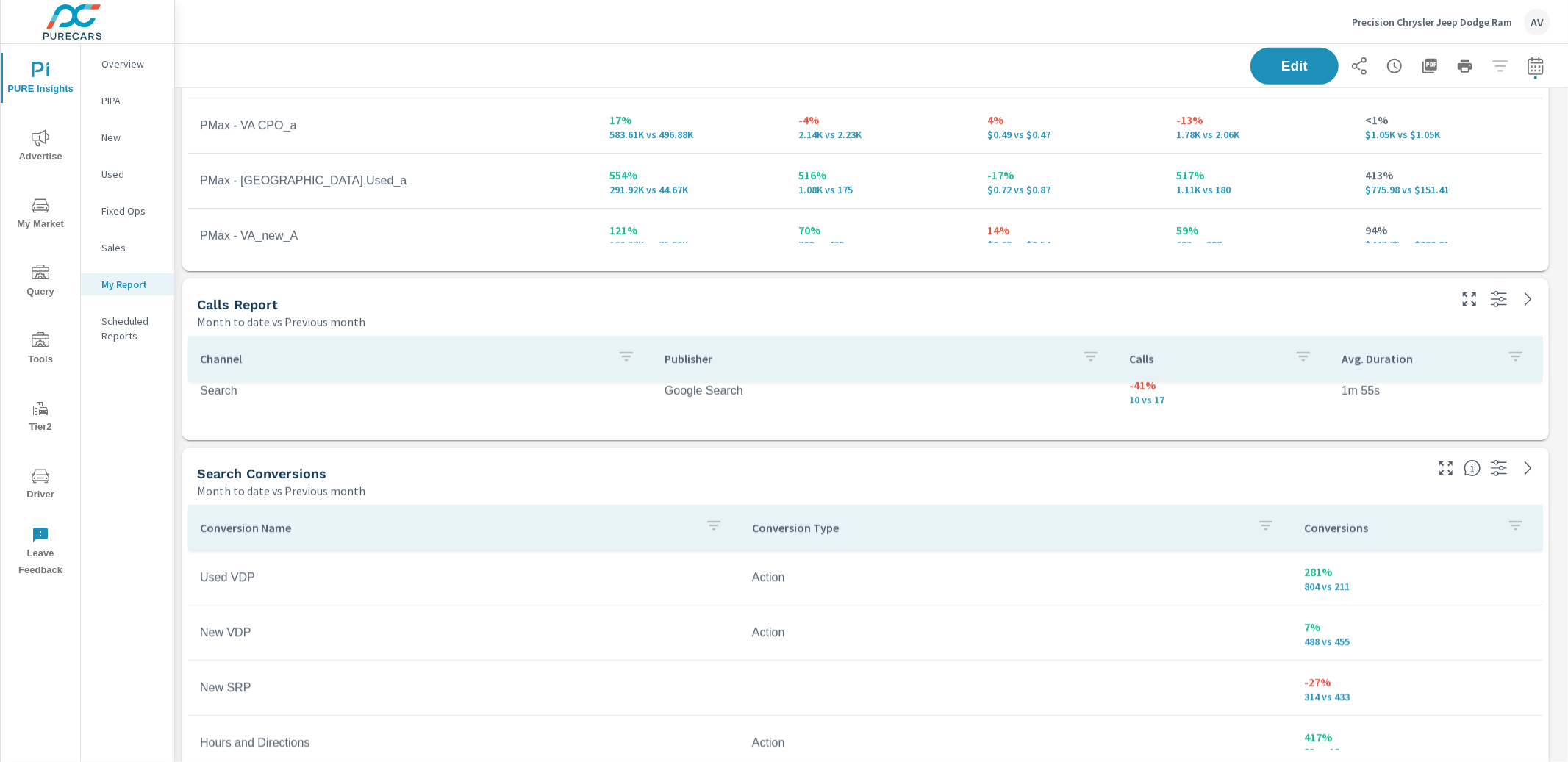
scroll to position [24, 0]
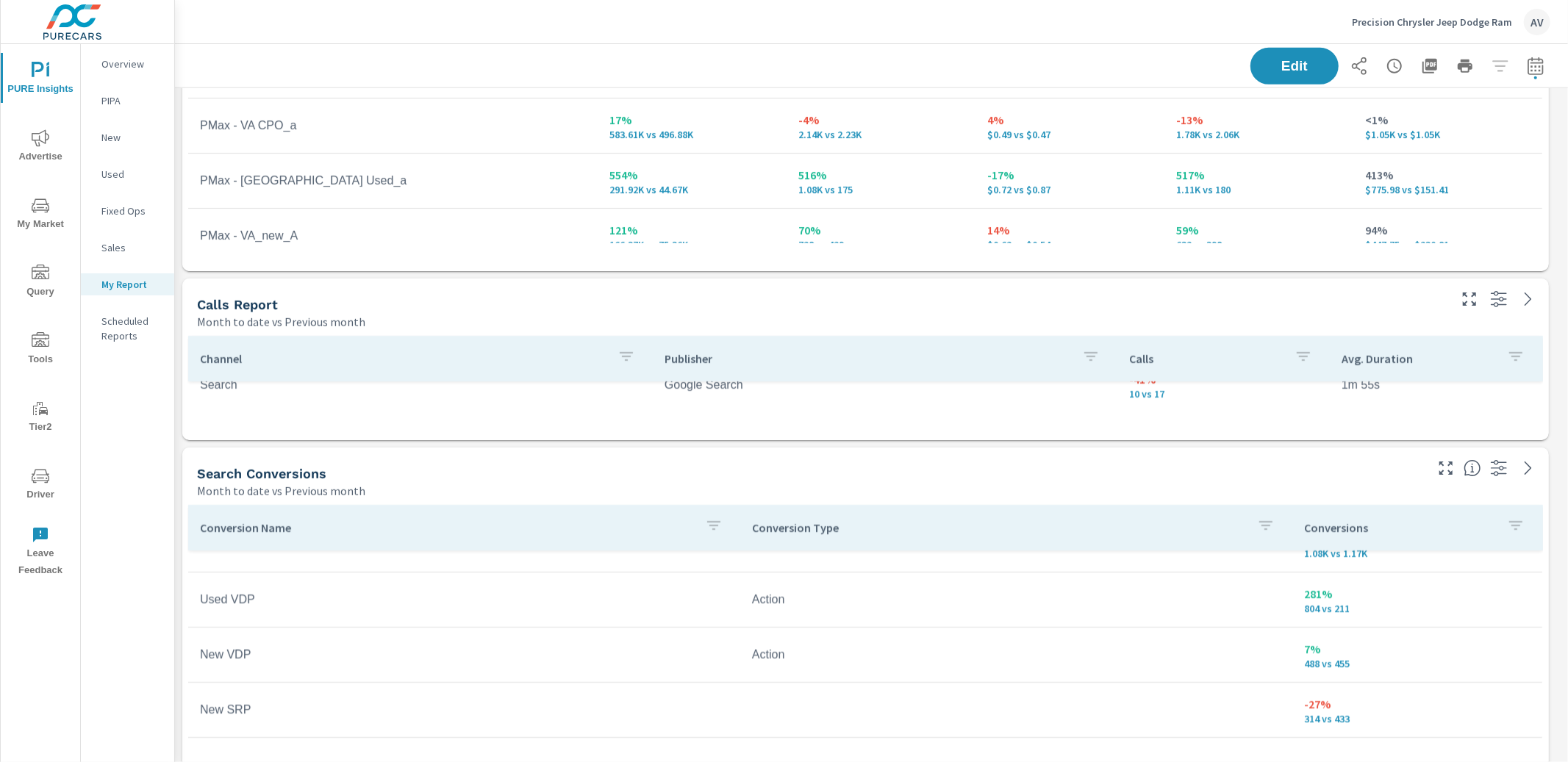
scroll to position [143, 0]
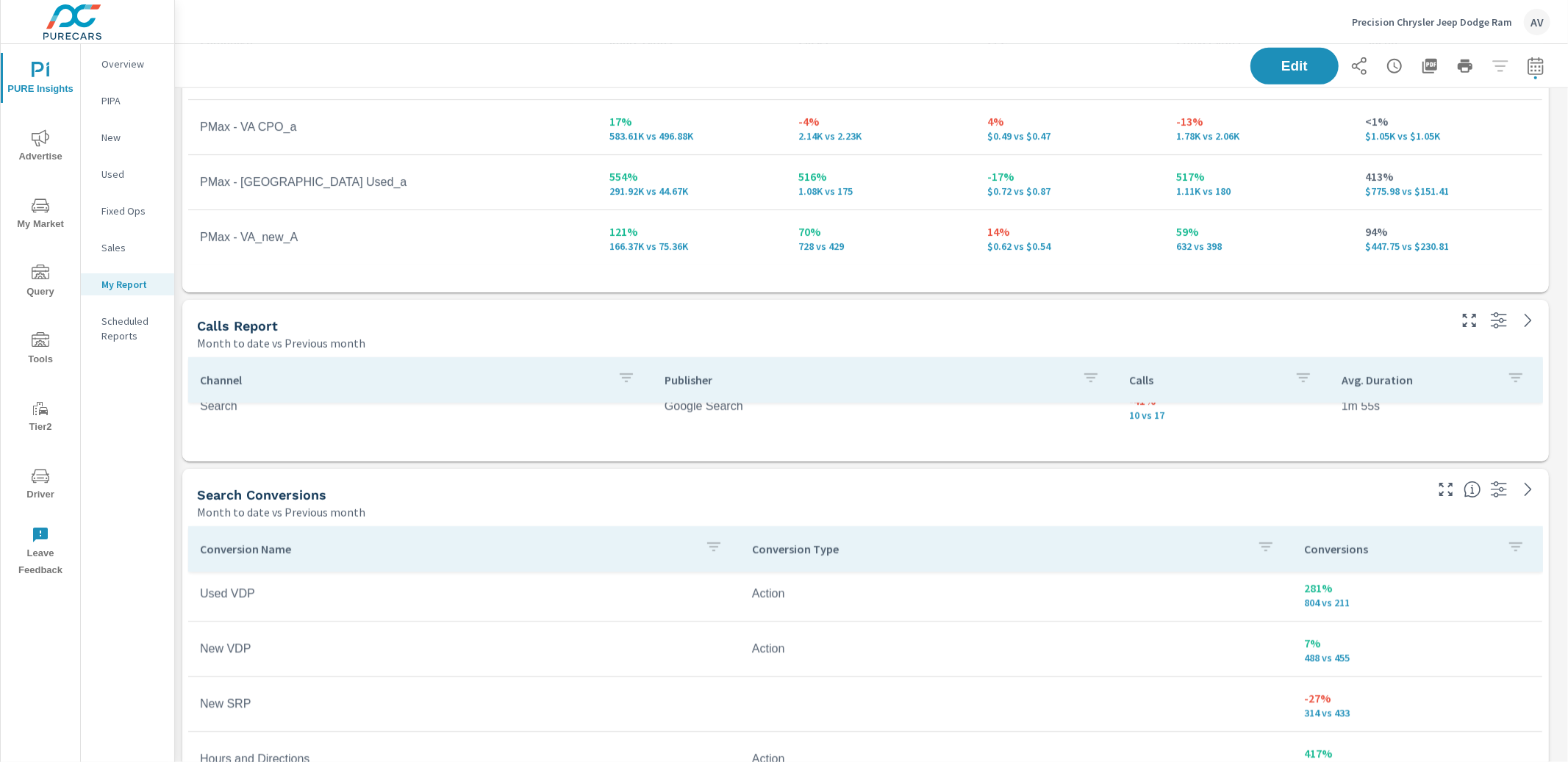
scroll to position [170, 0]
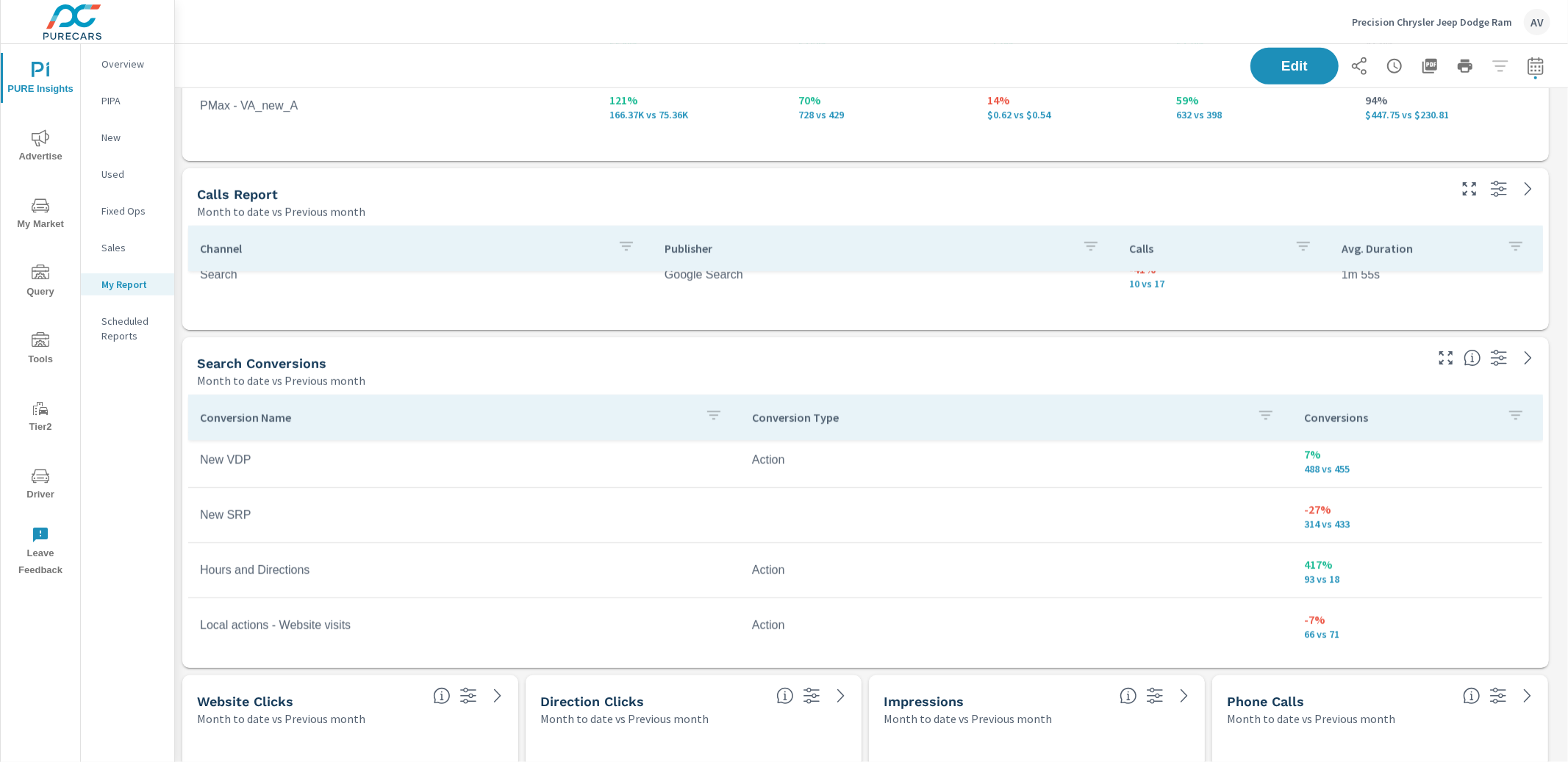
scroll to position [842, 0]
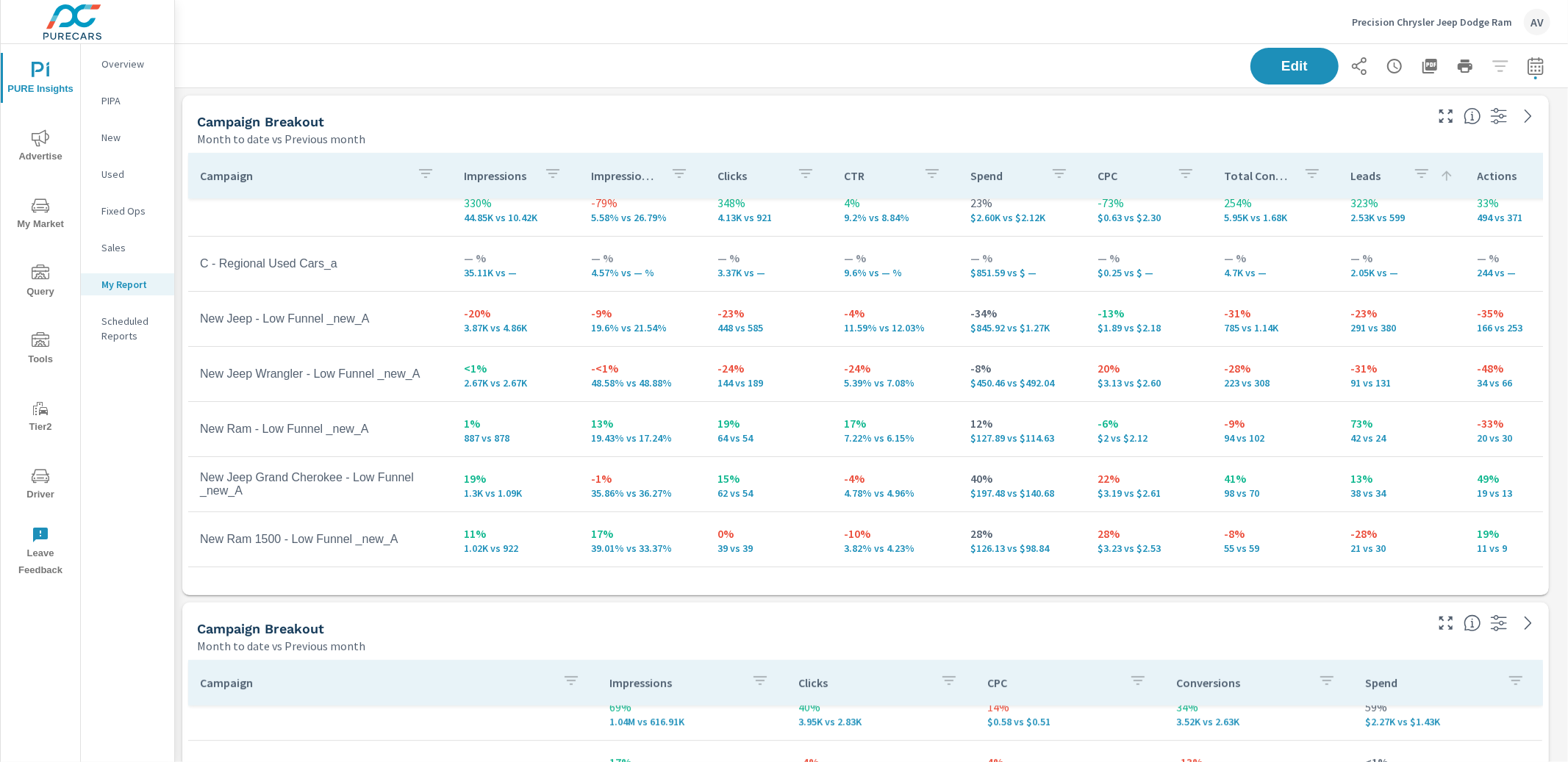
click at [1527, 72] on icon "button" at bounding box center [1536, 66] width 17 height 17
select select "Month to date"
select select "Previous month"
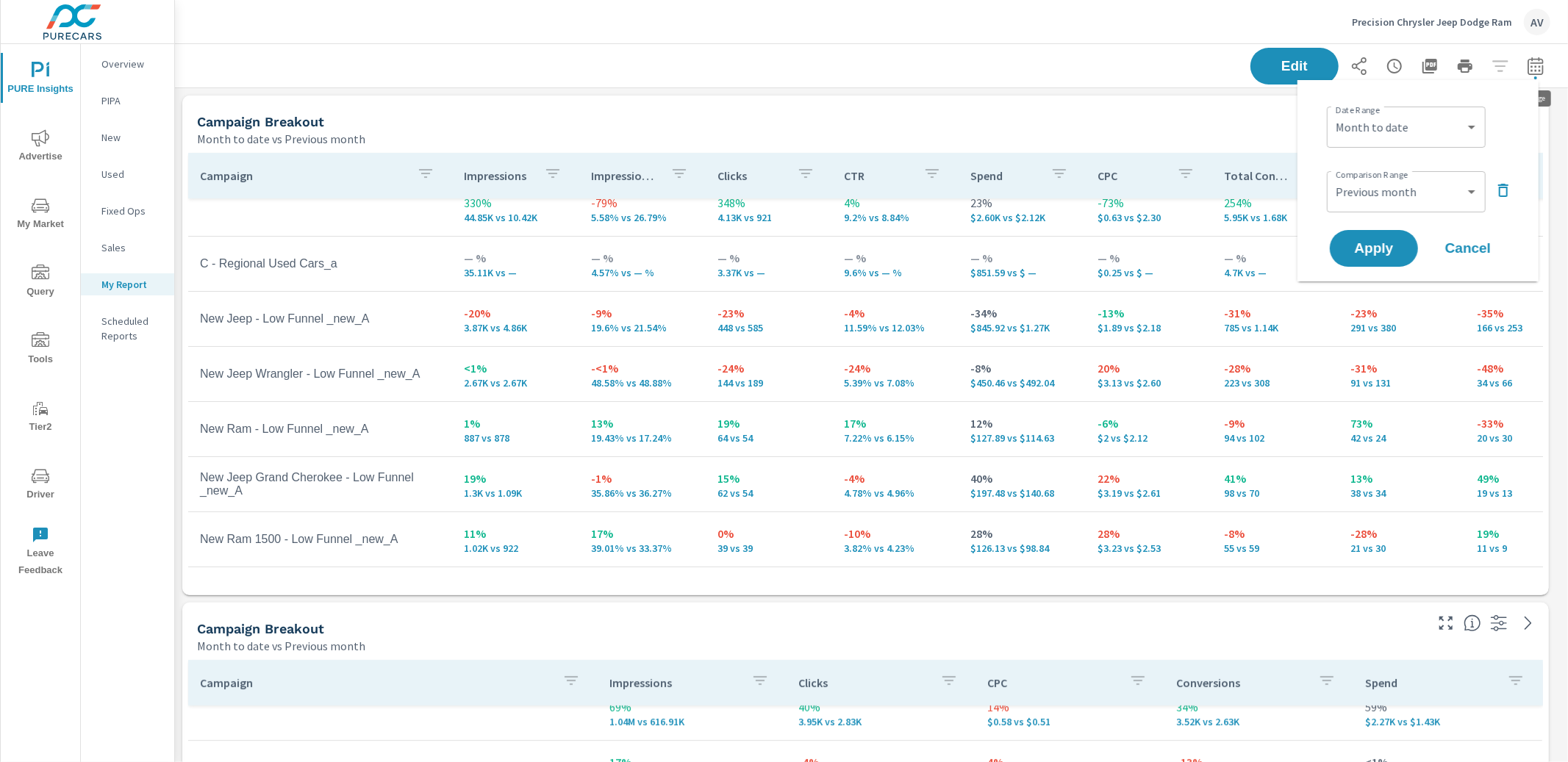
scroll to position [1555, 1407]
click at [1042, 152] on div "Campaign Impressions Impression Share Clicks CTR Spend CPC Total Conversions Le…" at bounding box center [865, 371] width 1367 height 448
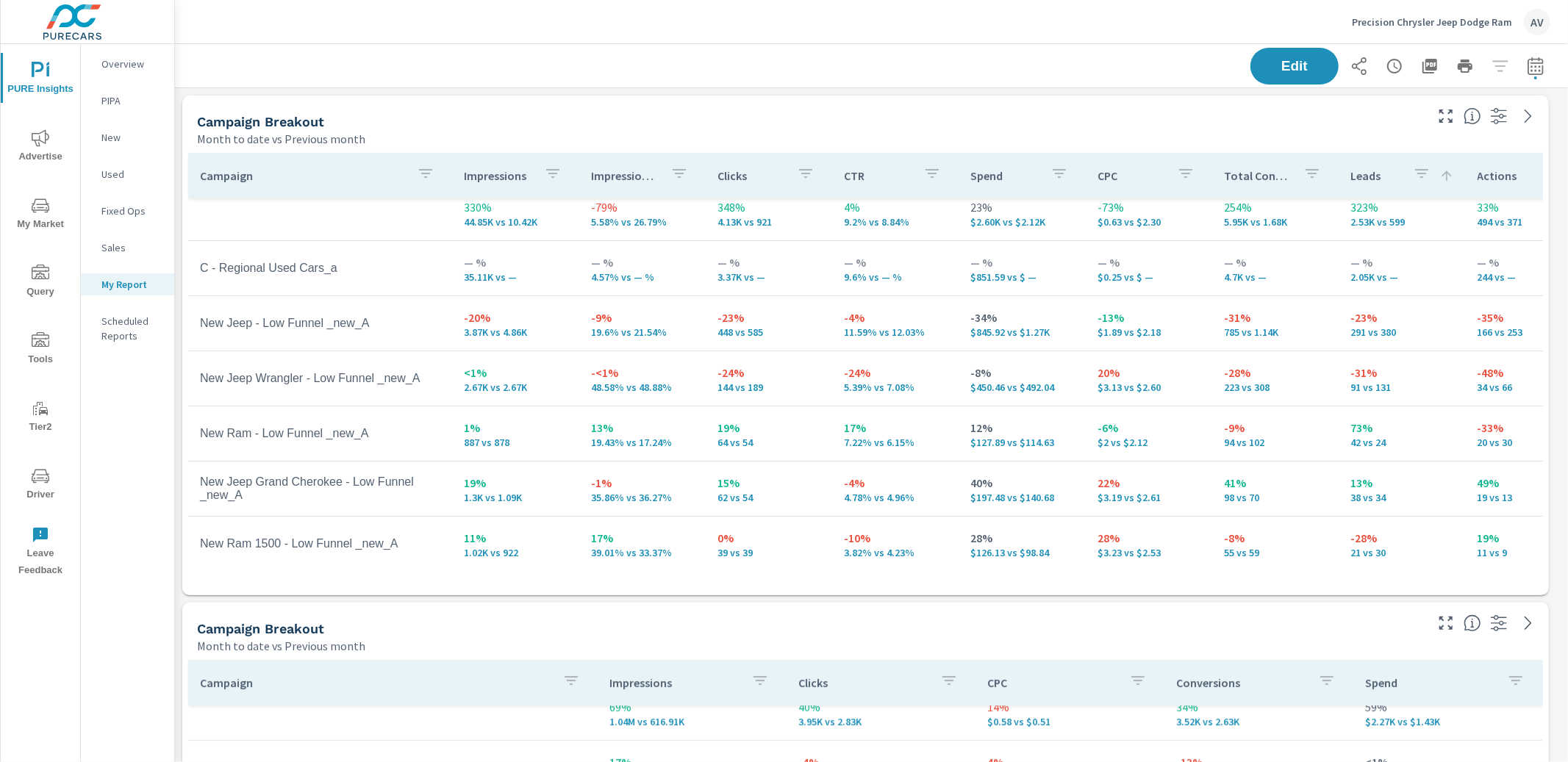
scroll to position [0, 0]
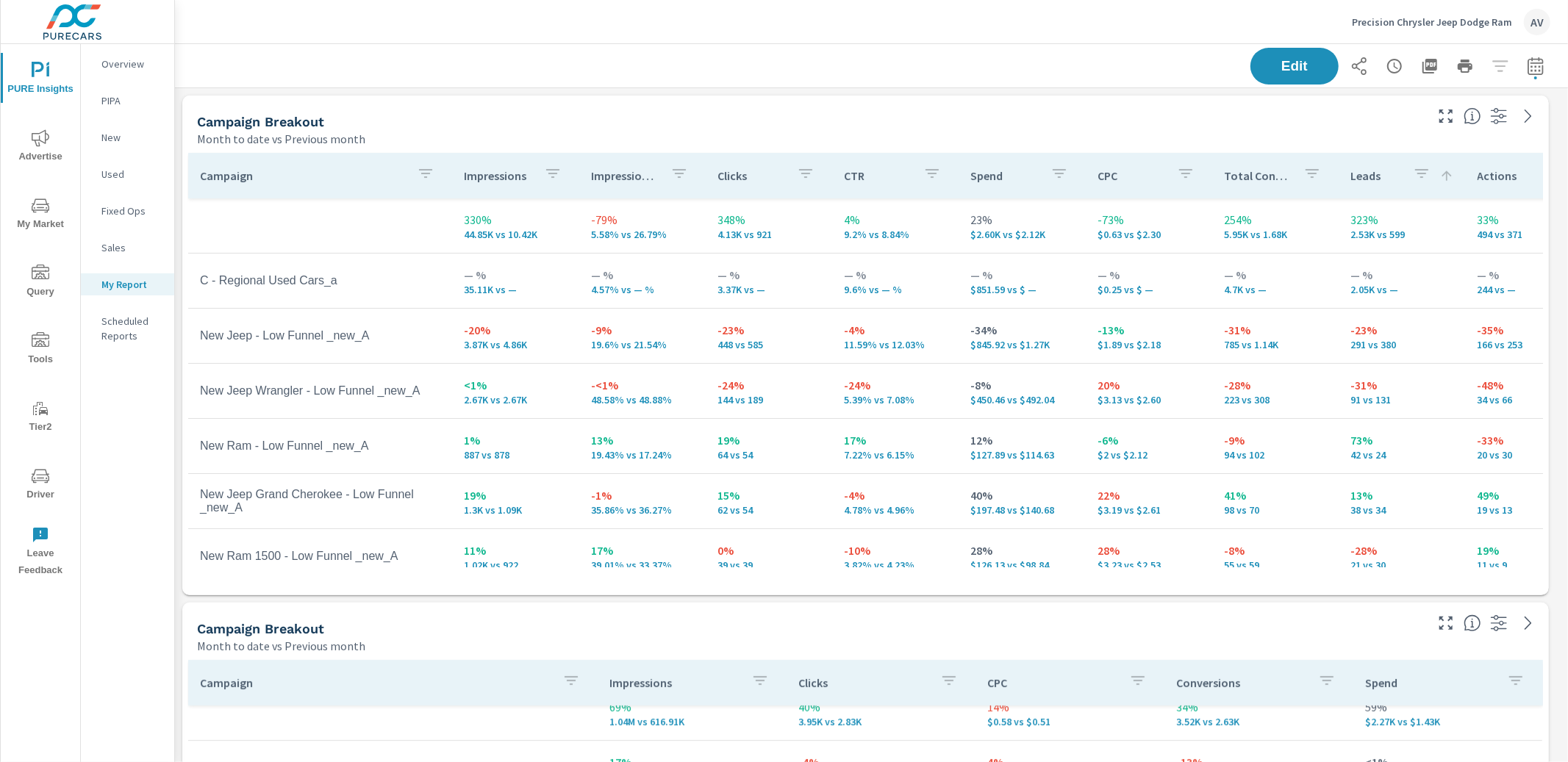
click at [604, 130] on div "Month to date vs Previous month" at bounding box center [810, 138] width 1226 height 17
click at [460, 111] on div "Campaign Breakout Month to date vs Previous month" at bounding box center [805, 121] width 1246 height 52
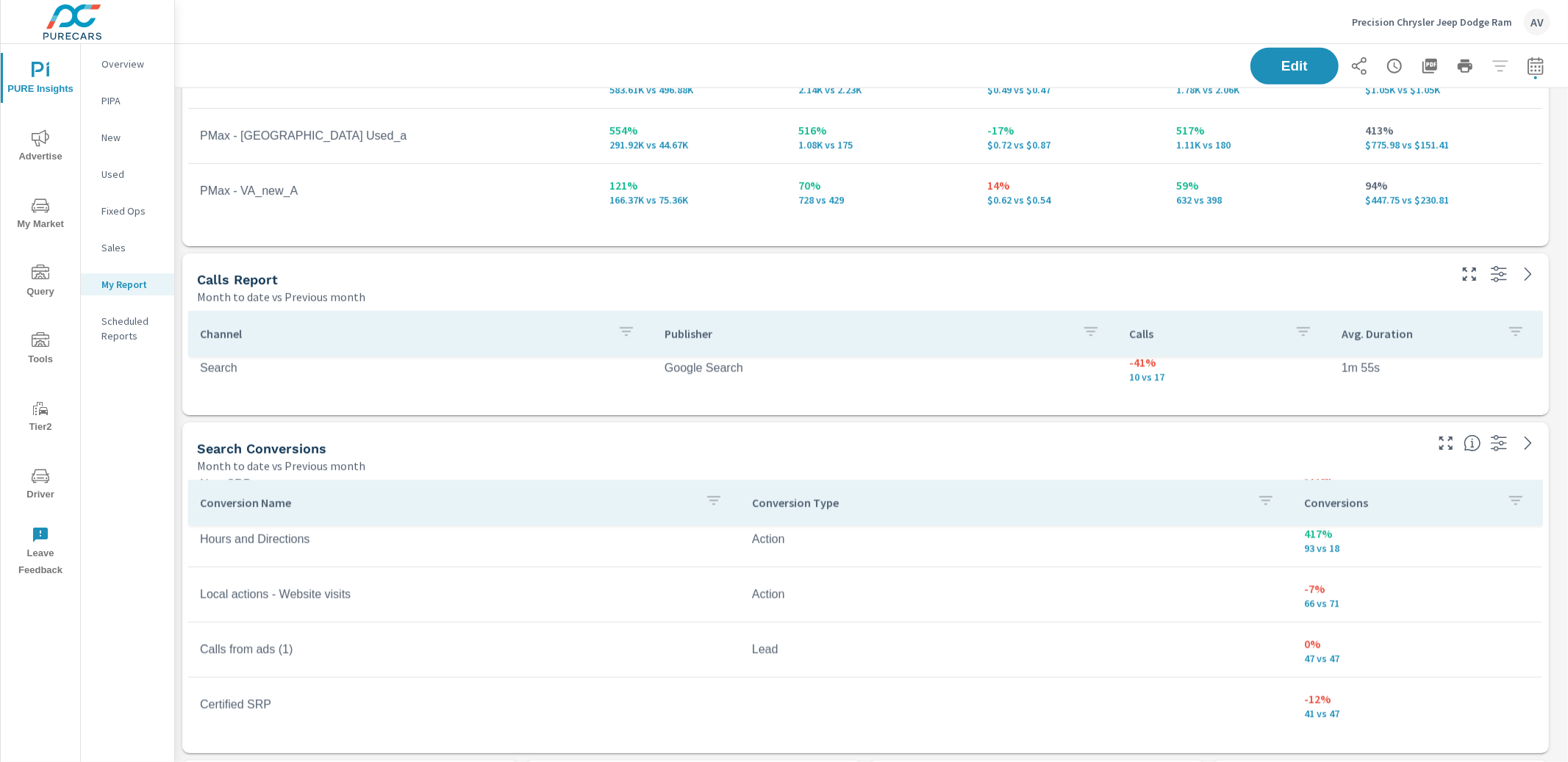
scroll to position [14, 0]
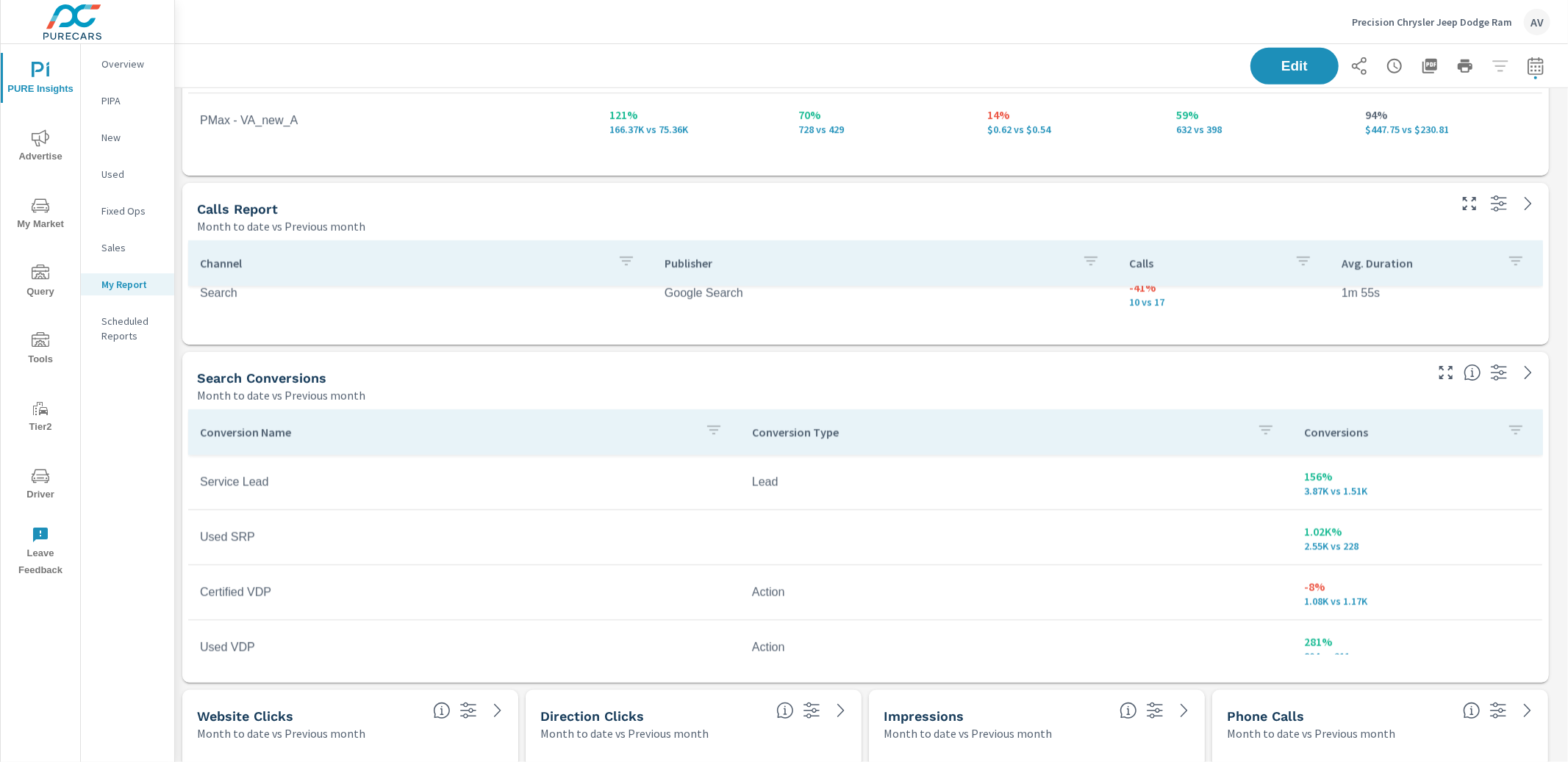
scroll to position [738, 0]
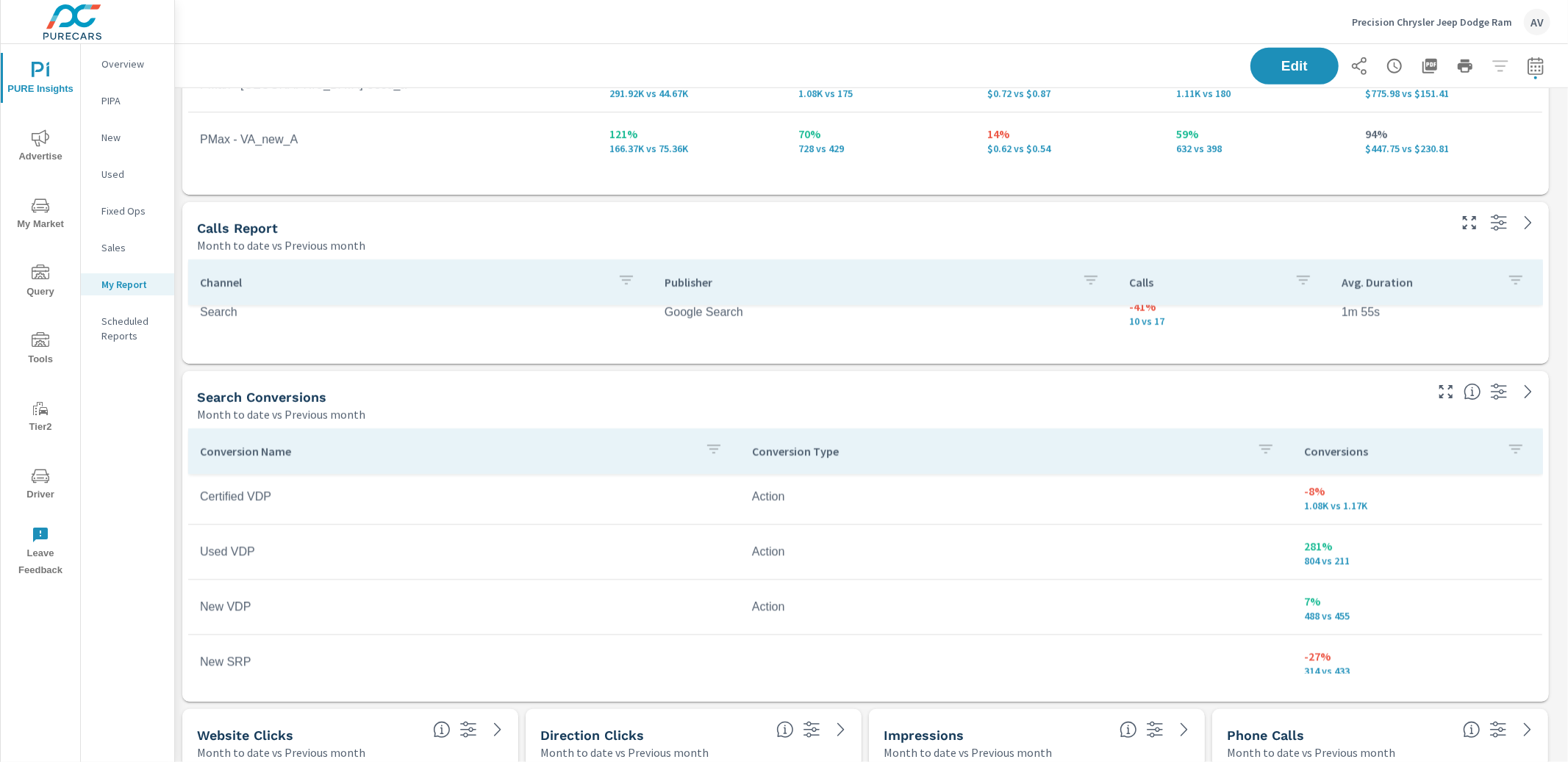
scroll to position [118, 0]
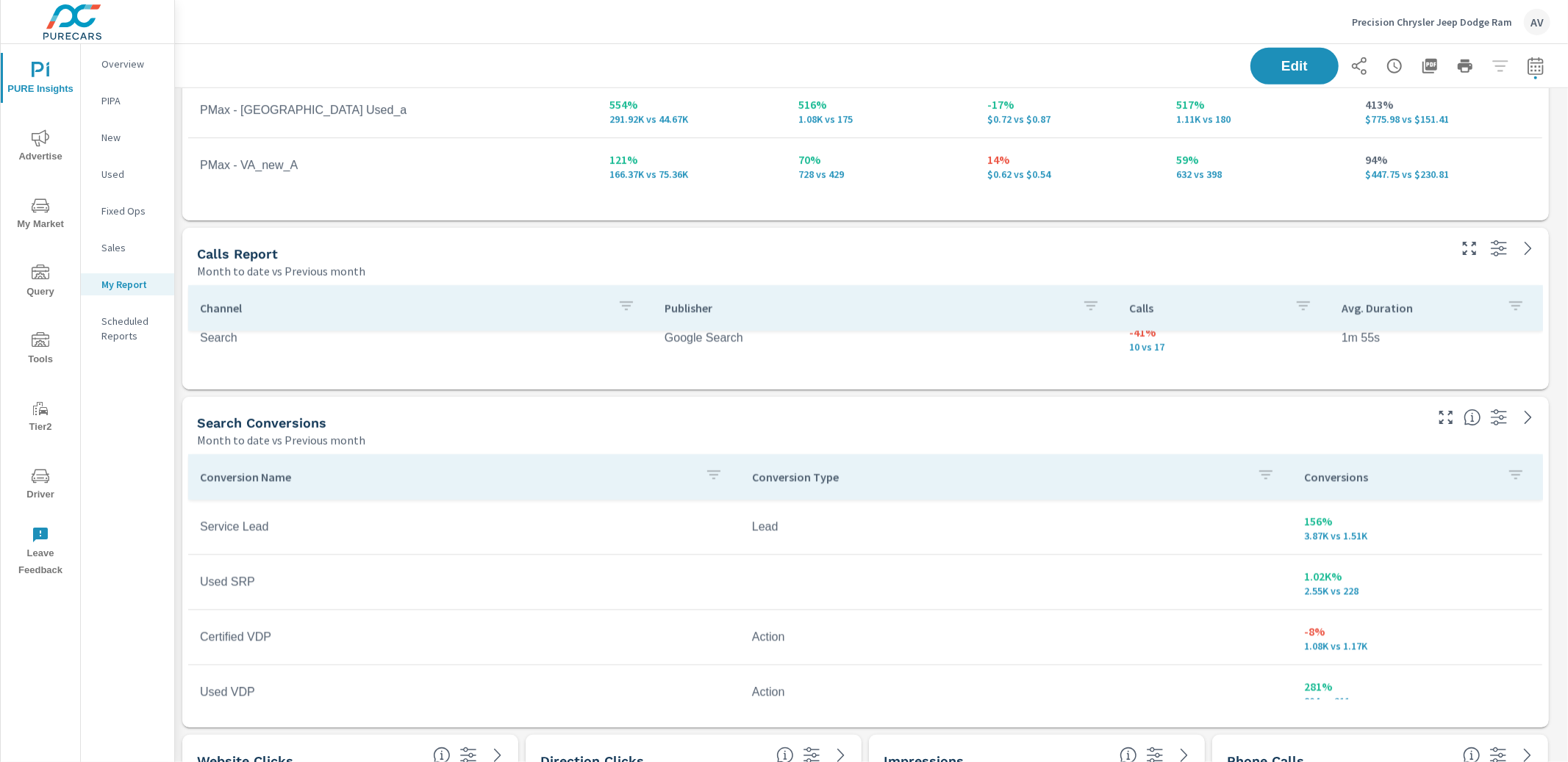
scroll to position [670, 0]
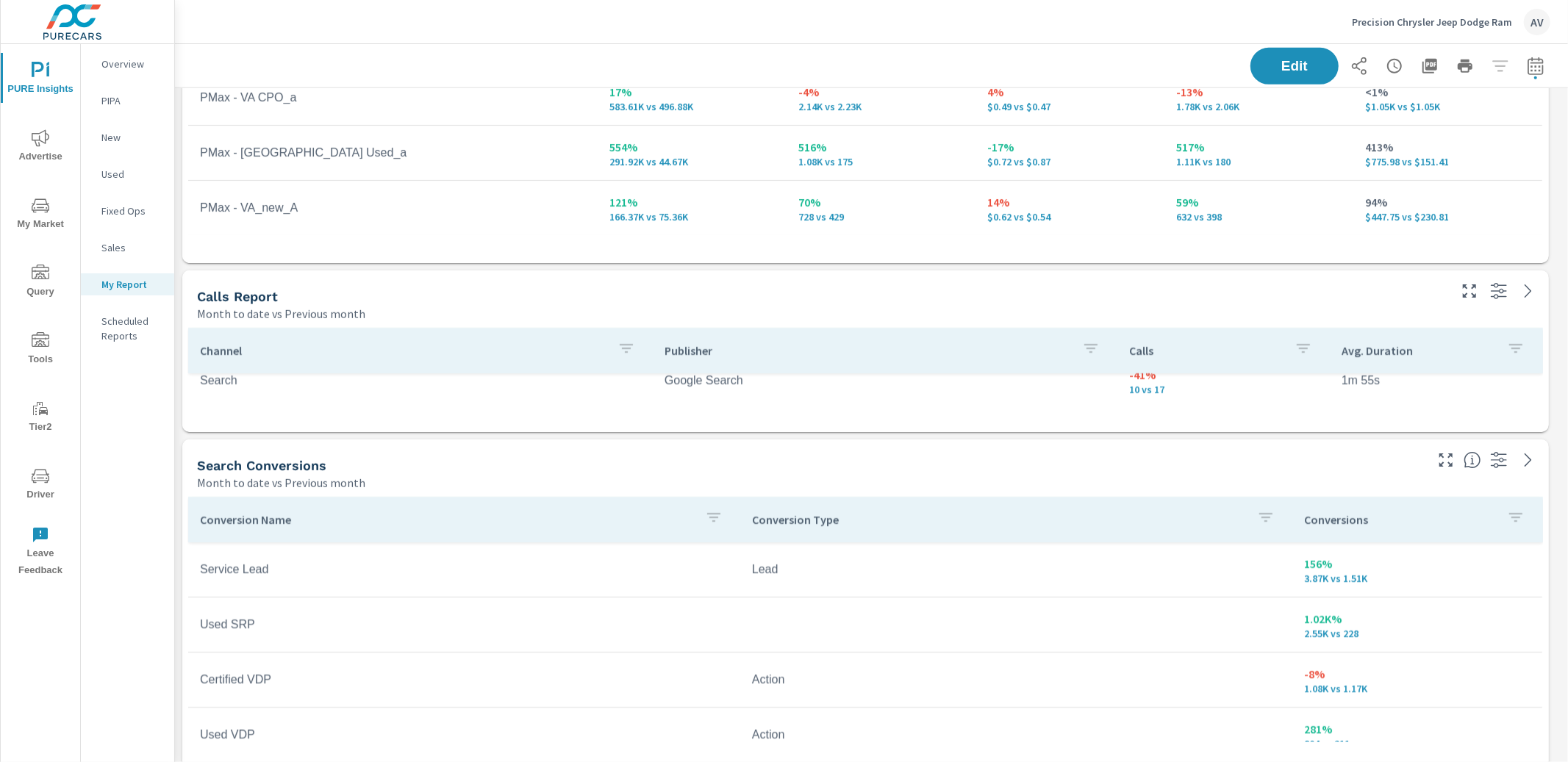
click at [868, 474] on div "Month to date vs Previous month" at bounding box center [810, 483] width 1226 height 17
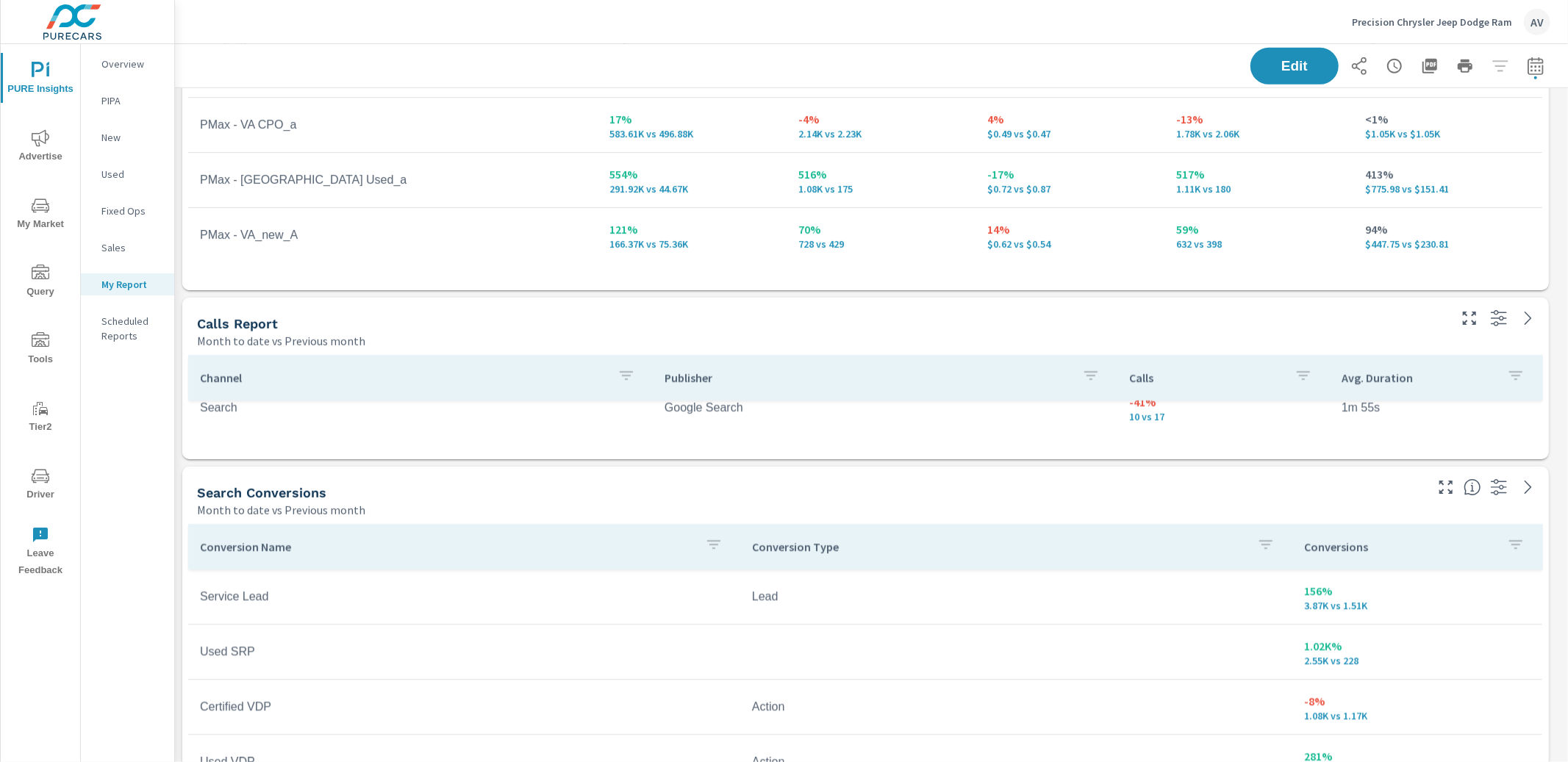
click at [930, 502] on div "Month to date vs Previous month" at bounding box center [810, 510] width 1226 height 17
click at [1045, 511] on div "Month to date vs Previous month" at bounding box center [810, 510] width 1226 height 17
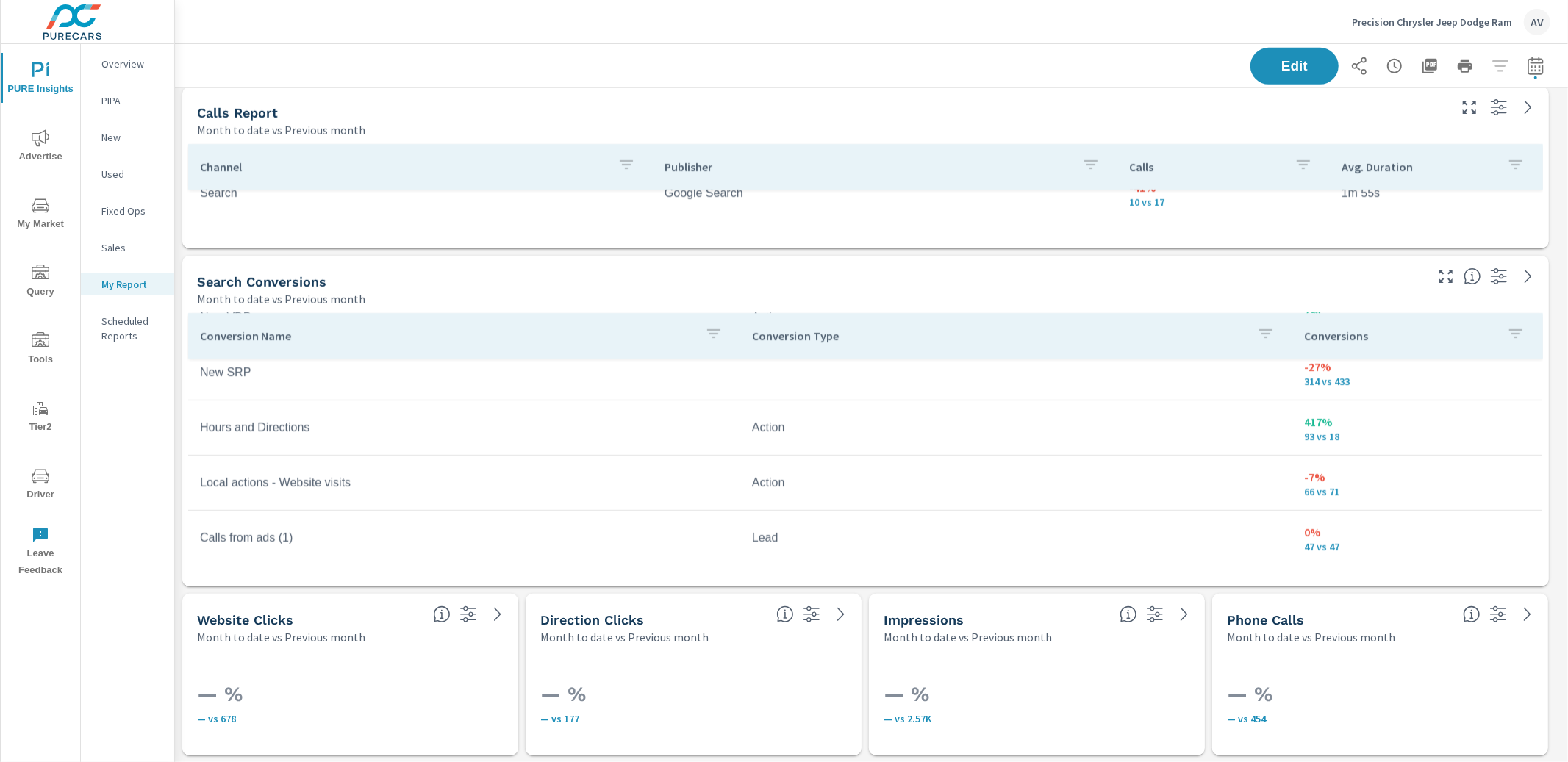
scroll to position [292, 0]
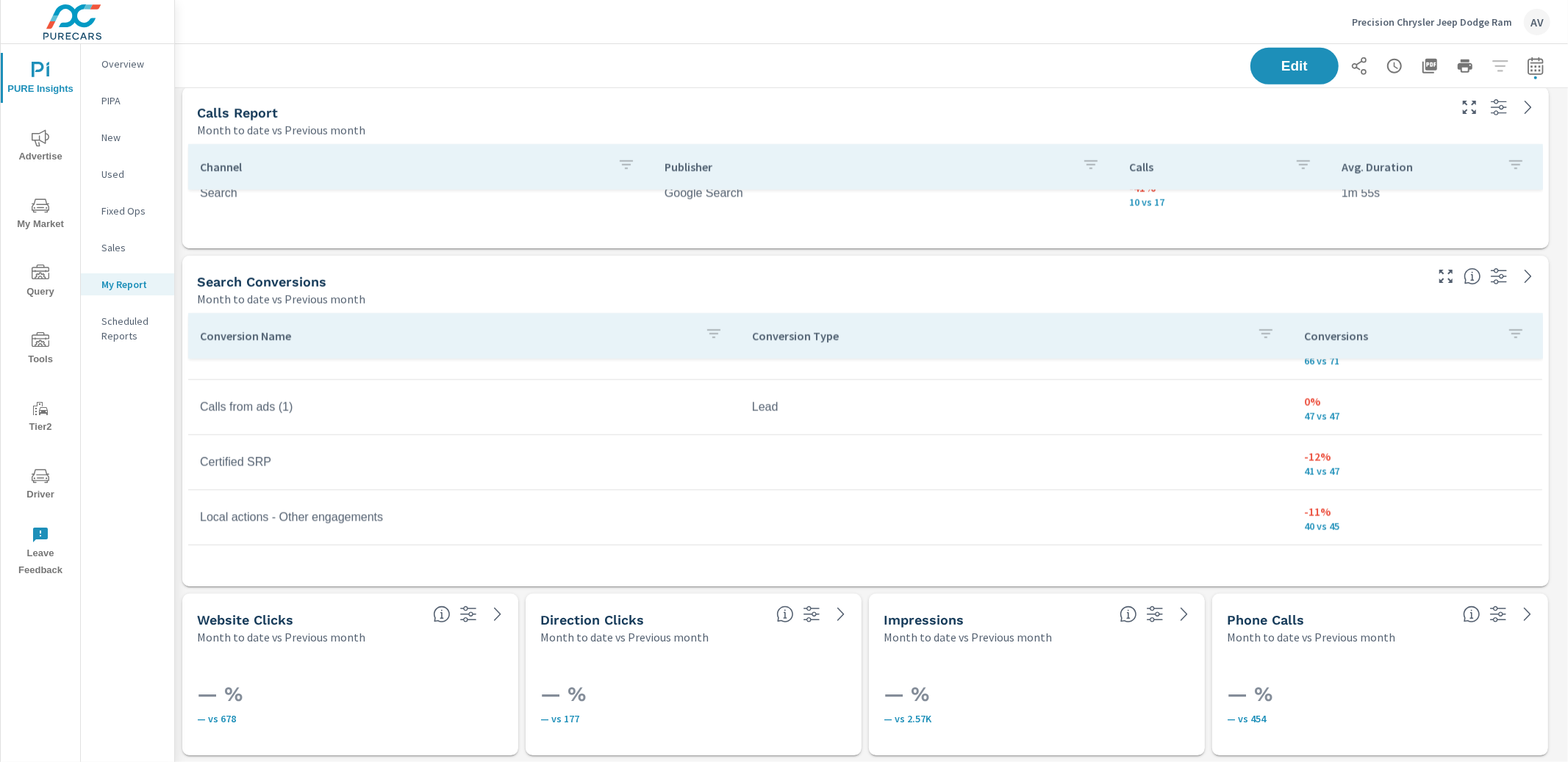
scroll to position [578, 0]
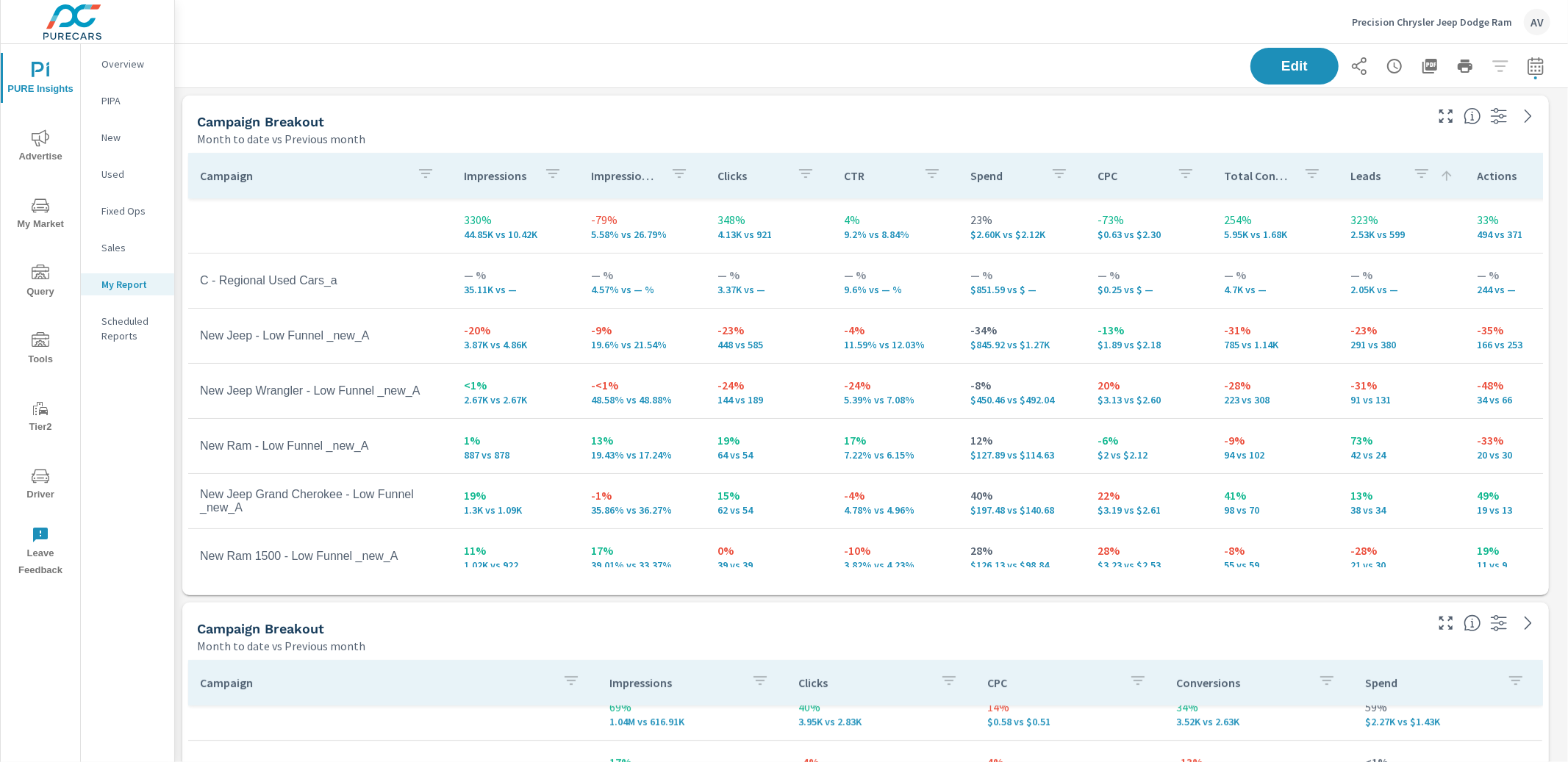
click at [499, 134] on div "Month to date vs Previous month" at bounding box center [810, 138] width 1226 height 17
click at [363, 113] on div "Campaign Breakout" at bounding box center [810, 122] width 1226 height 17
